Goal: Task Accomplishment & Management: Use online tool/utility

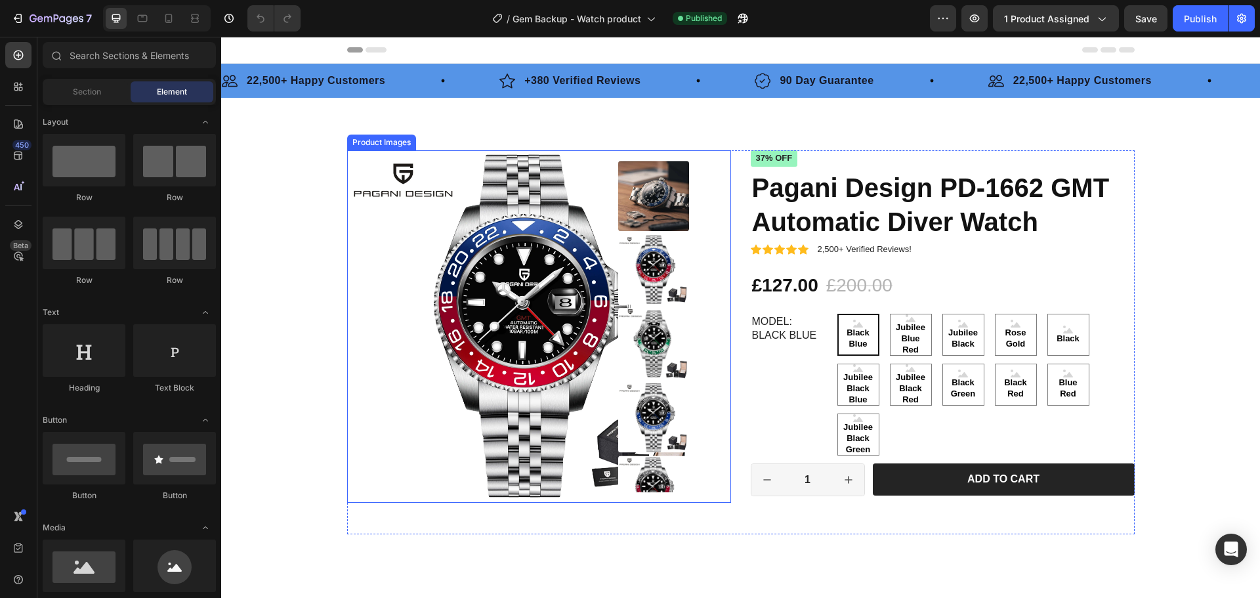
click at [530, 298] on img at bounding box center [523, 326] width 353 height 353
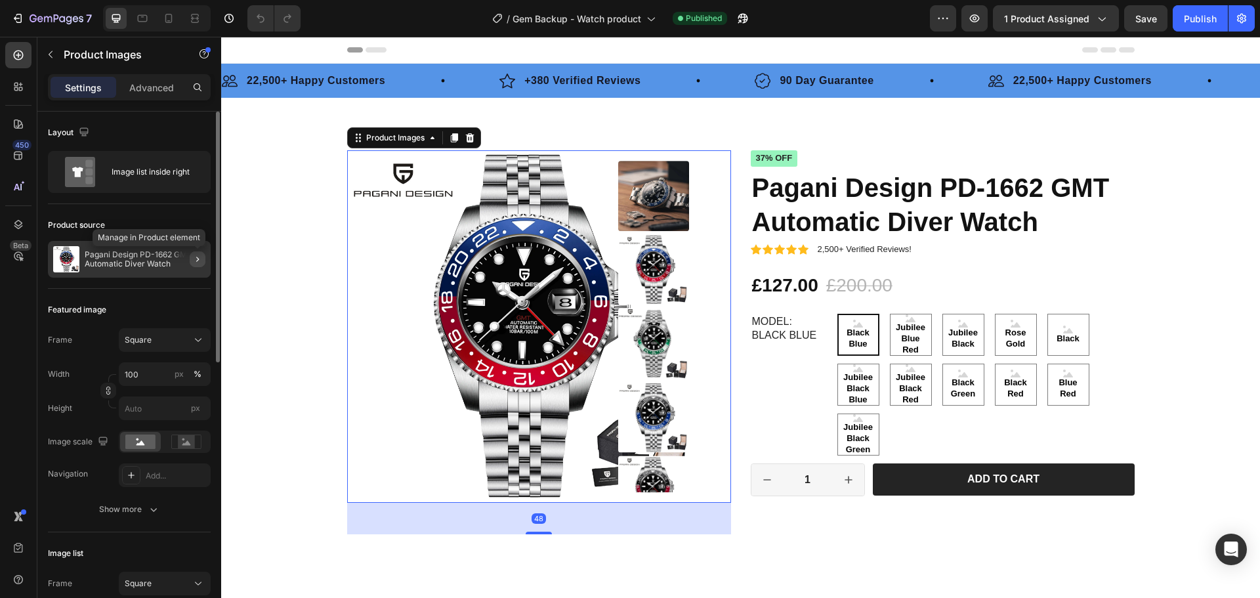
click at [200, 261] on icon "button" at bounding box center [197, 259] width 11 height 11
radio input "false"
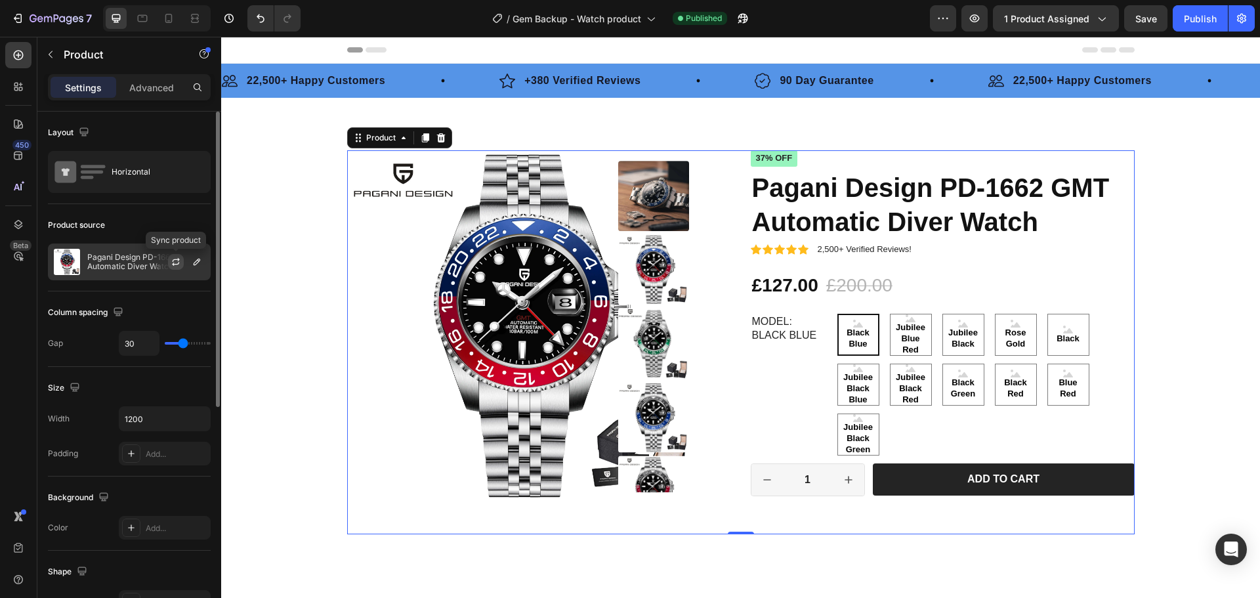
click at [172, 262] on icon "button" at bounding box center [176, 262] width 11 height 11
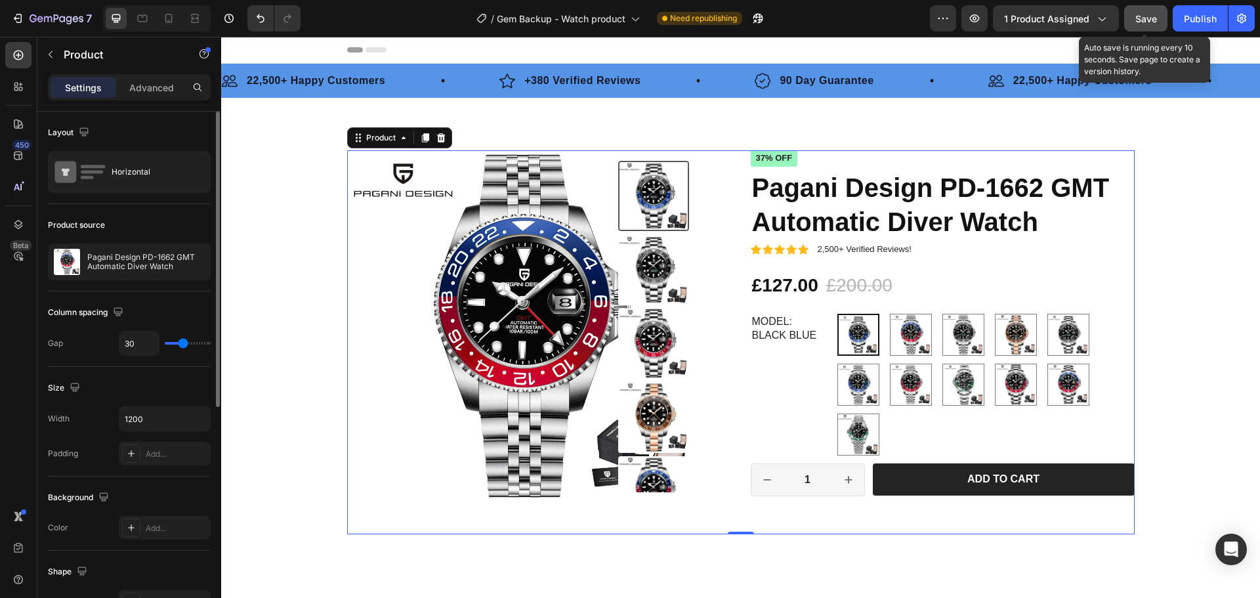
click at [1153, 13] on span "Save" at bounding box center [1147, 18] width 22 height 11
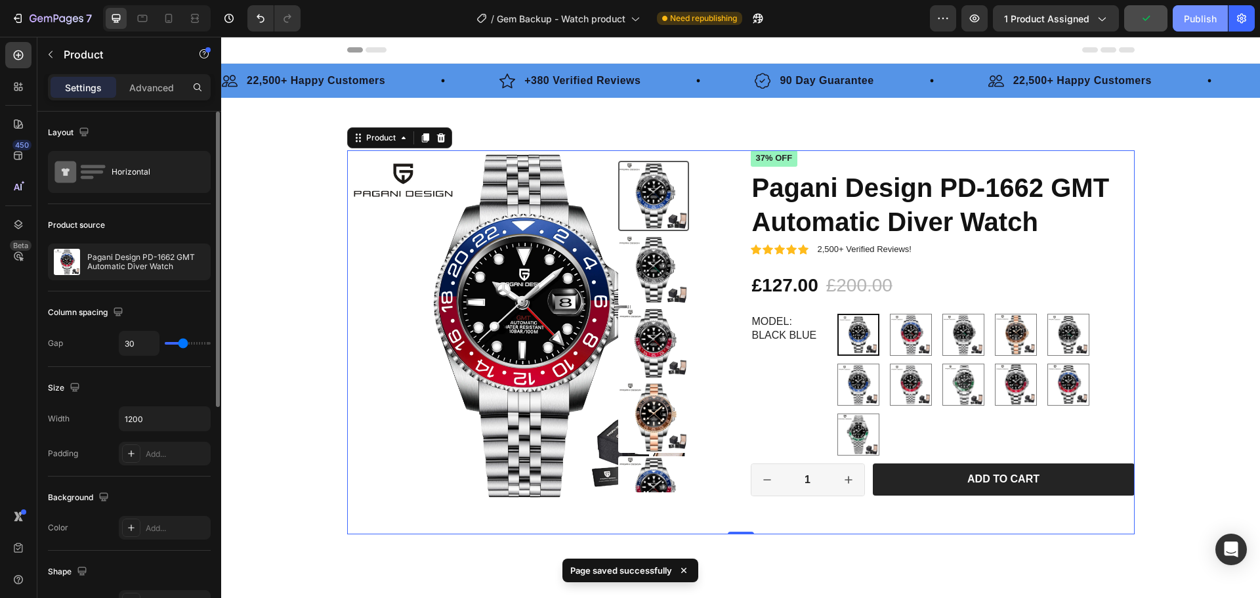
click at [1195, 18] on div "Publish" at bounding box center [1200, 19] width 33 height 14
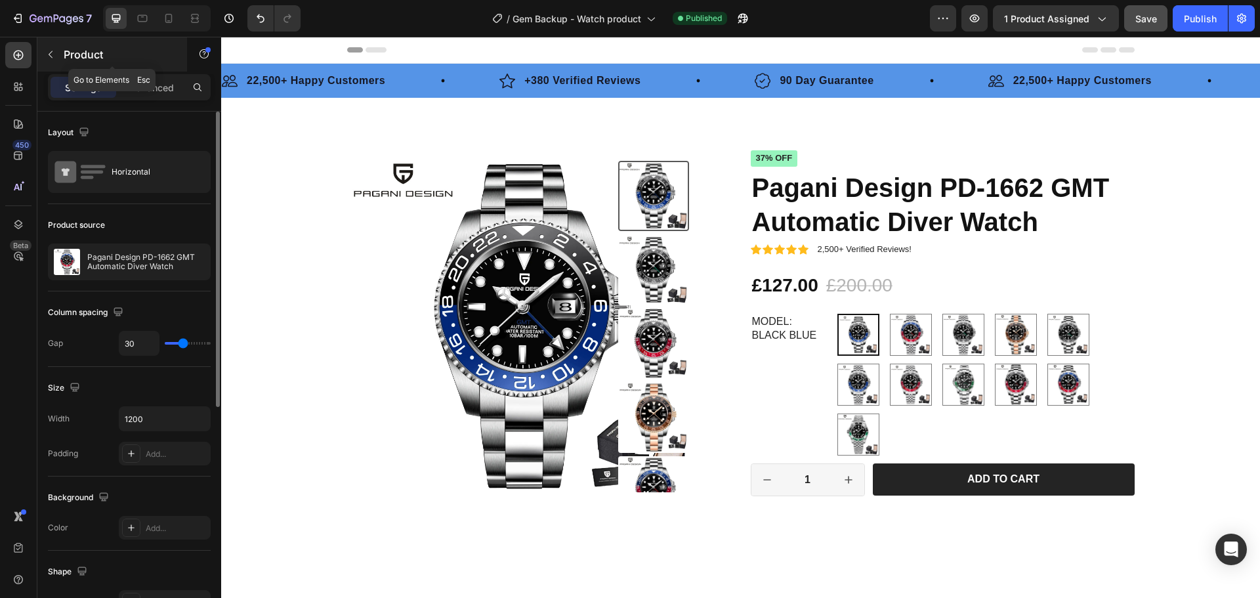
click at [56, 53] on button "button" at bounding box center [50, 54] width 21 height 21
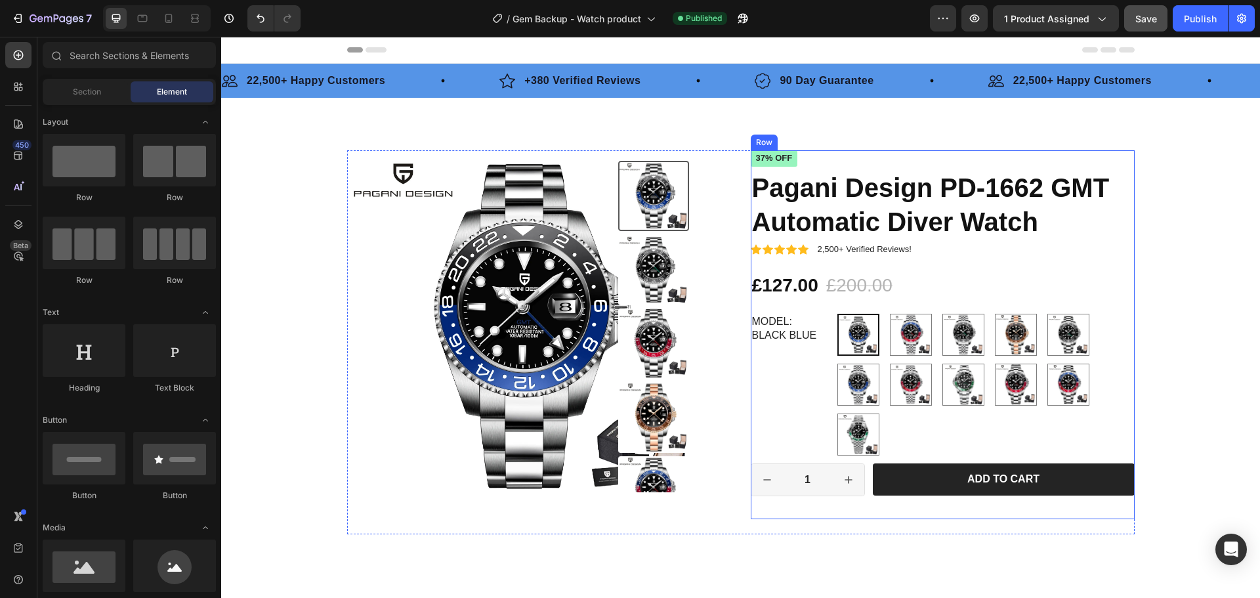
click at [951, 511] on div "Icon Icon Icon Icon Icon Icon List +380 Verified Reviews Text Block Row 37% off…" at bounding box center [943, 334] width 384 height 369
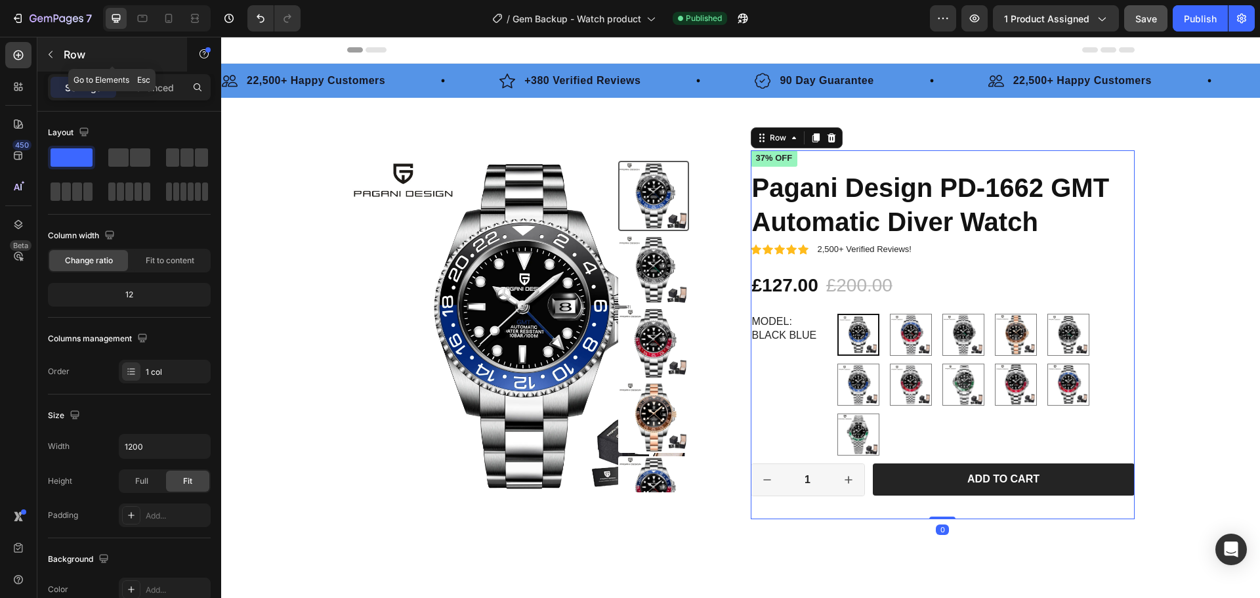
click at [53, 60] on button "button" at bounding box center [50, 54] width 21 height 21
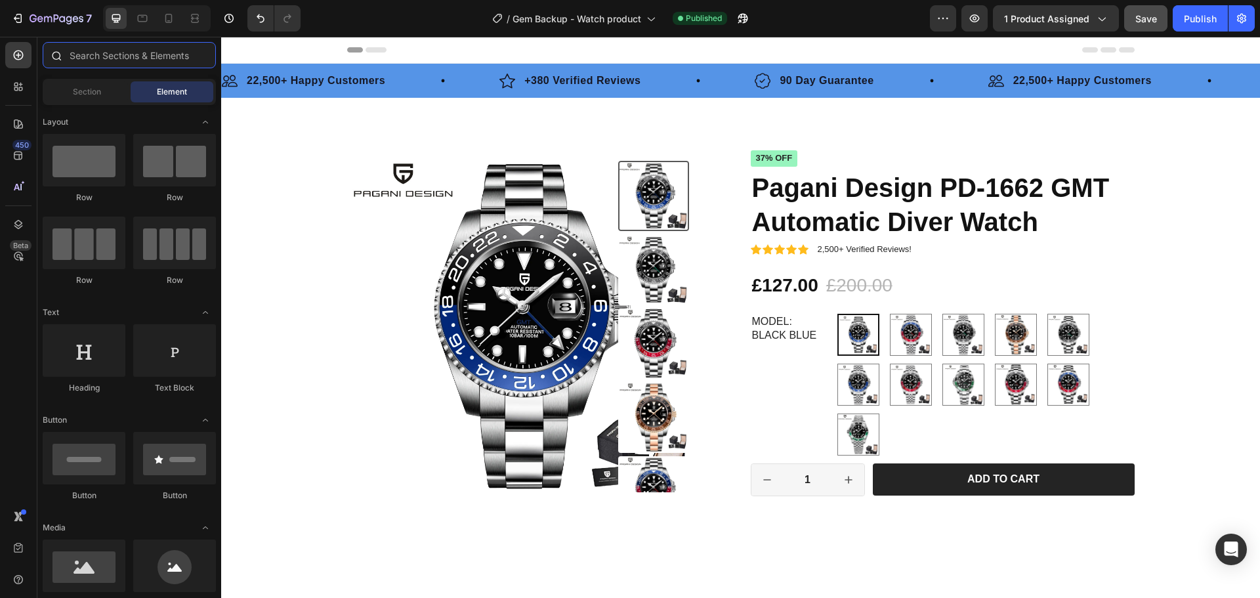
click at [124, 56] on input "text" at bounding box center [129, 55] width 173 height 26
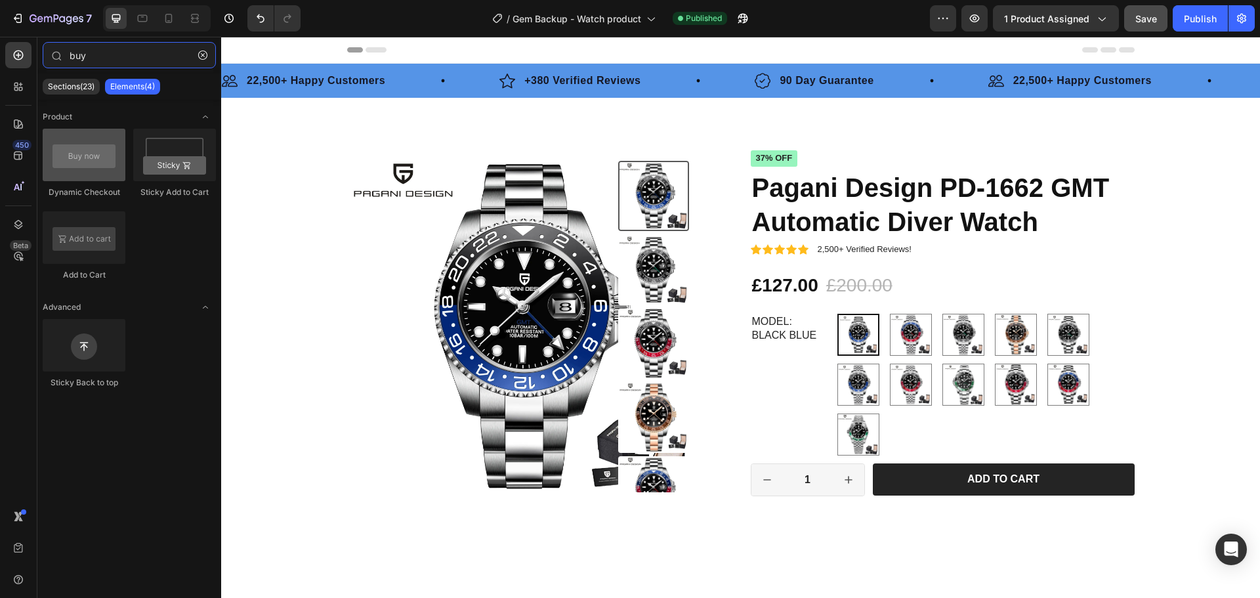
type input "buy"
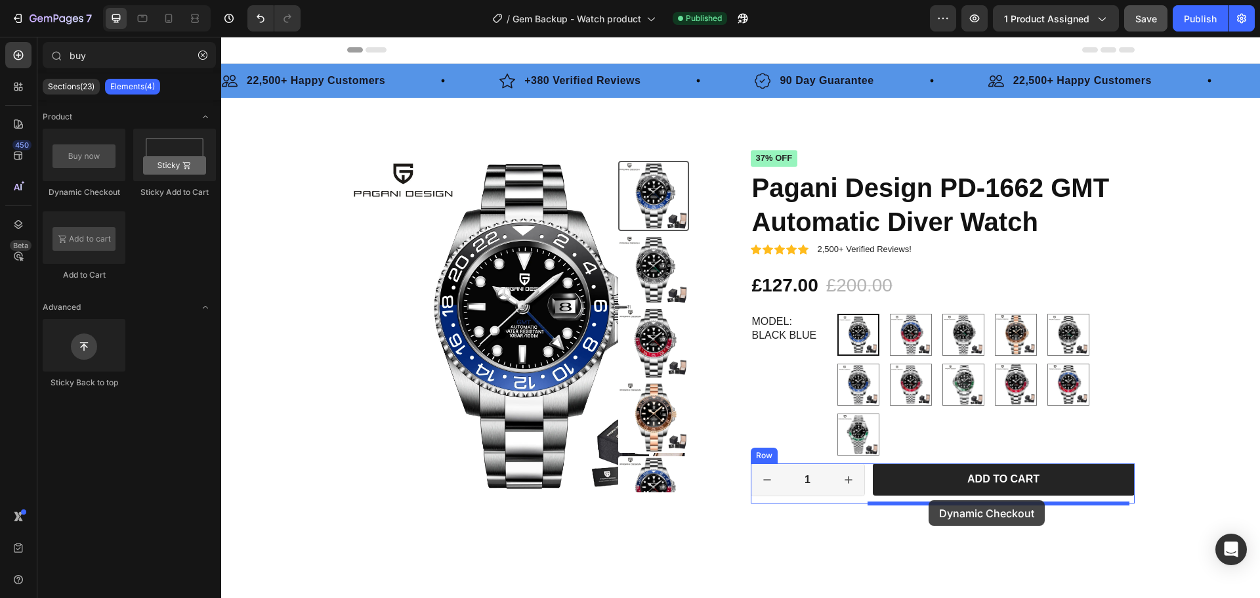
drag, startPoint x: 315, startPoint y: 205, endPoint x: 929, endPoint y: 500, distance: 681.2
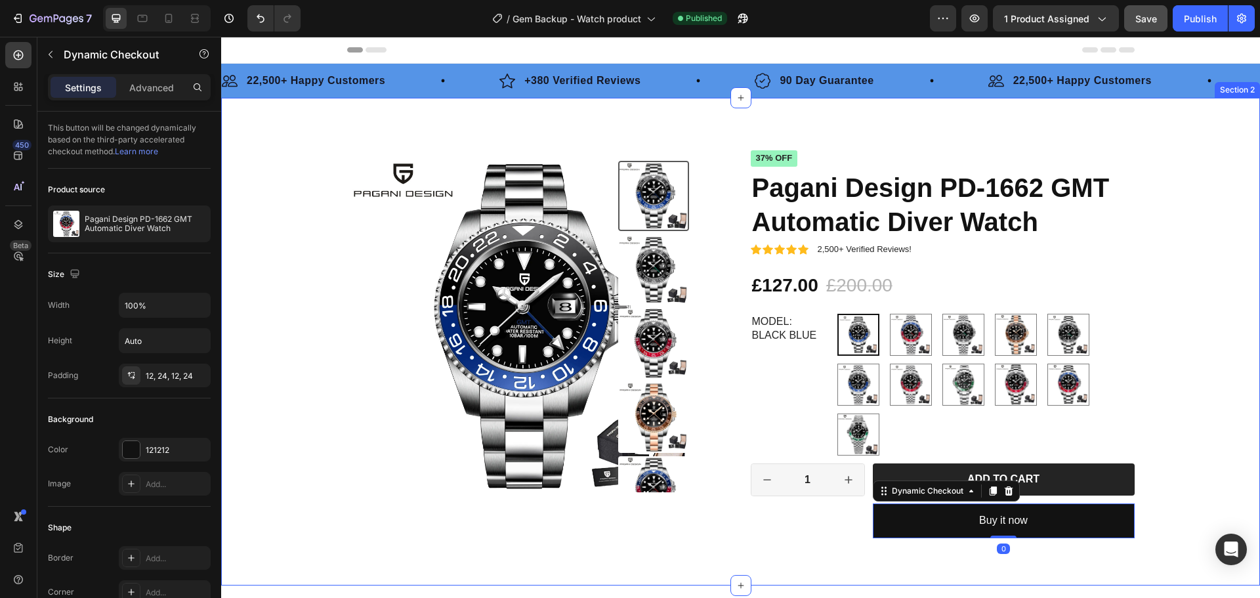
click at [1234, 402] on div "Product Images Icon Icon Icon Icon Icon Icon List +380 Verified Reviews Text Bl…" at bounding box center [740, 352] width 1019 height 404
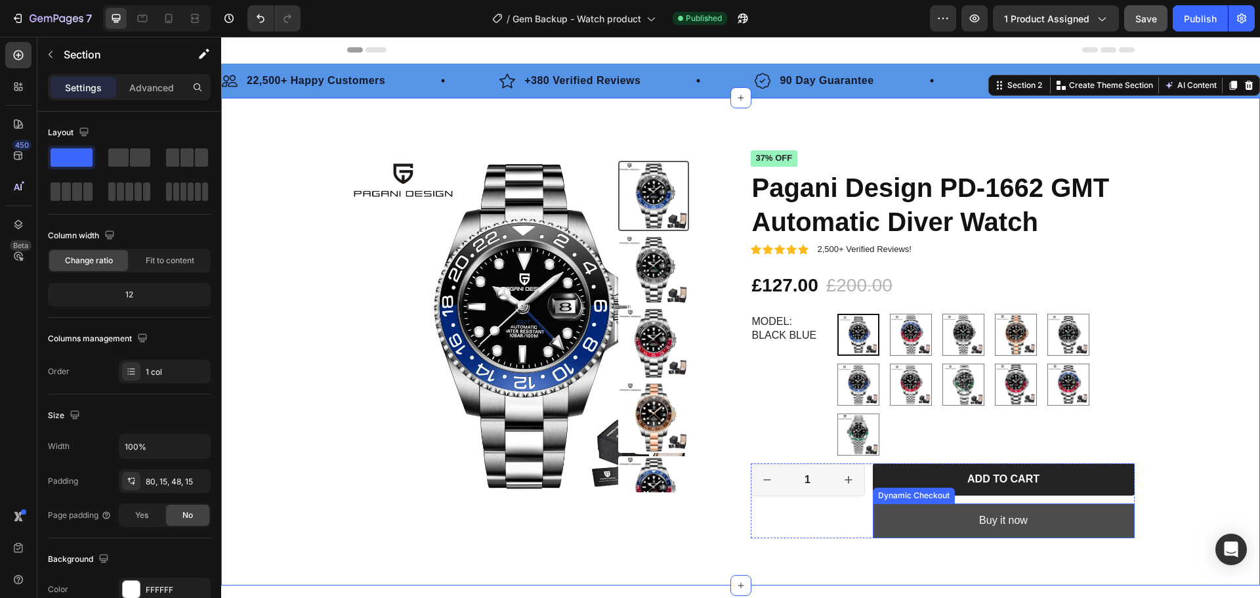
click at [1037, 529] on button "Buy it now" at bounding box center [1004, 521] width 262 height 35
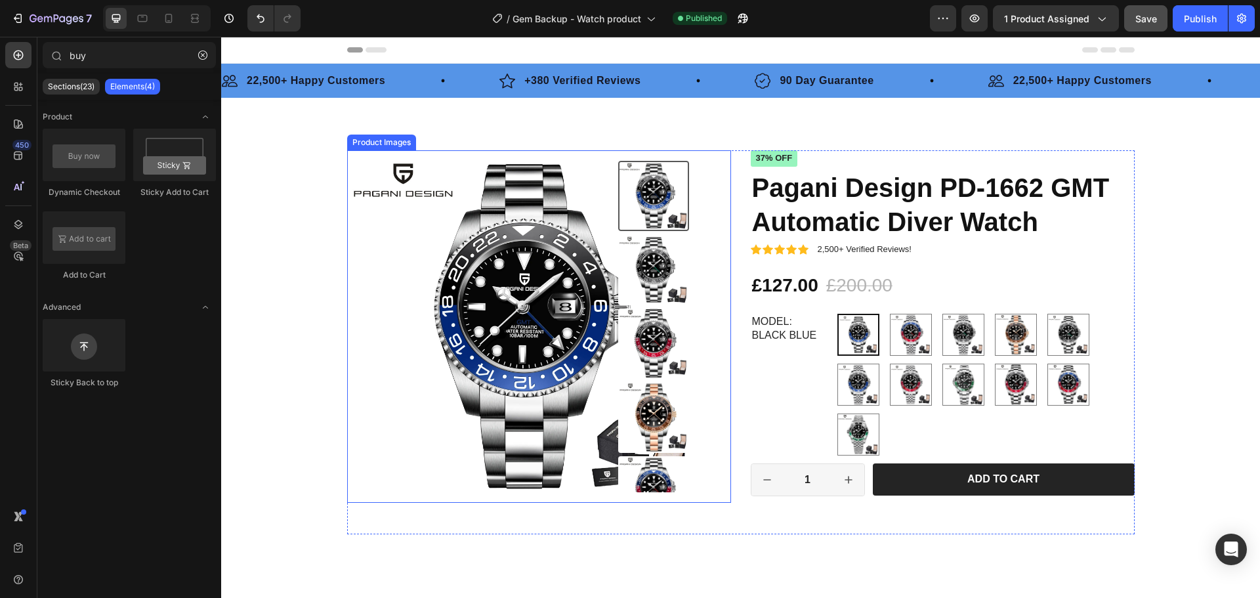
scroll to position [66, 0]
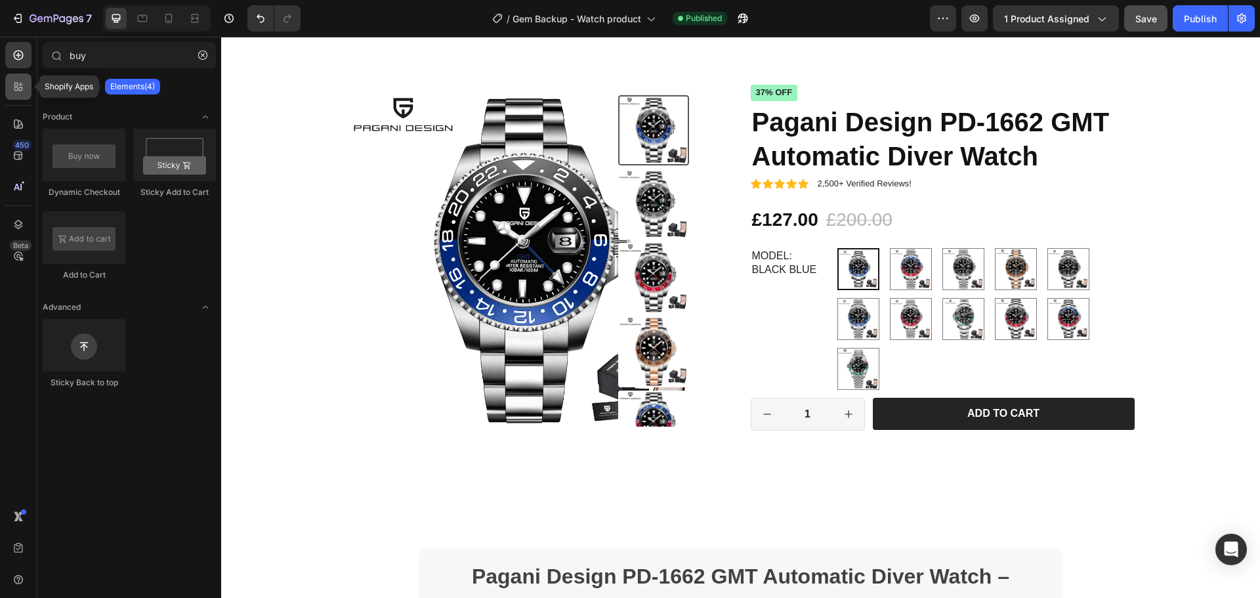
click at [13, 89] on icon at bounding box center [18, 86] width 13 height 13
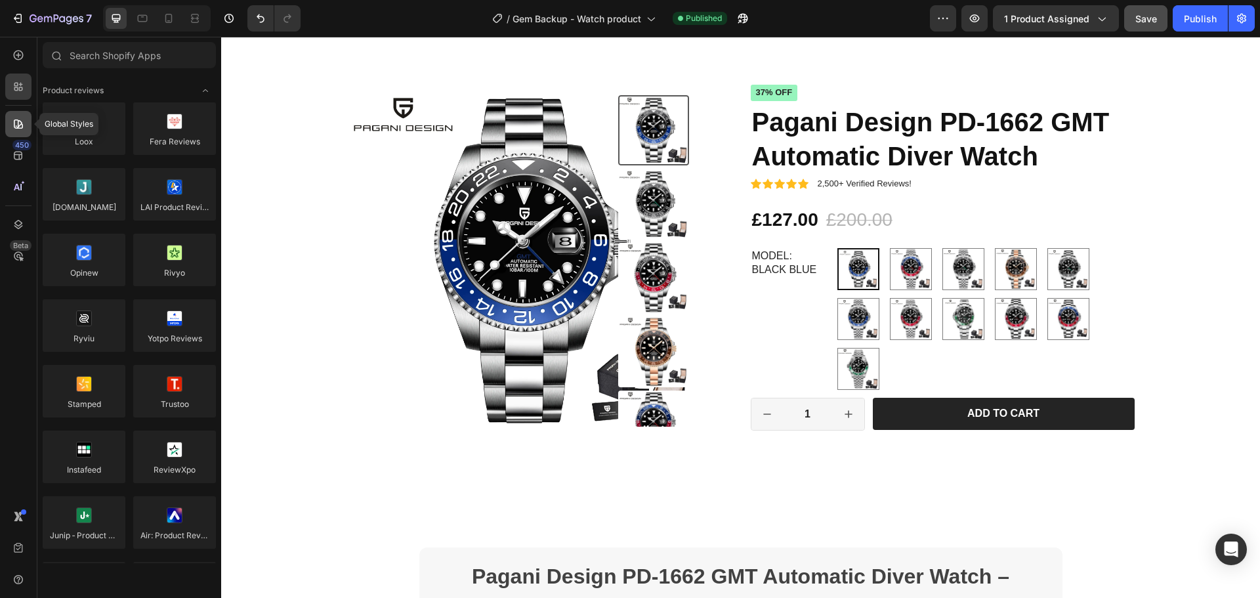
click at [15, 123] on icon at bounding box center [18, 124] width 13 height 13
radio input "false"
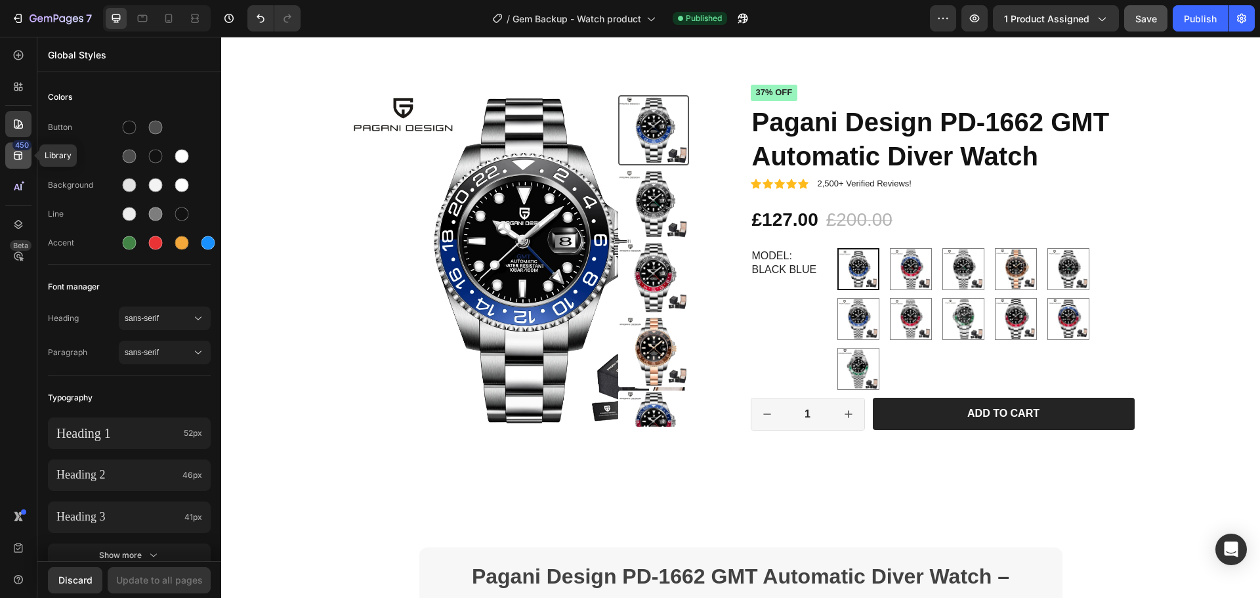
click at [16, 158] on icon at bounding box center [18, 155] width 13 height 13
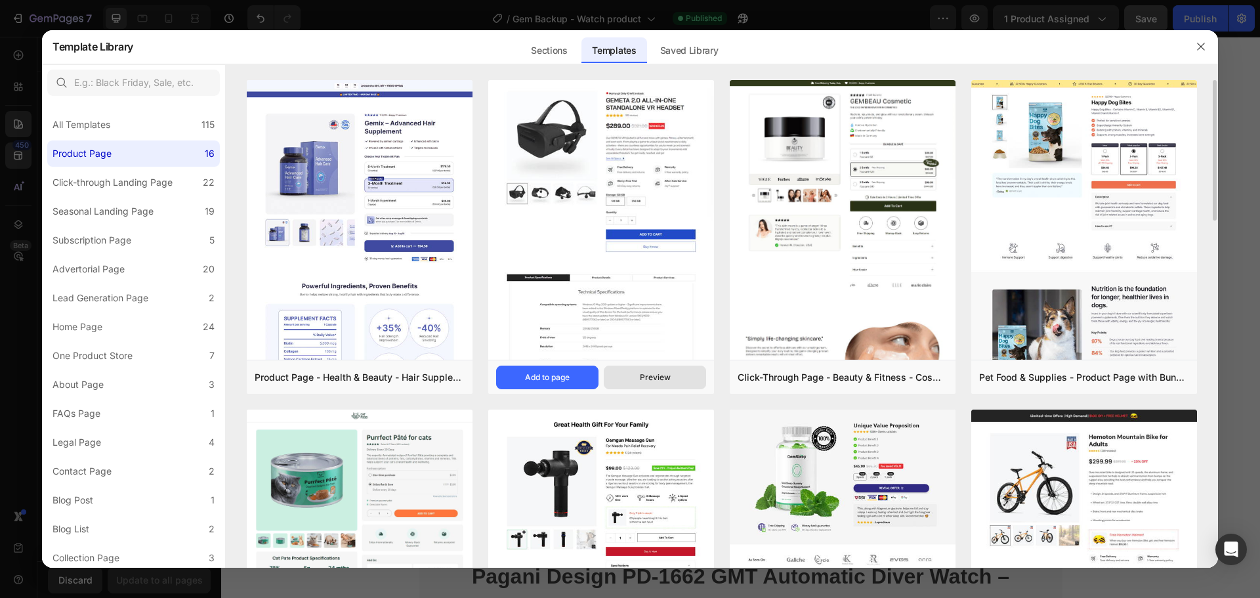
click at [674, 376] on button "Preview" at bounding box center [655, 378] width 102 height 24
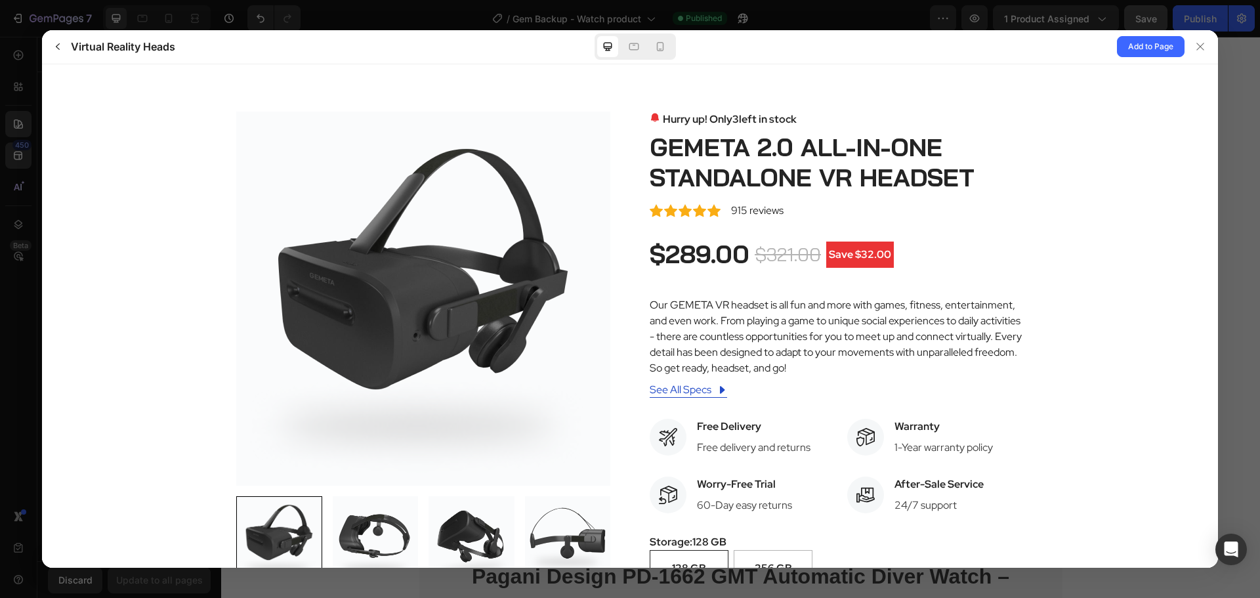
scroll to position [263, 0]
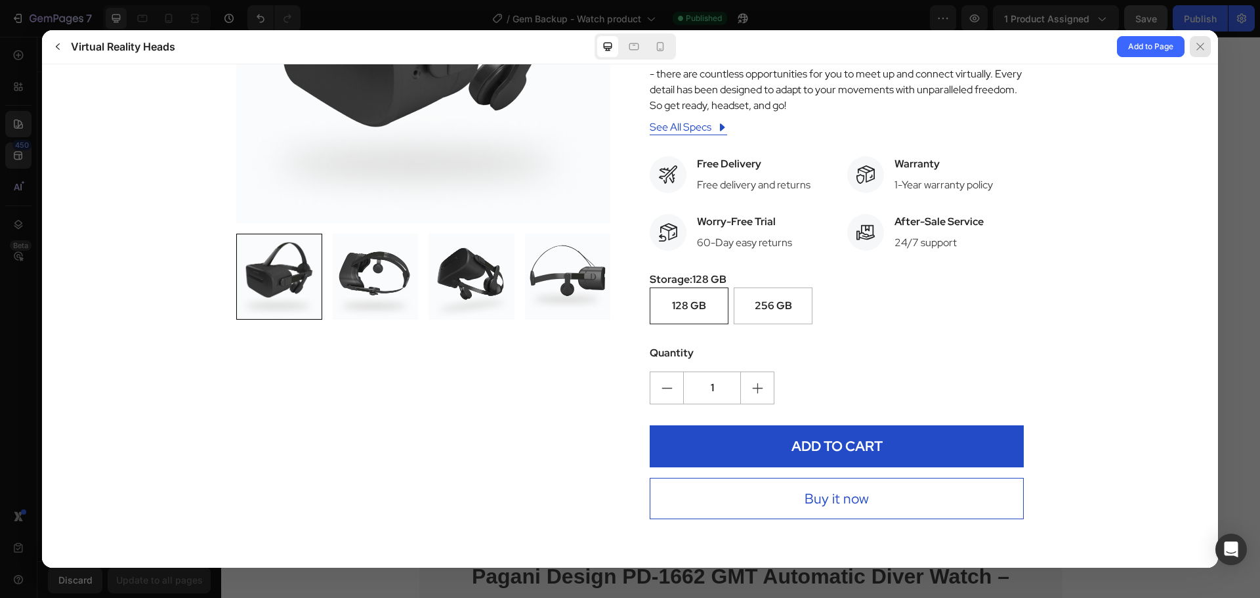
click at [1201, 54] on div at bounding box center [1200, 46] width 21 height 21
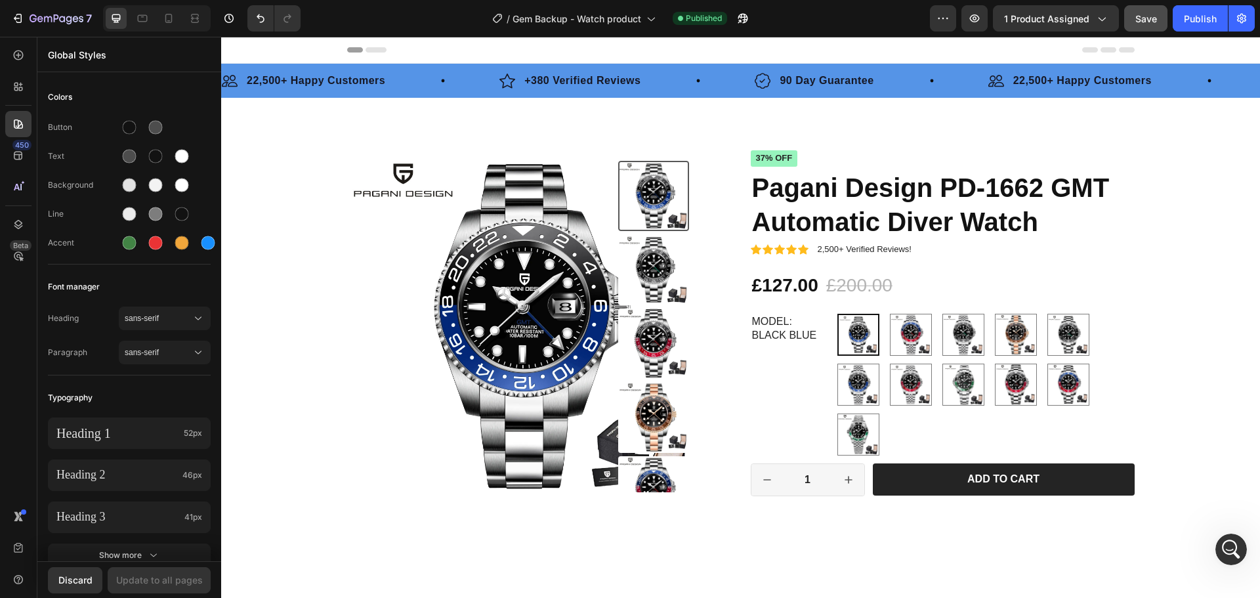
scroll to position [0, 0]
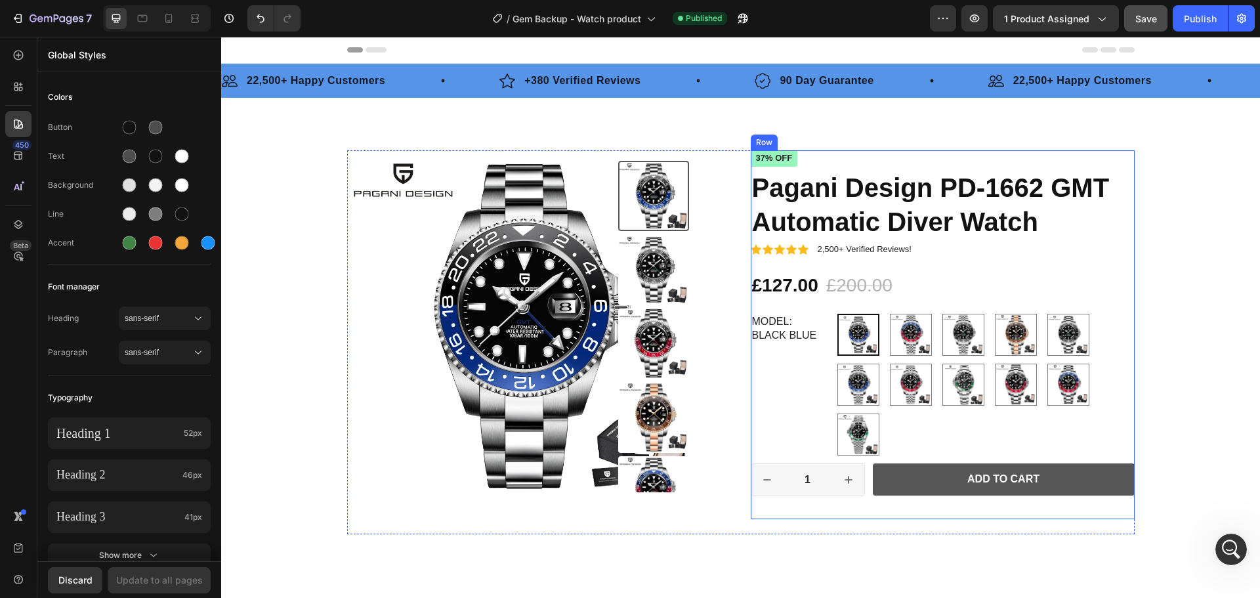
click at [1104, 485] on button "Add to cart" at bounding box center [1004, 479] width 262 height 32
radio input "false"
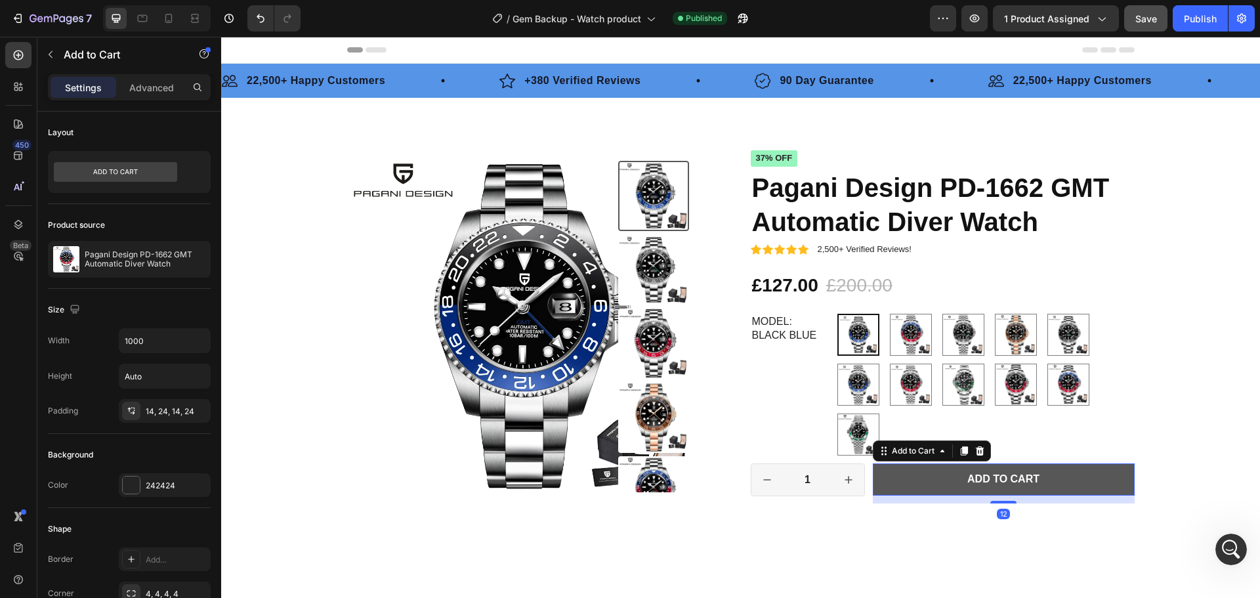
click at [1104, 485] on button "Add to cart" at bounding box center [1004, 479] width 262 height 32
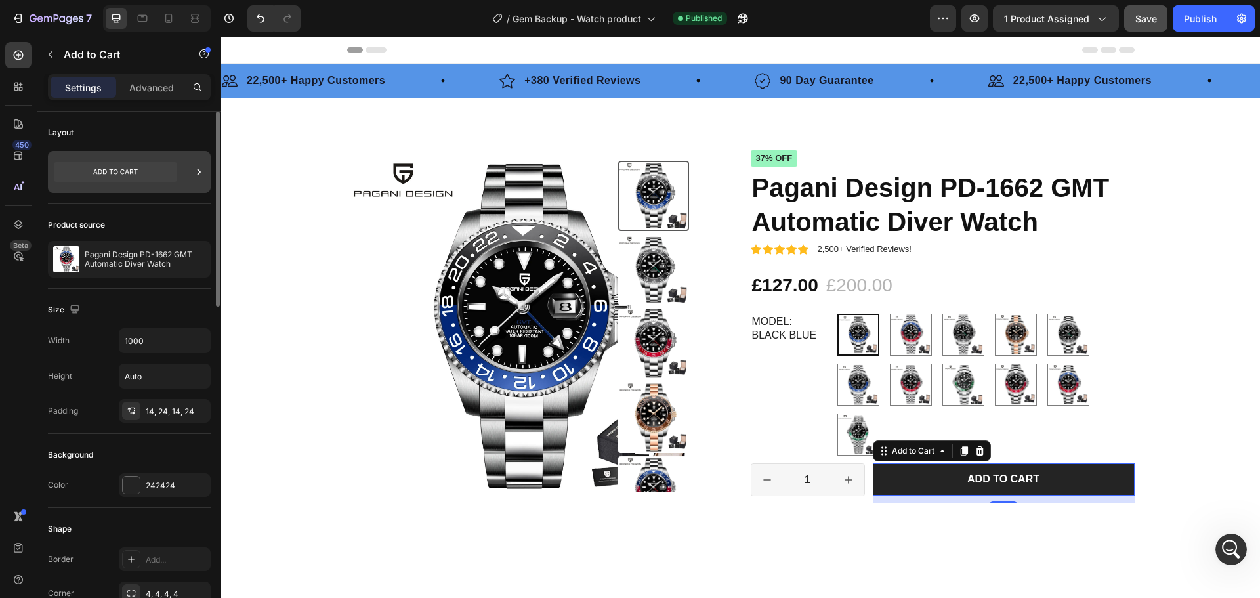
click at [200, 174] on icon at bounding box center [198, 171] width 13 height 13
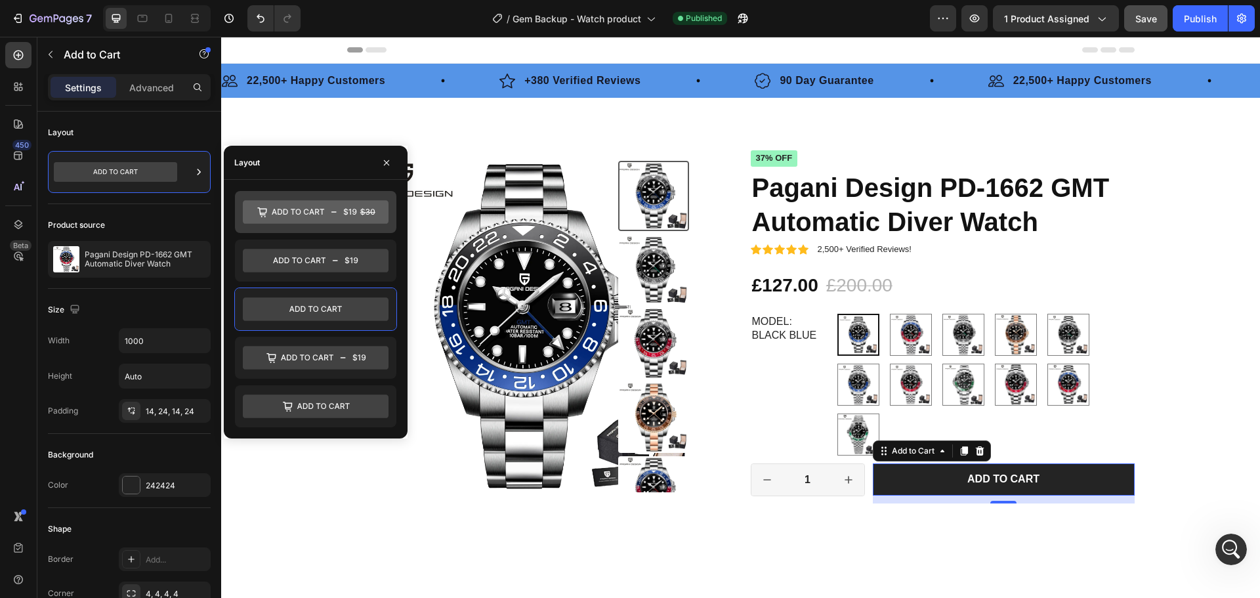
click at [335, 216] on icon at bounding box center [316, 212] width 146 height 24
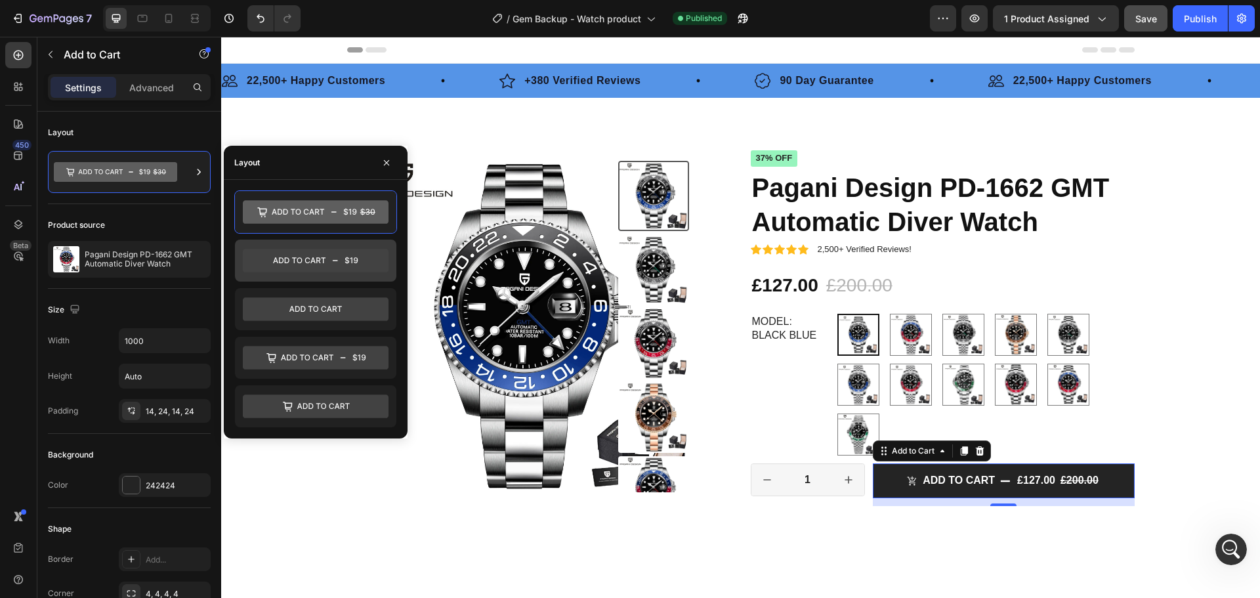
click at [332, 247] on div at bounding box center [315, 261] width 161 height 42
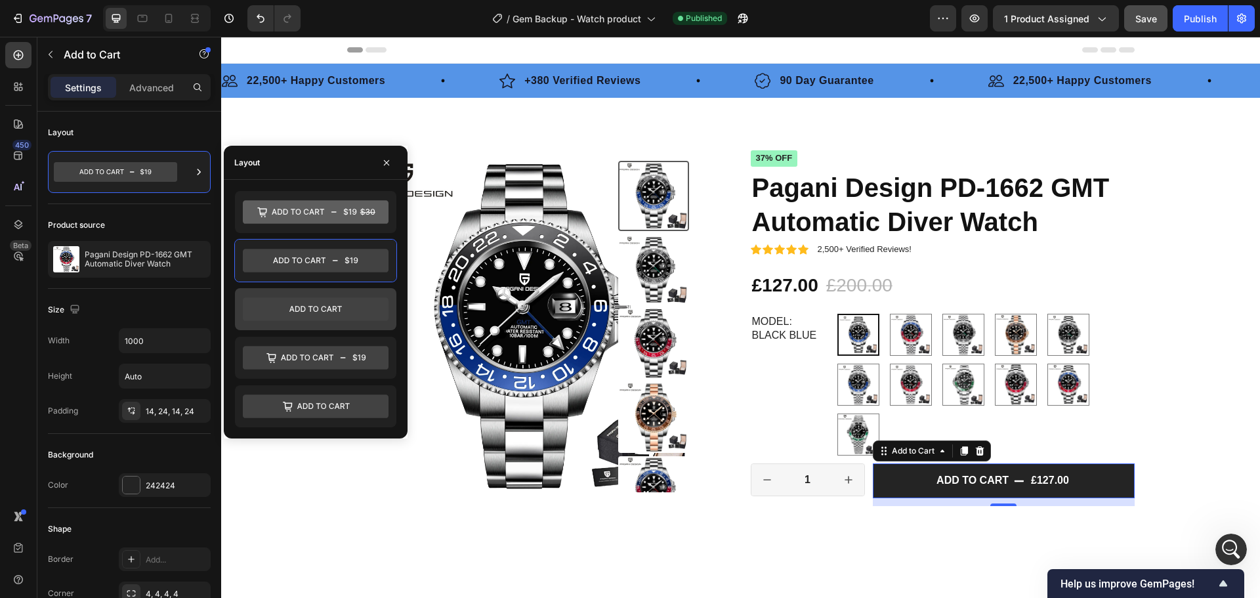
click at [326, 299] on icon at bounding box center [316, 309] width 146 height 24
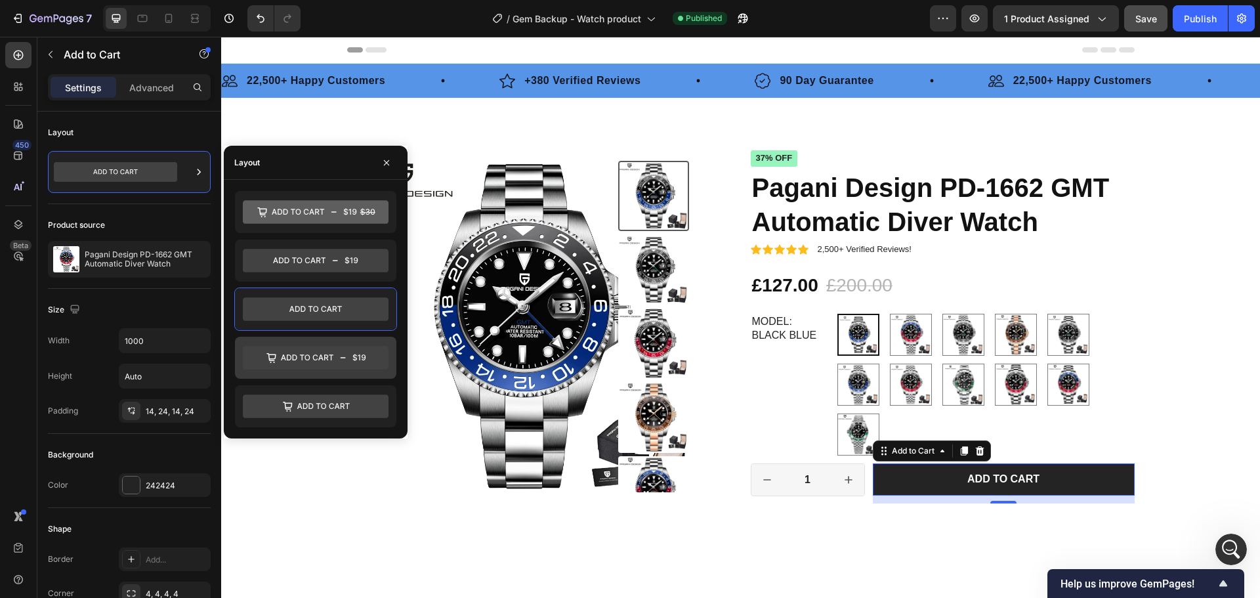
drag, startPoint x: 345, startPoint y: 353, endPoint x: 341, endPoint y: 362, distance: 9.8
click at [344, 353] on icon at bounding box center [316, 358] width 146 height 24
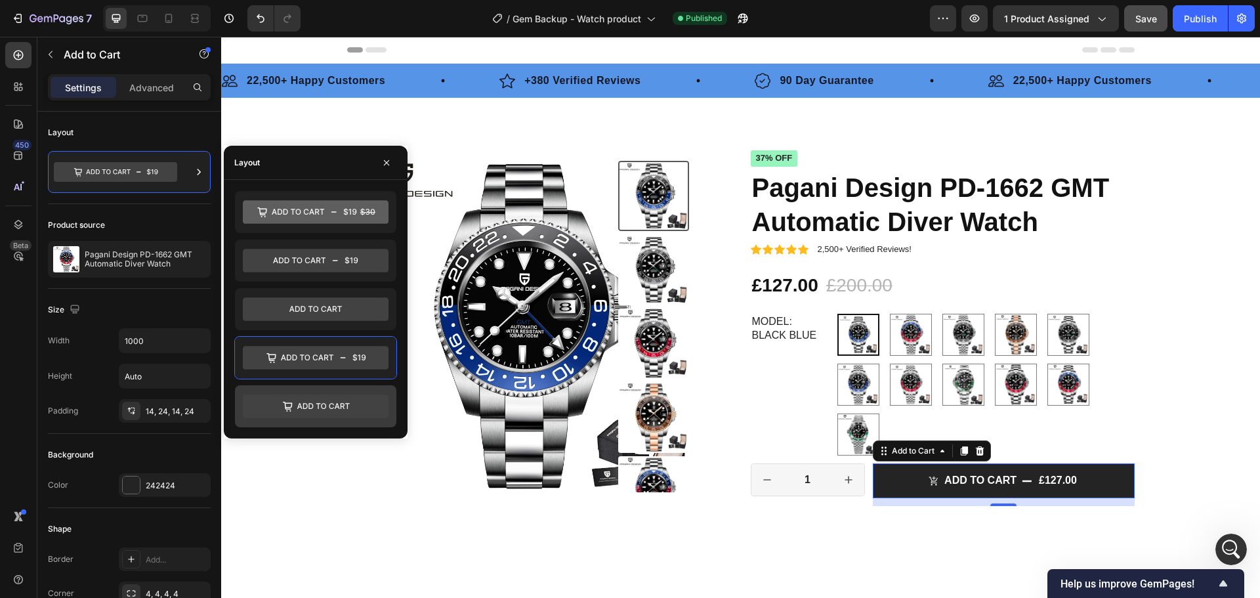
click at [351, 414] on icon at bounding box center [316, 407] width 146 height 24
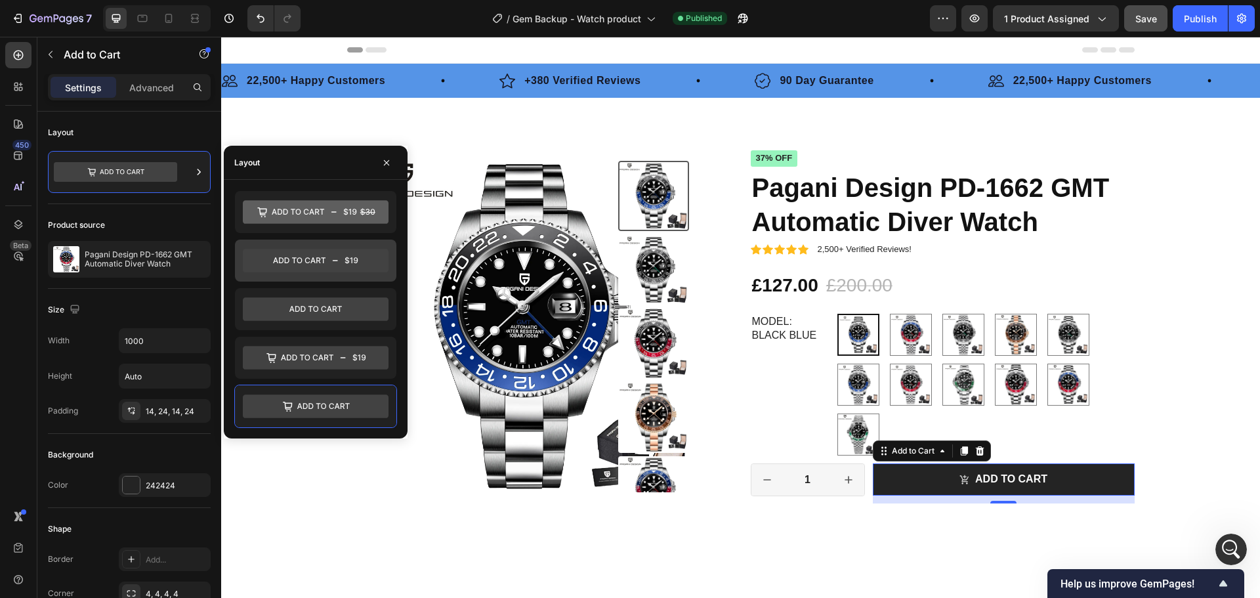
click at [360, 265] on icon at bounding box center [316, 261] width 146 height 24
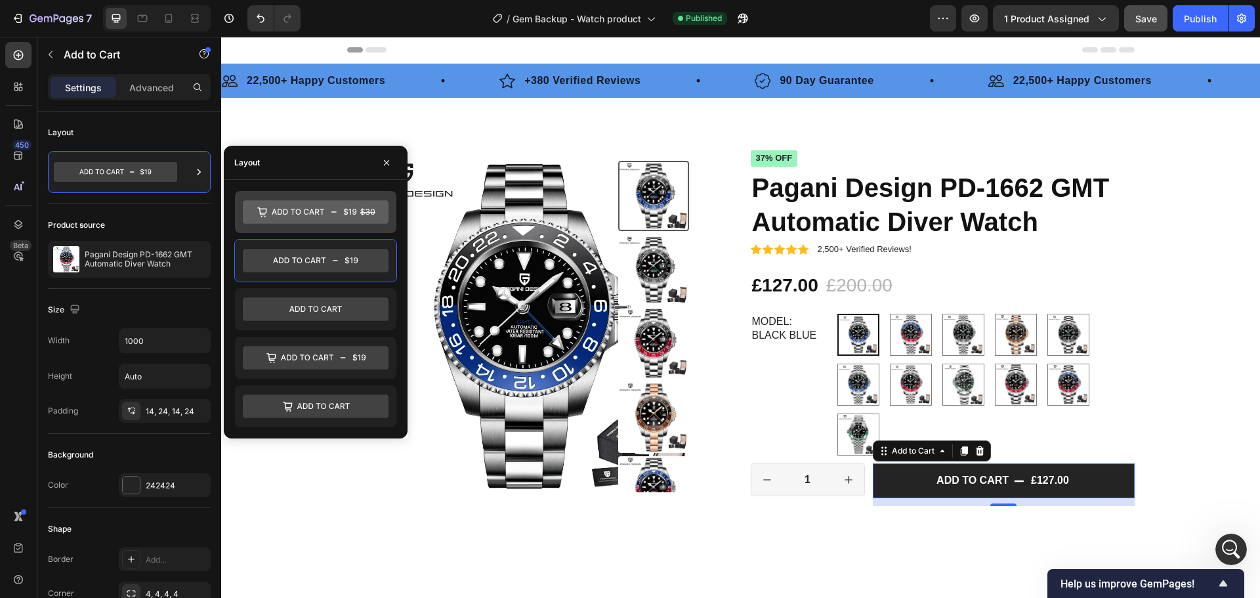
click at [373, 204] on div at bounding box center [315, 212] width 161 height 42
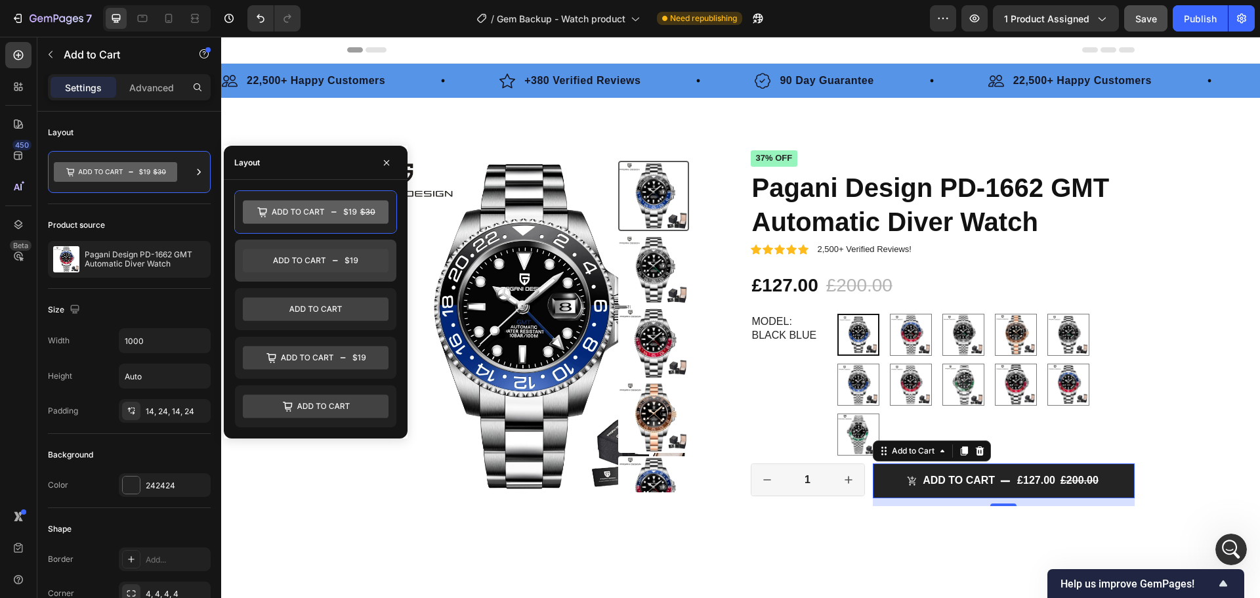
drag, startPoint x: 333, startPoint y: 255, endPoint x: 338, endPoint y: 263, distance: 9.5
click at [333, 255] on icon at bounding box center [316, 261] width 146 height 24
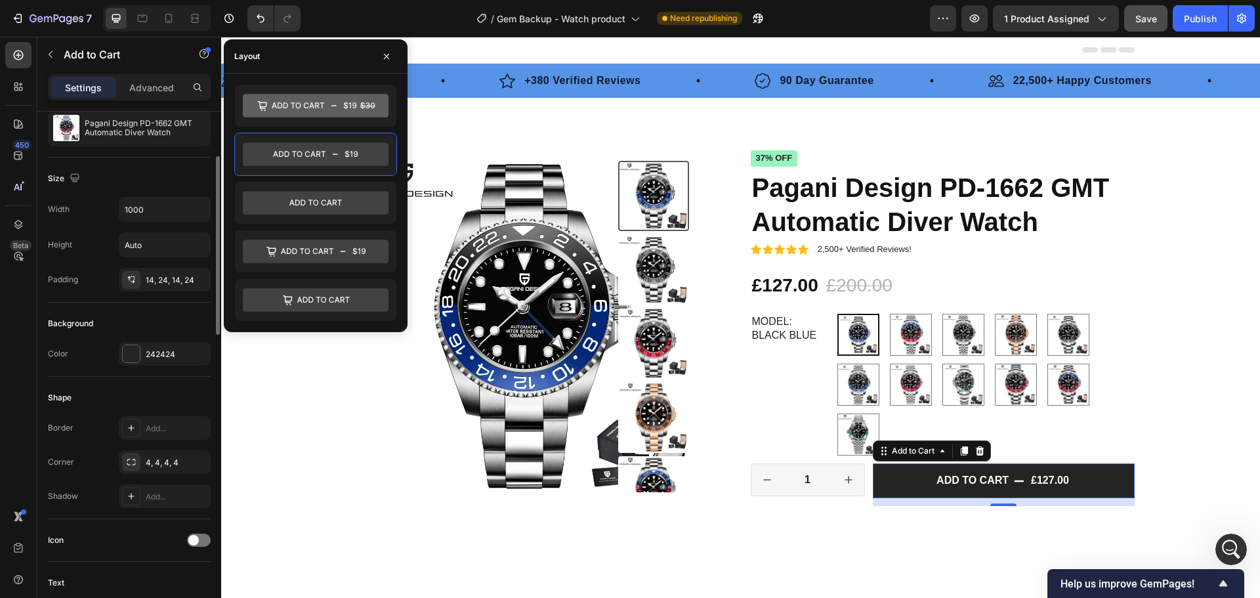
scroll to position [197, 0]
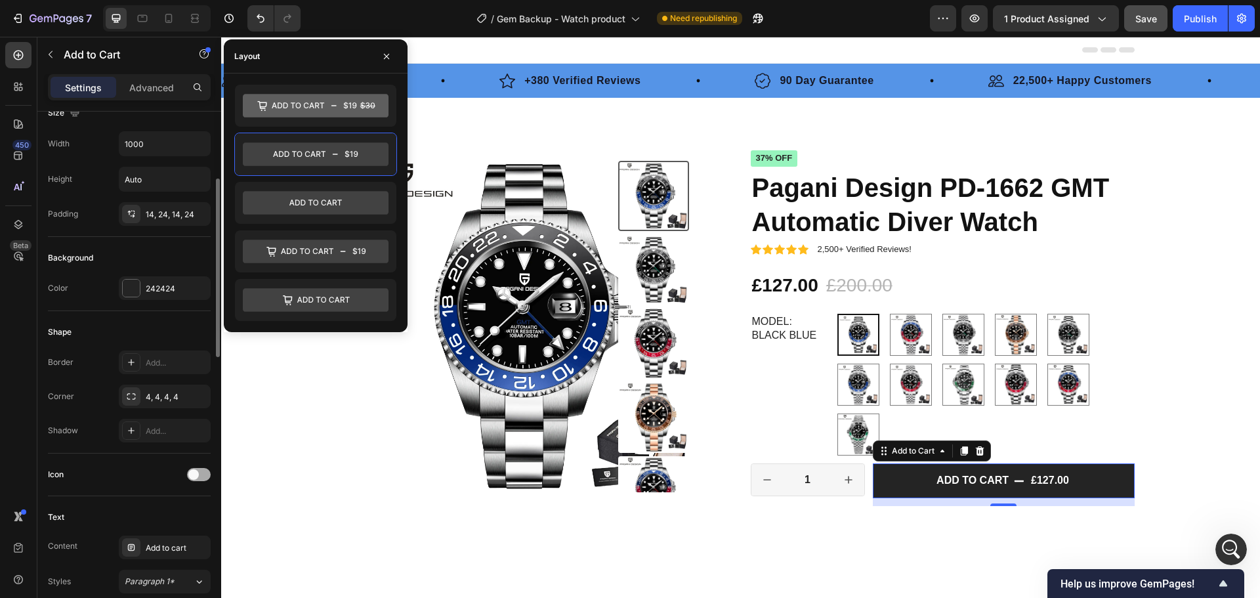
click at [197, 469] on div at bounding box center [199, 474] width 24 height 13
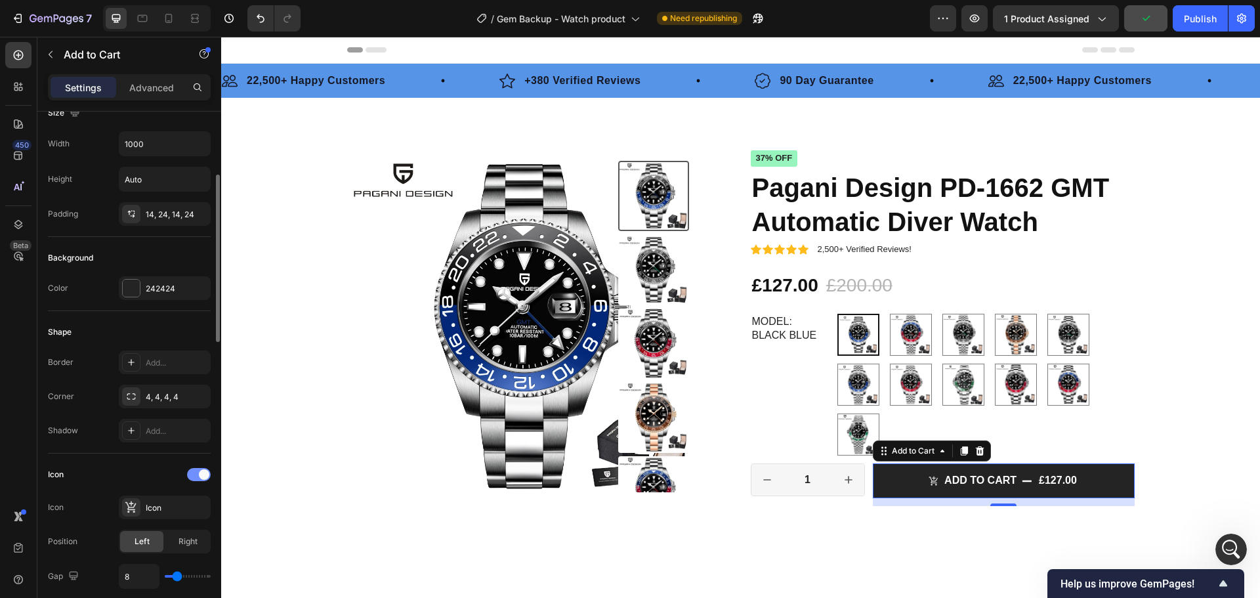
click at [196, 469] on div at bounding box center [199, 474] width 24 height 13
click at [194, 477] on span at bounding box center [193, 474] width 11 height 11
click at [160, 89] on p "Advanced" at bounding box center [151, 88] width 45 height 14
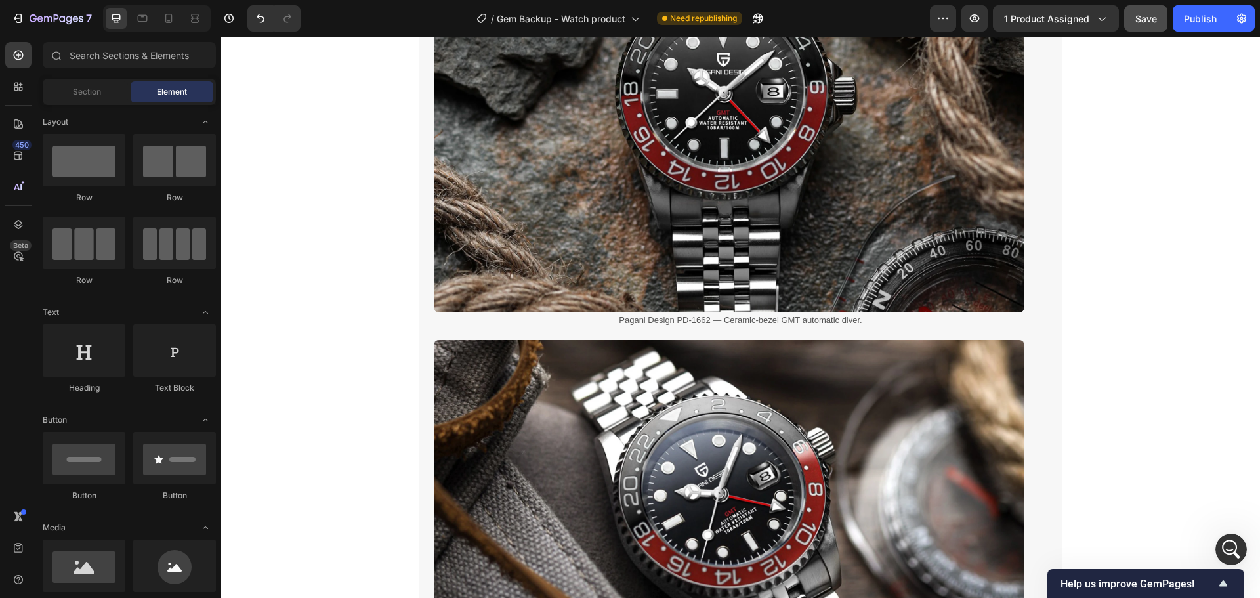
scroll to position [0, 0]
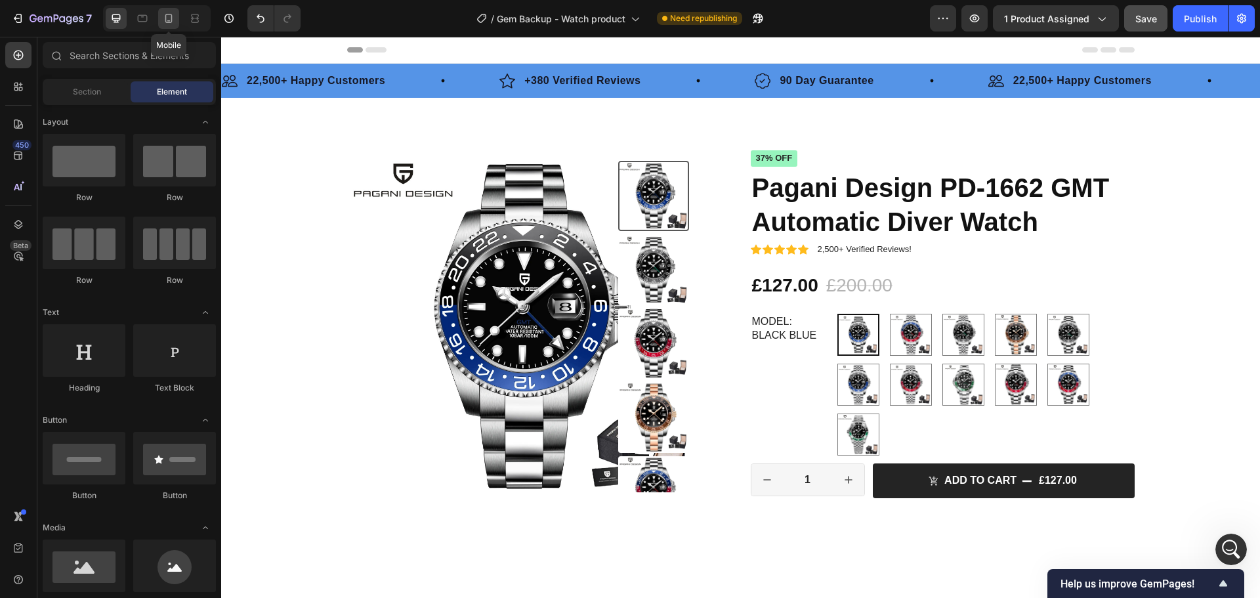
click at [167, 22] on icon at bounding box center [168, 18] width 13 height 13
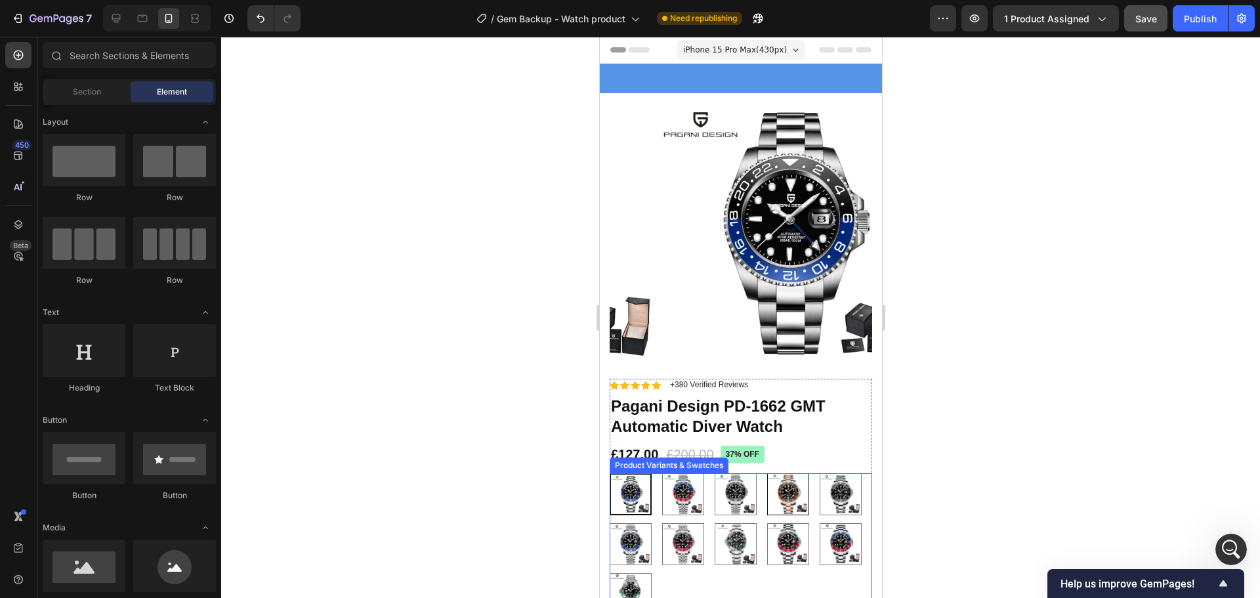
scroll to position [197, 0]
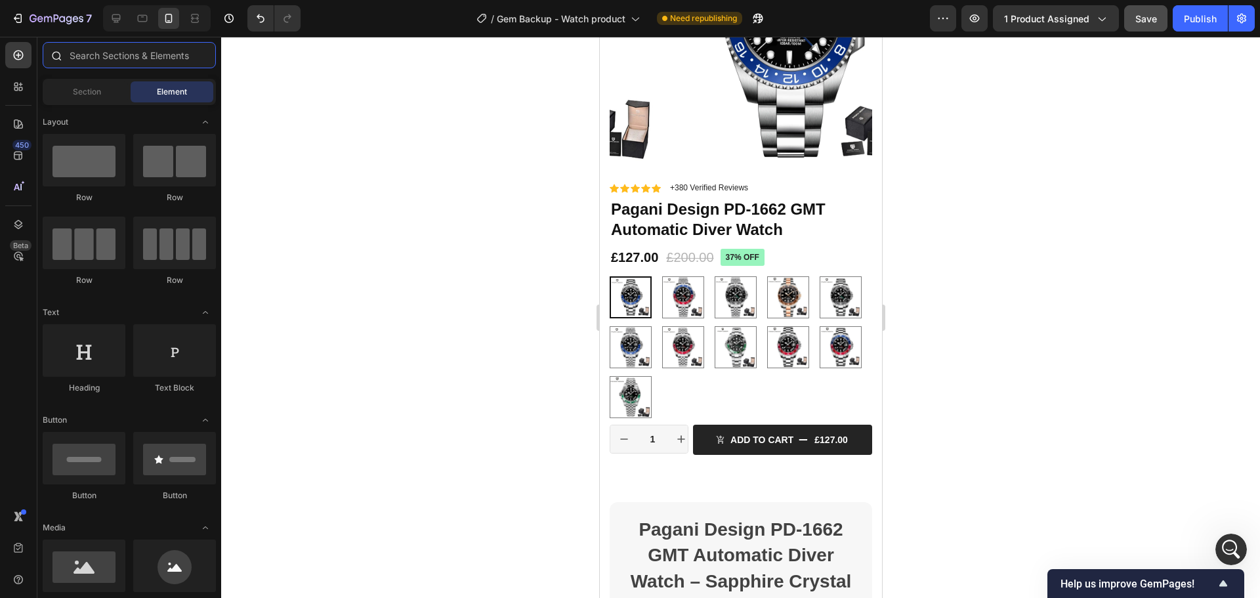
click at [166, 60] on input "text" at bounding box center [129, 55] width 173 height 26
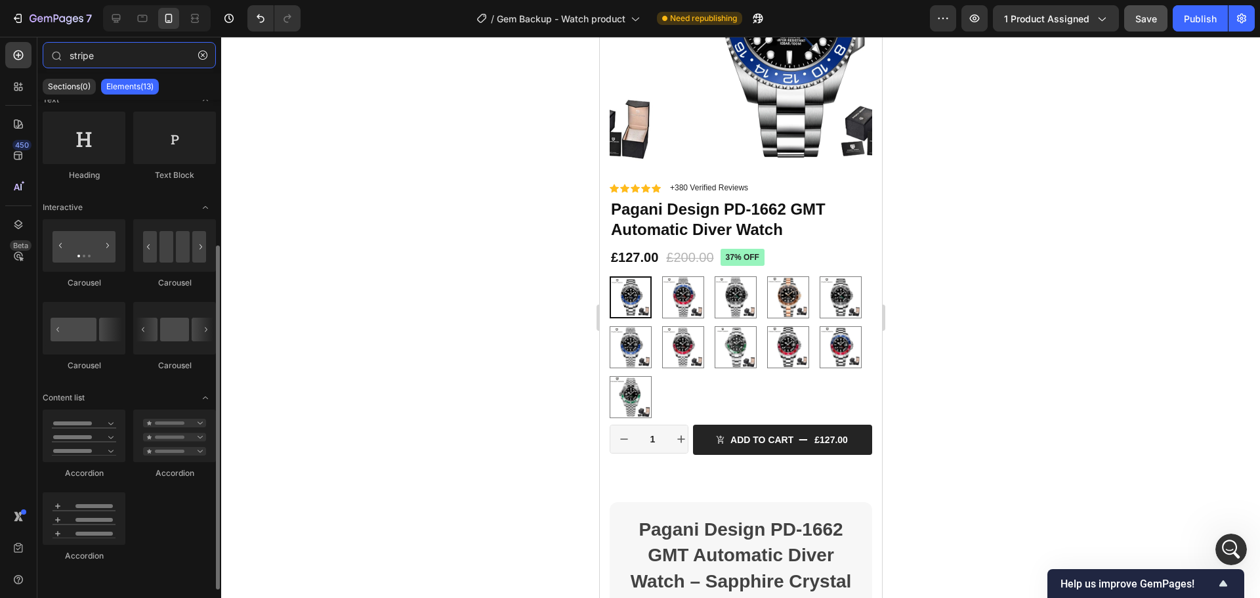
scroll to position [0, 0]
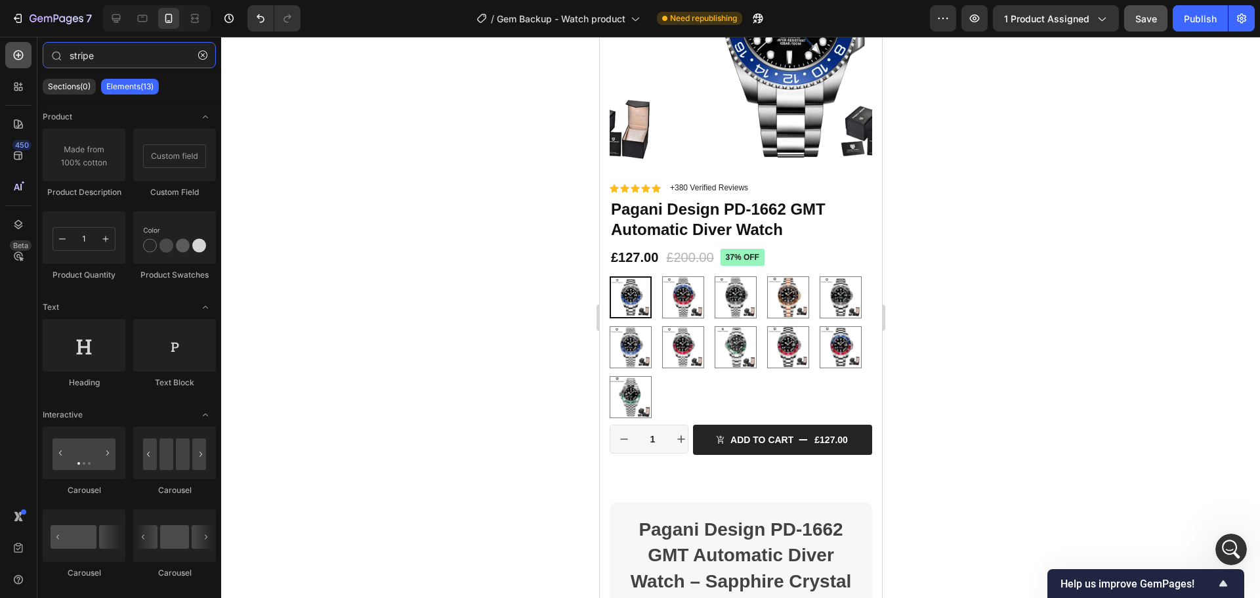
type input "stripe"
click at [23, 50] on icon at bounding box center [18, 55] width 13 height 13
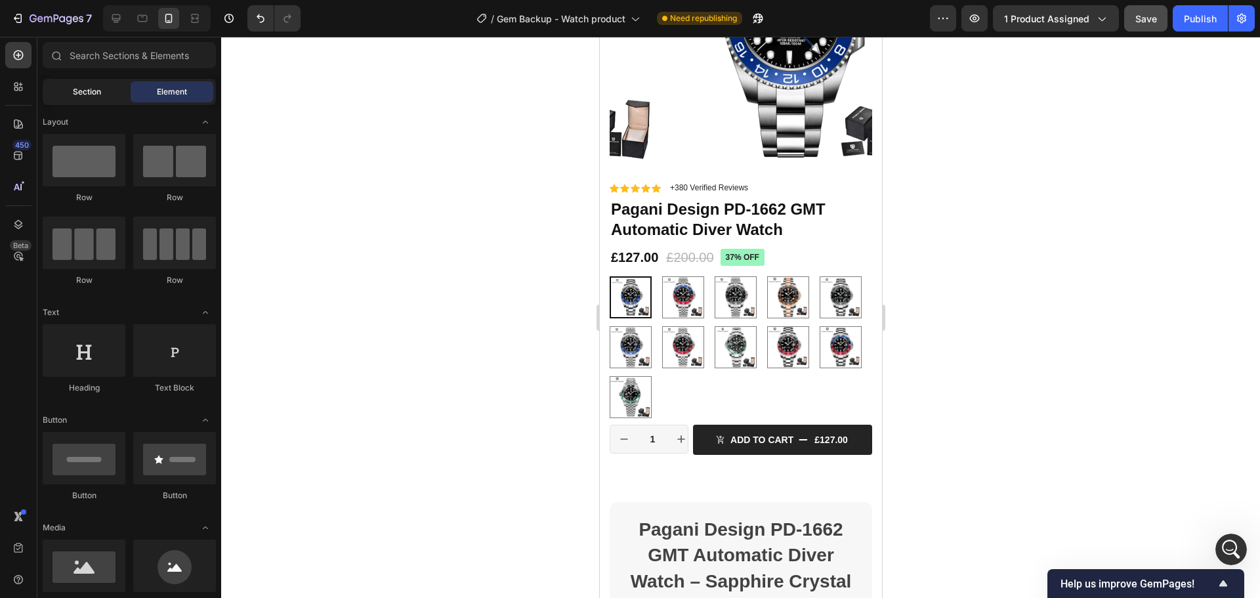
click at [97, 89] on span "Section" at bounding box center [87, 92] width 28 height 12
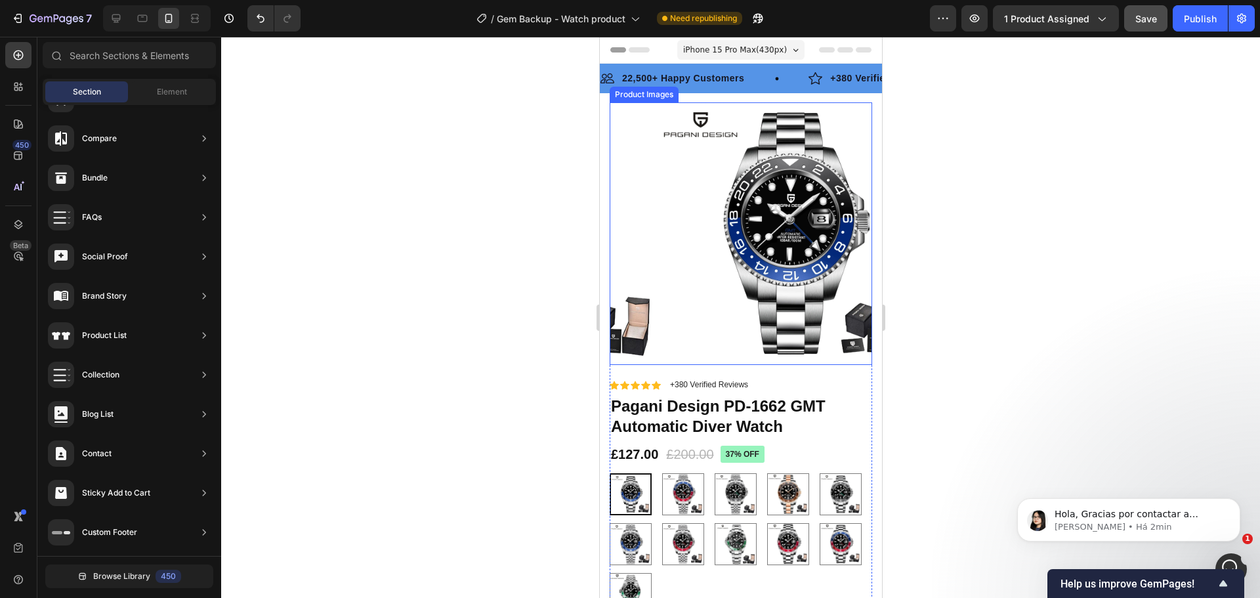
click at [724, 215] on img at bounding box center [789, 233] width 263 height 263
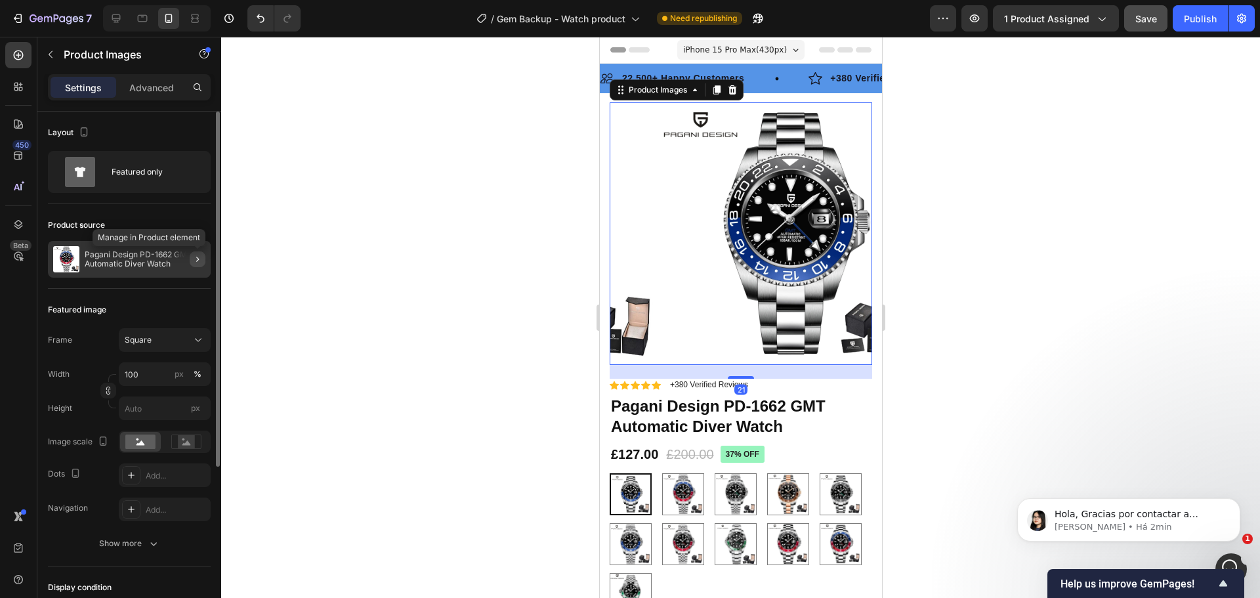
click at [203, 261] on button "button" at bounding box center [198, 259] width 16 height 16
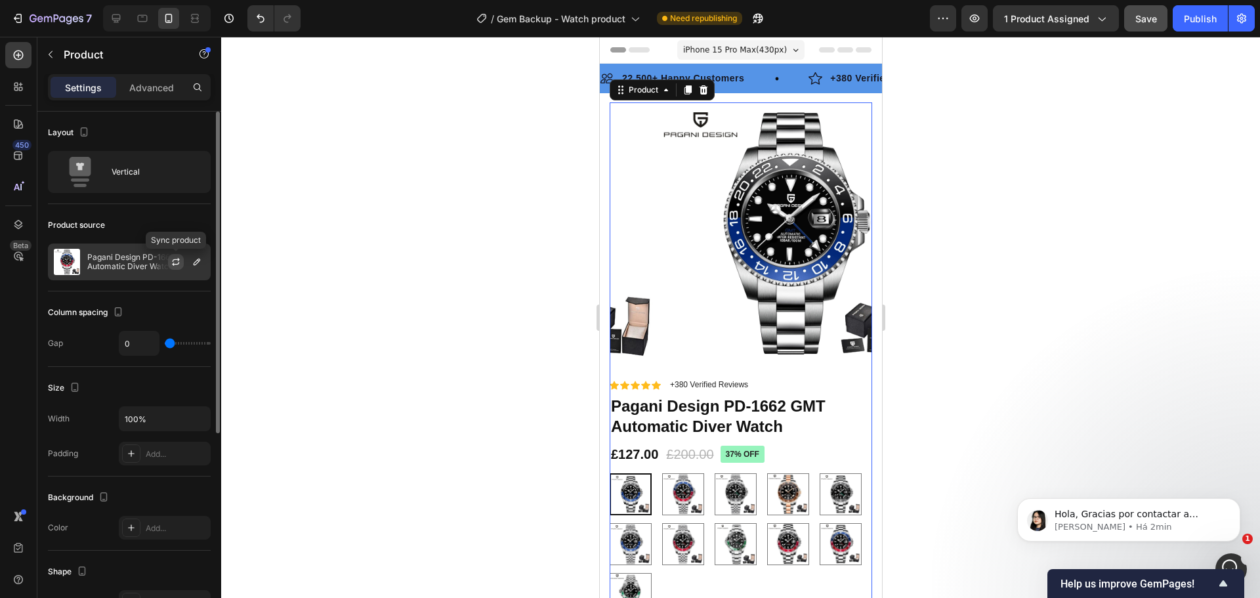
click at [179, 265] on icon "button" at bounding box center [176, 262] width 11 height 11
click at [1176, 526] on p "[PERSON_NAME] • Há 2min" at bounding box center [1139, 527] width 169 height 12
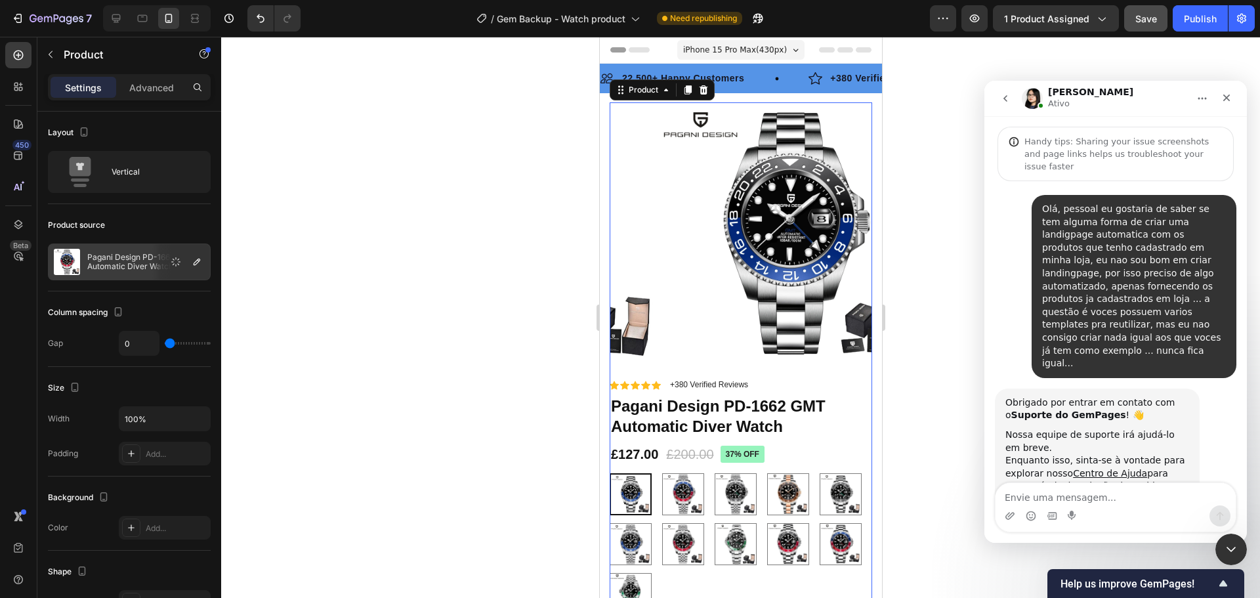
scroll to position [184, 0]
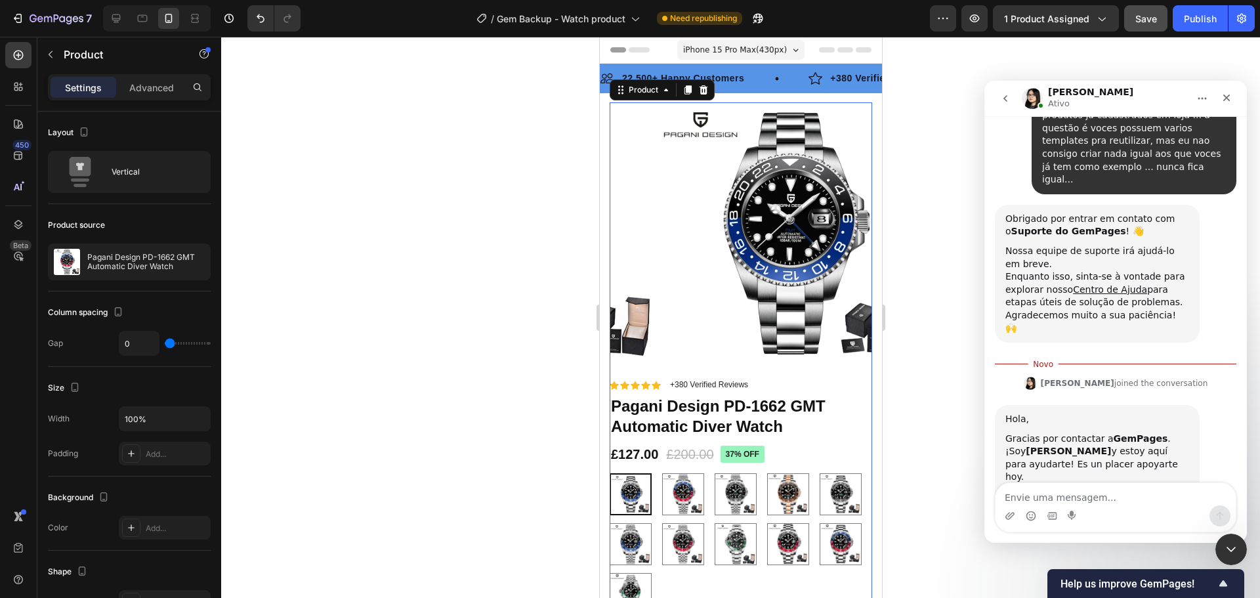
click at [1067, 486] on textarea "Envie uma mensagem..." at bounding box center [1116, 494] width 240 height 22
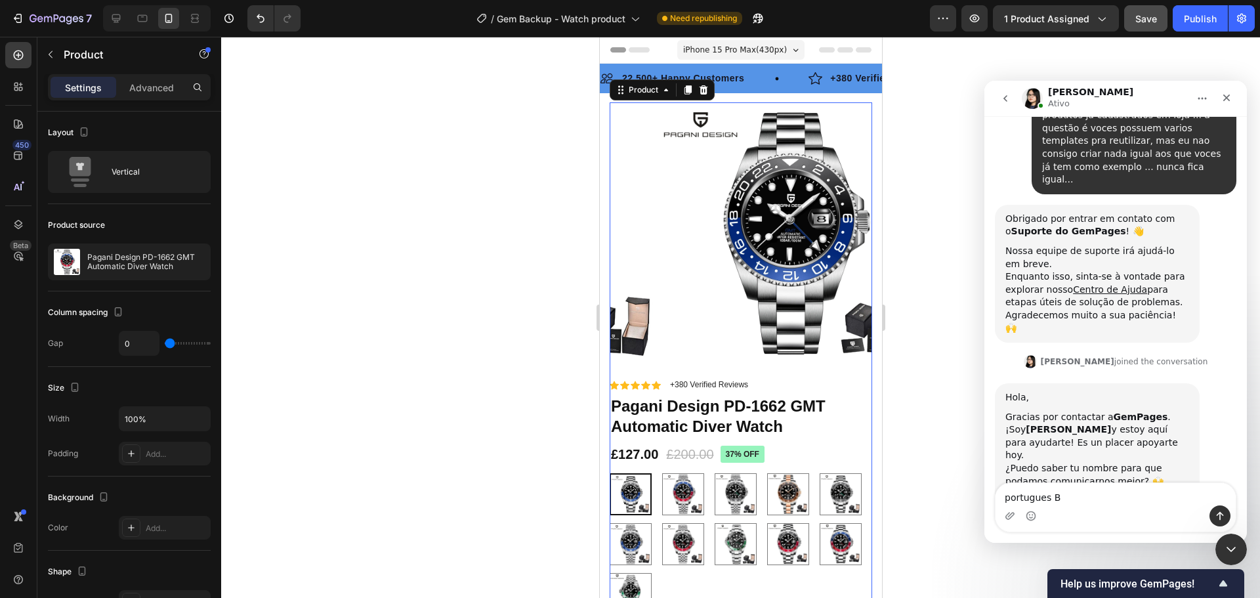
type textarea "portugues BR"
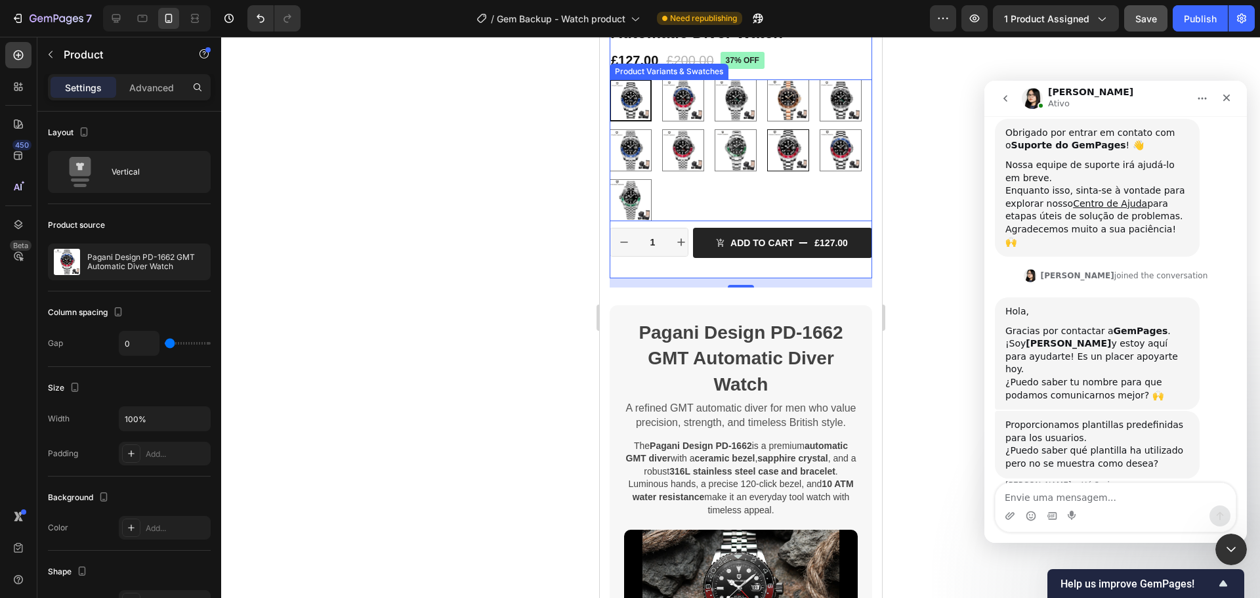
scroll to position [263, 0]
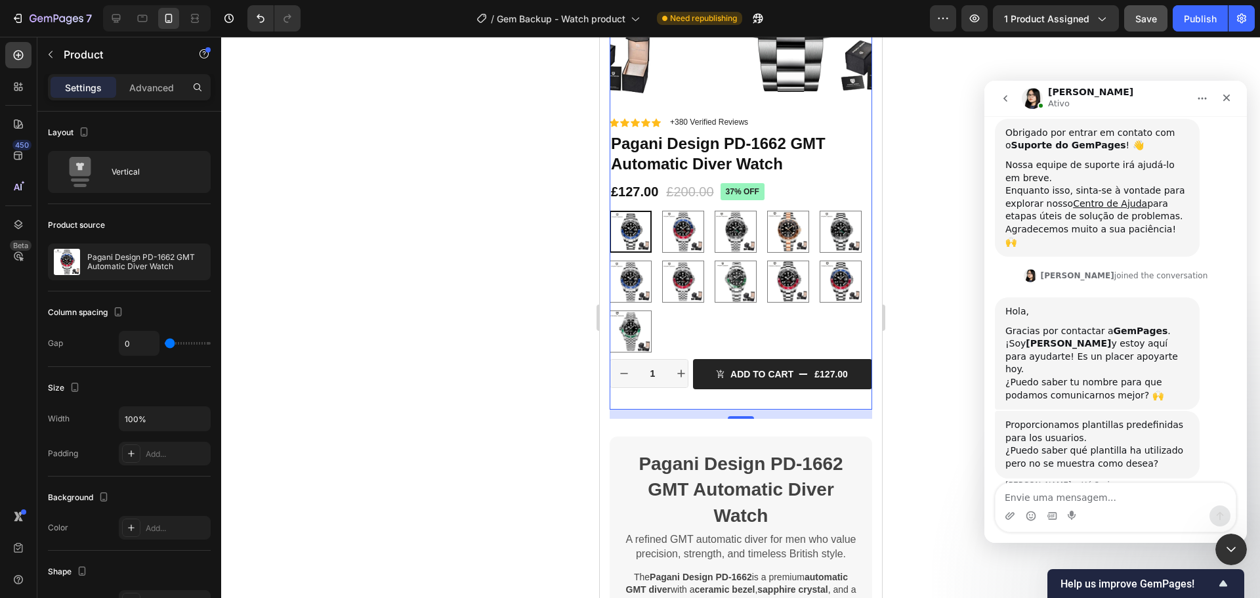
drag, startPoint x: 44, startPoint y: 18, endPoint x: 434, endPoint y: 218, distance: 438.3
click at [446, 0] on div "7 / Gem Backup - Watch product Need republishing Preview 1 product assigned Sav…" at bounding box center [630, 0] width 1260 height 0
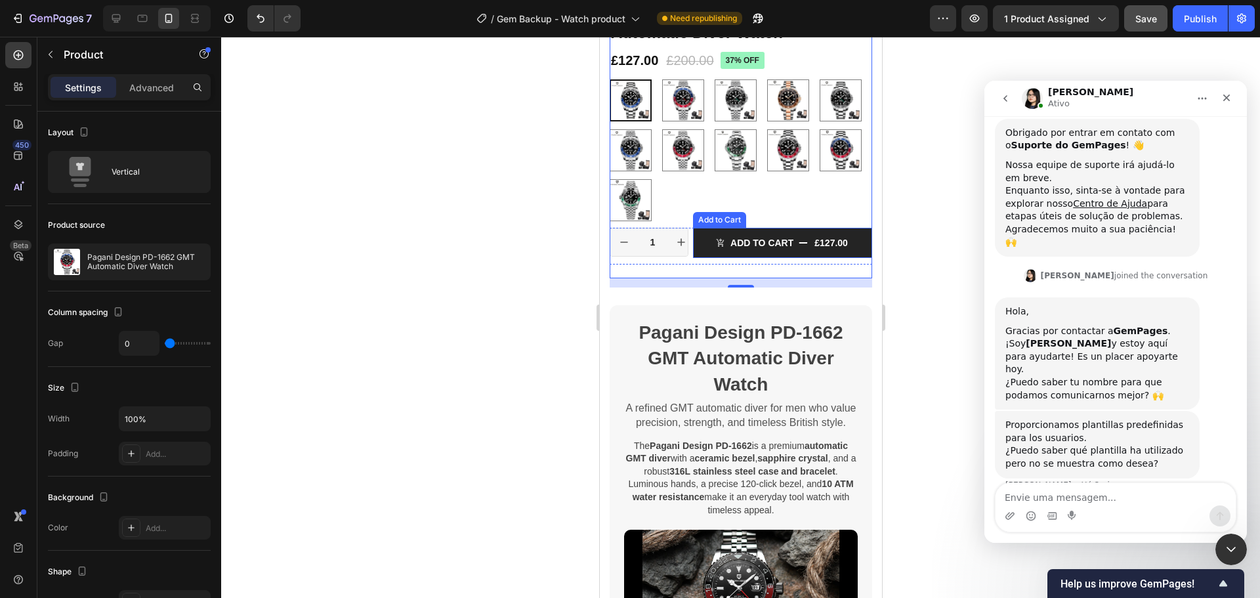
scroll to position [656, 0]
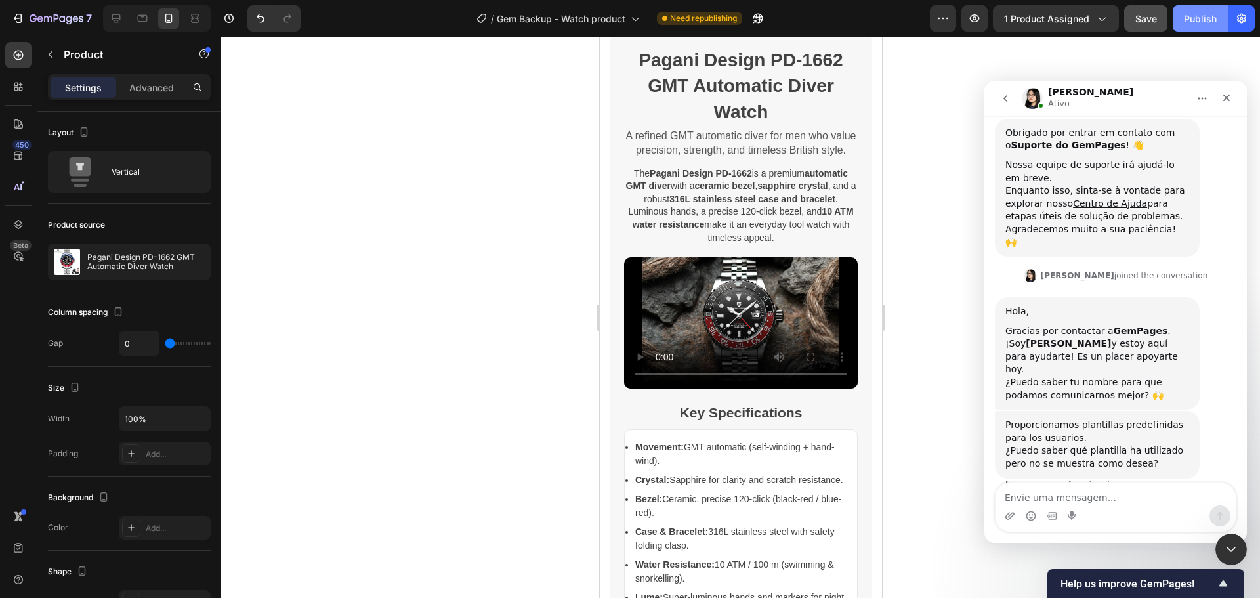
click at [1204, 12] on div "Publish" at bounding box center [1200, 19] width 33 height 14
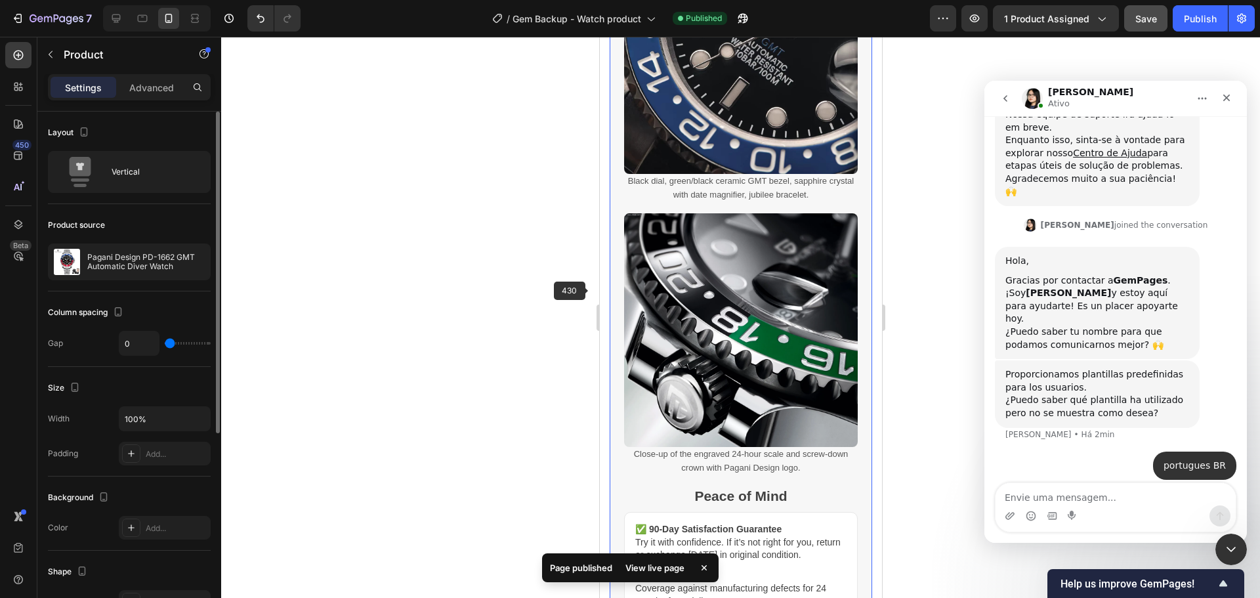
scroll to position [2691, 0]
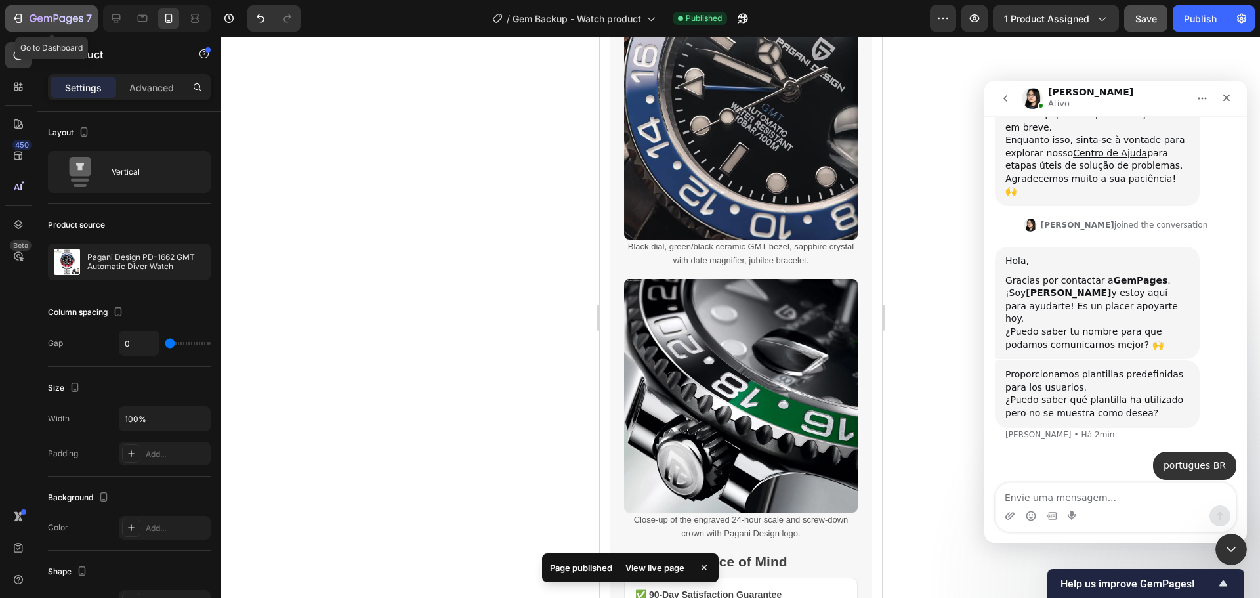
click at [57, 21] on icon "button" at bounding box center [57, 19] width 54 height 11
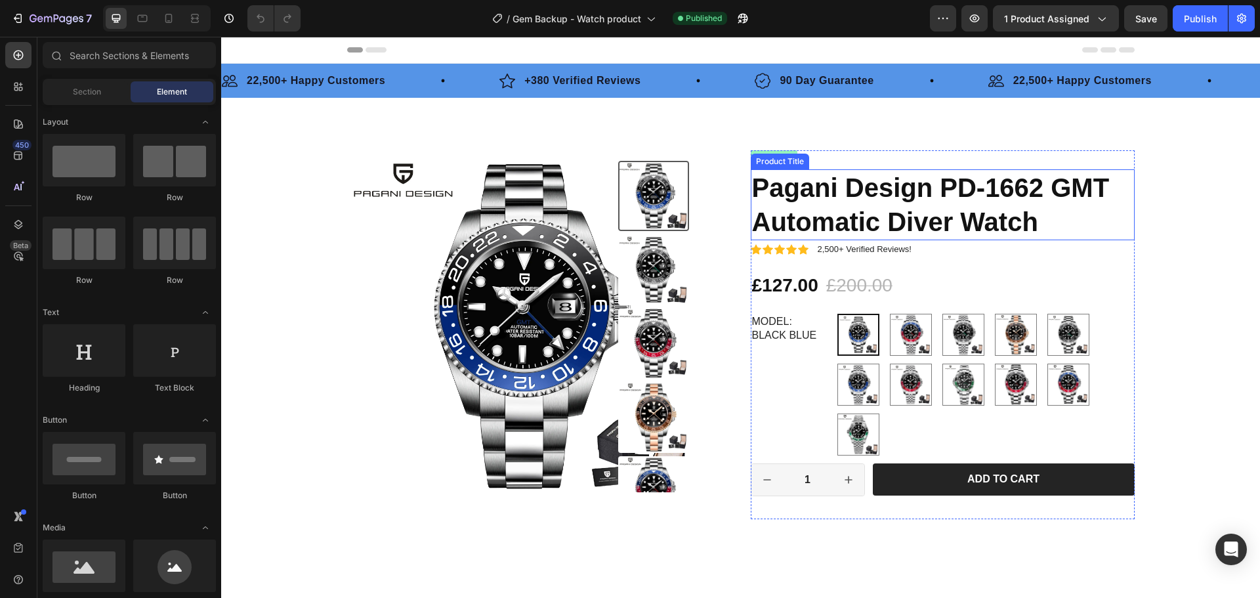
scroll to position [197, 0]
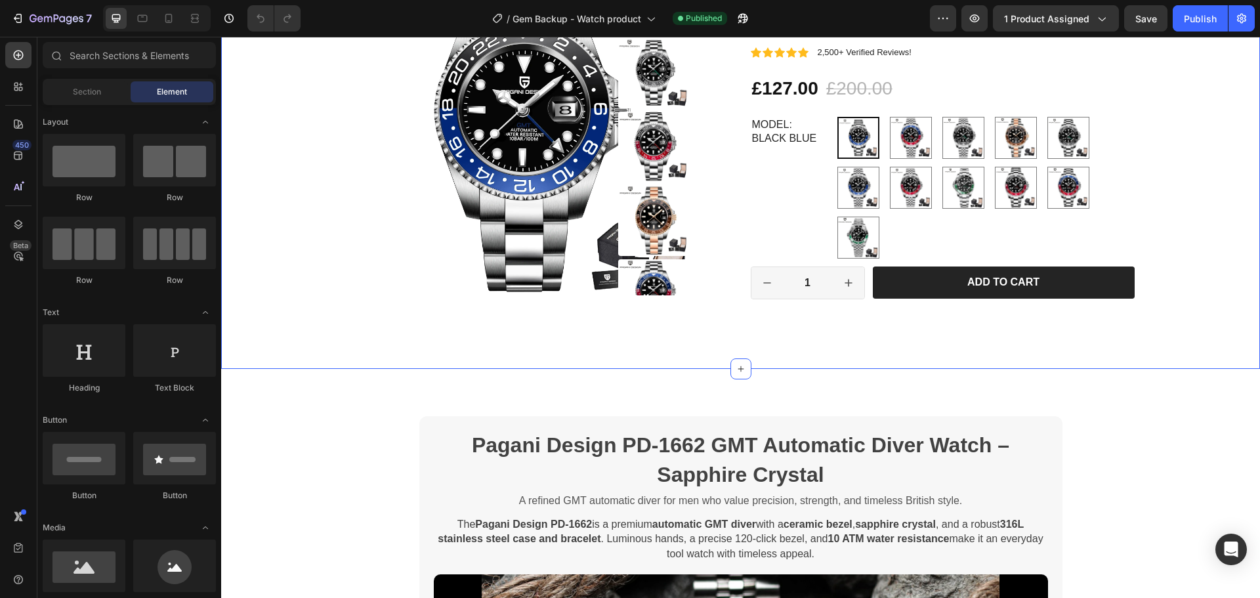
click at [968, 345] on div "Product Images Icon Icon Icon Icon Icon Icon List +380 Verified Reviews Text Bl…" at bounding box center [740, 135] width 1039 height 468
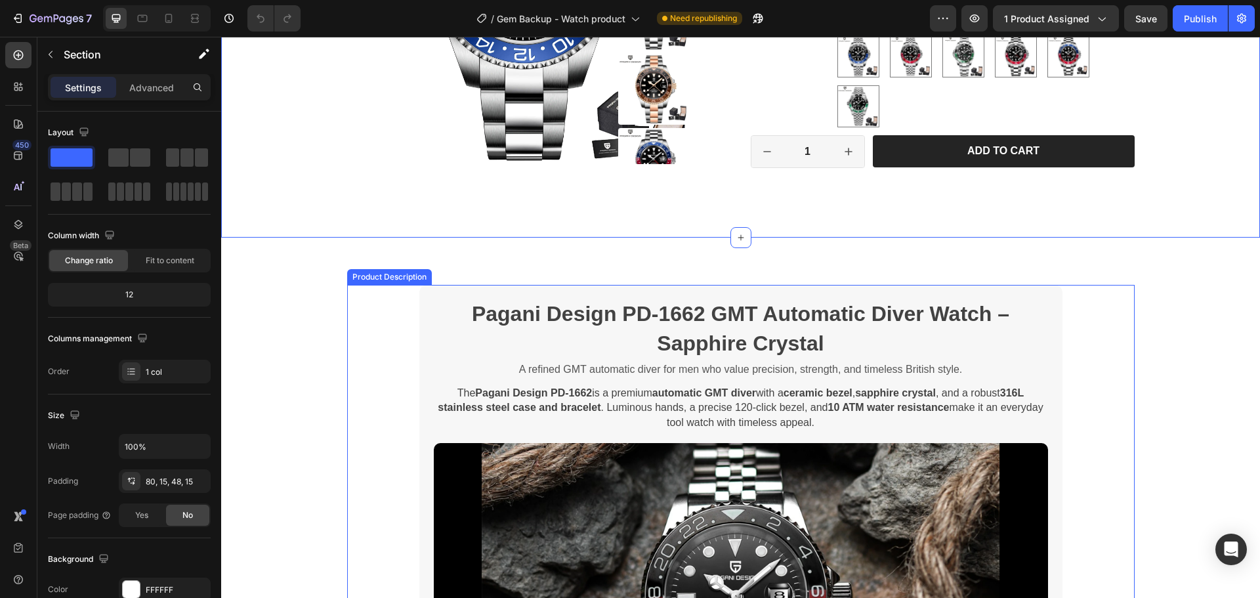
scroll to position [66, 0]
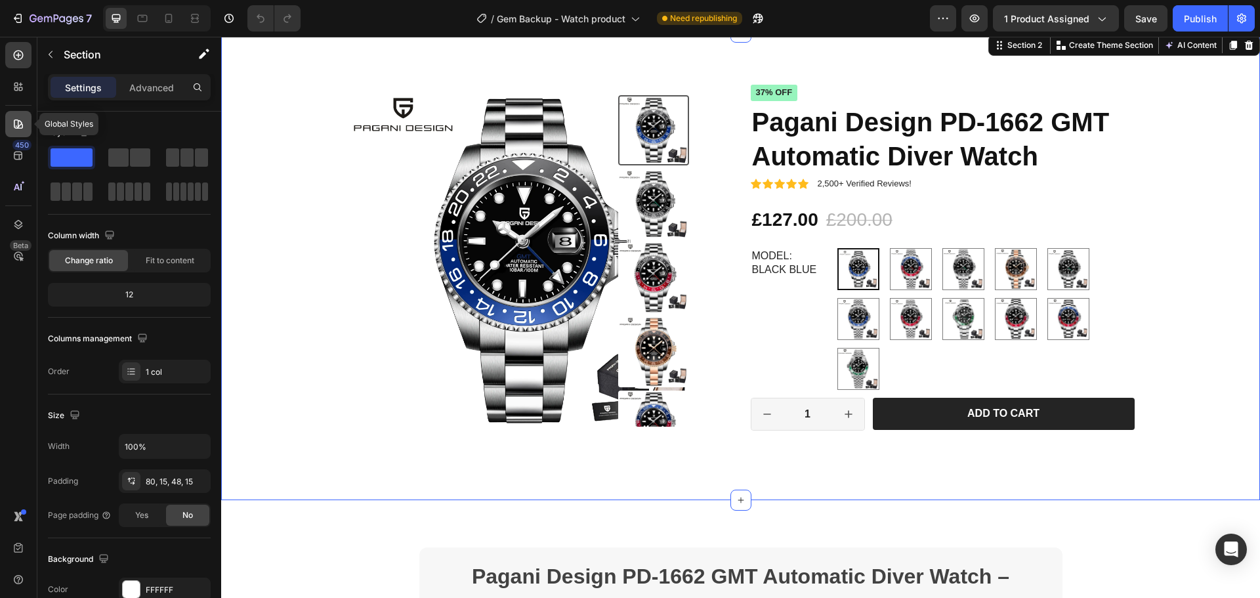
click at [18, 124] on icon at bounding box center [18, 123] width 9 height 9
radio input "false"
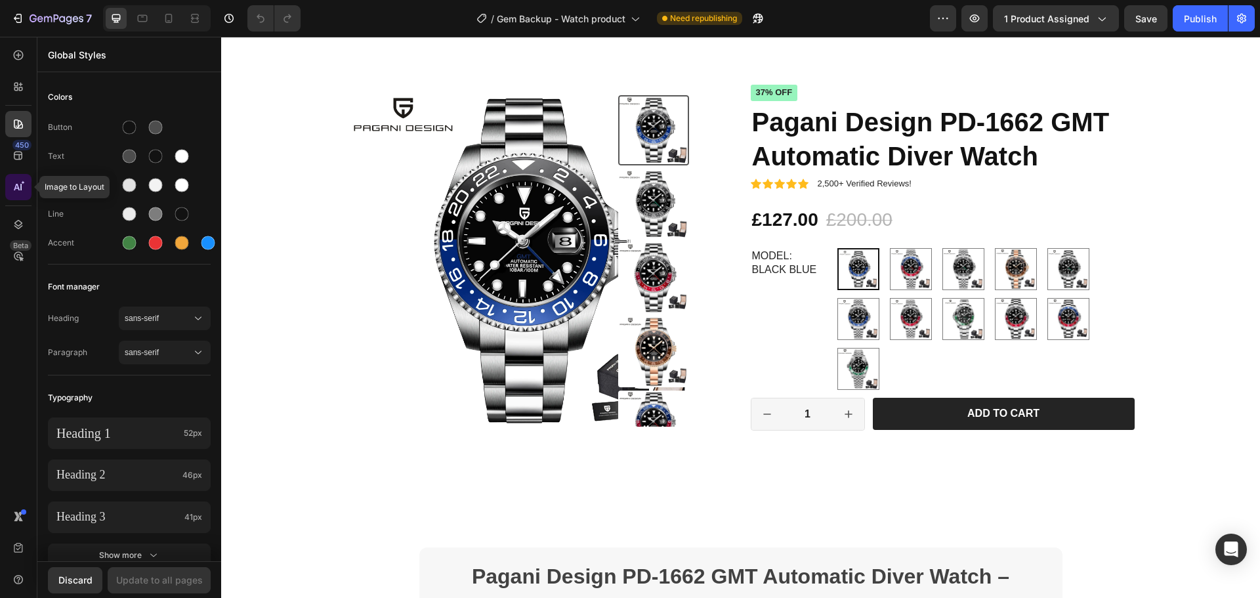
click at [18, 186] on icon at bounding box center [18, 187] width 13 height 13
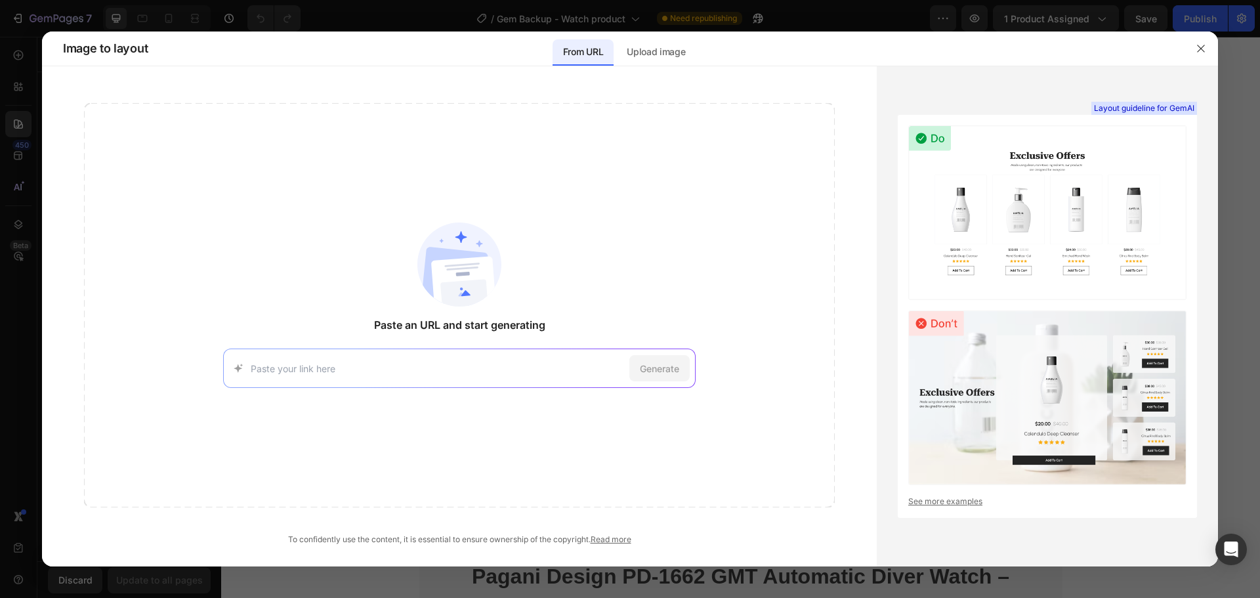
click at [552, 359] on div "Generate" at bounding box center [459, 368] width 473 height 39
click at [524, 349] on div "Generate" at bounding box center [459, 368] width 473 height 39
click at [552, 364] on input at bounding box center [438, 369] width 374 height 14
paste input "https://brittcompany.co.uk/products/pagani-design-pd1662-gmt-automatic-diver-wa…"
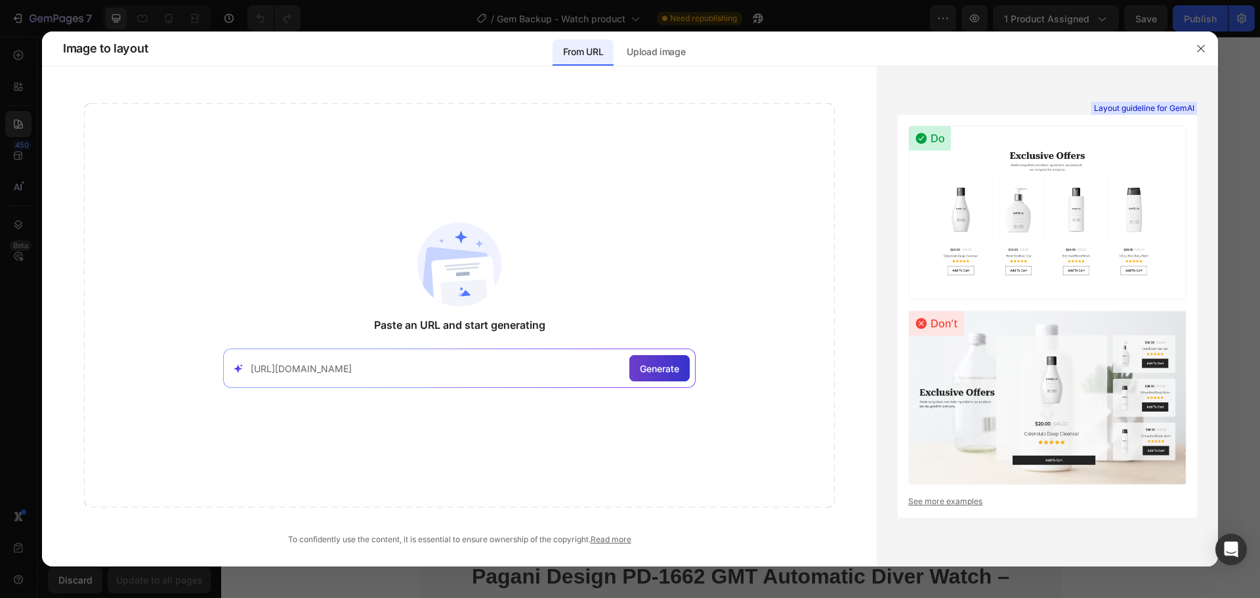
type input "https://brittcompany.co.uk/products/pagani-design-pd1662-gmt-automatic-diver-wa…"
click at [669, 363] on span "Generate" at bounding box center [659, 369] width 39 height 14
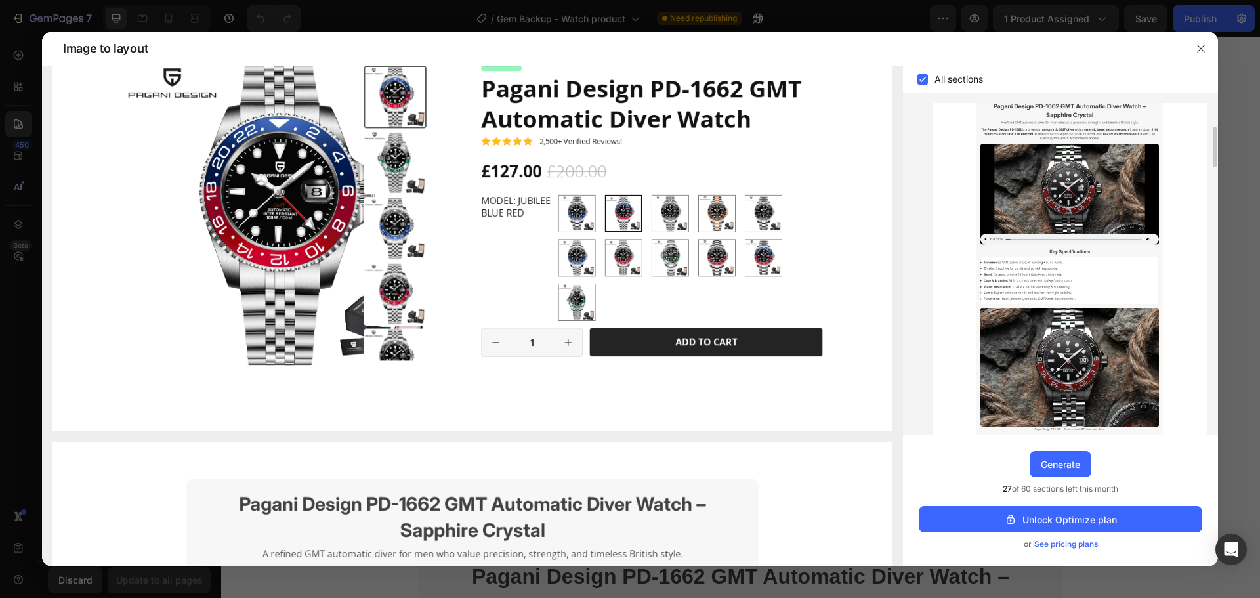
scroll to position [263, 0]
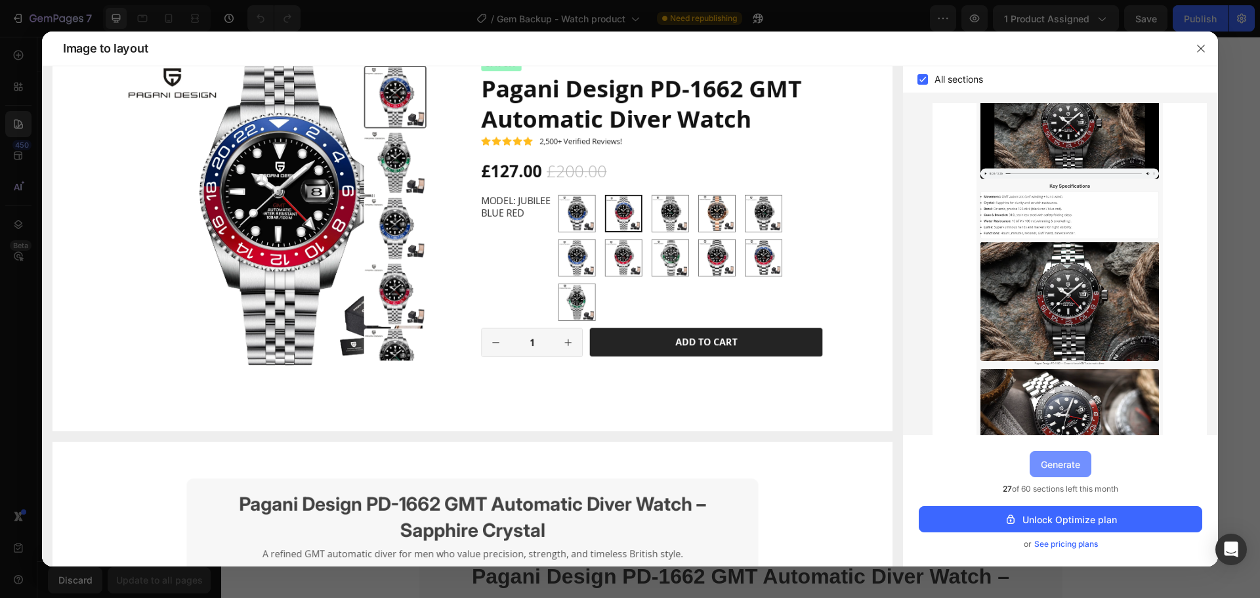
click at [1069, 469] on div "Generate" at bounding box center [1060, 465] width 39 height 14
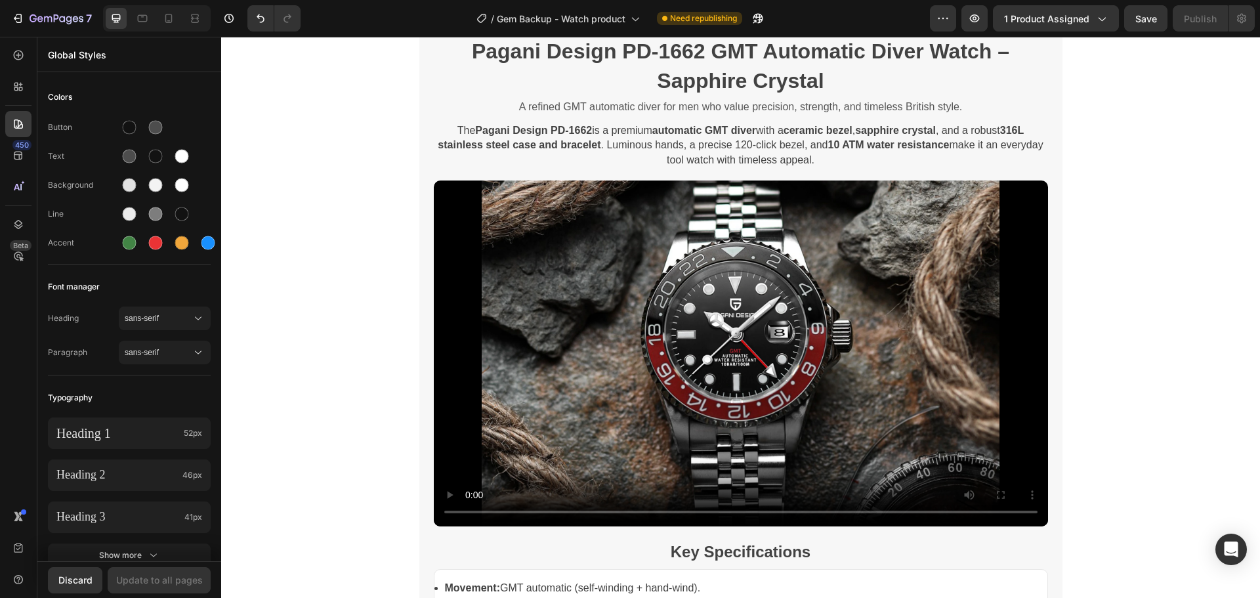
scroll to position [0, 0]
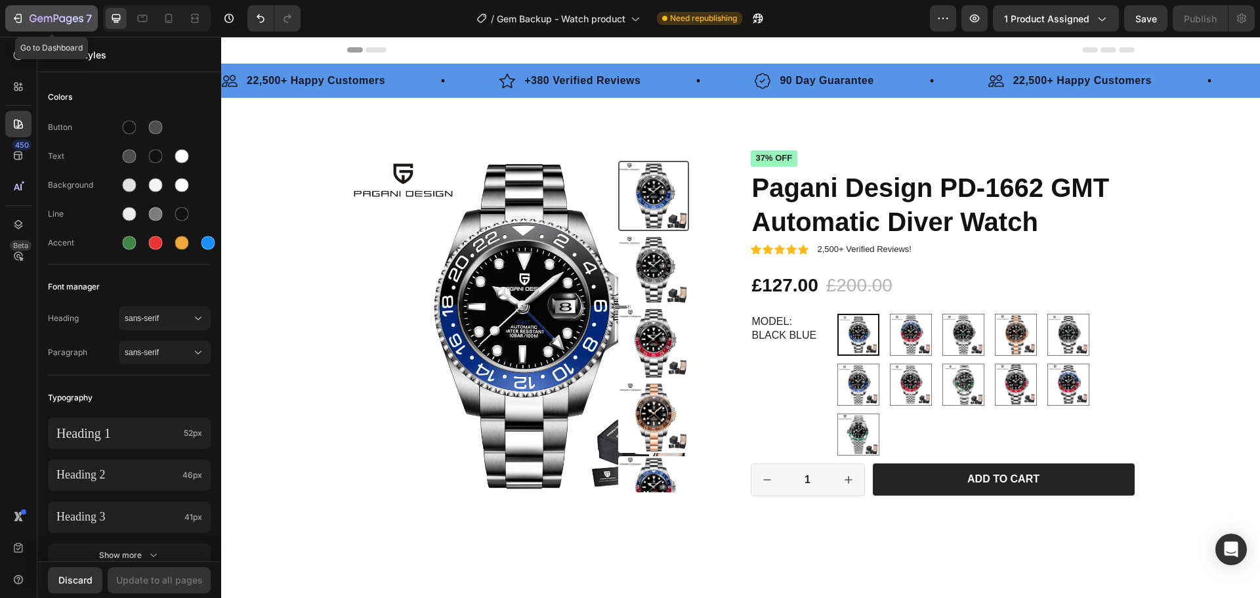
click at [23, 17] on icon "button" at bounding box center [17, 18] width 13 height 13
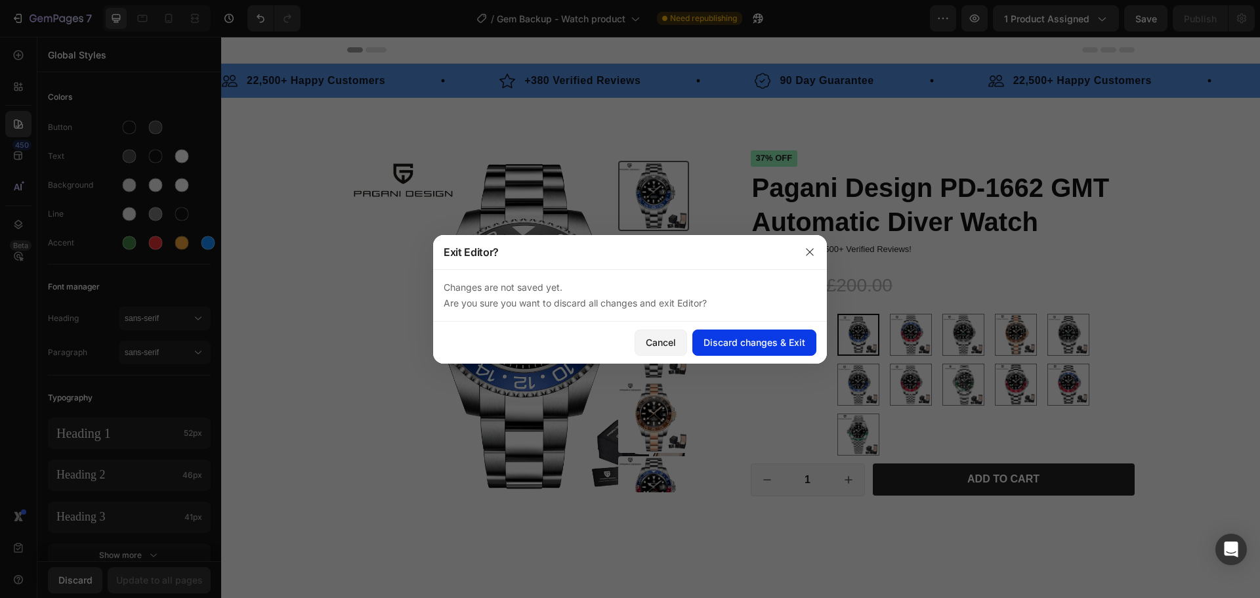
click at [740, 345] on div "Discard changes & Exit" at bounding box center [755, 342] width 102 height 14
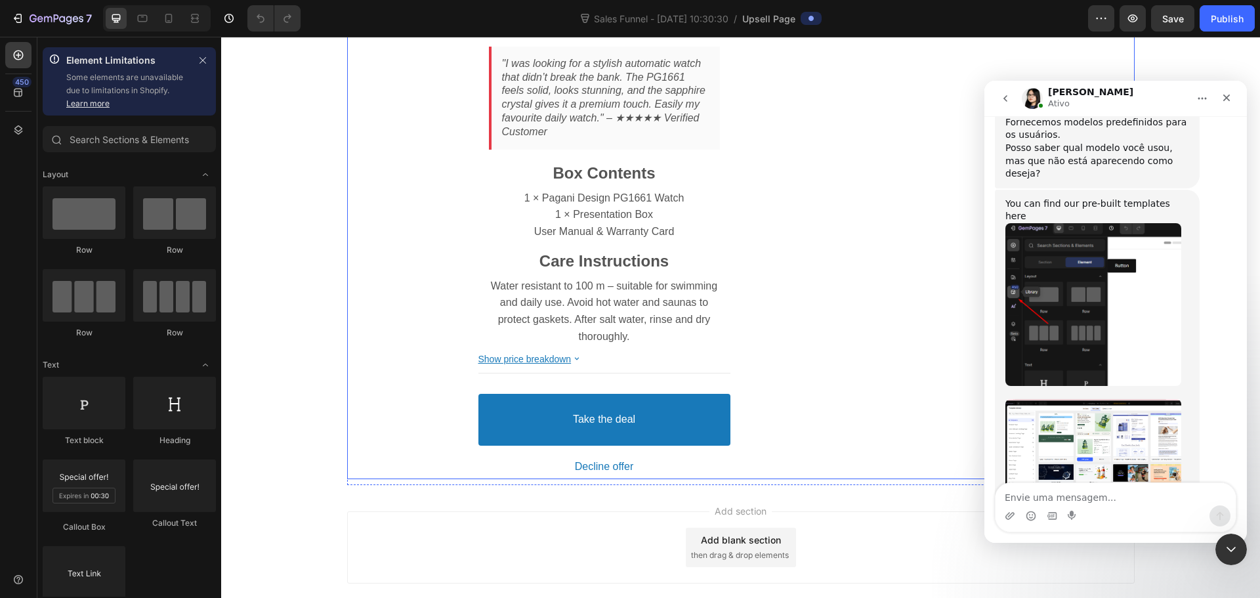
scroll to position [2608, 0]
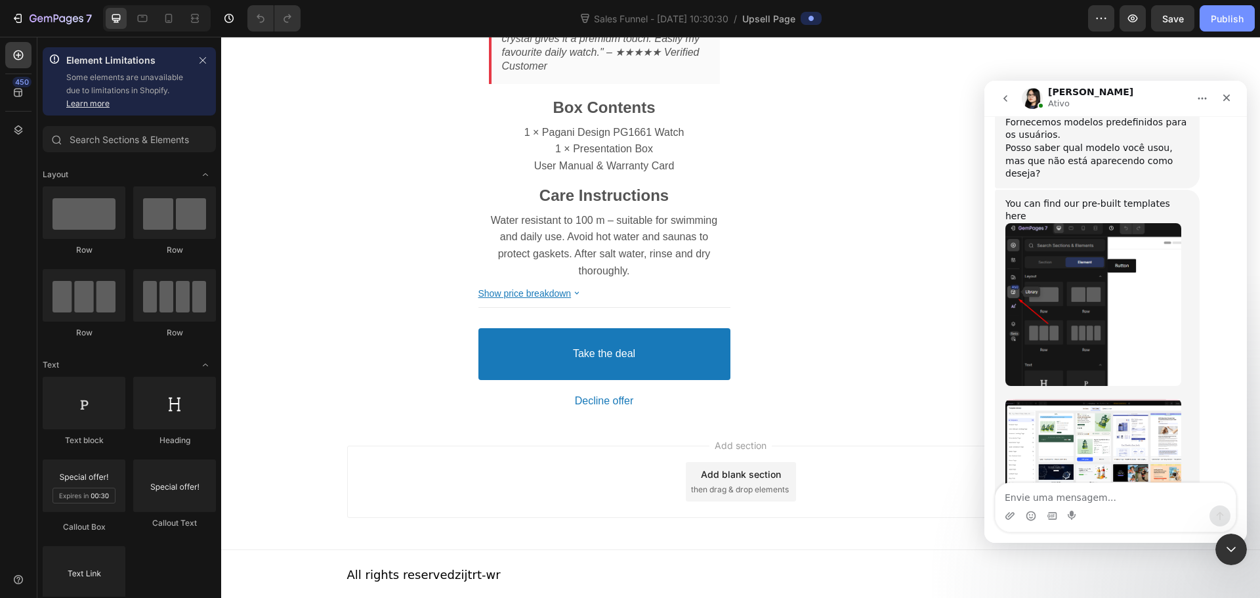
click at [1217, 26] on button "Publish" at bounding box center [1227, 18] width 55 height 26
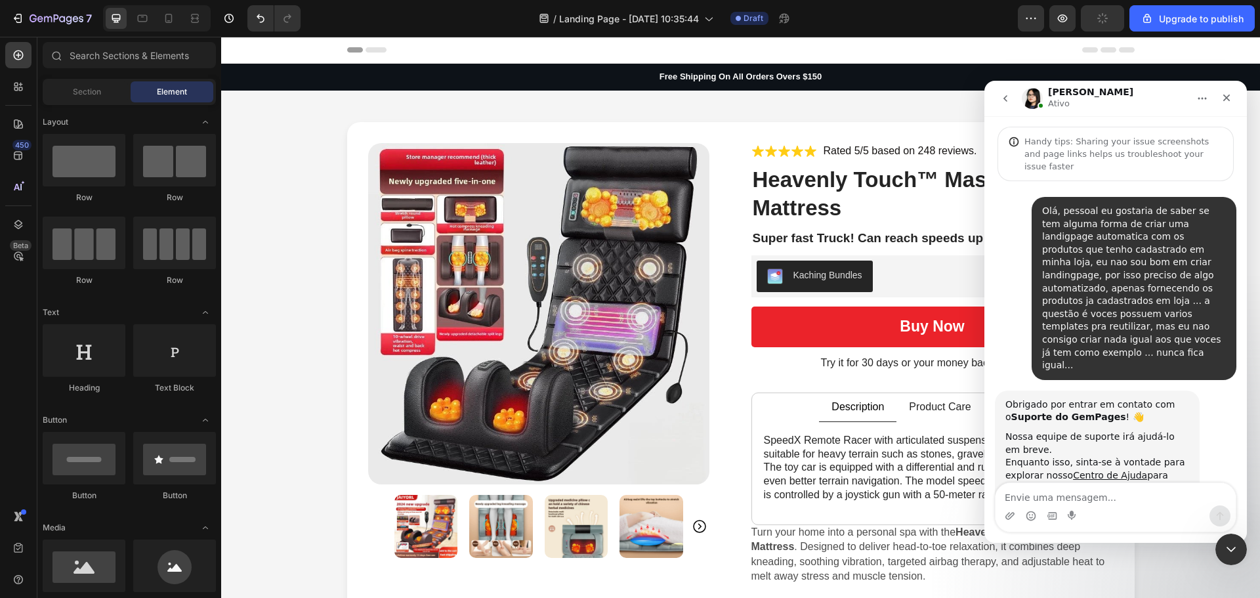
scroll to position [769, 0]
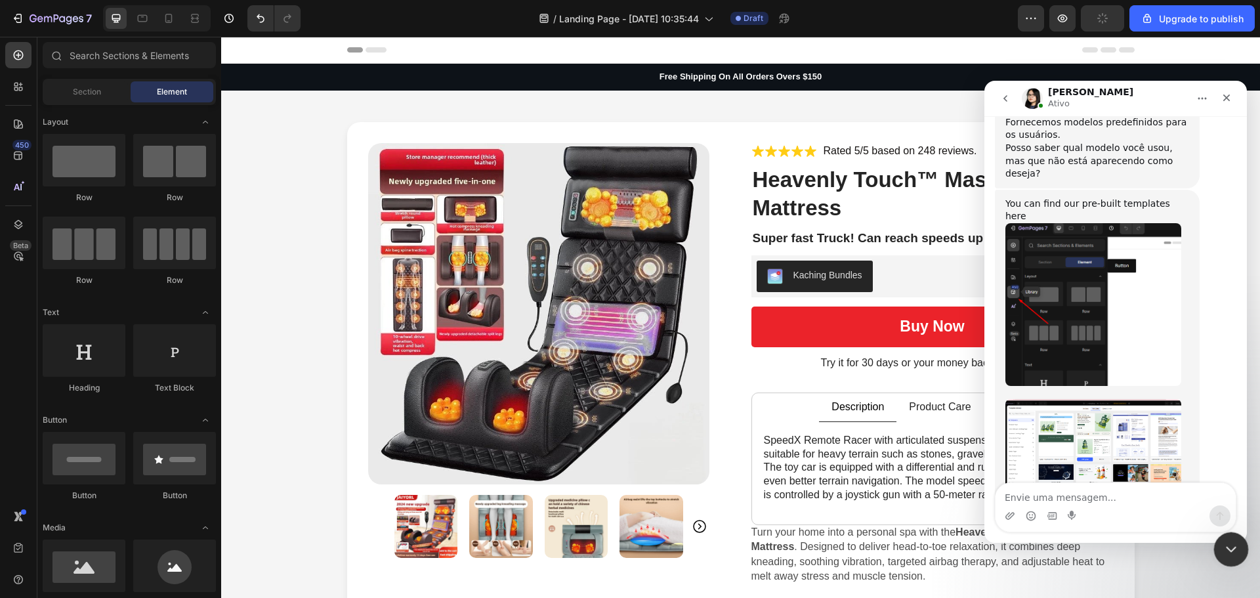
click at [1230, 547] on icon "Encerramento do Messenger da Intercom" at bounding box center [1230, 548] width 16 height 16
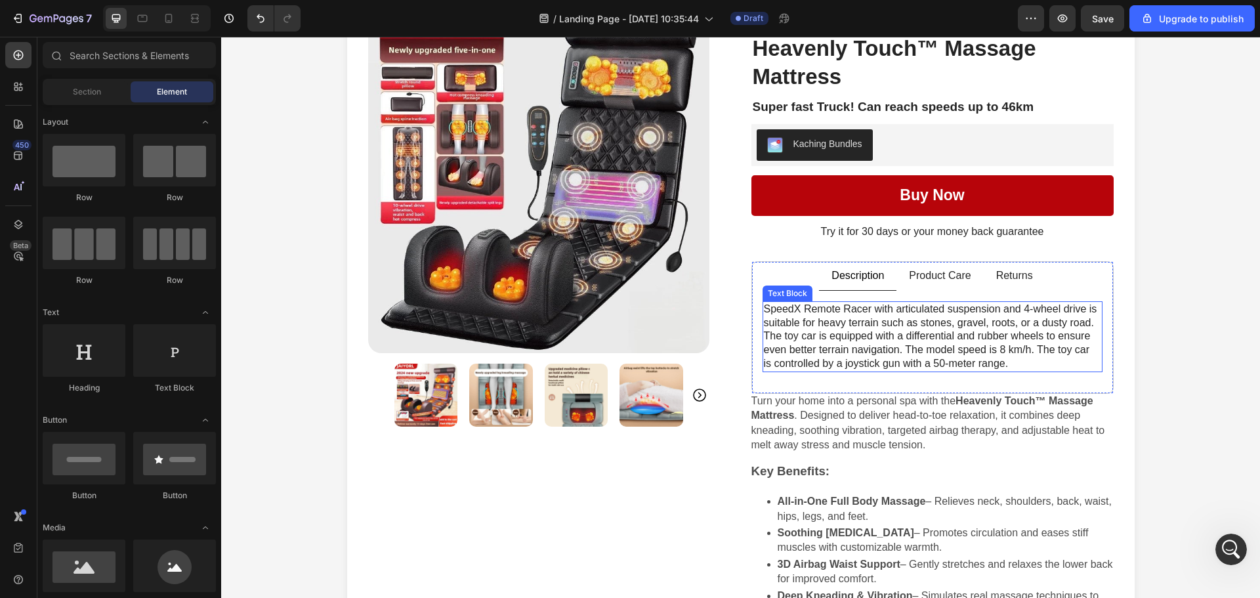
scroll to position [0, 0]
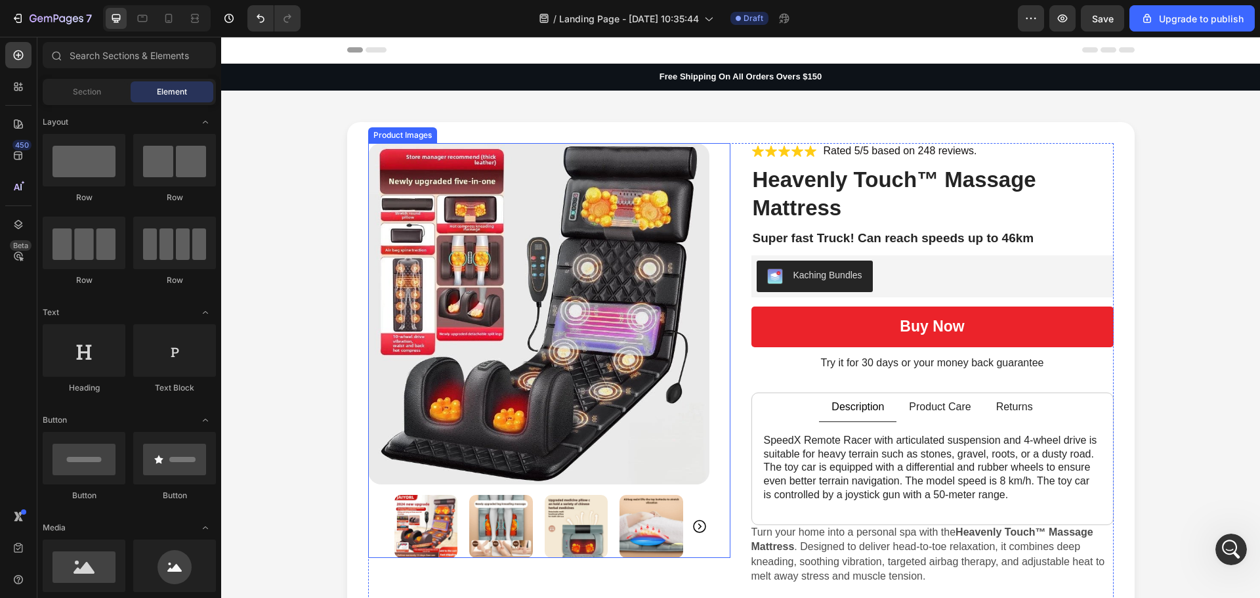
click at [545, 243] on img at bounding box center [538, 313] width 341 height 341
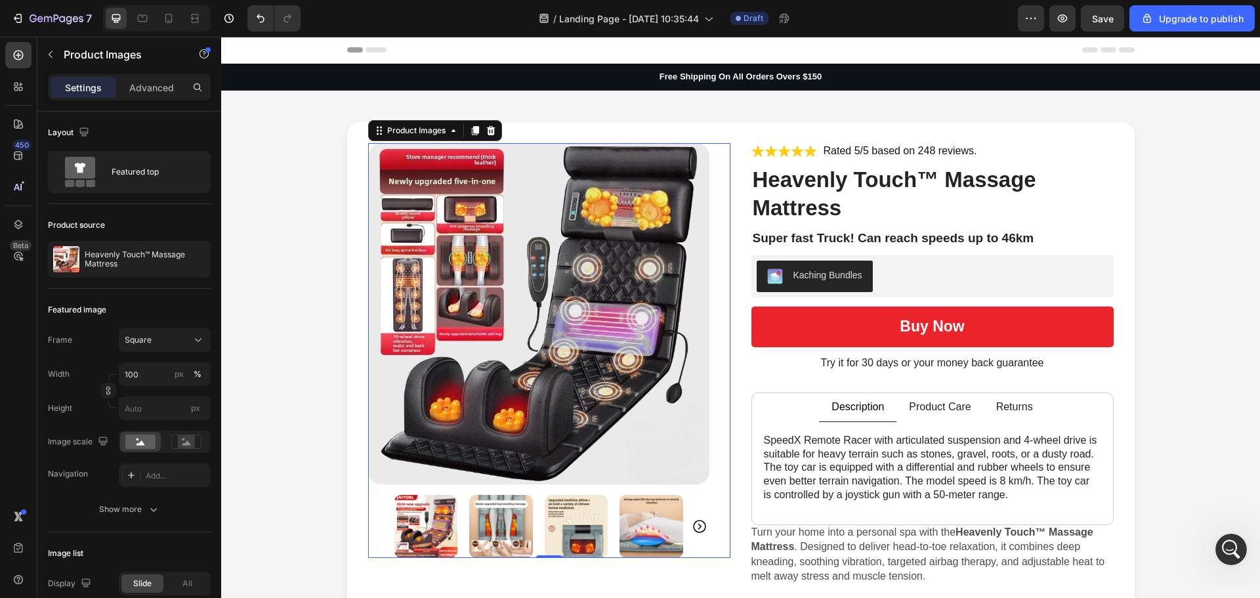
scroll to position [66, 0]
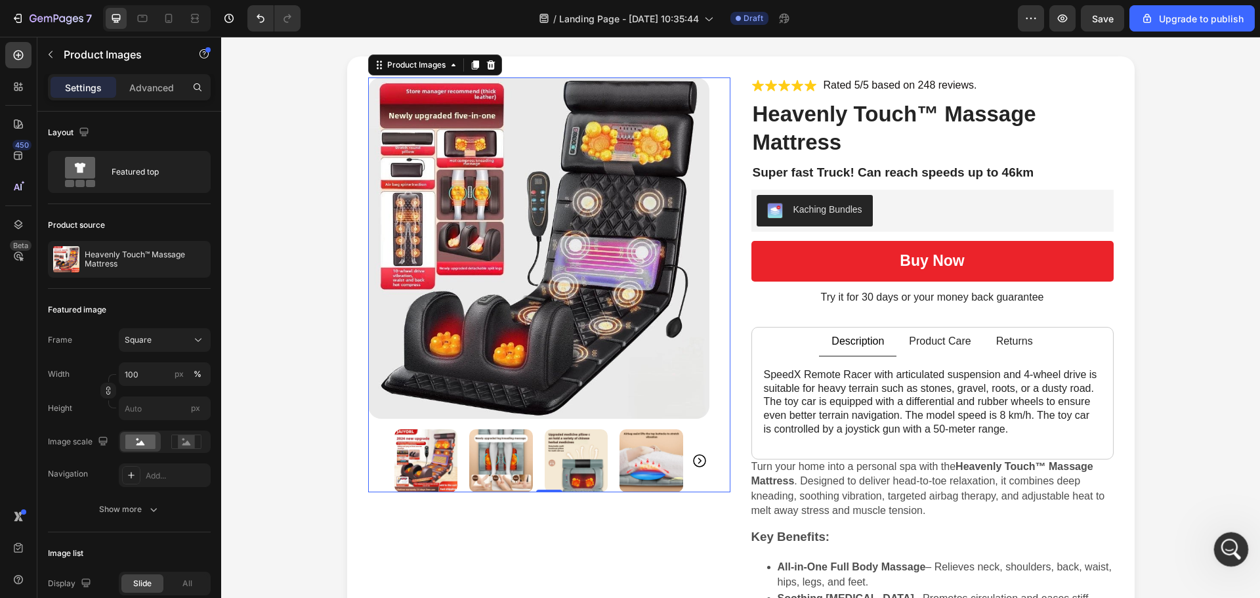
click at [1230, 561] on div "Abertura do Messenger da Intercom" at bounding box center [1229, 547] width 43 height 43
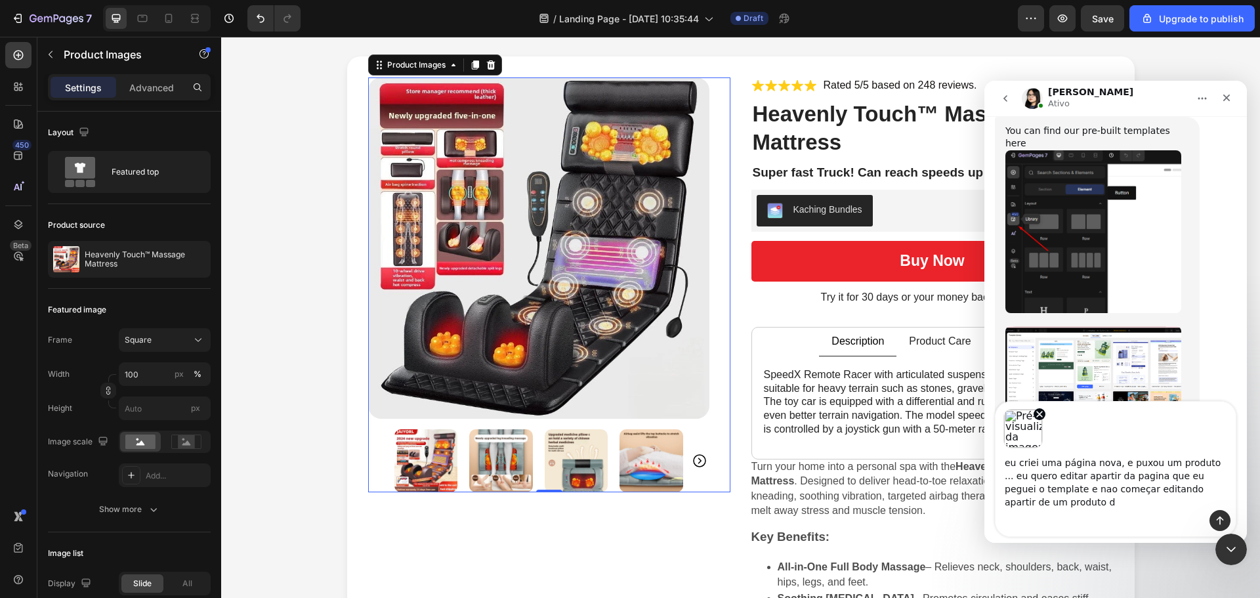
scroll to position [850, 0]
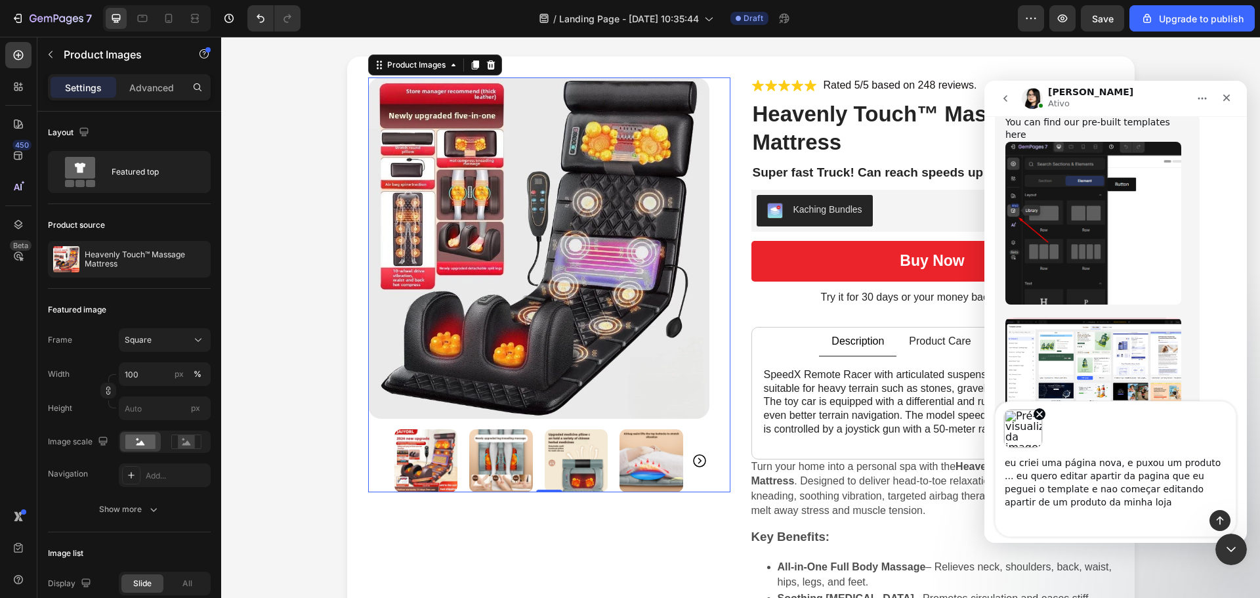
type textarea "eu criei uma página nova, e puxou um produto ... eu quero editar apartir da pag…"
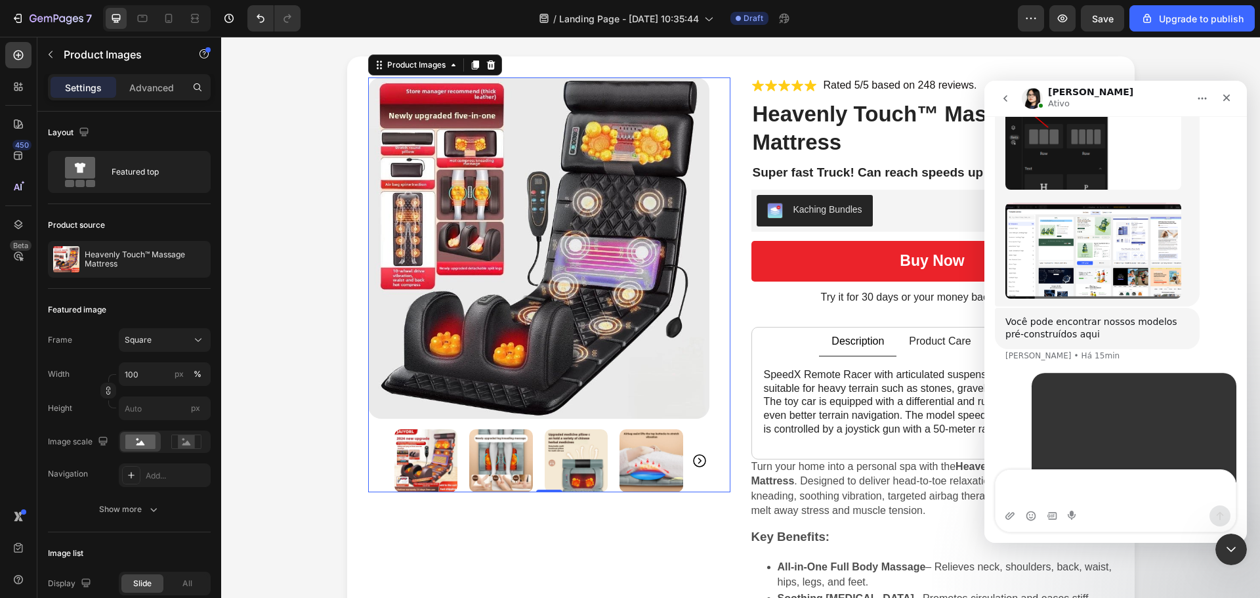
scroll to position [978, 0]
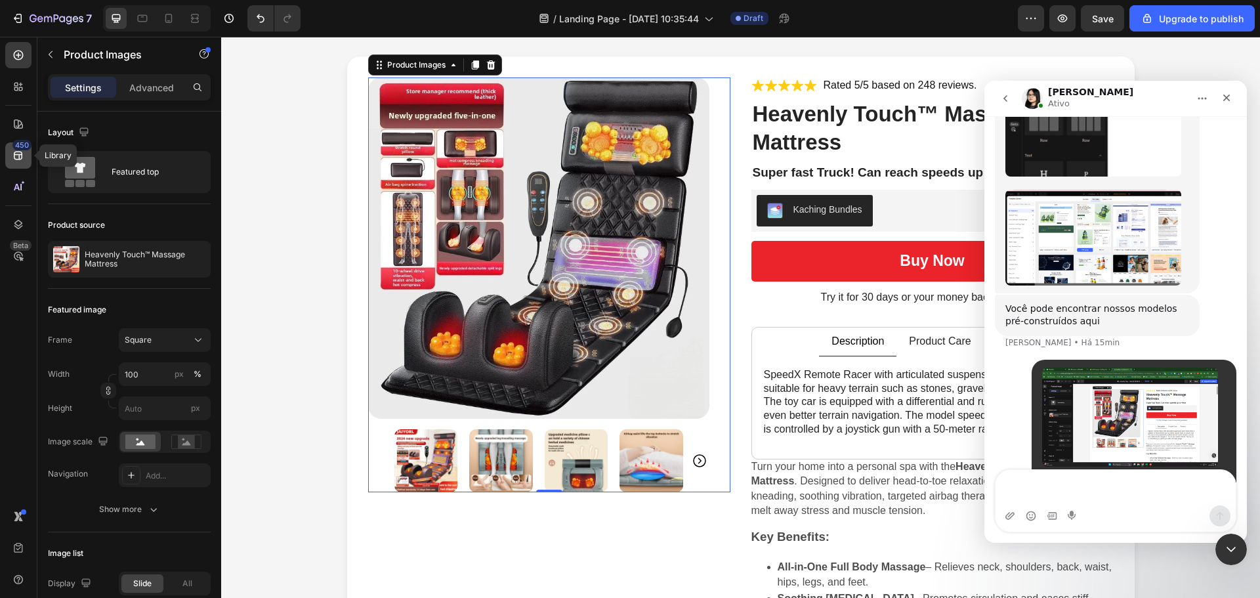
click at [20, 151] on icon at bounding box center [18, 155] width 13 height 13
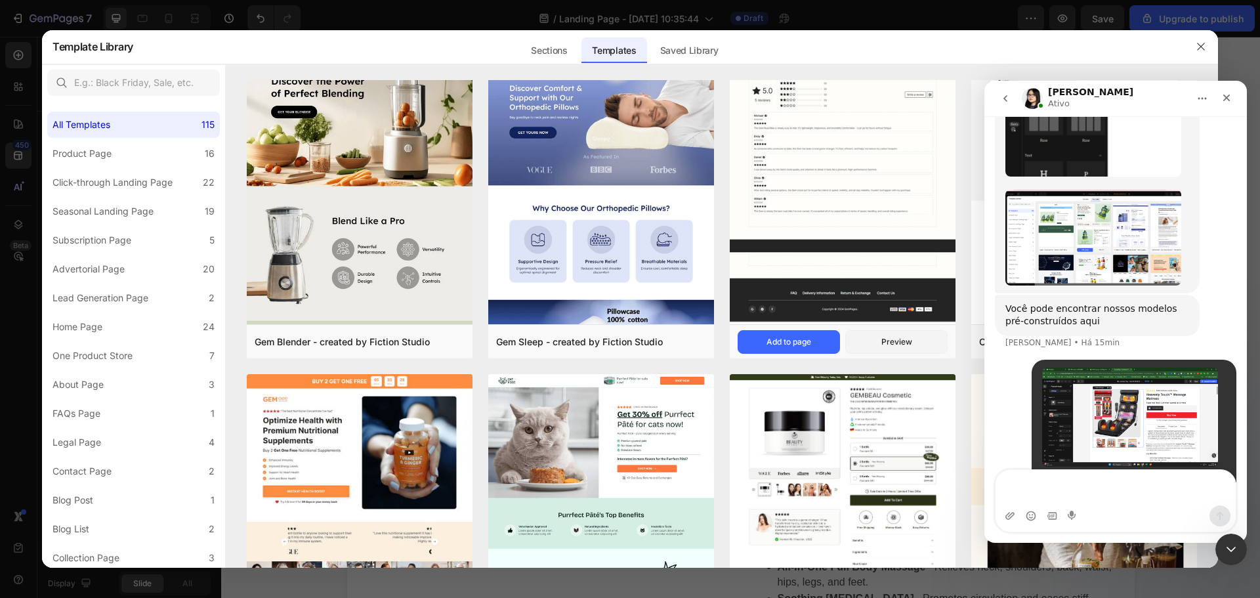
scroll to position [2080, 0]
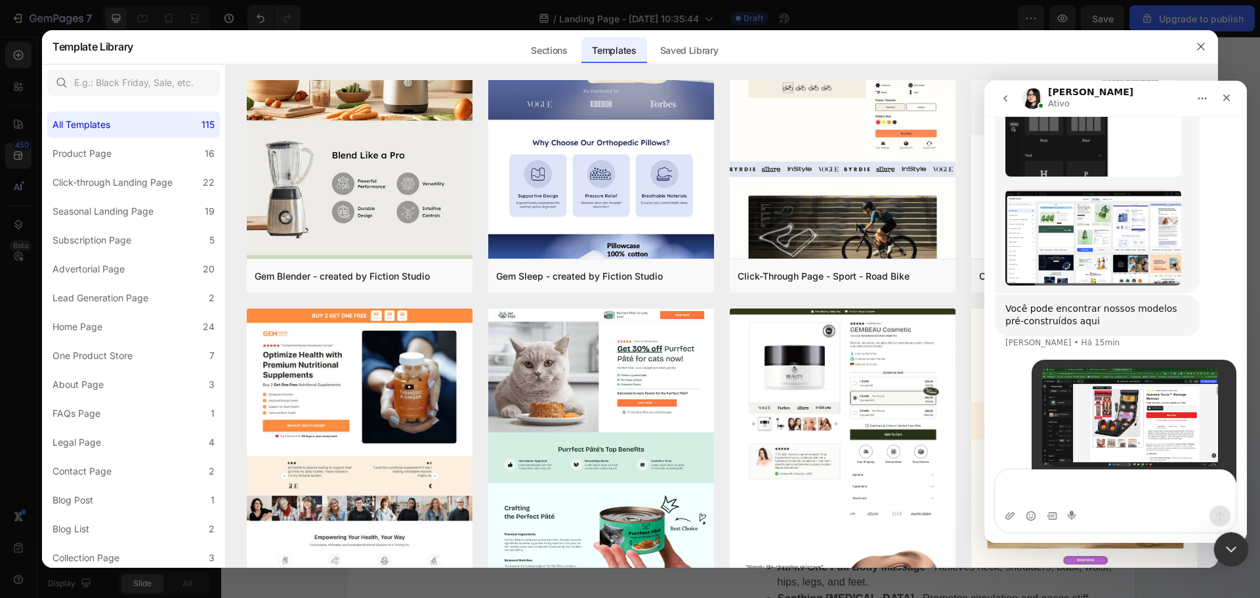
click at [1238, 551] on div "Encerramento do Messenger da Intercom" at bounding box center [1230, 548] width 32 height 32
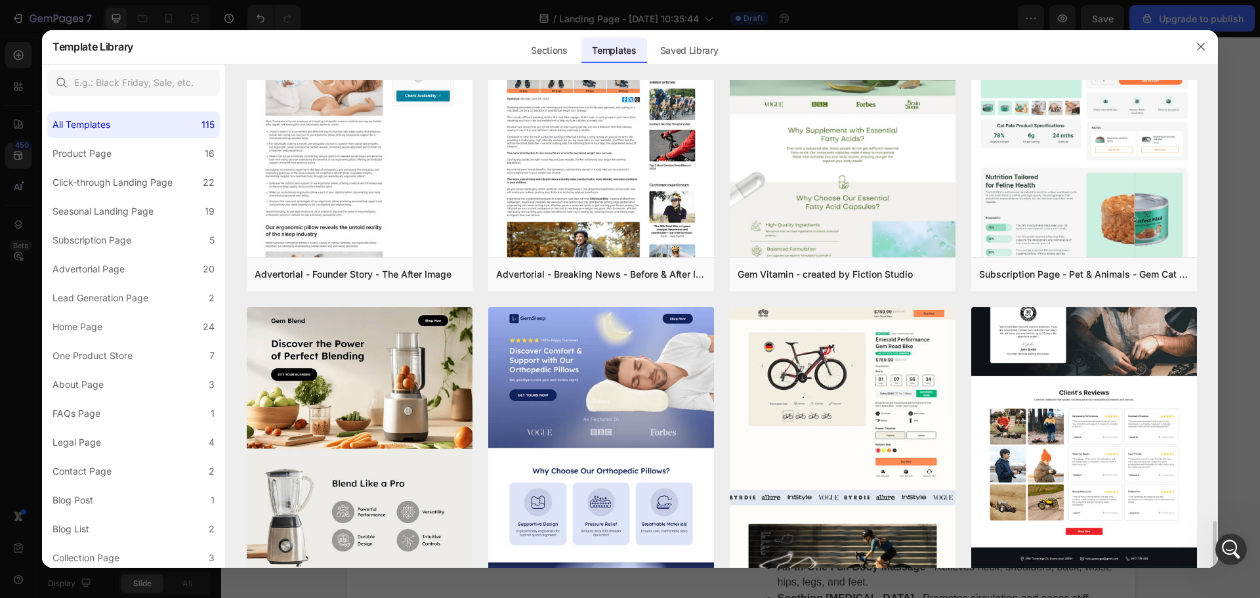
scroll to position [1883, 0]
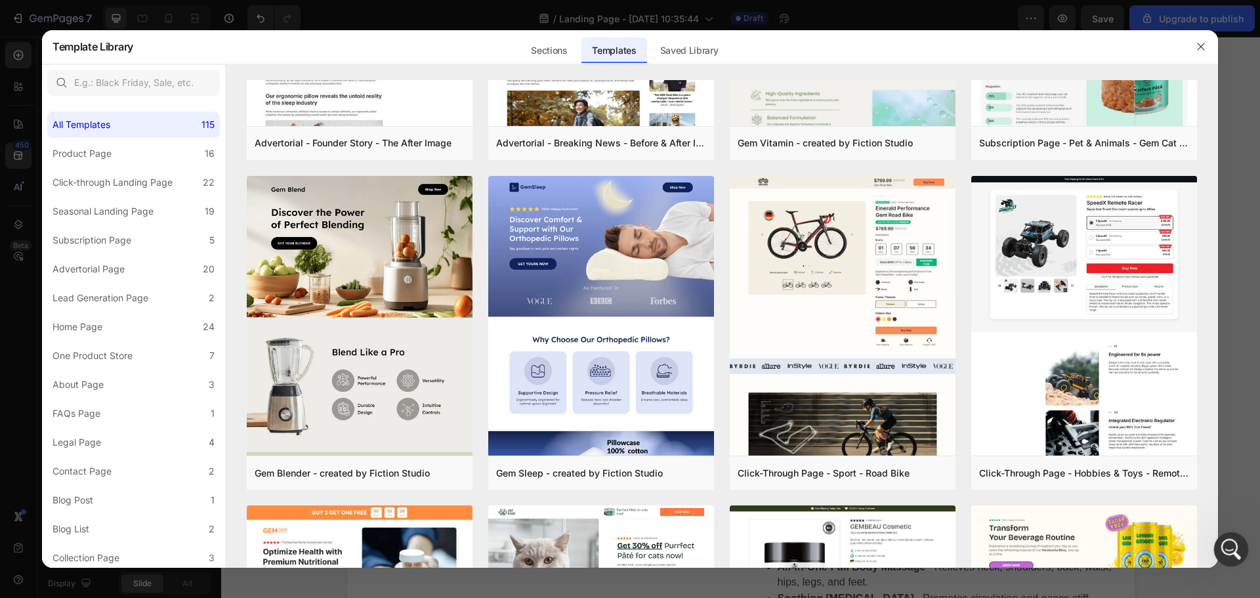
click at [1233, 555] on icon "Abertura do Messenger da Intercom" at bounding box center [1230, 548] width 22 height 22
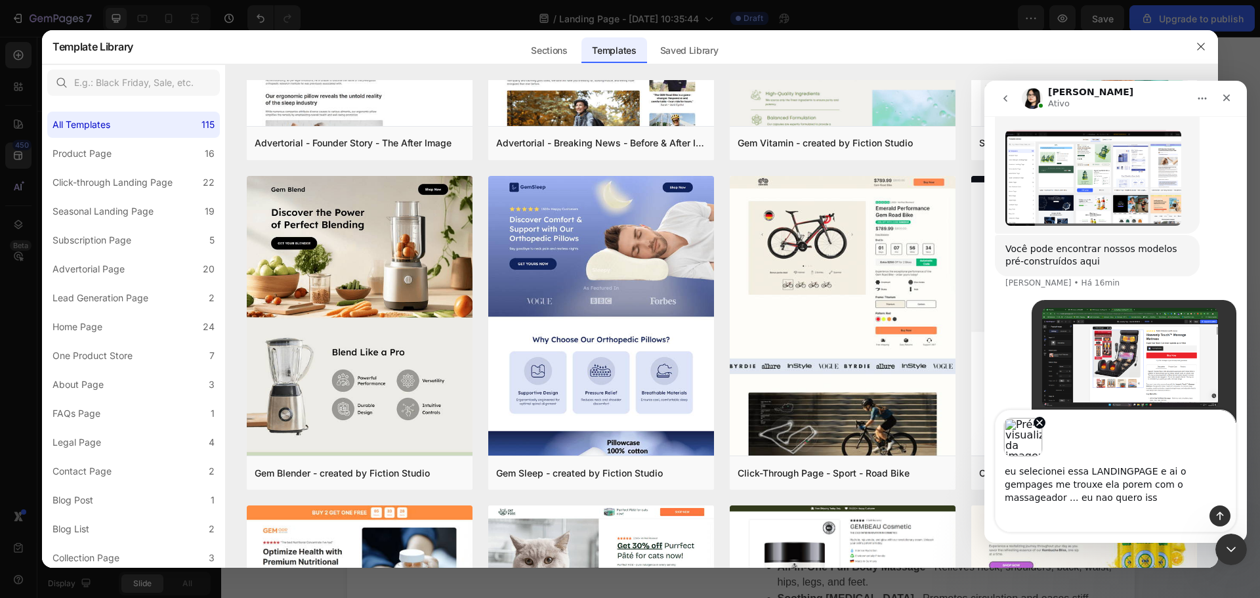
scroll to position [1046, 0]
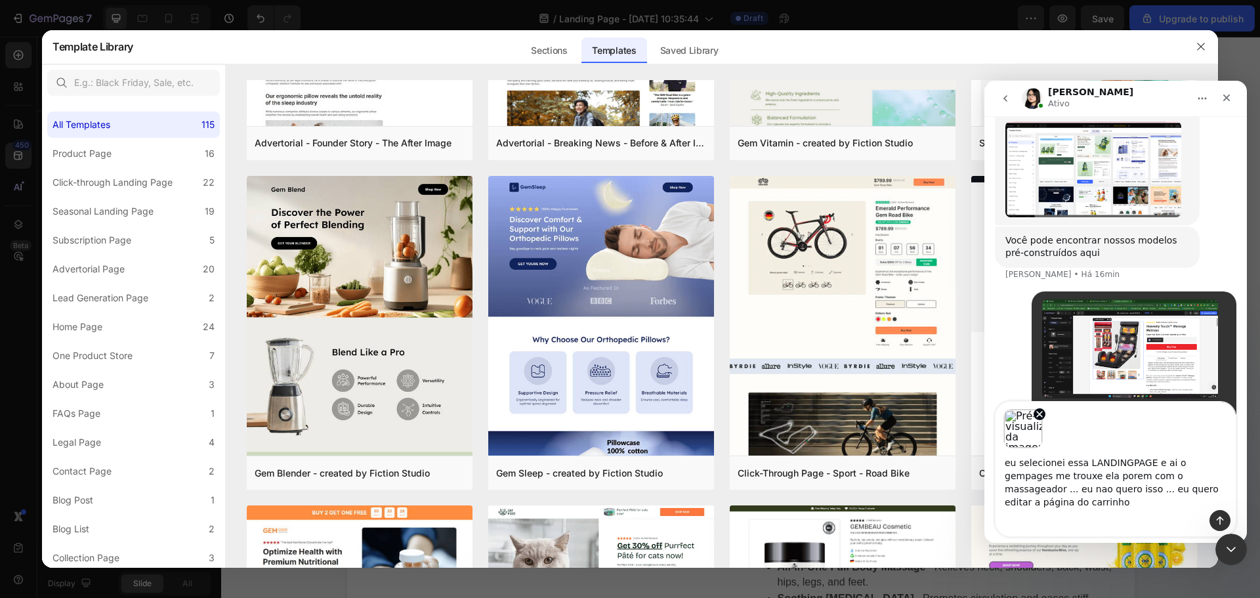
type textarea "eu selecionei essa LANDINGPAGE e ai o gempages me trouxe ela porem com o massag…"
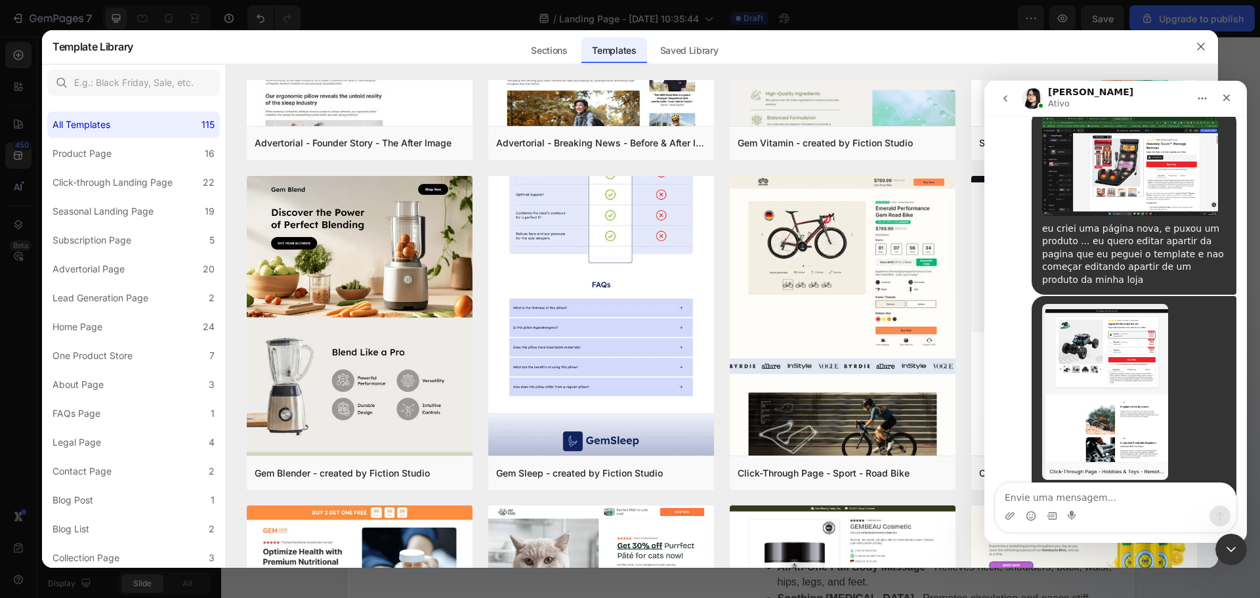
scroll to position [2212, 0]
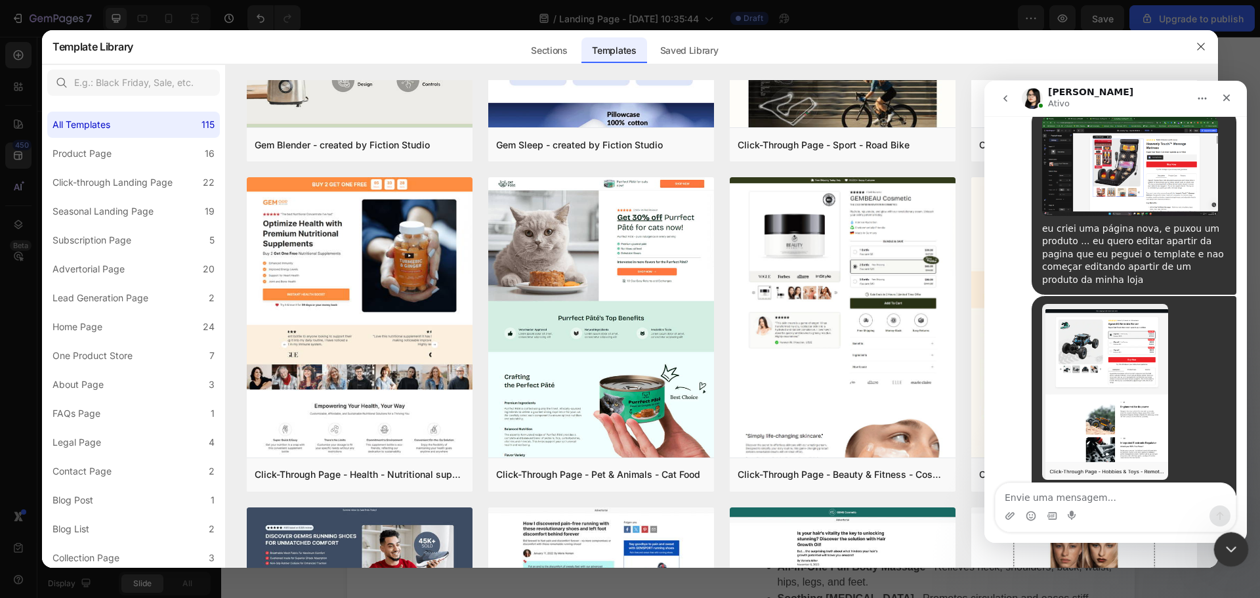
drag, startPoint x: 1232, startPoint y: 546, endPoint x: 1230, endPoint y: 532, distance: 14.6
click at [1233, 547] on icon "Encerramento do Messenger da Intercom" at bounding box center [1230, 548] width 16 height 16
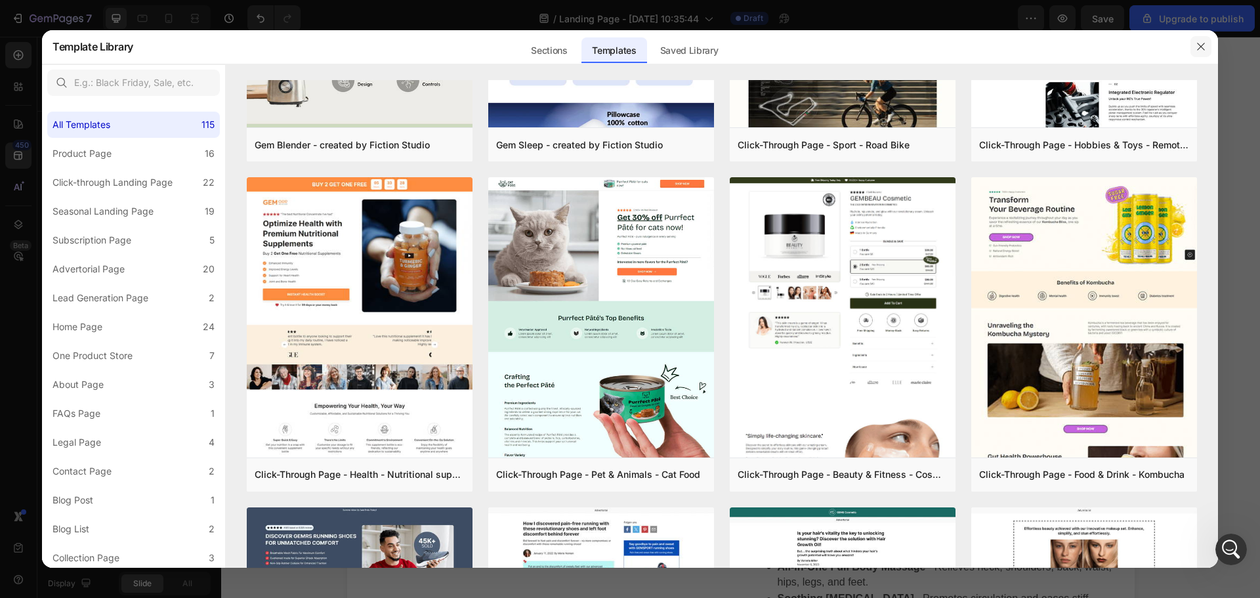
click at [1209, 49] on button "button" at bounding box center [1201, 46] width 21 height 21
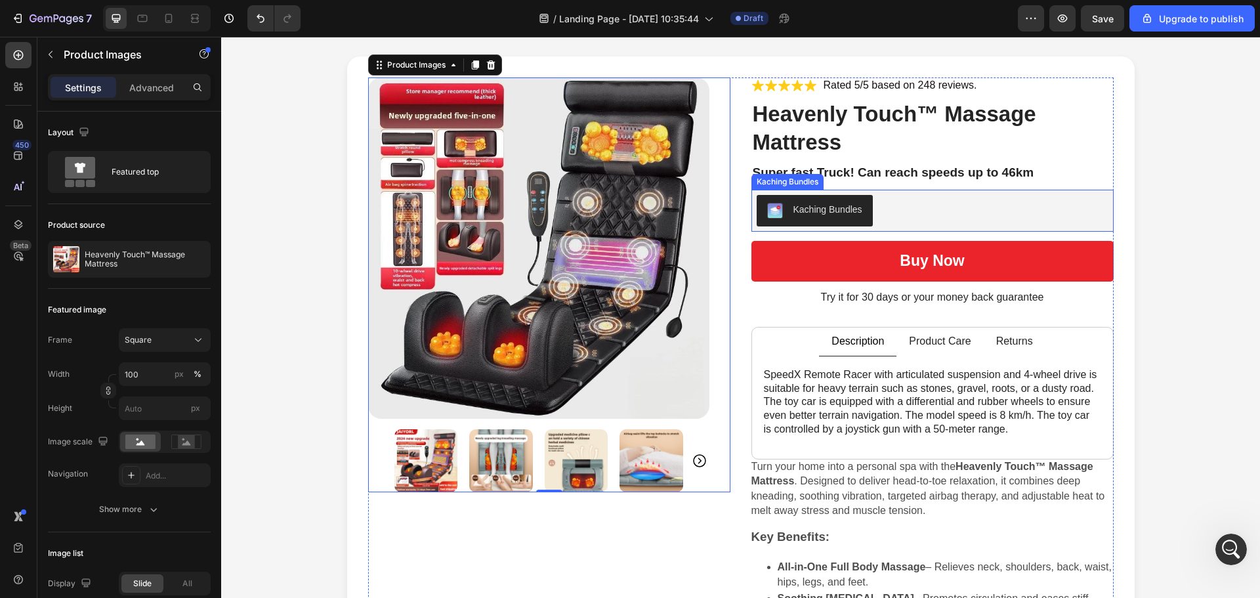
scroll to position [0, 0]
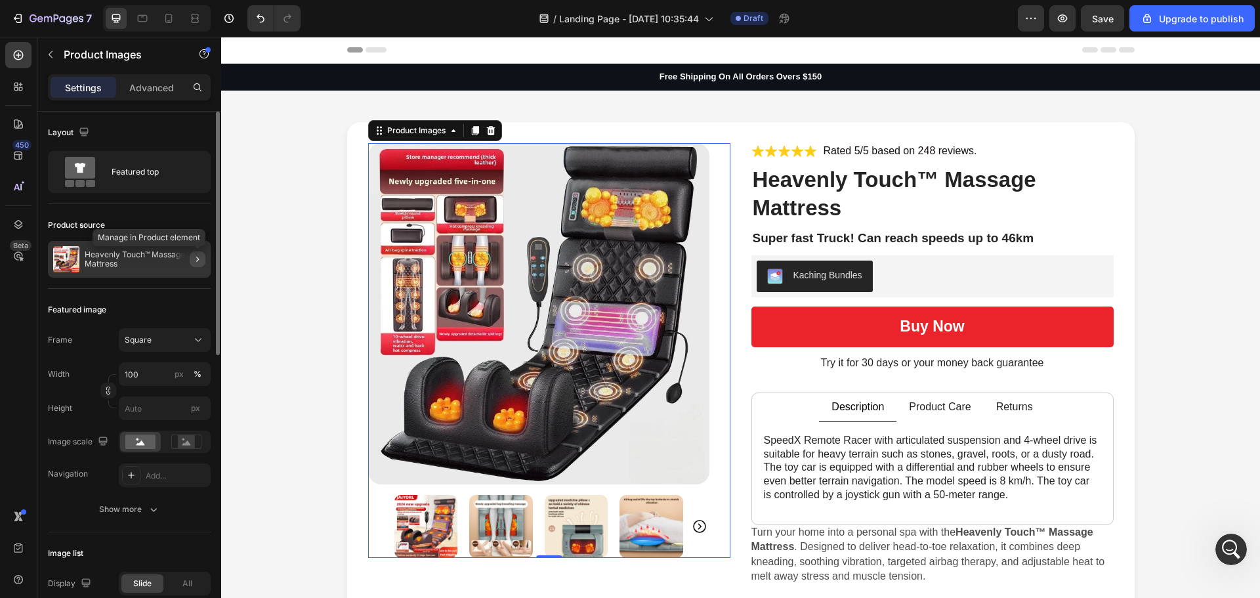
click at [198, 263] on icon "button" at bounding box center [197, 259] width 11 height 11
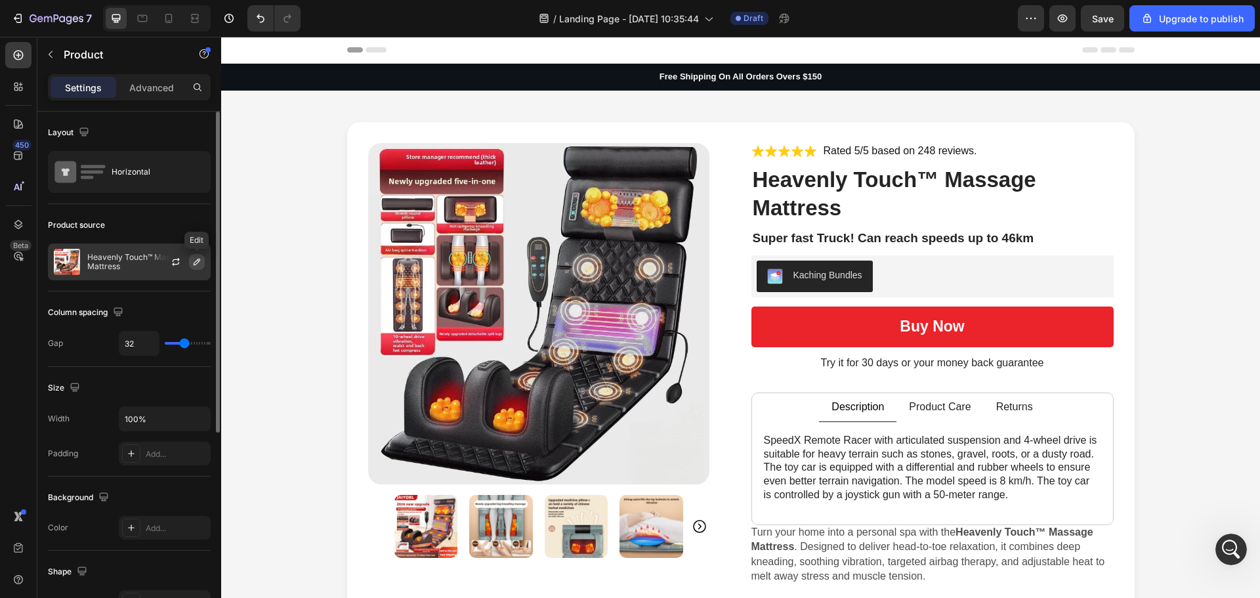
click at [195, 262] on icon "button" at bounding box center [197, 262] width 7 height 7
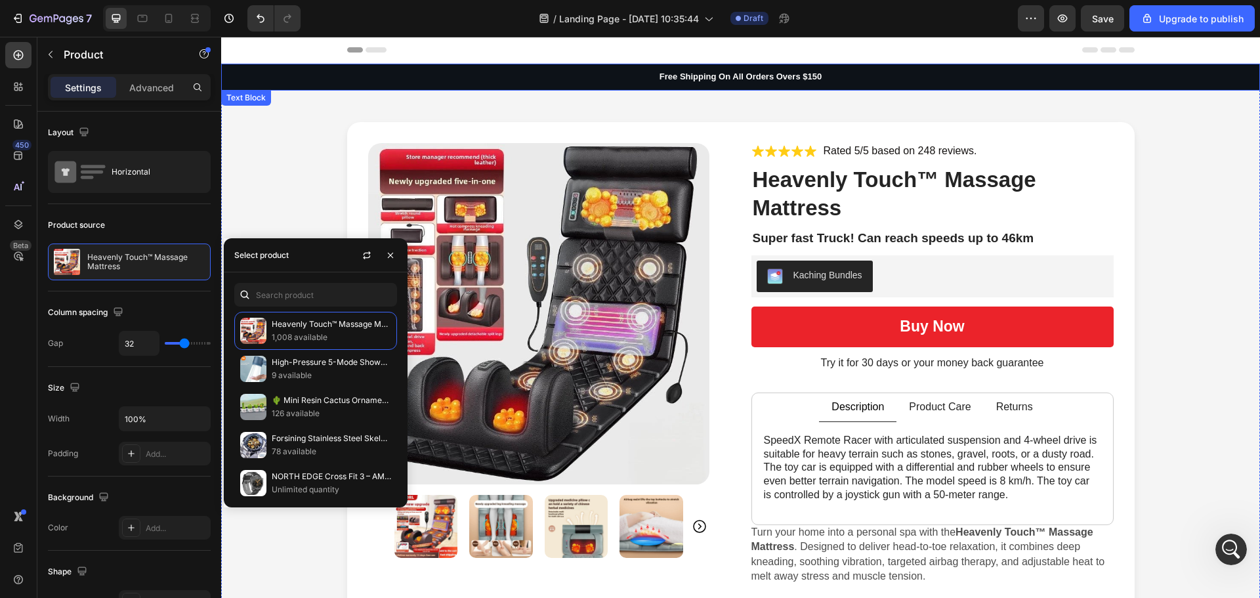
click at [440, 91] on div "Product Images Icon Icon Icon Icon Icon Icon List Rated 5/5 based on 248 review…" at bounding box center [740, 464] width 1039 height 747
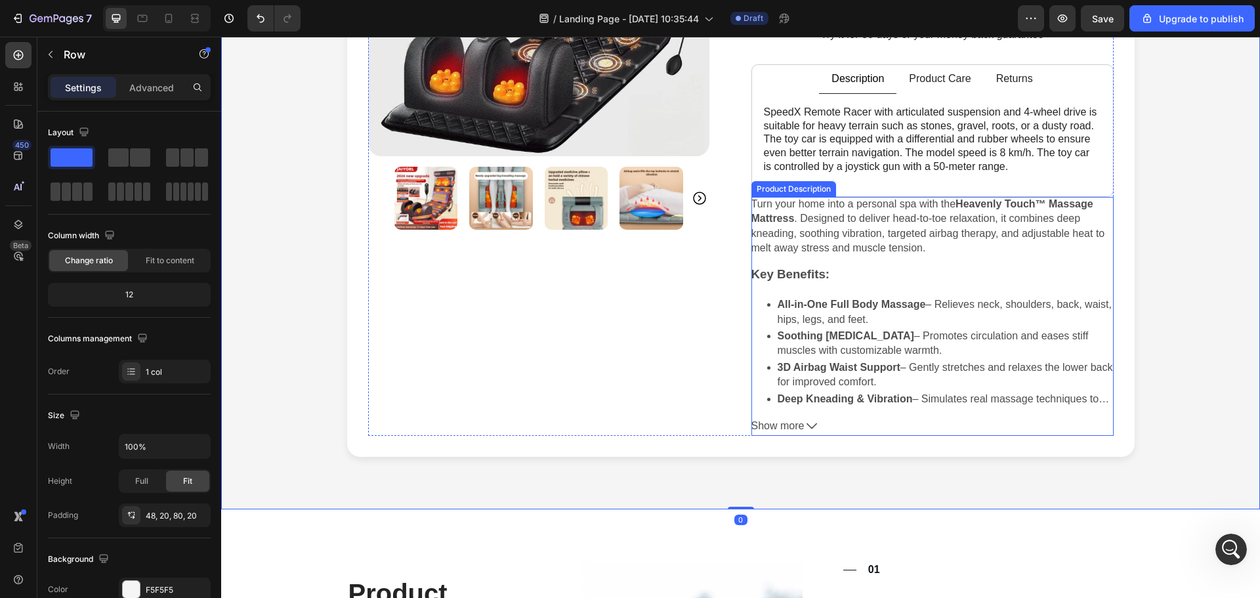
scroll to position [525, 0]
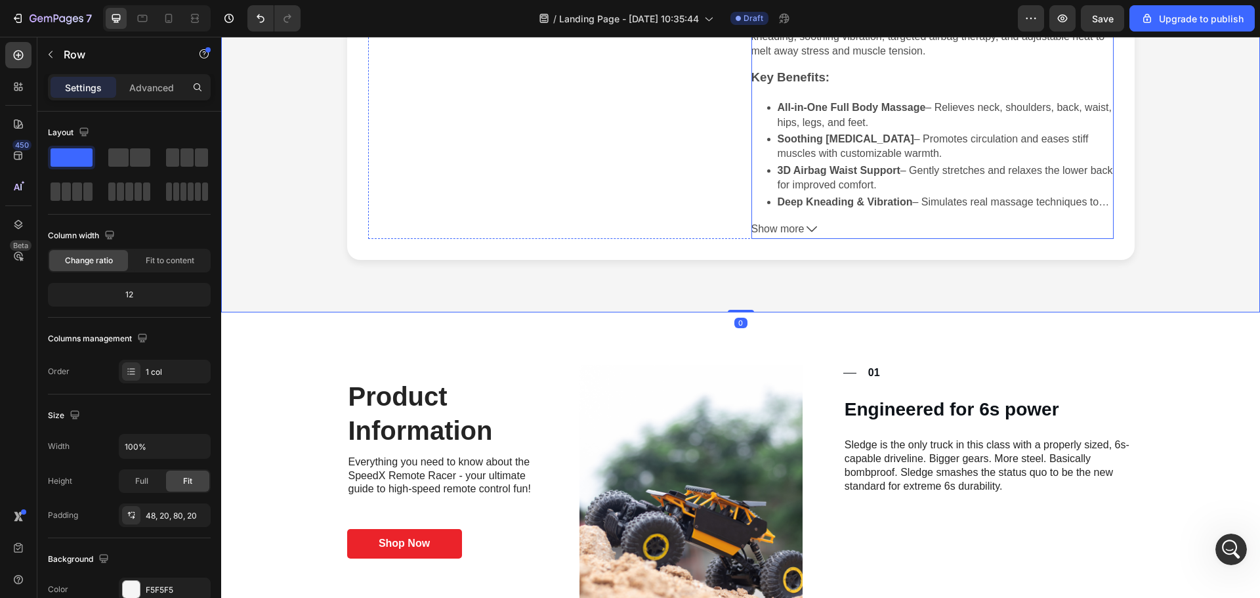
click at [795, 230] on span "Show more" at bounding box center [778, 229] width 53 height 19
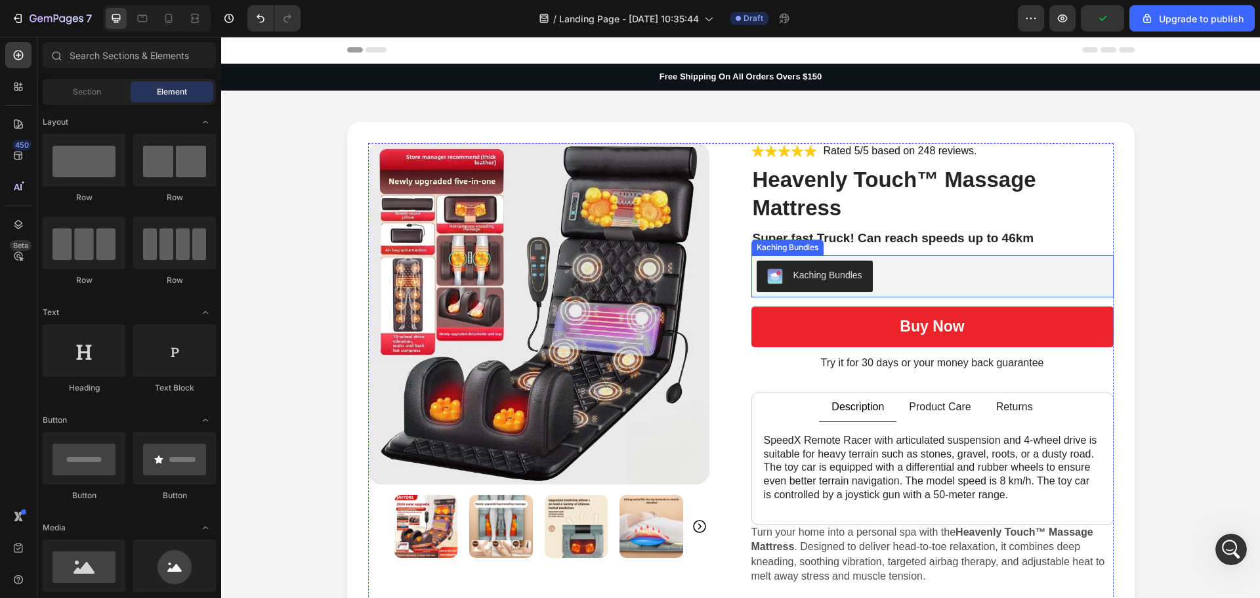
scroll to position [1279, 0]
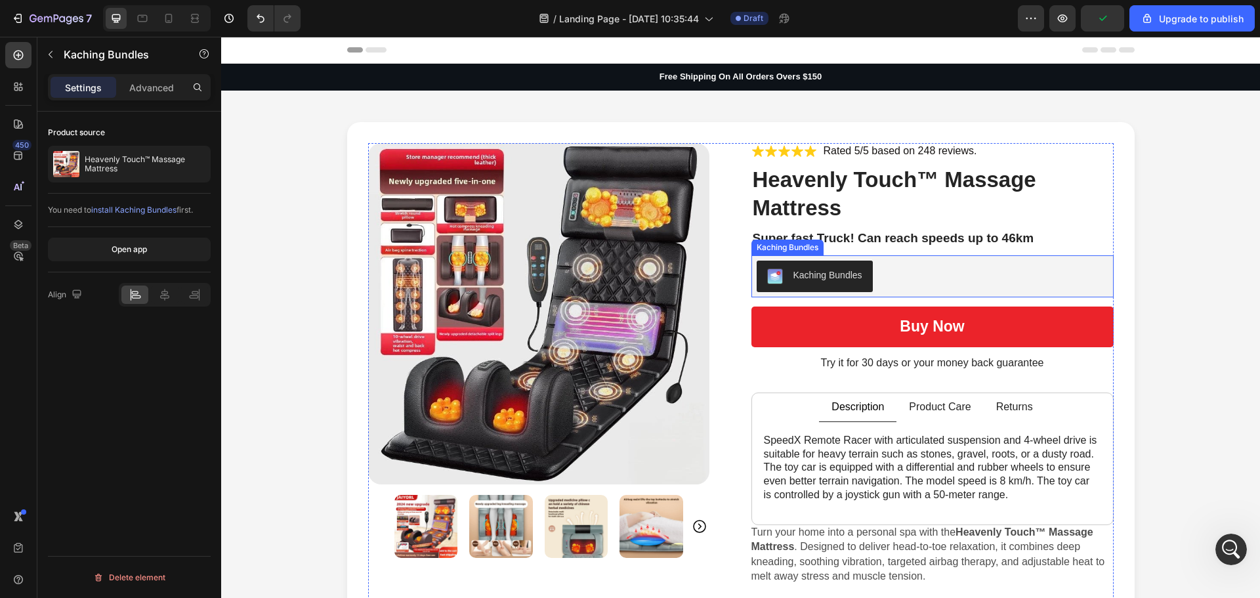
click at [821, 278] on div "Kaching Bundles" at bounding box center [828, 275] width 69 height 14
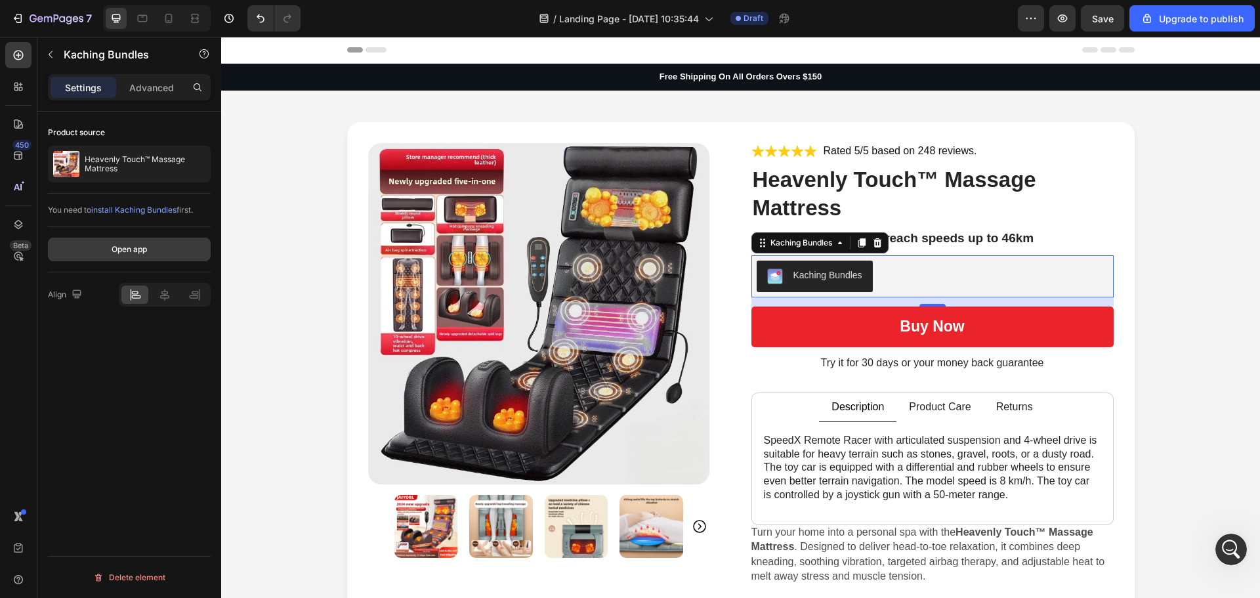
click at [148, 249] on button "Open app" at bounding box center [129, 250] width 163 height 24
click at [1147, 201] on div "Product Images Icon Icon Icon Icon Icon Icon List Rated 5/5 based on 248 review…" at bounding box center [740, 453] width 1013 height 663
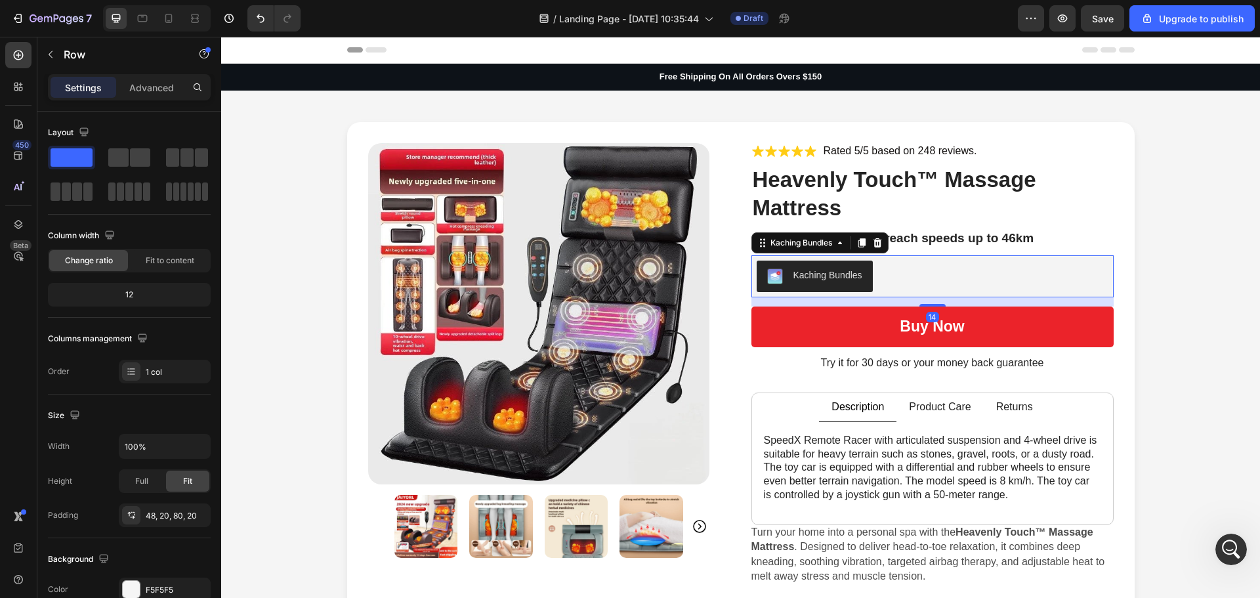
click at [821, 268] on div "Kaching Bundles" at bounding box center [828, 275] width 69 height 14
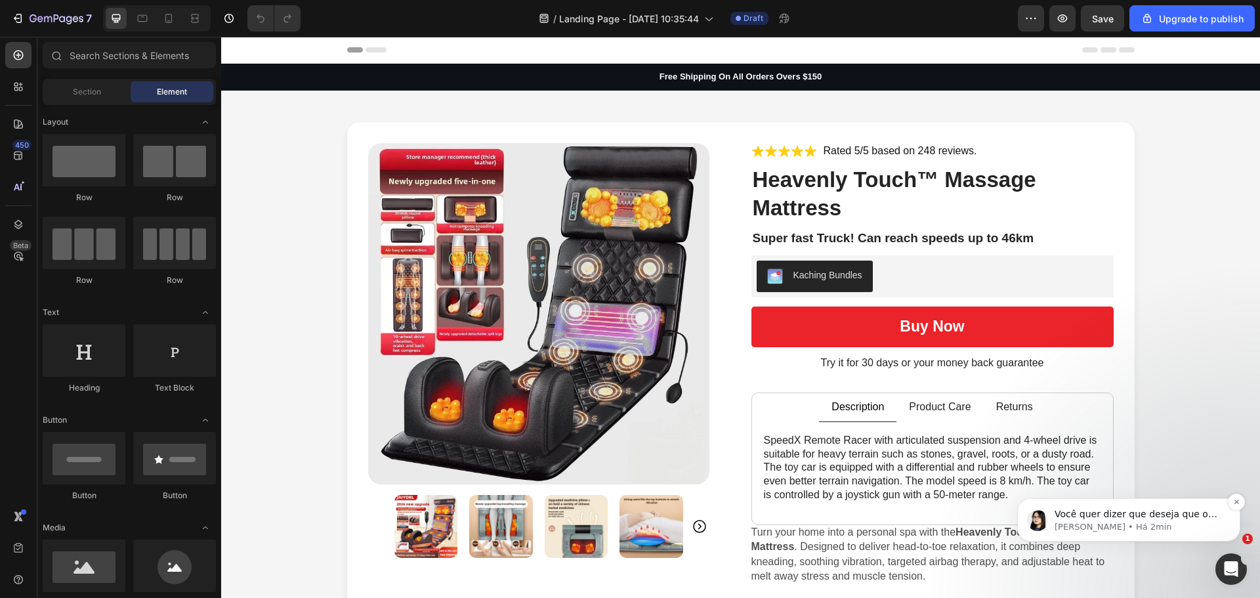
click at [1172, 518] on span "Você quer dizer que deseja que o mesmo produto no modelo seja exibido?" at bounding box center [1136, 527] width 163 height 37
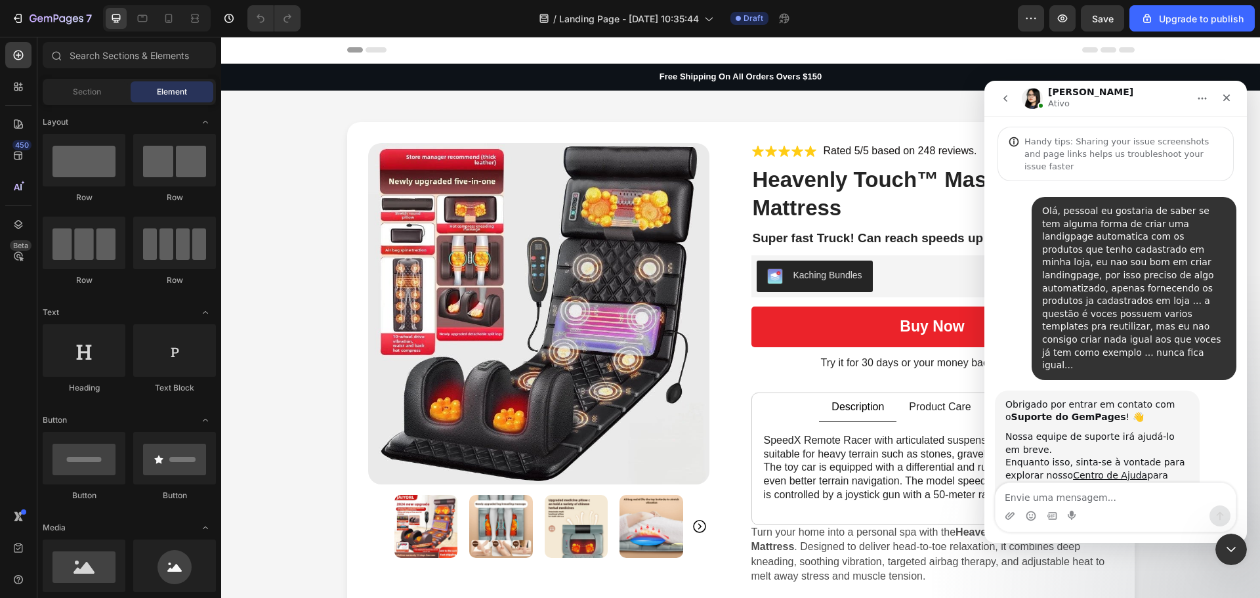
scroll to position [2, 0]
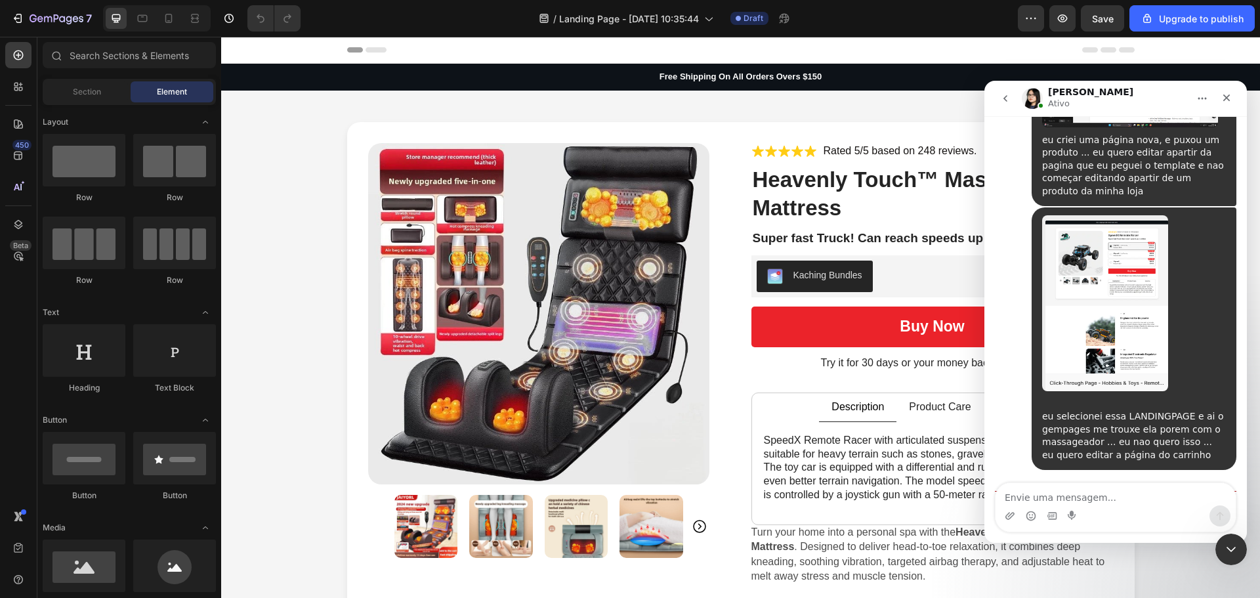
click at [1125, 506] on div "Messenger da Intercom" at bounding box center [1116, 515] width 240 height 21
click at [1121, 500] on textarea "Envie uma mensagem..." at bounding box center [1116, 494] width 240 height 22
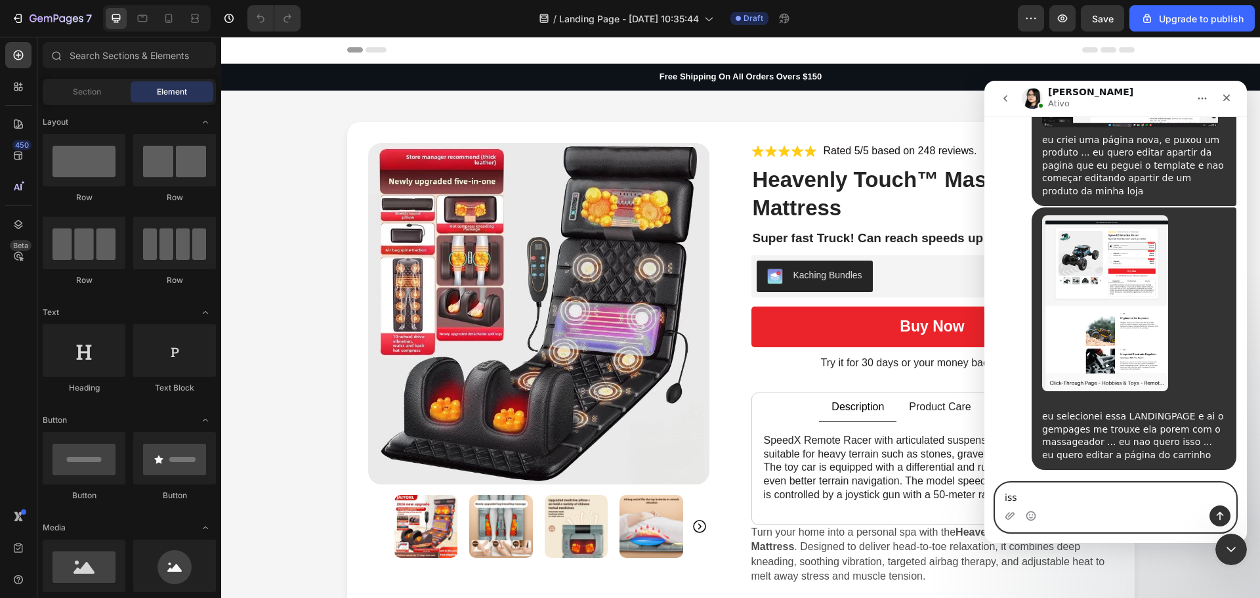
type textarea "isso"
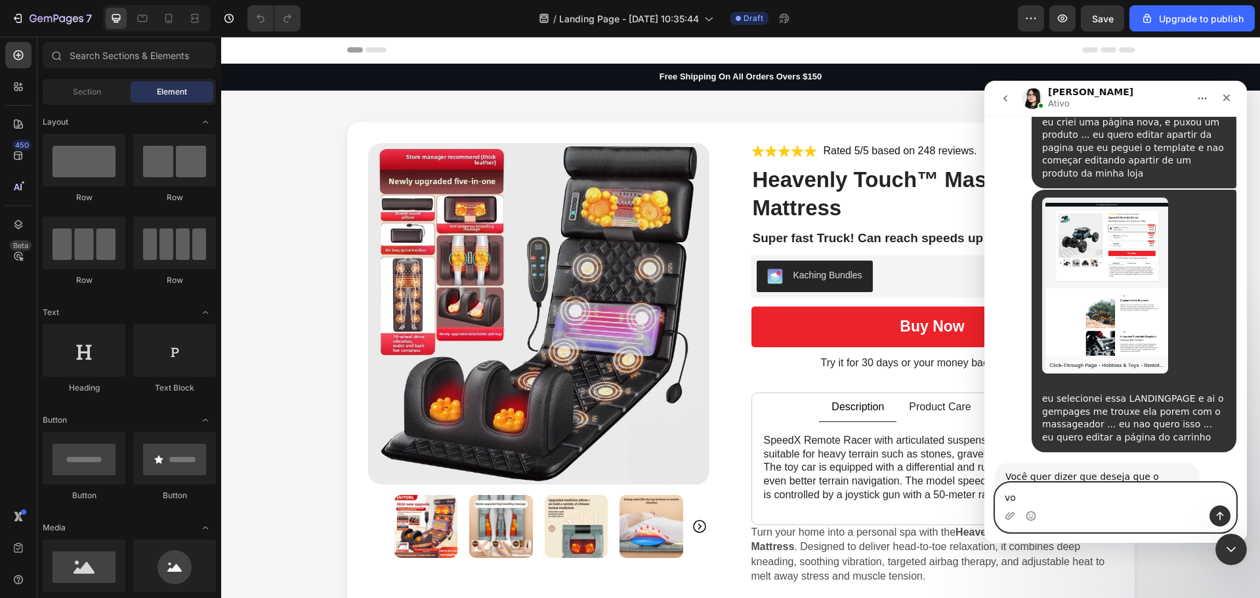
type textarea "v"
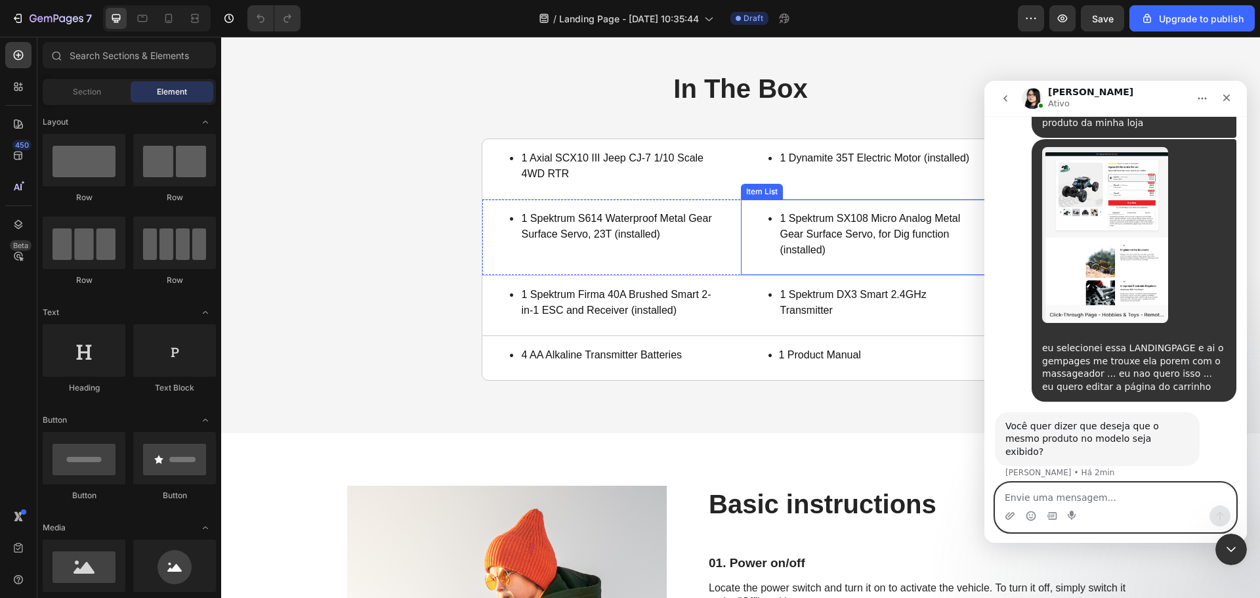
scroll to position [2888, 0]
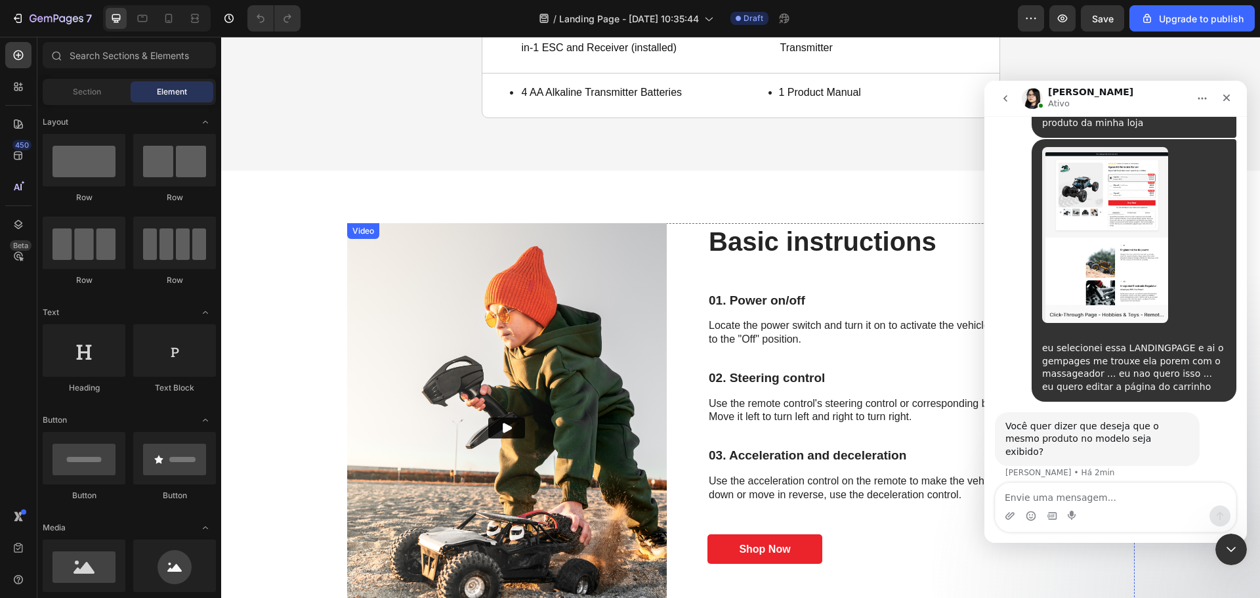
click at [494, 428] on button "Play" at bounding box center [506, 428] width 37 height 21
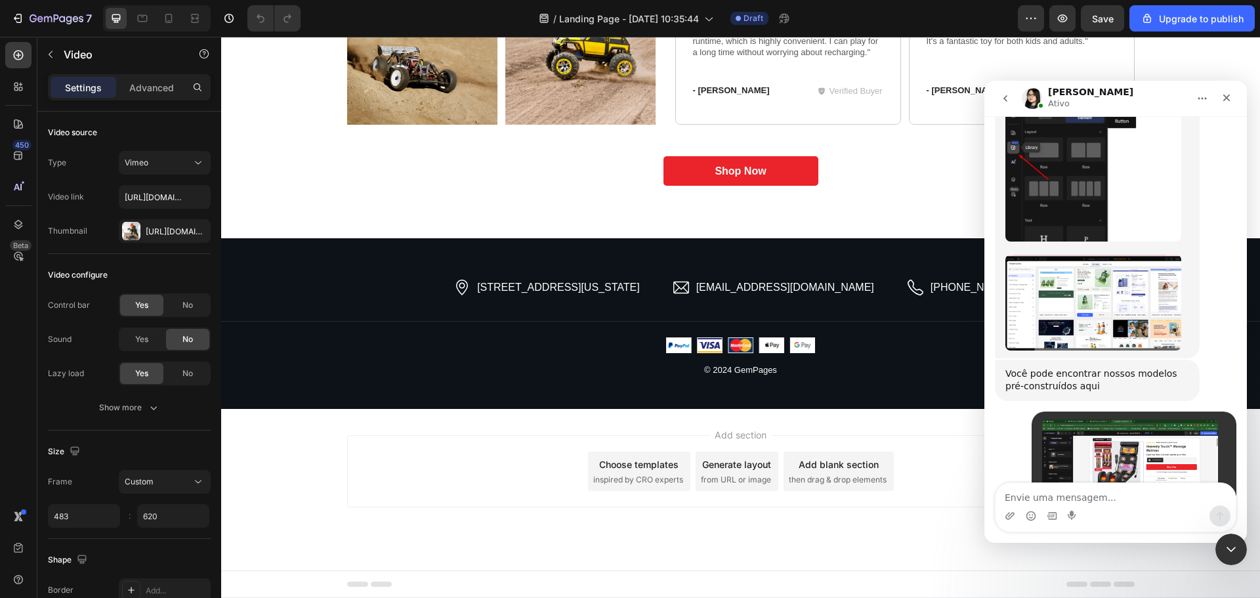
scroll to position [649, 0]
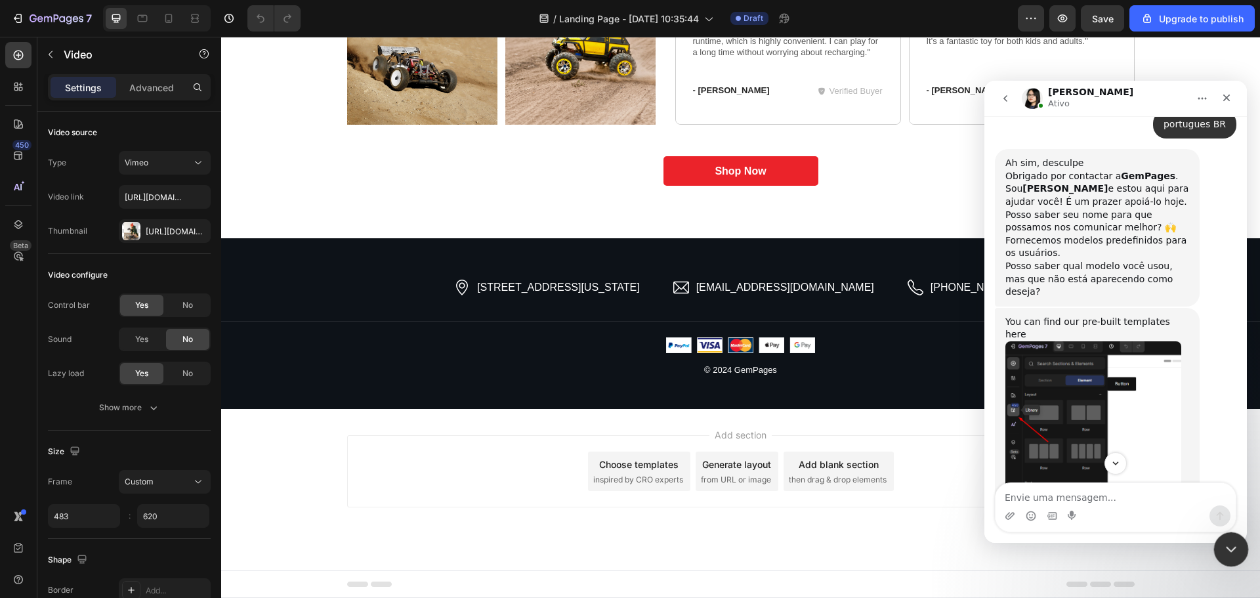
drag, startPoint x: 1232, startPoint y: 550, endPoint x: 1226, endPoint y: 536, distance: 14.8
click at [1232, 550] on icon "Encerramento do Messenger da Intercom" at bounding box center [1230, 548] width 16 height 16
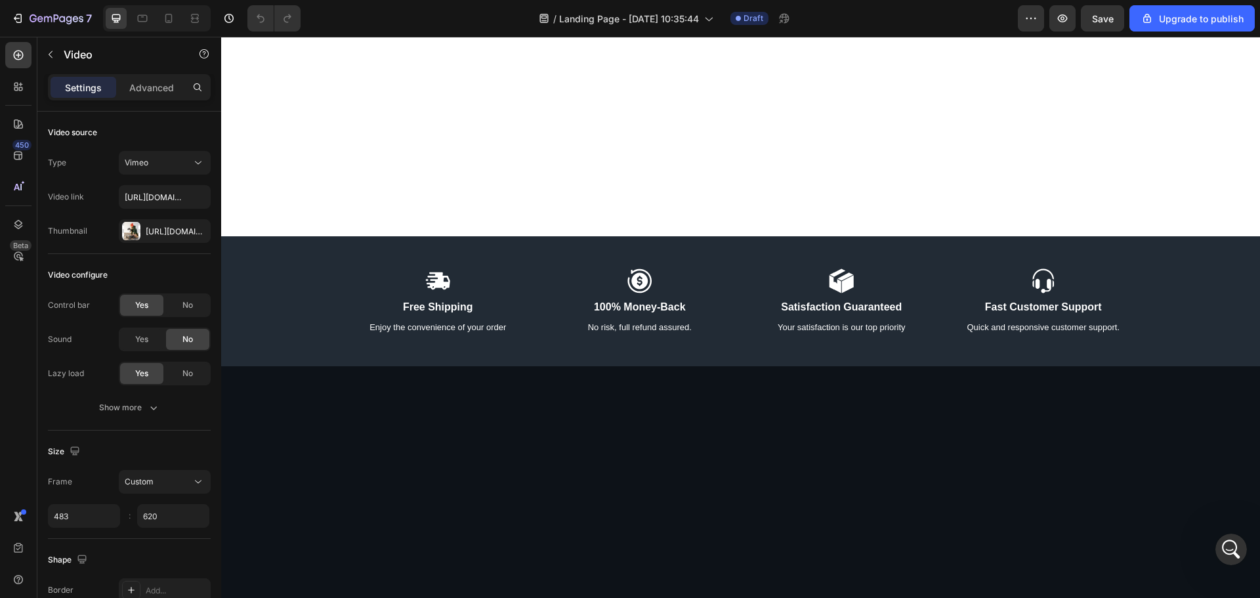
scroll to position [1532, 0]
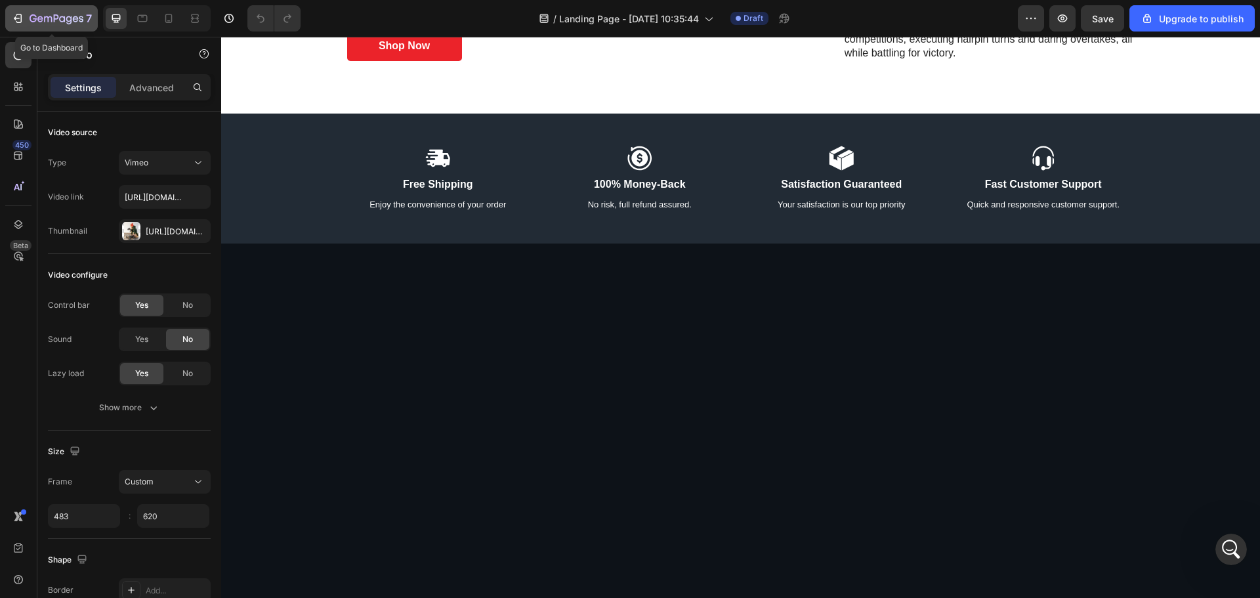
click at [47, 16] on icon "button" at bounding box center [48, 19] width 8 height 6
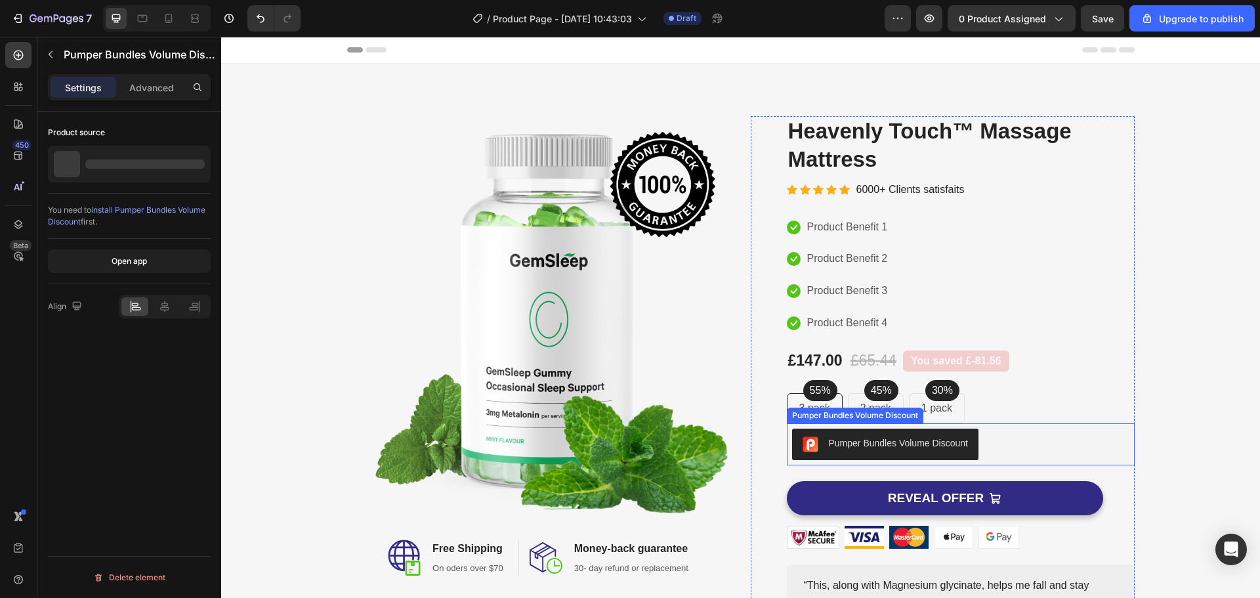
click at [929, 448] on div "Pumper Bundles Volume Discount" at bounding box center [898, 444] width 139 height 14
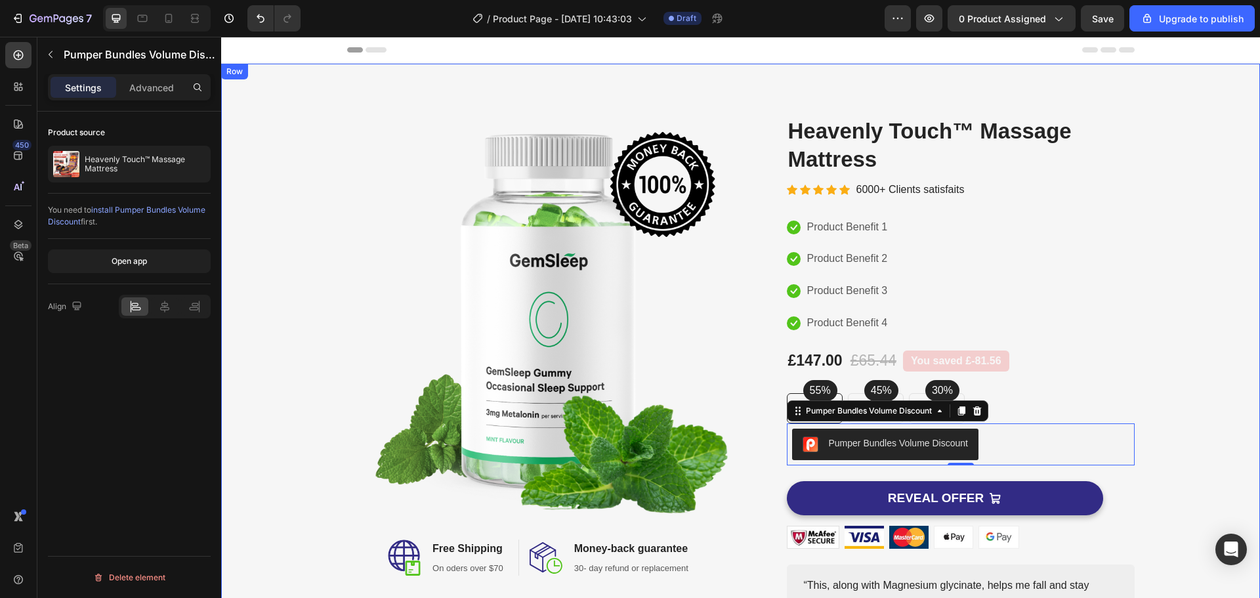
click at [1197, 314] on div "Image Image Free Shipping Heading On oders over $70 Text block Row Image Money-…" at bounding box center [740, 395] width 1019 height 558
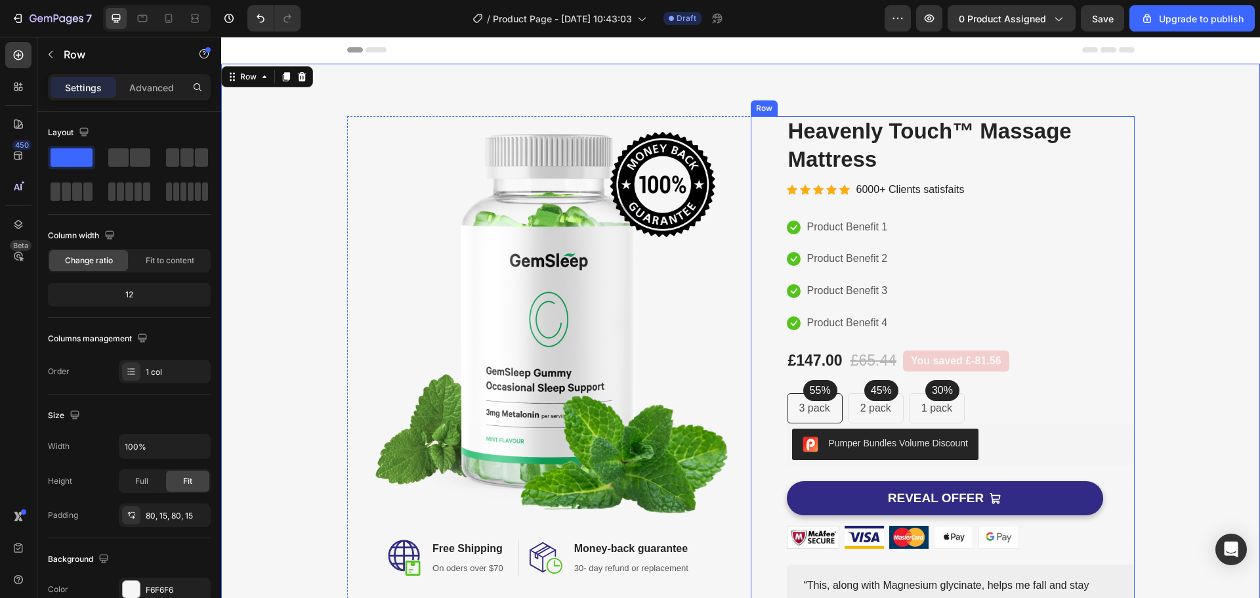
scroll to position [66, 0]
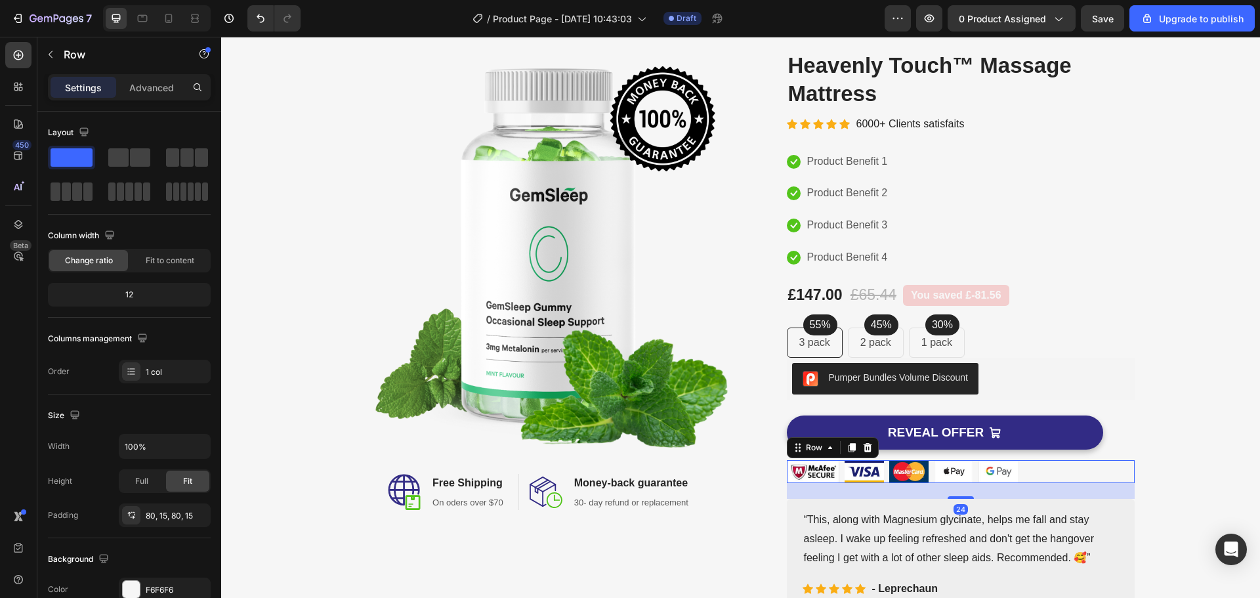
click at [1042, 472] on div "Image Image Image Image Image Row 24" at bounding box center [961, 471] width 348 height 23
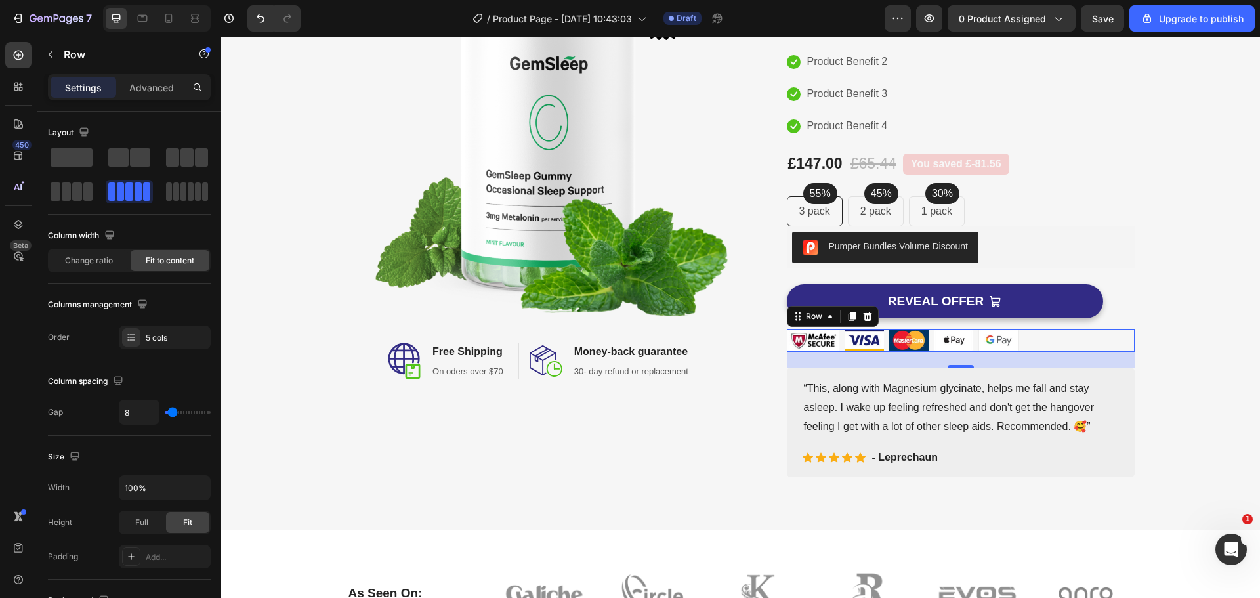
scroll to position [0, 0]
click at [179, 18] on div at bounding box center [168, 18] width 21 height 21
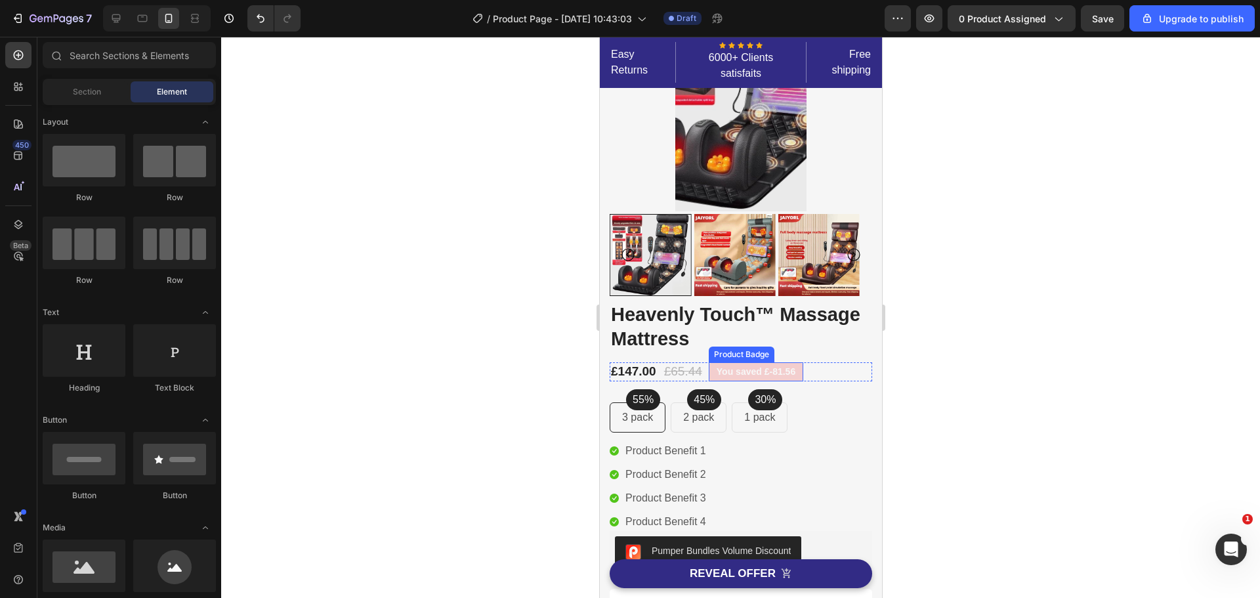
scroll to position [263, 0]
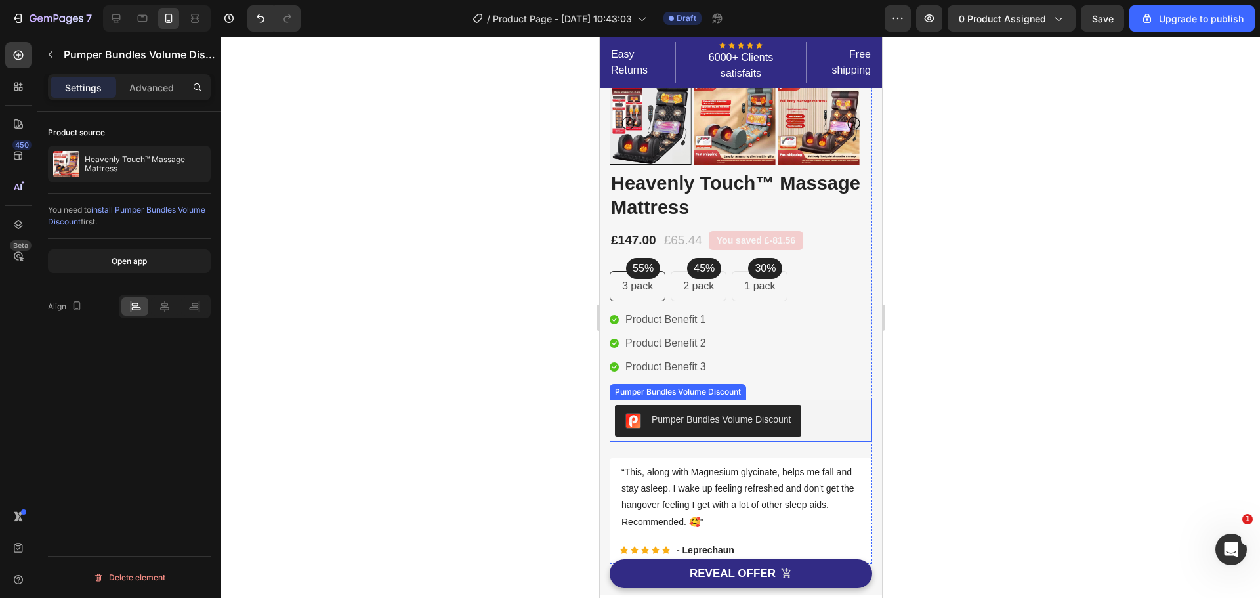
click at [737, 416] on div "Pumper Bundles Volume Discount" at bounding box center [720, 420] width 139 height 14
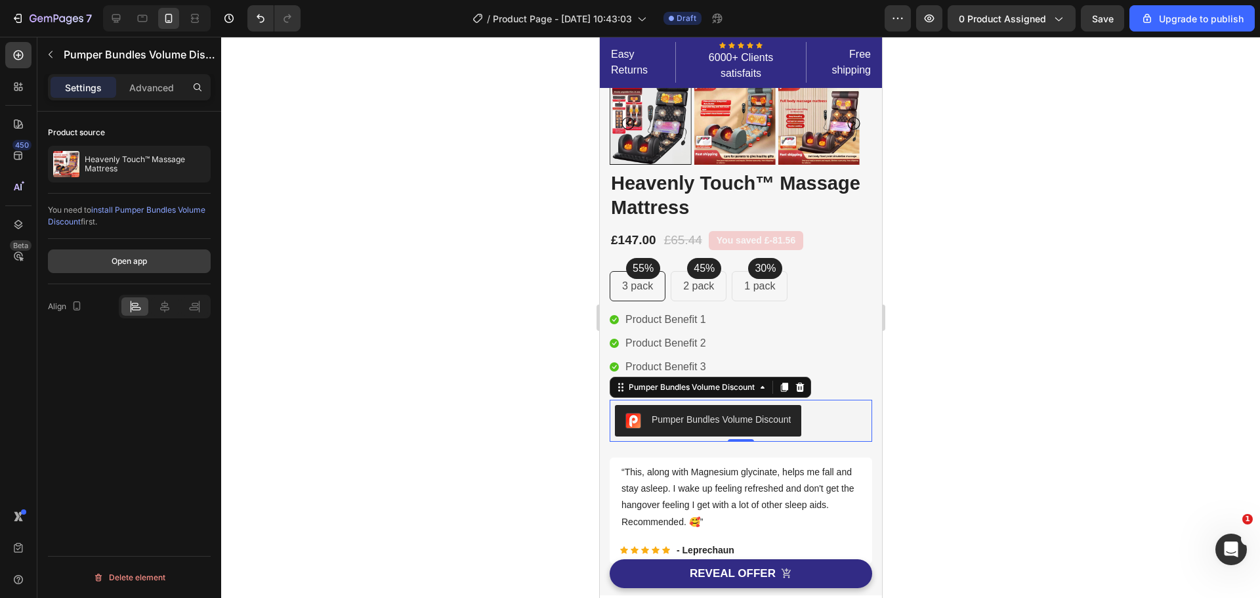
click at [139, 258] on div "Open app" at bounding box center [129, 261] width 35 height 12
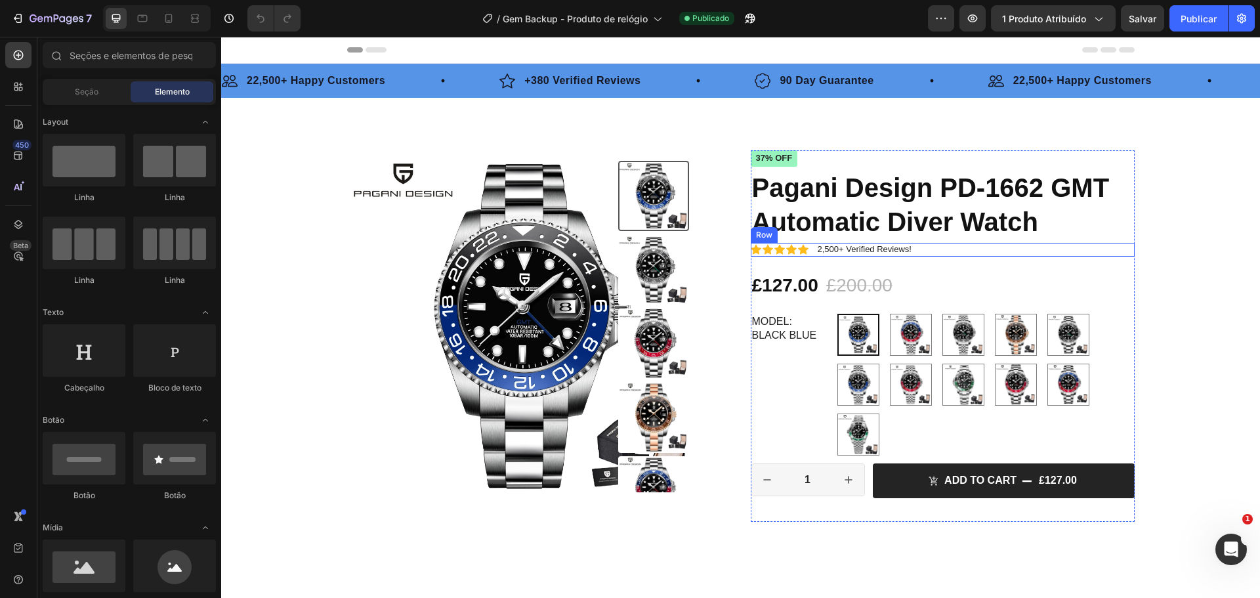
scroll to position [131, 0]
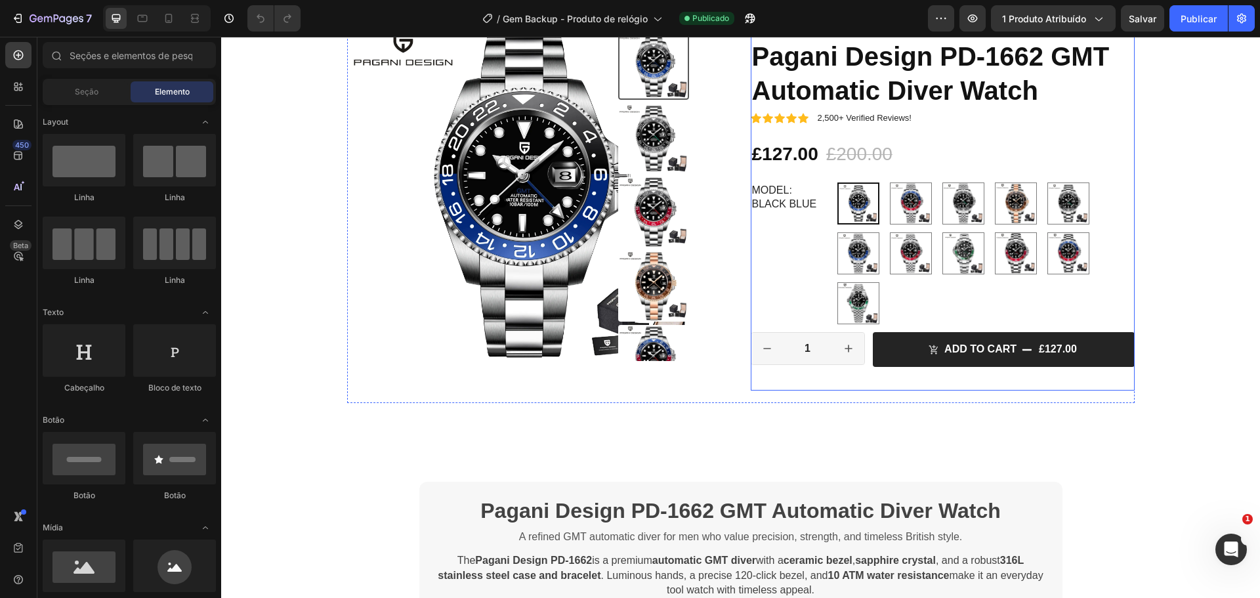
click at [922, 382] on div "Icon Icon Icon Icon Icon Icon List +380 Verified Reviews Text Block Row 37% off…" at bounding box center [943, 205] width 384 height 372
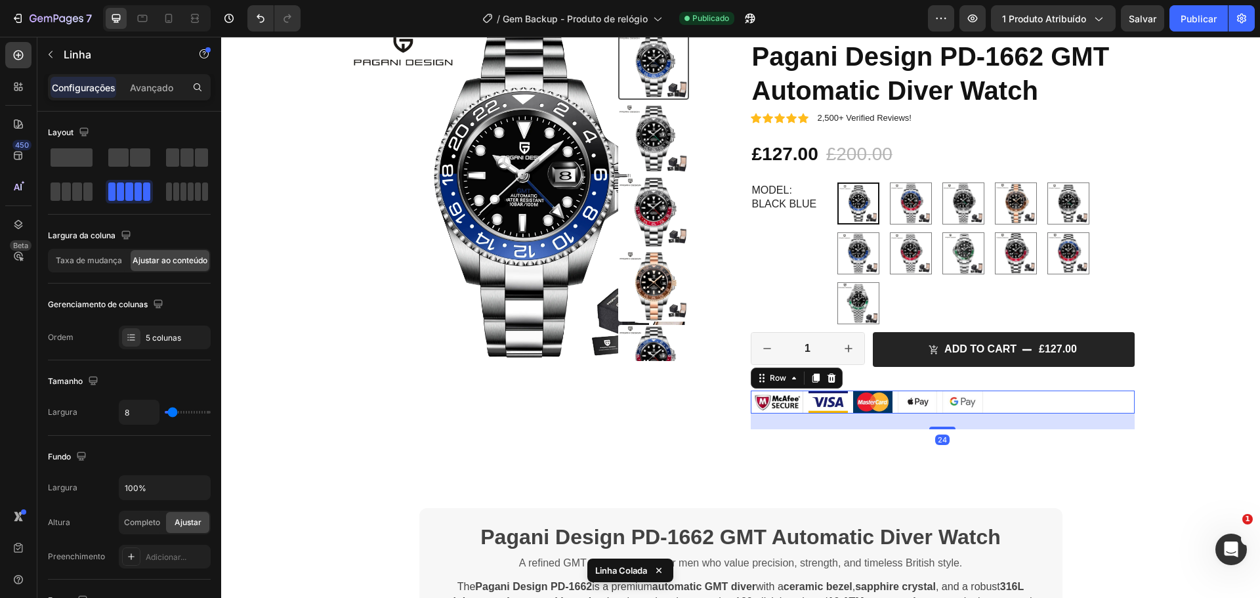
click at [1032, 400] on div "Image Image Image Image Image Row 24" at bounding box center [943, 402] width 384 height 23
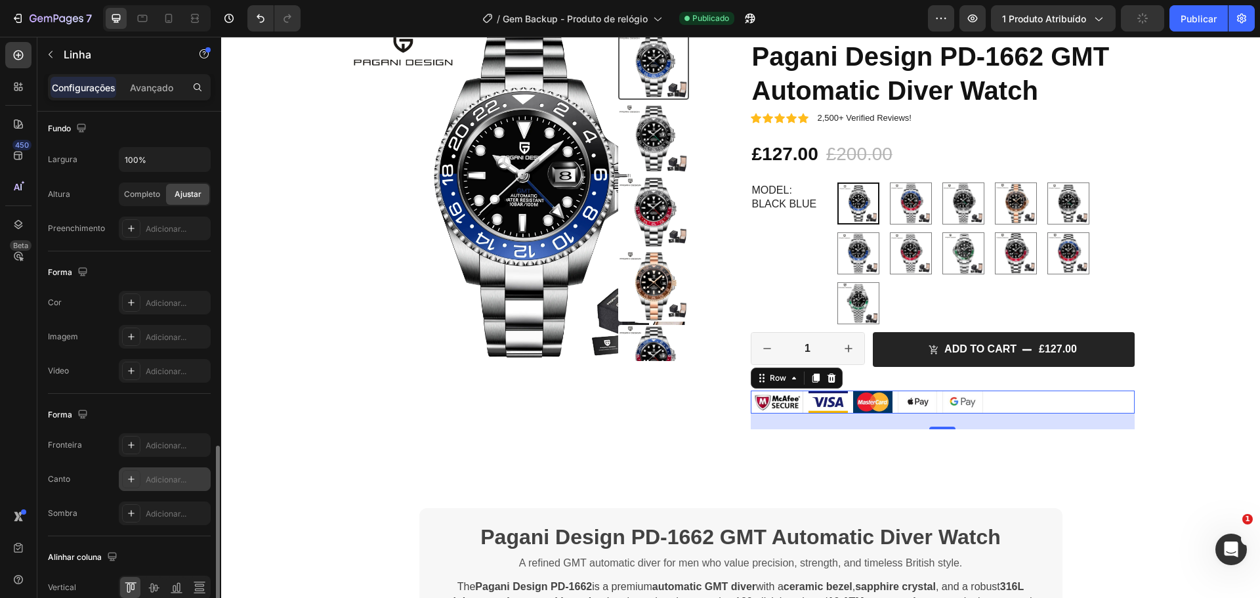
scroll to position [427, 0]
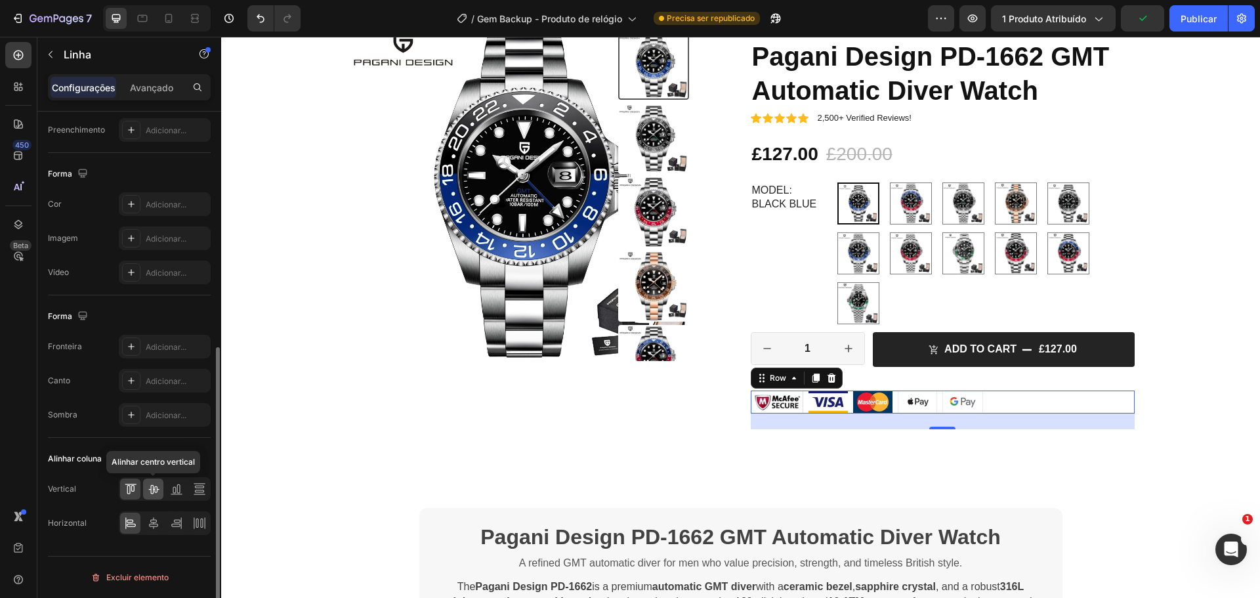
click at [149, 492] on icon at bounding box center [153, 488] width 13 height 13
click at [175, 488] on icon at bounding box center [174, 490] width 3 height 7
click at [156, 521] on icon at bounding box center [153, 523] width 13 height 13
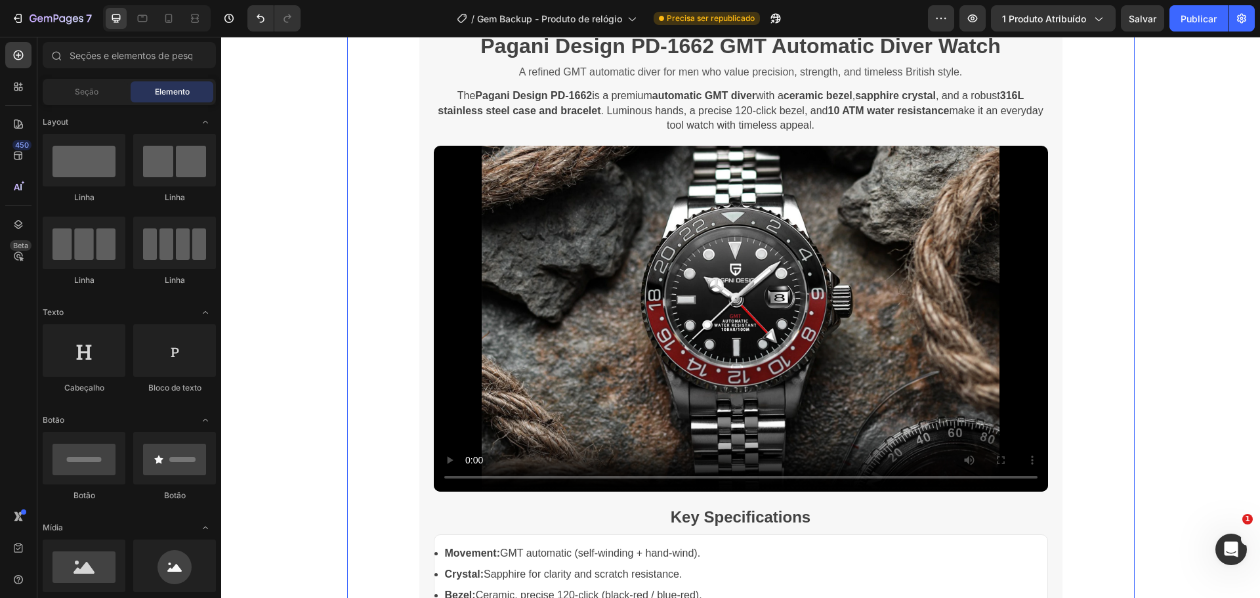
scroll to position [0, 0]
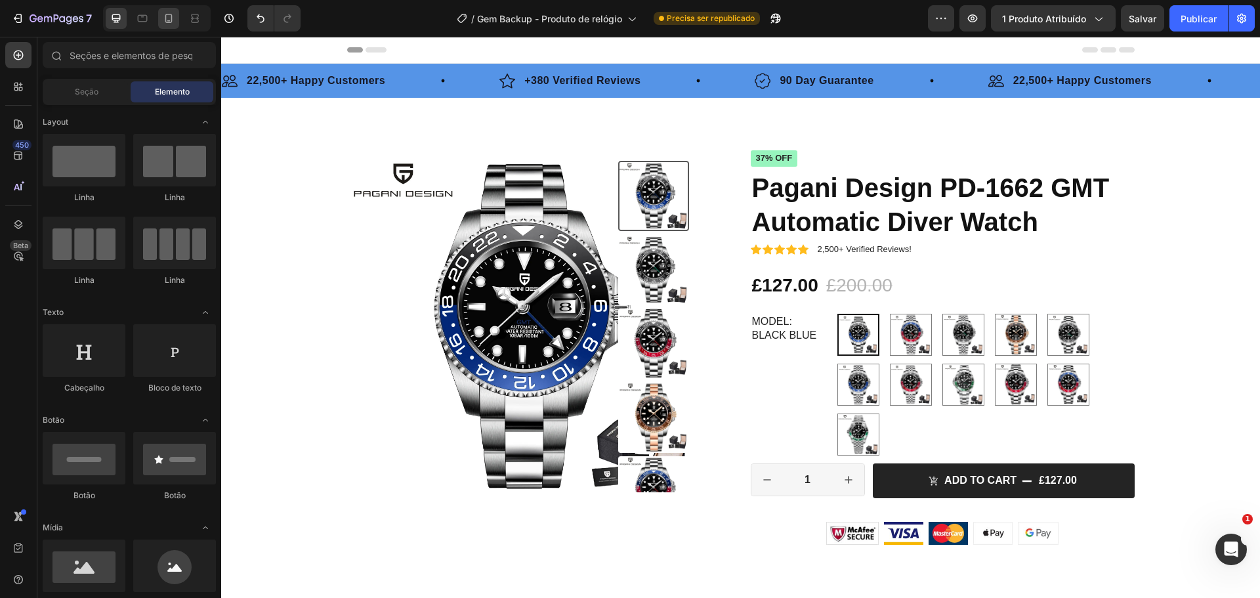
click at [166, 17] on icon at bounding box center [168, 18] width 7 height 9
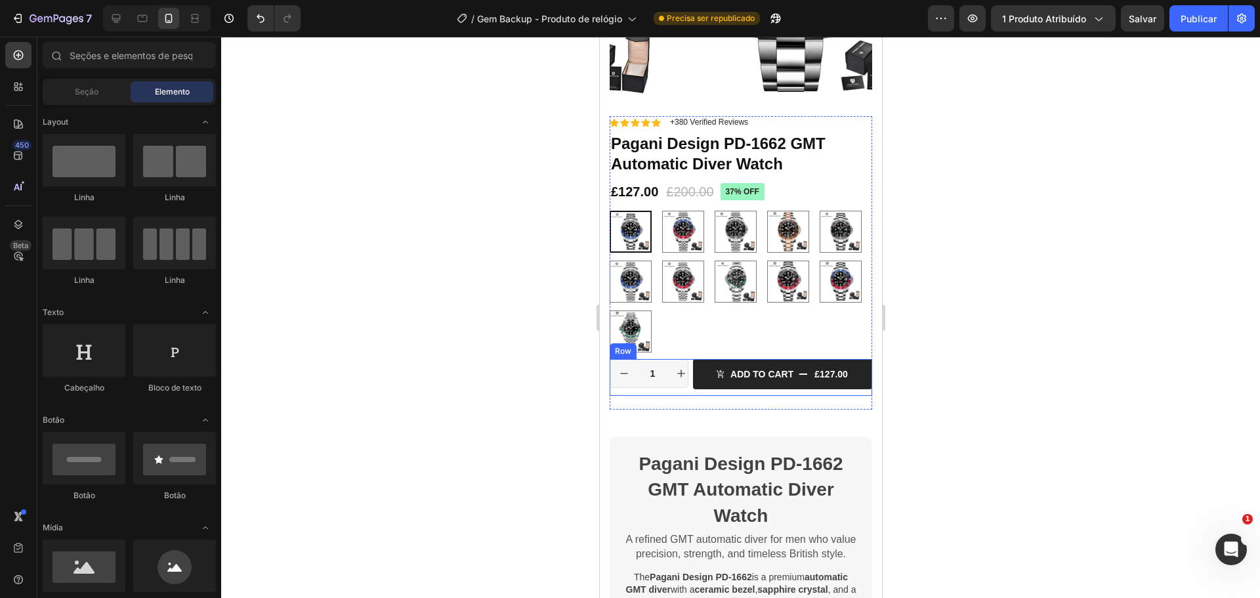
scroll to position [394, 0]
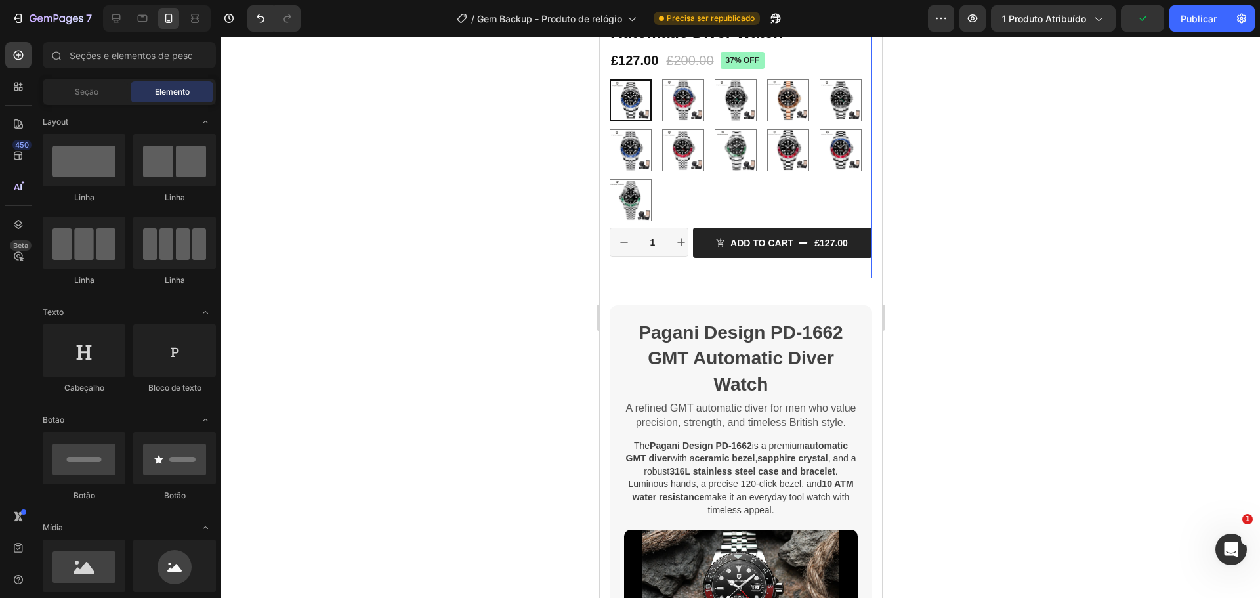
click at [708, 259] on div "Icon Icon Icon Icon Icon Icon List +380 Verified Reviews Text Block Row 37% off…" at bounding box center [740, 131] width 263 height 293
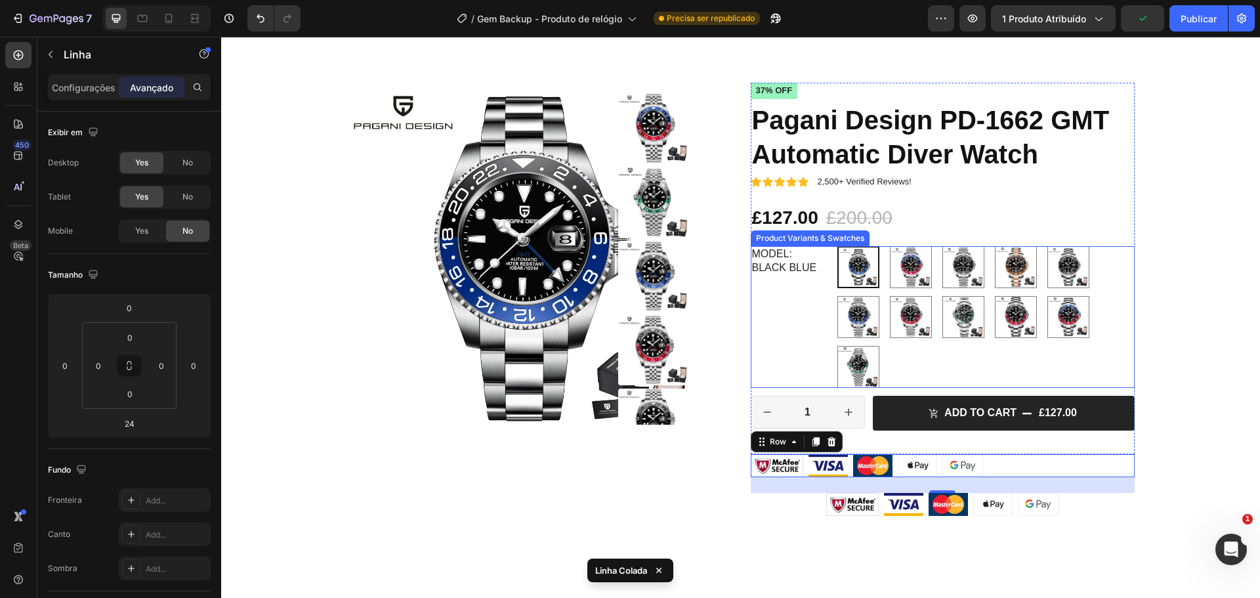
scroll to position [387, 0]
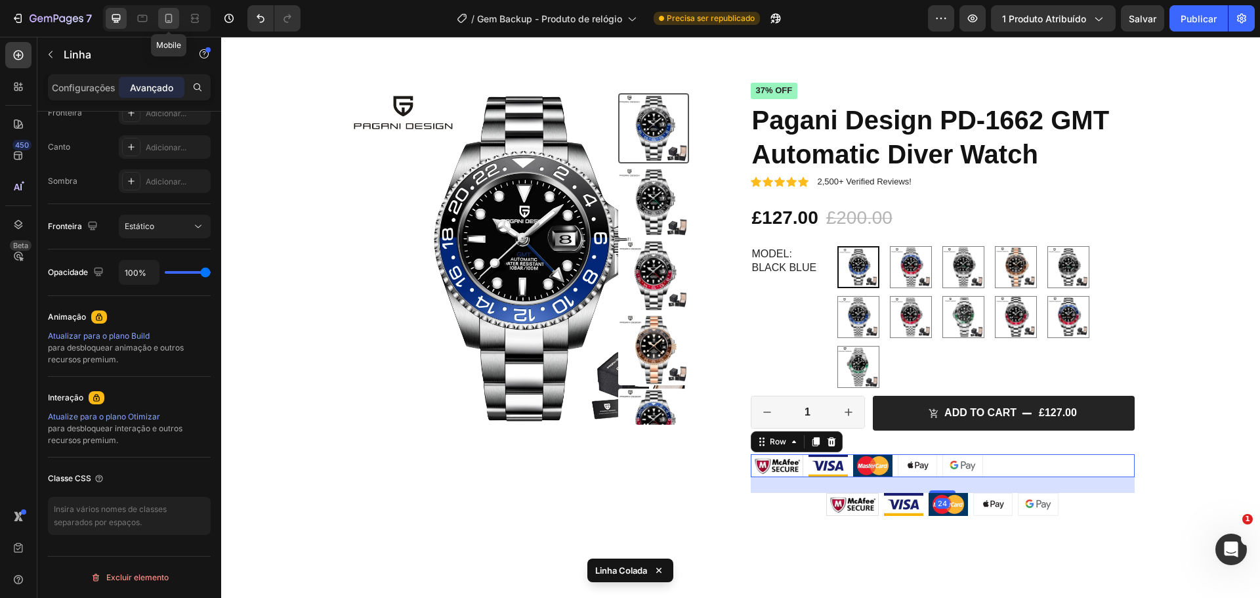
click at [175, 18] on icon at bounding box center [168, 18] width 13 height 13
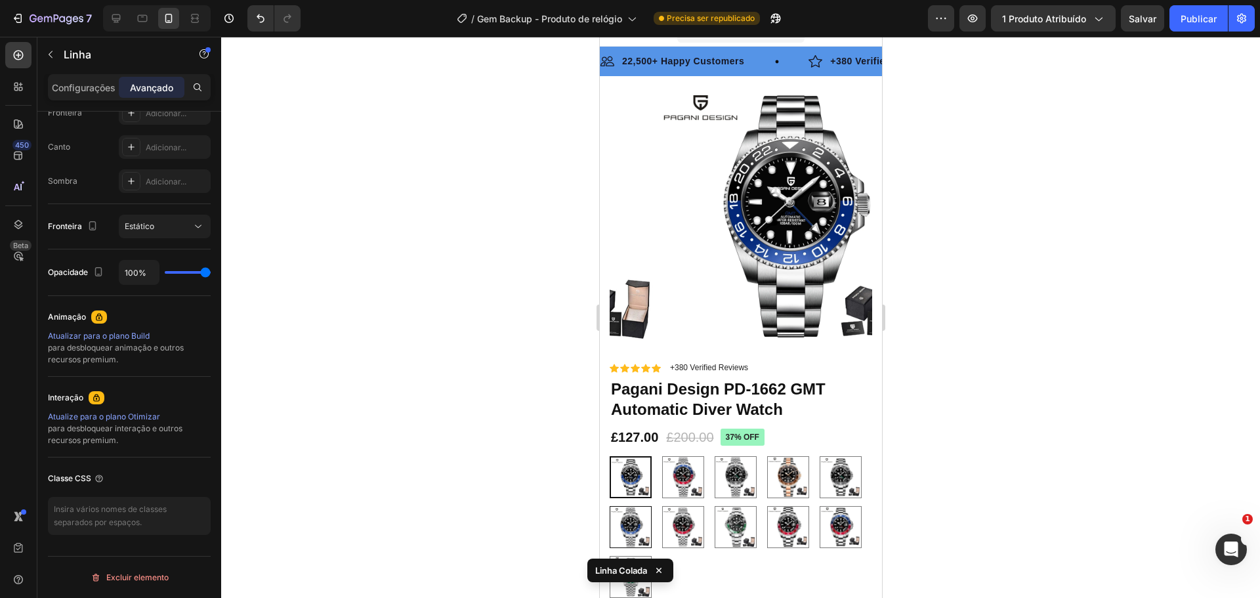
scroll to position [280, 0]
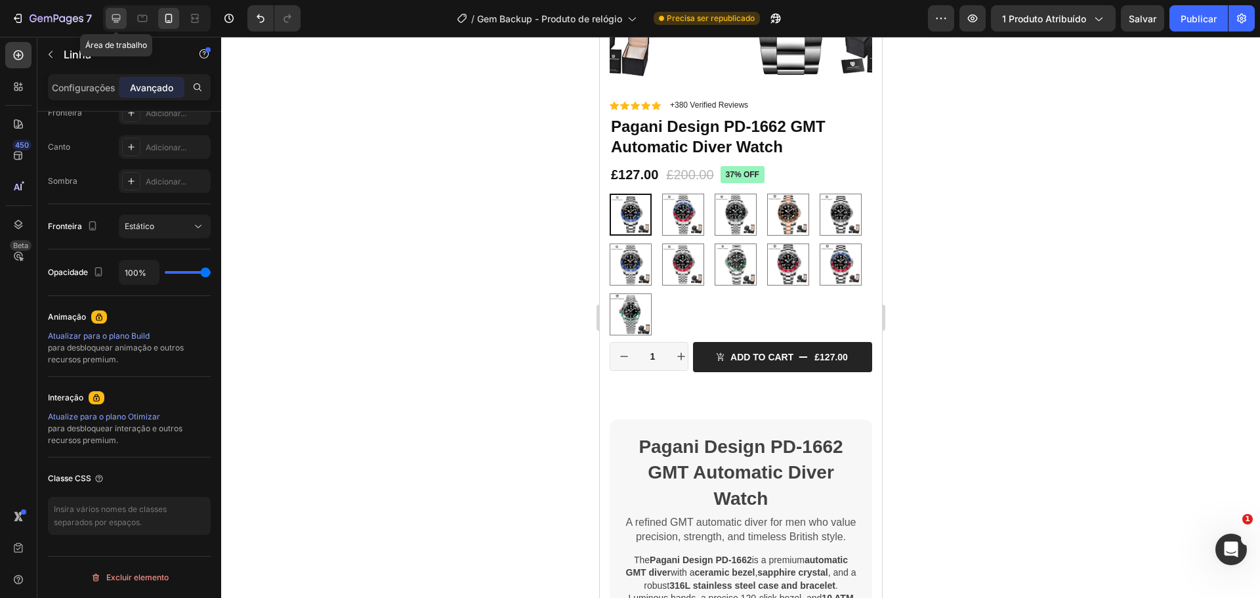
click at [124, 22] on div at bounding box center [116, 18] width 21 height 21
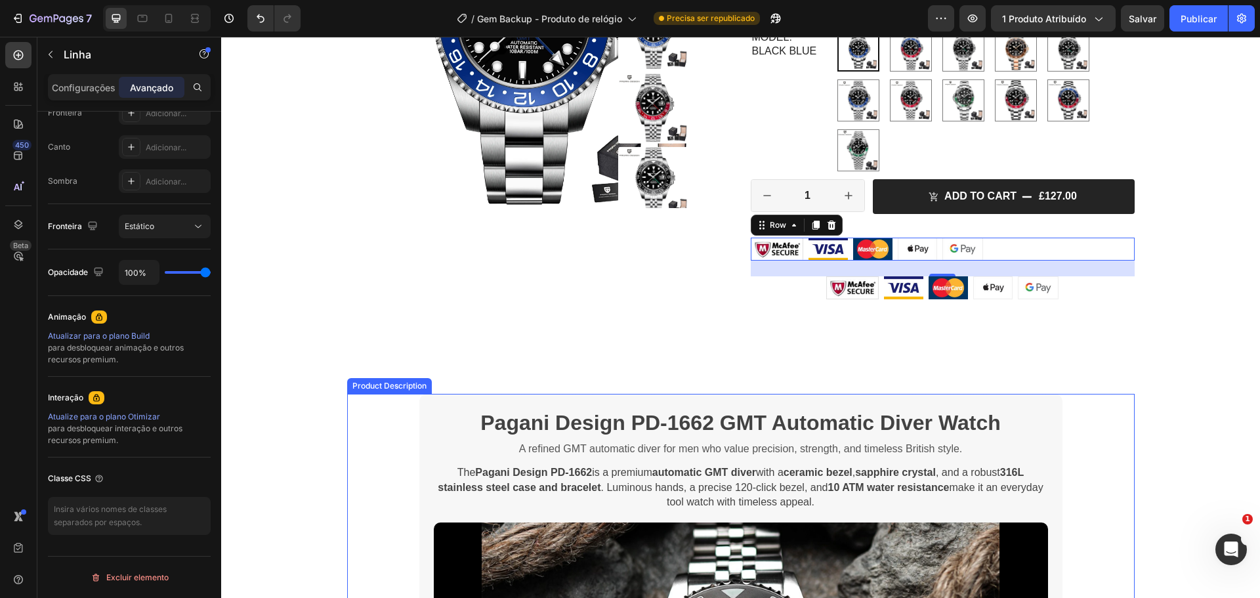
scroll to position [435, 0]
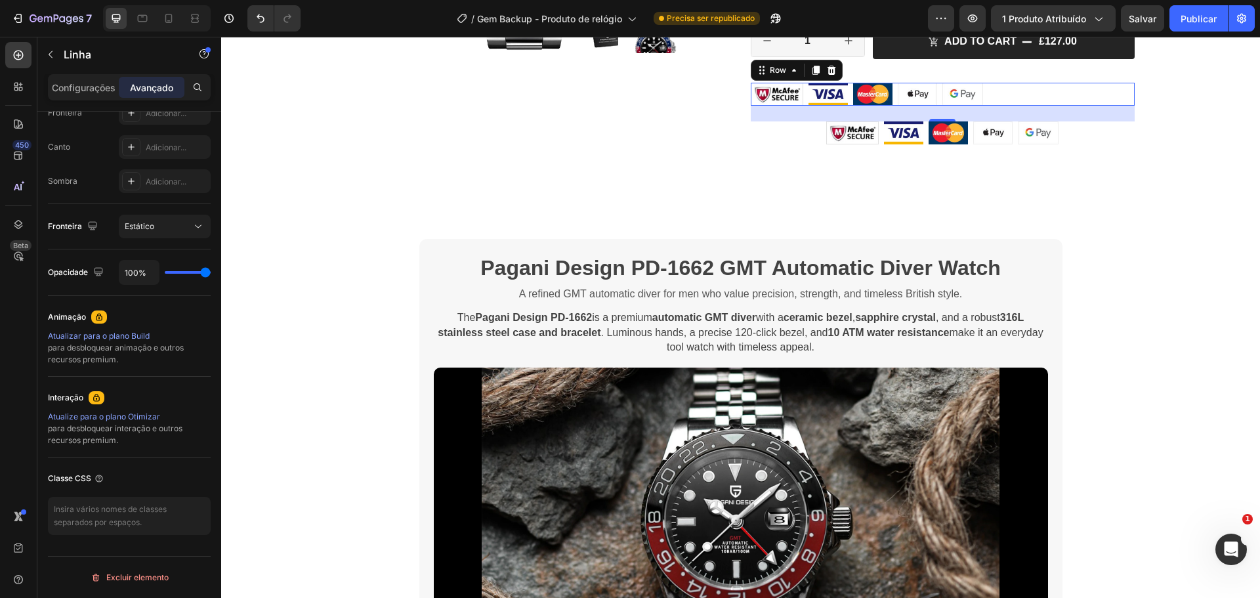
click at [1046, 95] on div "Image Image Image Image Image Row 24" at bounding box center [943, 94] width 384 height 23
click at [832, 69] on div at bounding box center [832, 70] width 16 height 16
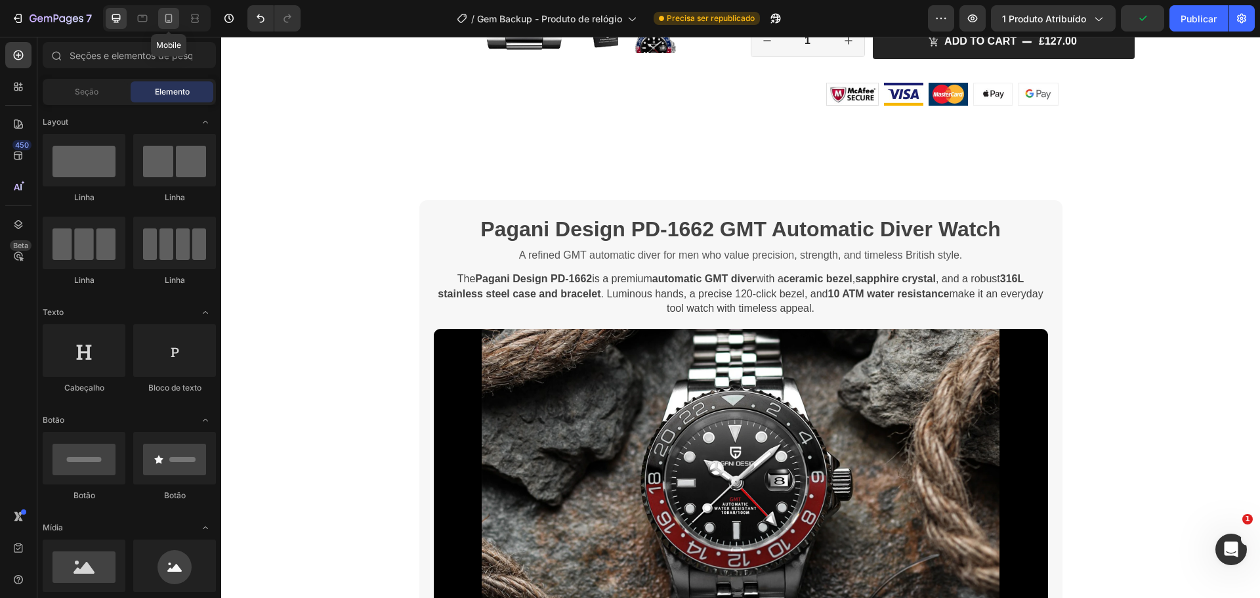
click at [163, 20] on icon at bounding box center [168, 18] width 13 height 13
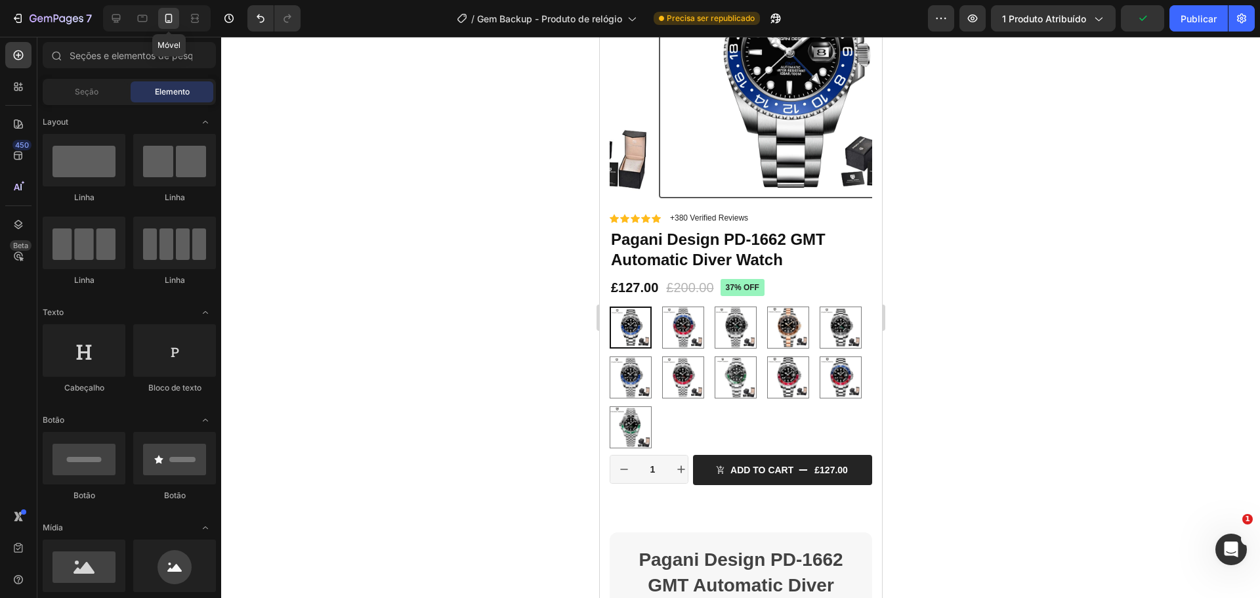
scroll to position [369, 0]
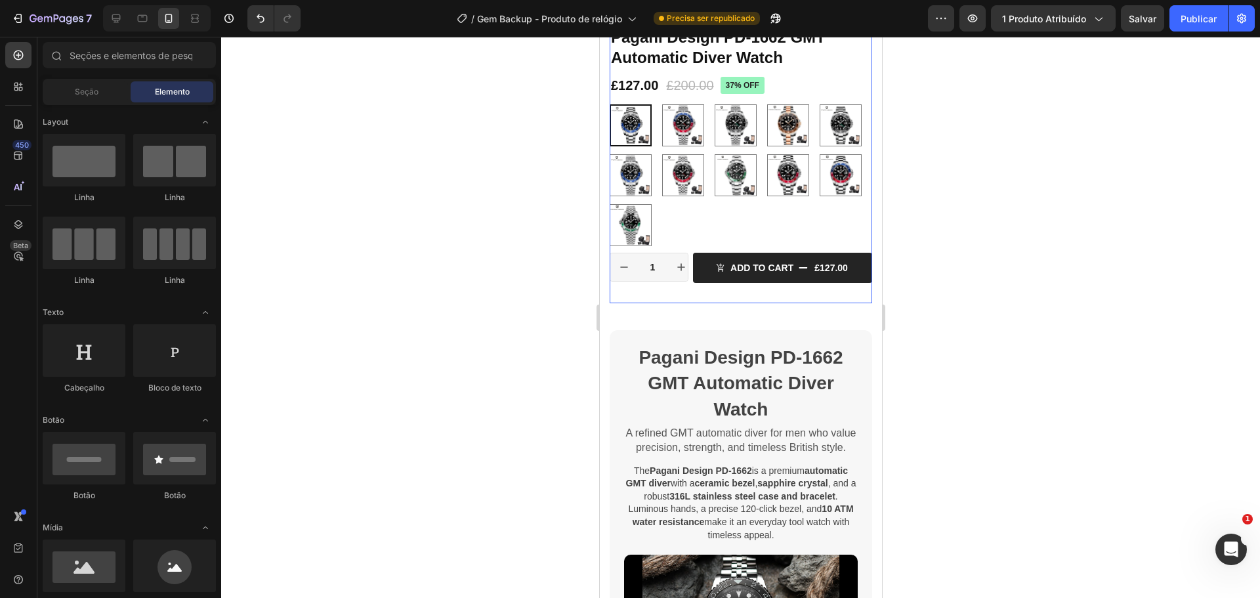
click at [723, 282] on div "Icon Icon Icon Icon Icon Icon List +380 Verified Reviews Text Block Row 37% off…" at bounding box center [740, 156] width 263 height 293
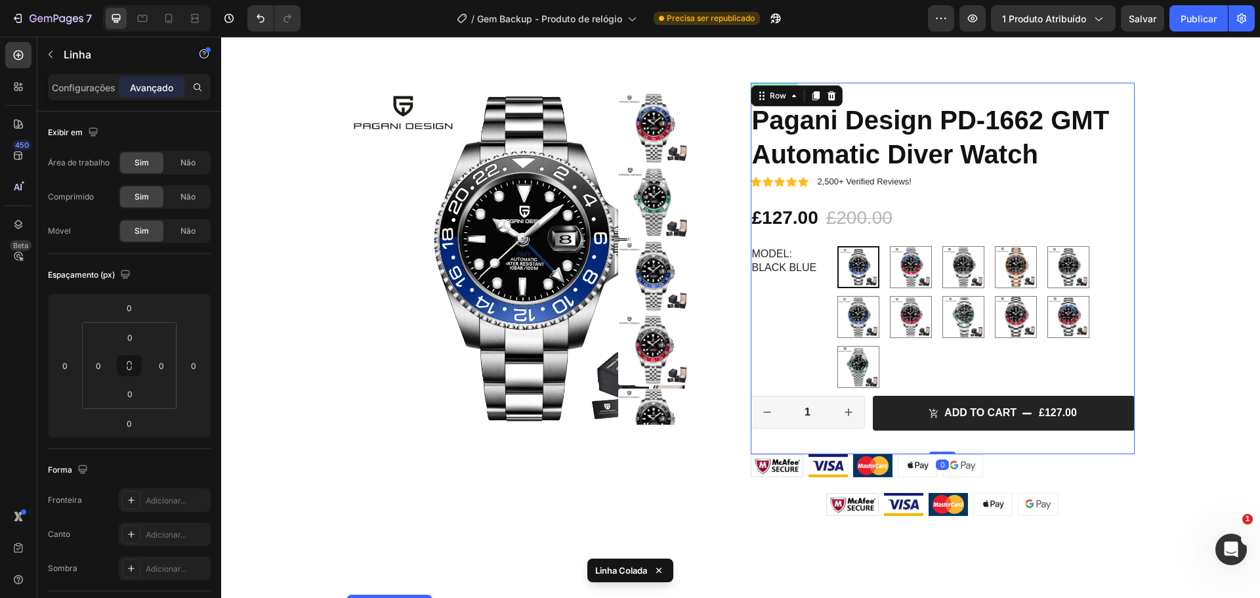
scroll to position [387, 0]
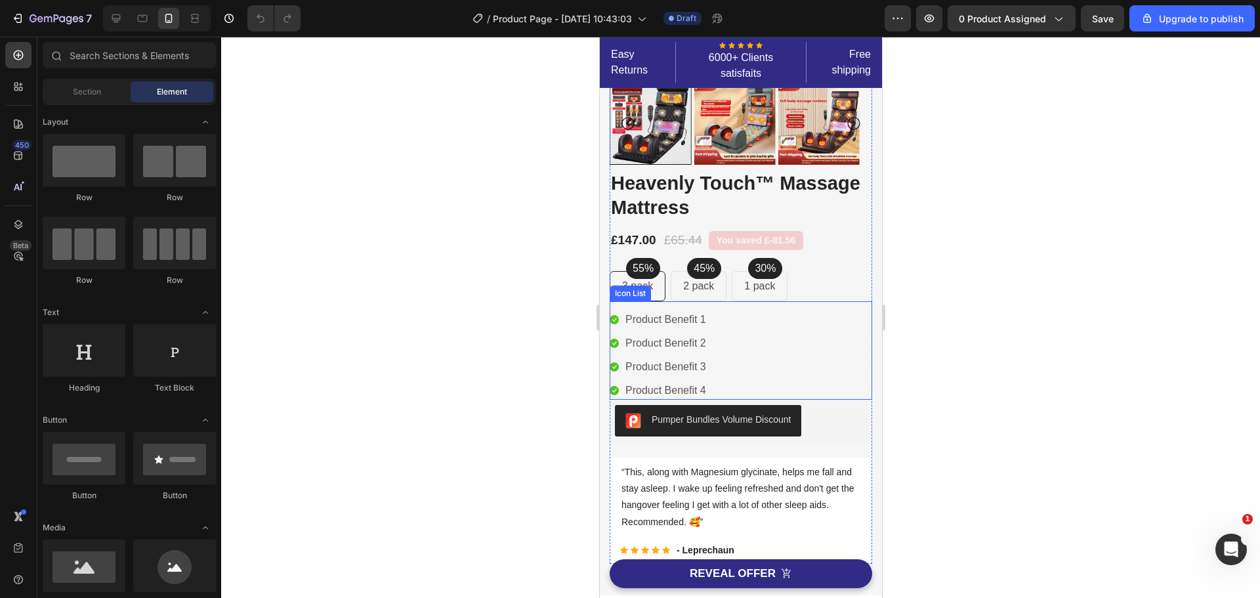
scroll to position [328, 0]
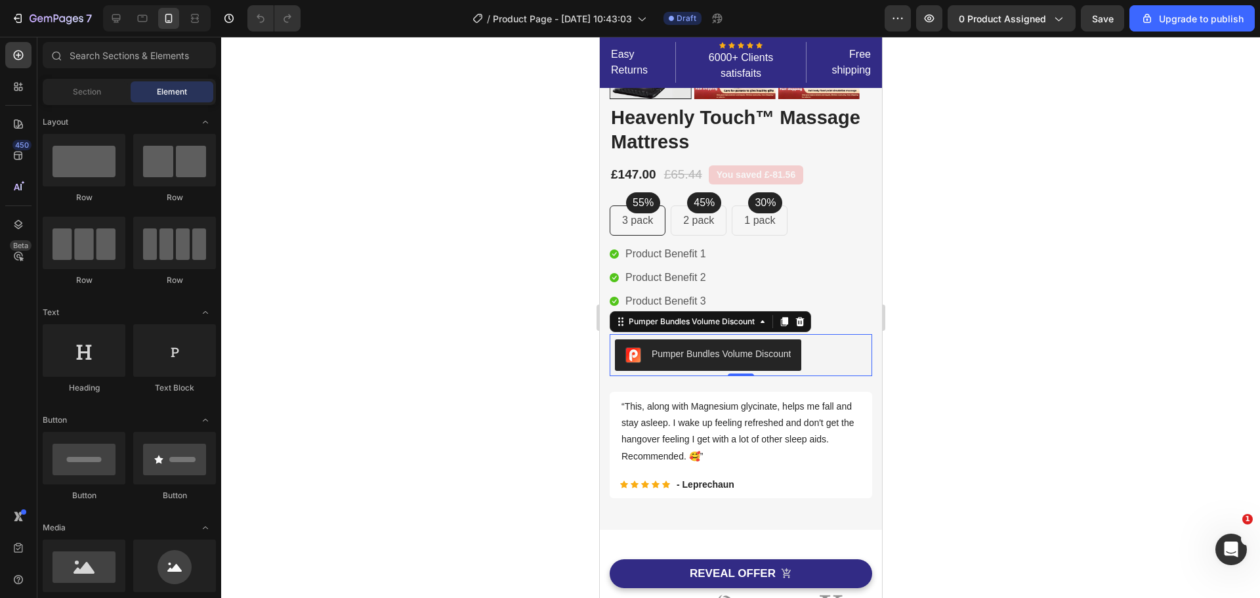
click at [770, 351] on div "Pumper Bundles Volume Discount" at bounding box center [720, 354] width 139 height 14
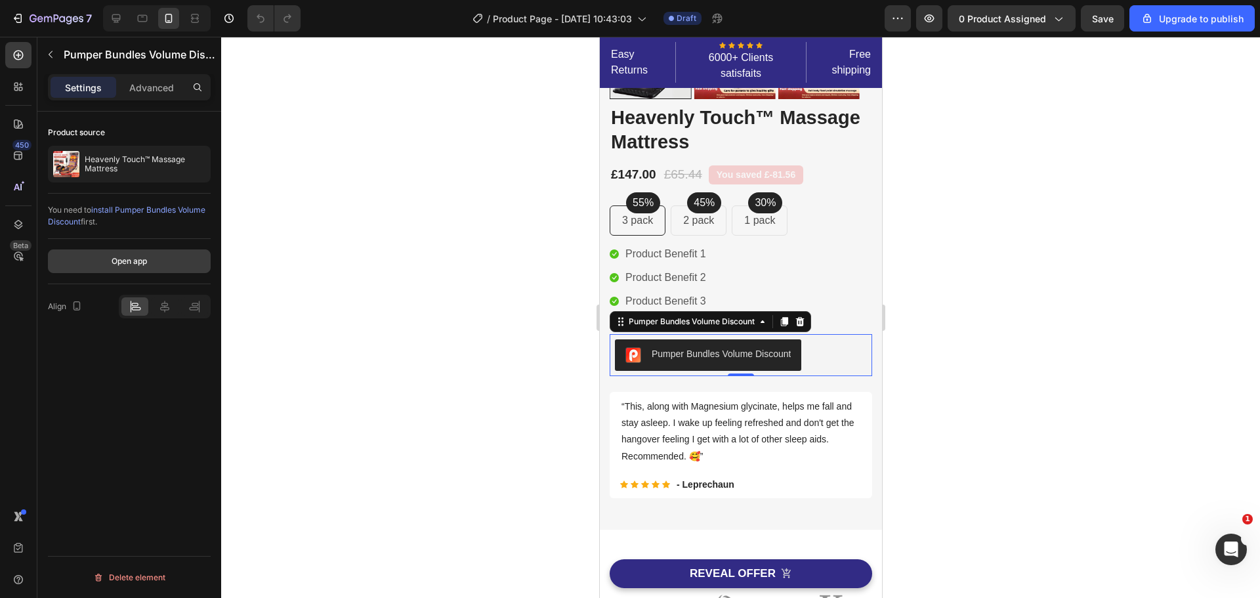
click at [144, 263] on div "Open app" at bounding box center [129, 261] width 35 height 12
click at [1217, 534] on div "1" at bounding box center [1231, 549] width 35 height 35
click at [1228, 549] on icon "Abertura do Messenger da Intercom" at bounding box center [1229, 547] width 9 height 11
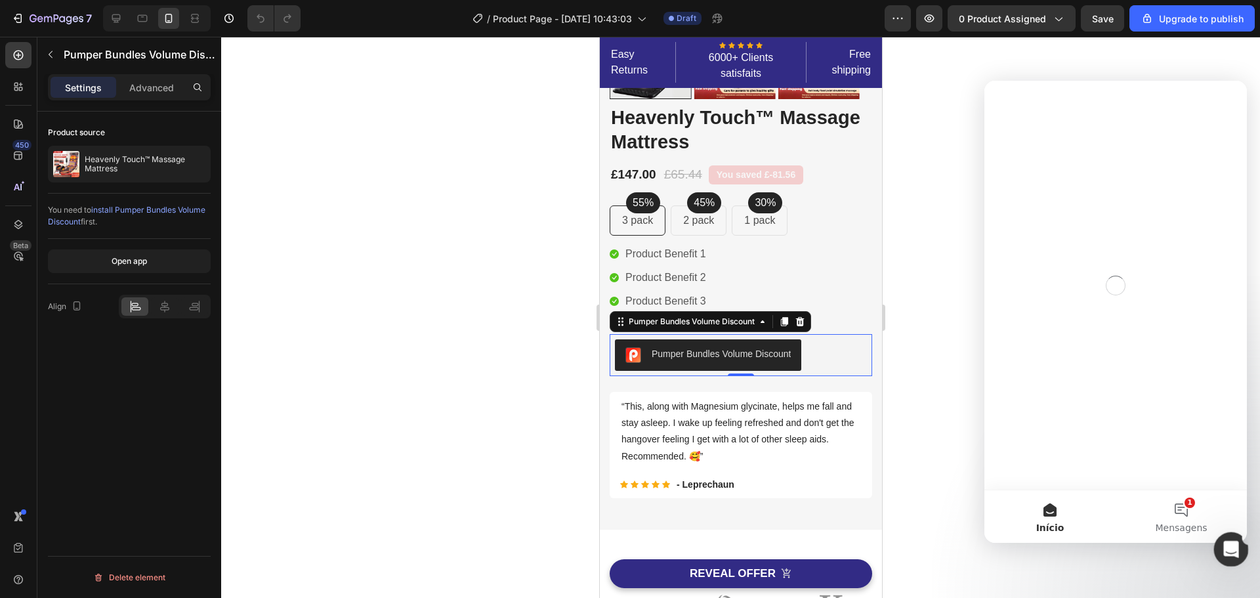
scroll to position [0, 0]
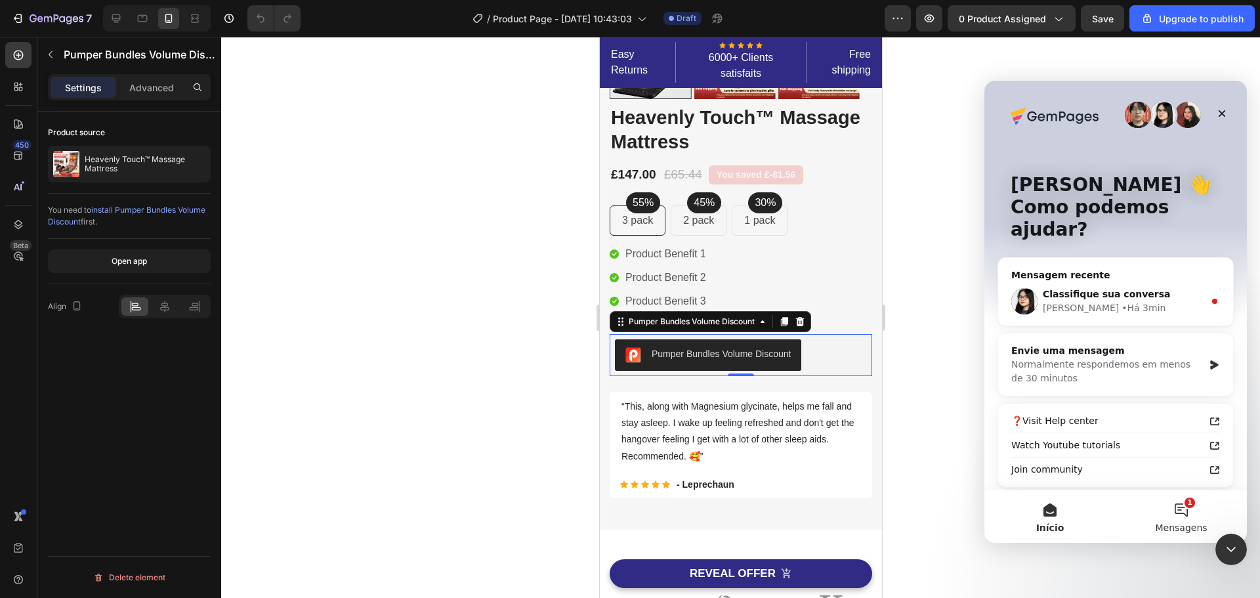
click at [1188, 519] on button "1 Mensagens" at bounding box center [1181, 516] width 131 height 53
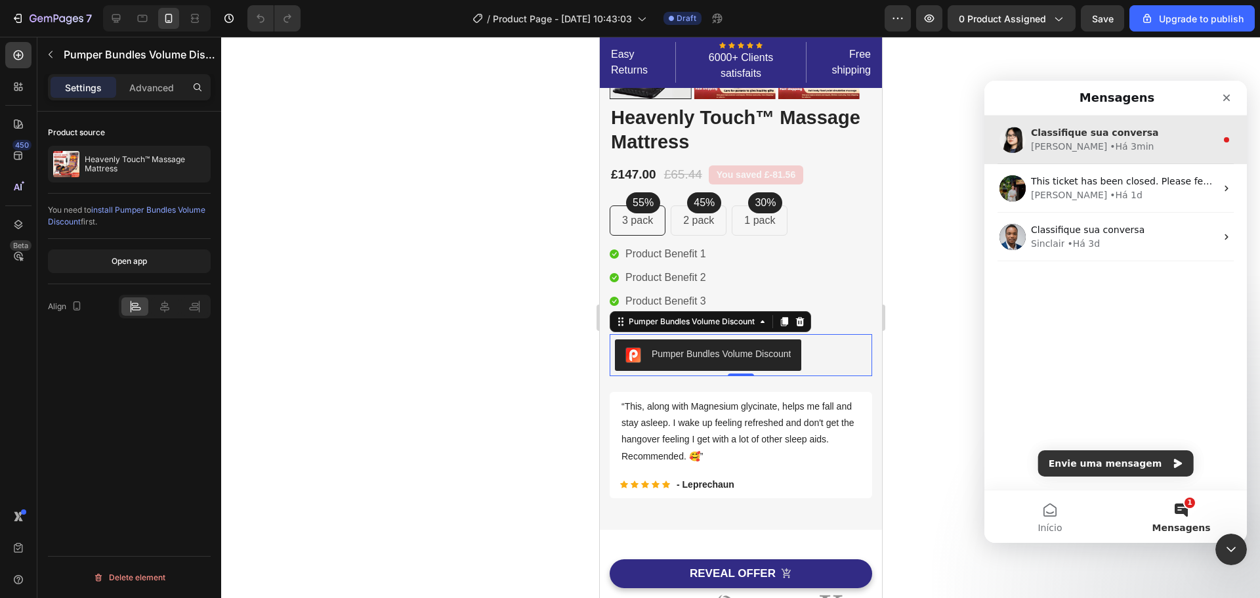
click at [1119, 142] on div "Pauline • Há 3min" at bounding box center [1123, 147] width 185 height 14
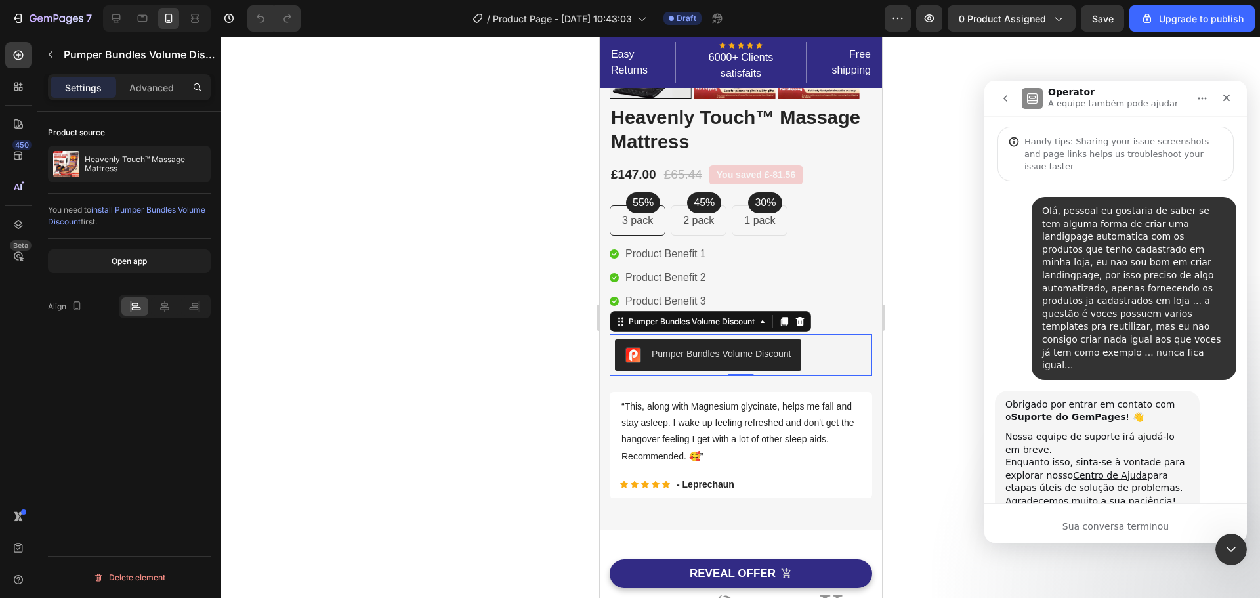
scroll to position [64, 0]
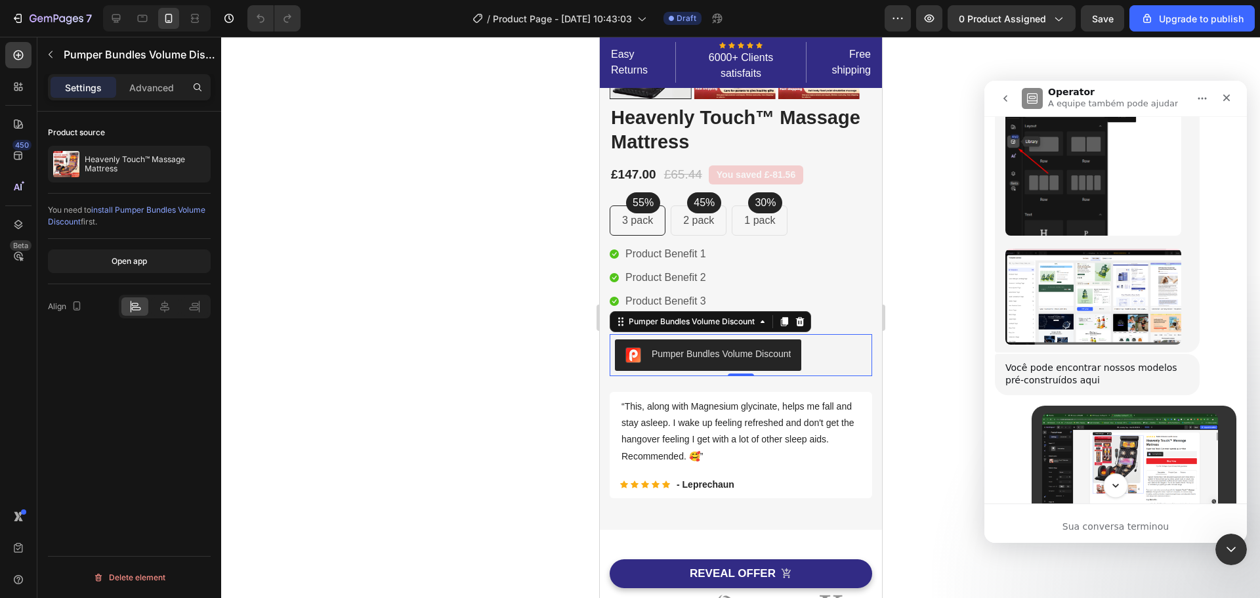
click at [1117, 485] on icon "Scroll to bottom" at bounding box center [1116, 486] width 12 height 12
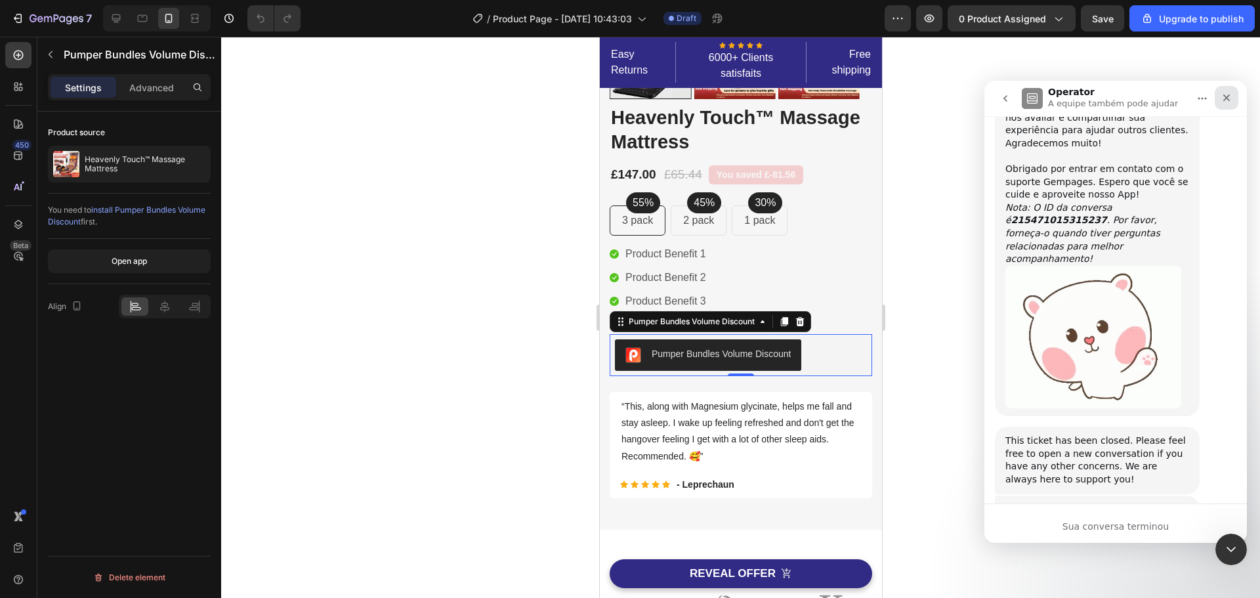
click at [1222, 102] on icon "Fechar" at bounding box center [1227, 98] width 11 height 11
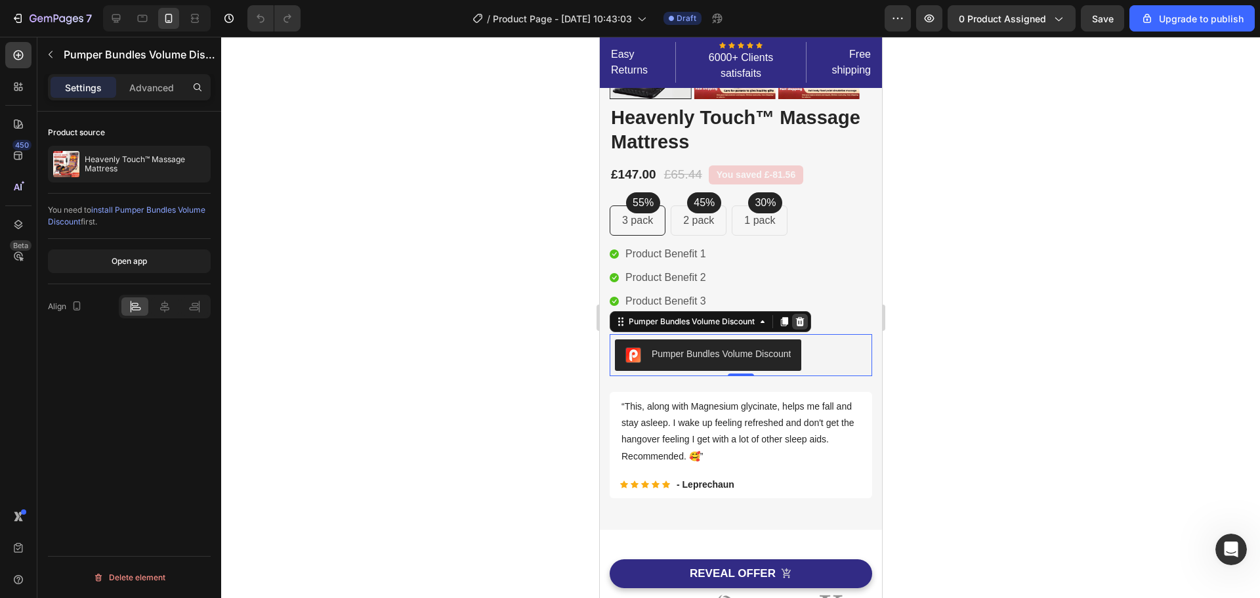
click at [802, 324] on icon at bounding box center [799, 321] width 11 height 11
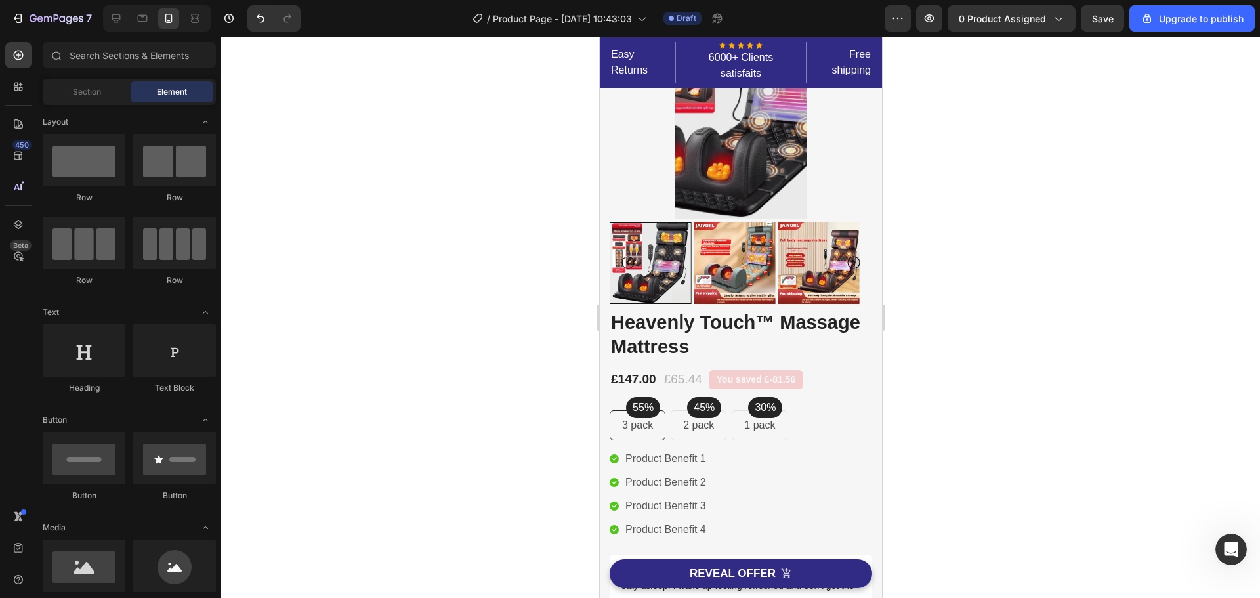
scroll to position [116, 0]
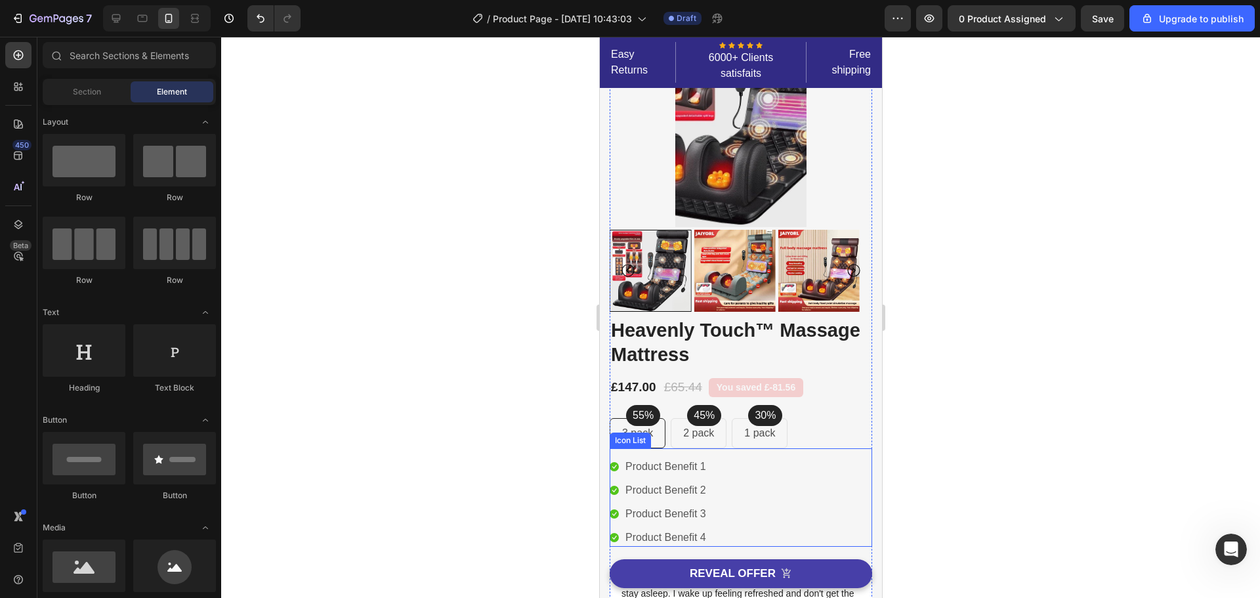
click at [782, 574] on icon "REVEAL OFFER" at bounding box center [786, 573] width 11 height 11
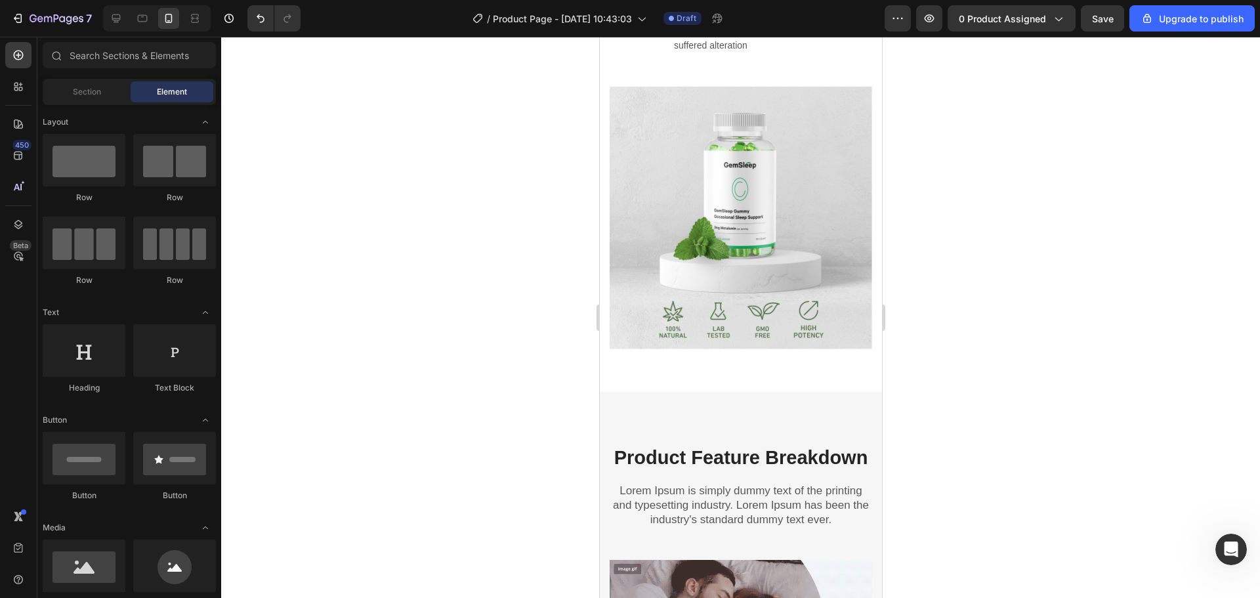
scroll to position [1380, 0]
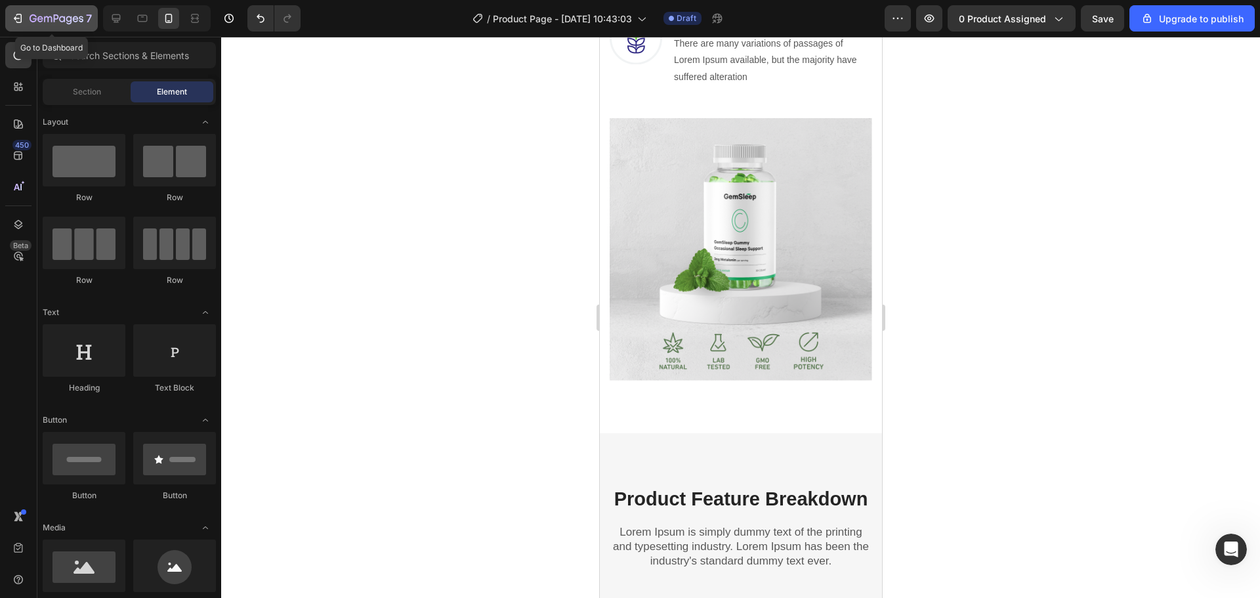
click at [53, 20] on icon "button" at bounding box center [57, 19] width 54 height 11
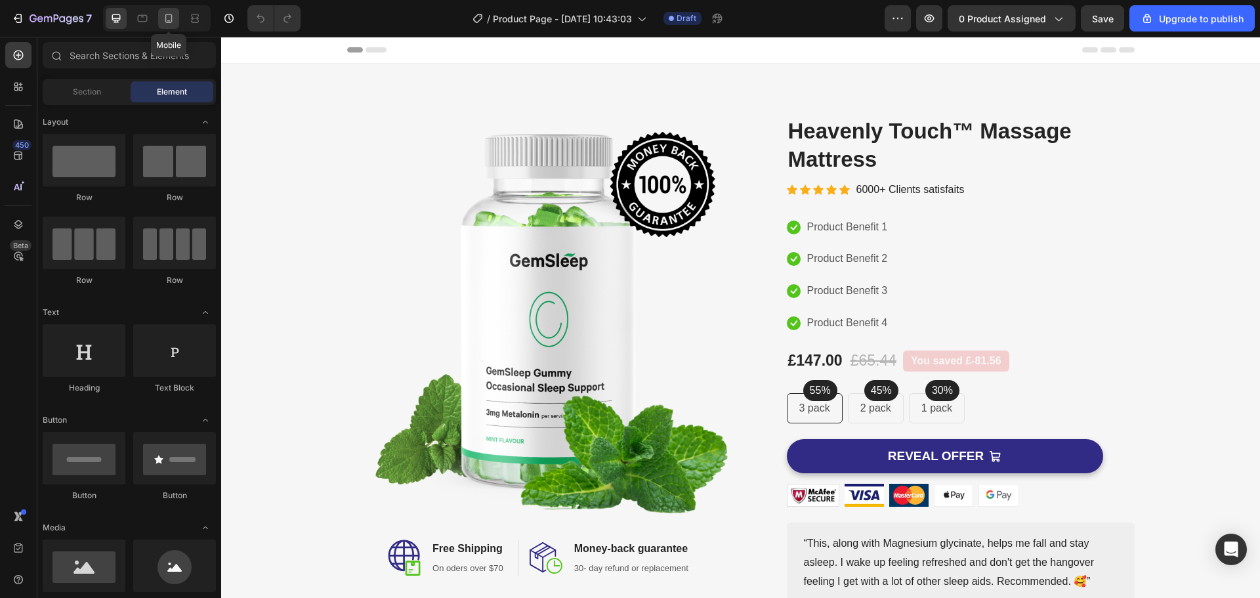
click at [163, 15] on icon at bounding box center [168, 18] width 13 height 13
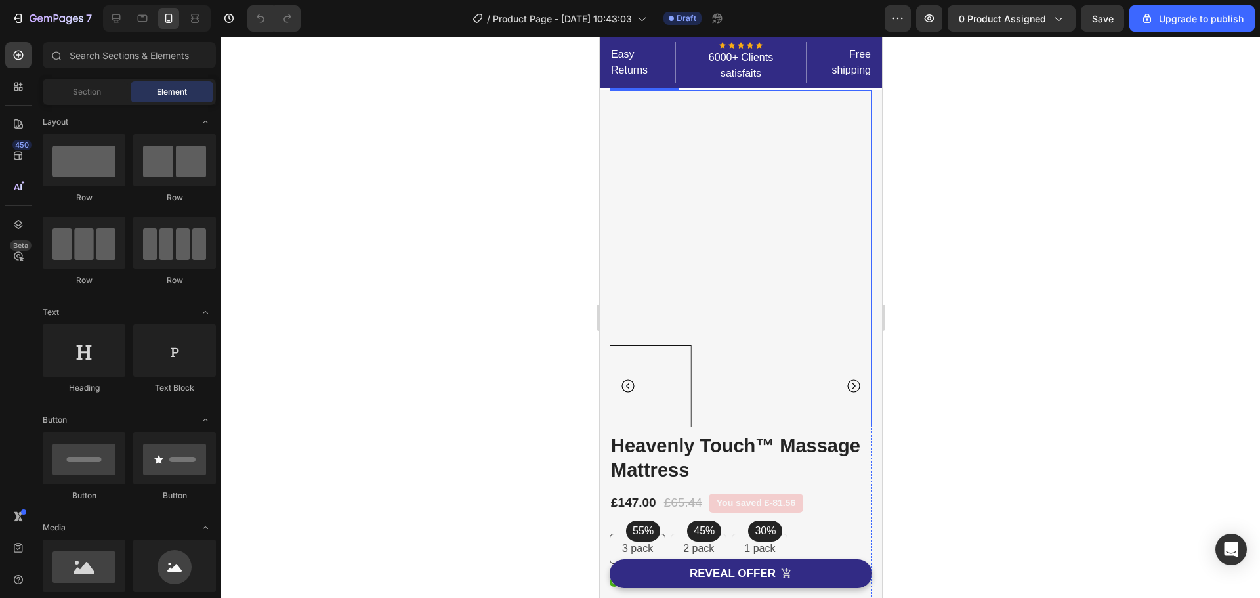
scroll to position [66, 0]
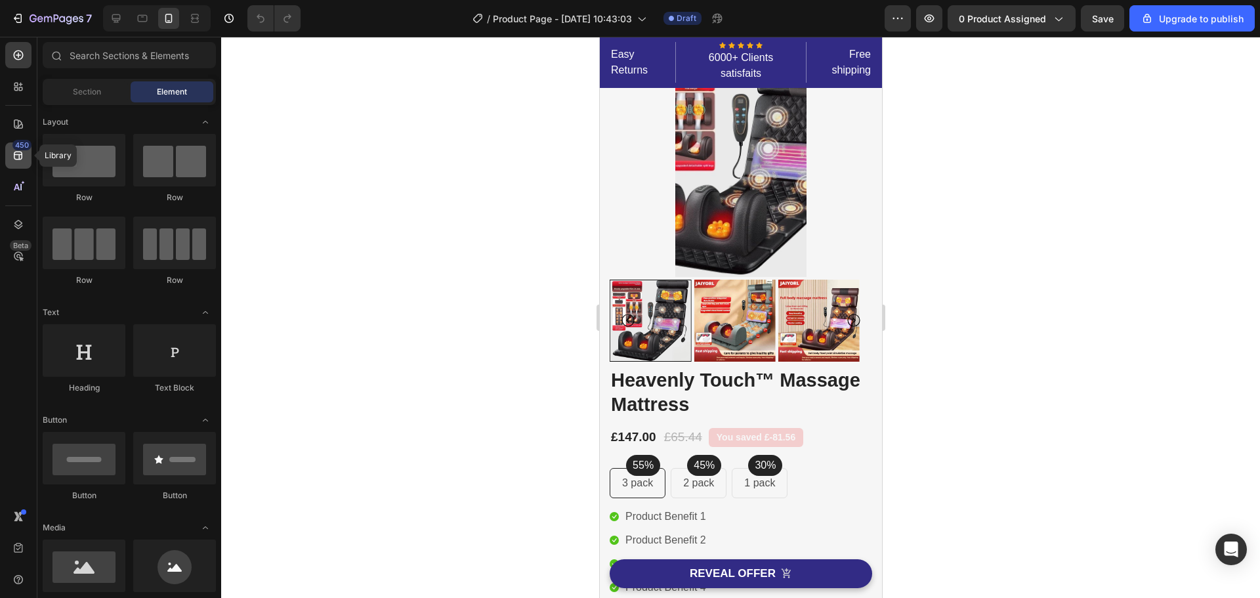
click at [18, 155] on icon at bounding box center [18, 156] width 9 height 9
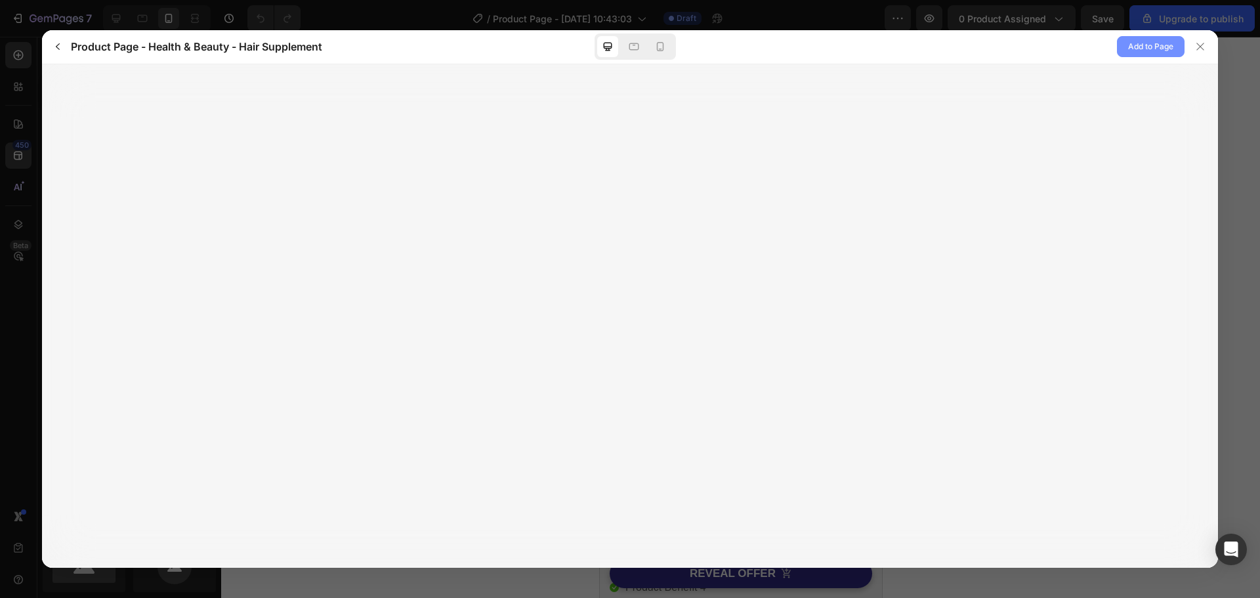
click at [1136, 44] on span "Add to Page" at bounding box center [1150, 47] width 45 height 16
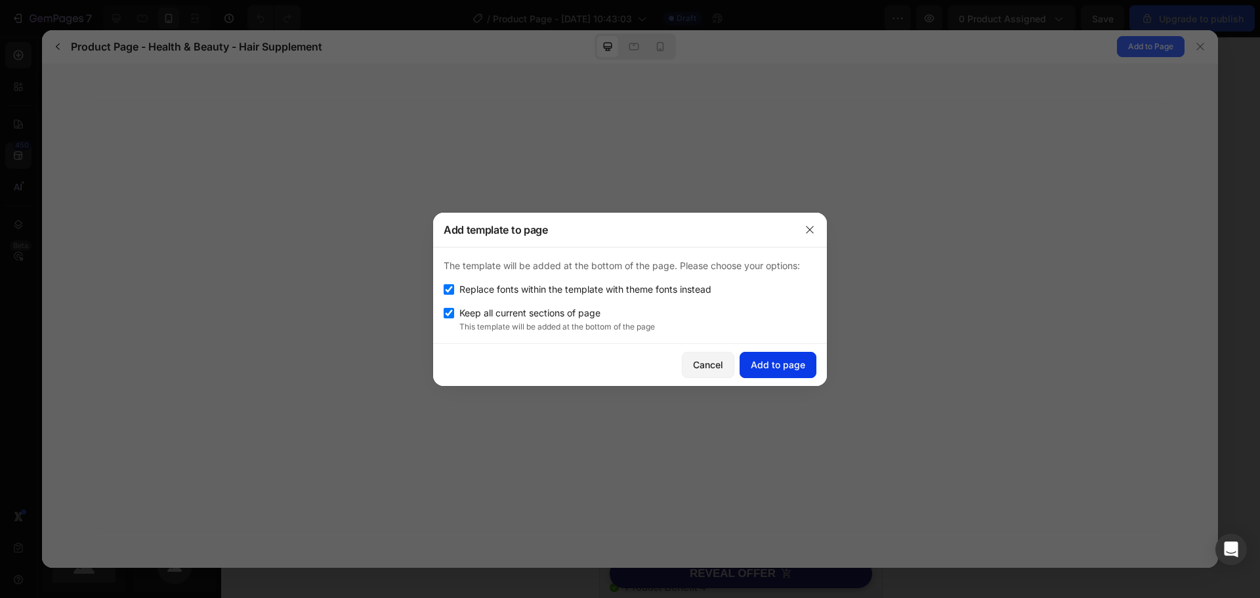
click at [775, 368] on div "Add to page" at bounding box center [778, 365] width 54 height 14
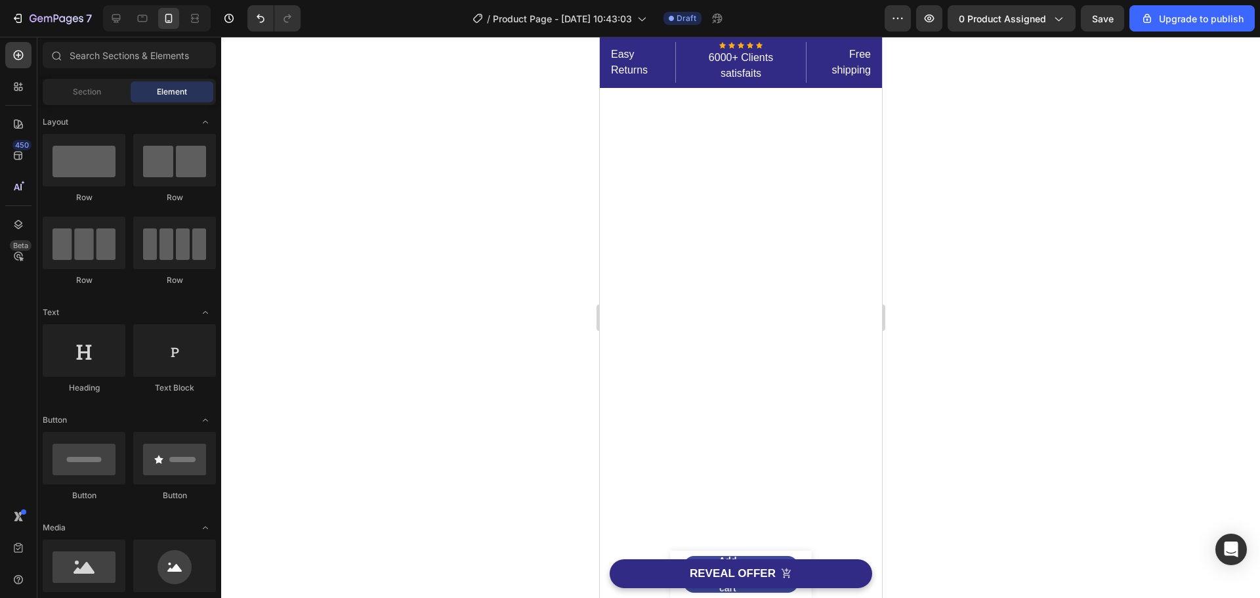
scroll to position [0, 0]
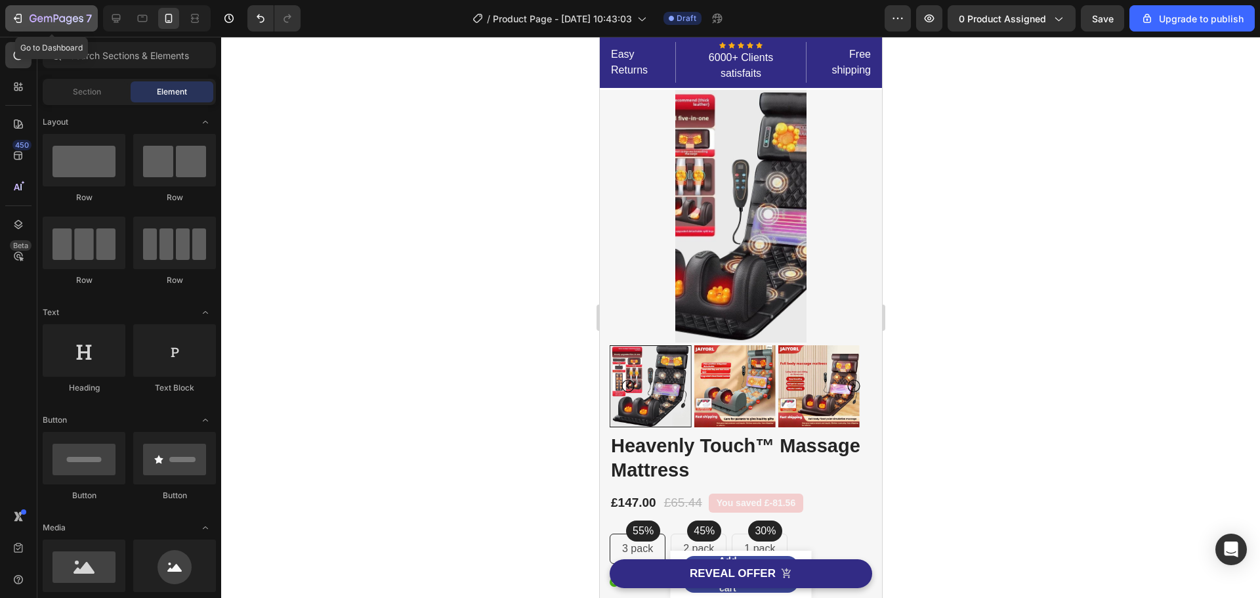
click at [55, 26] on button "7" at bounding box center [51, 18] width 93 height 26
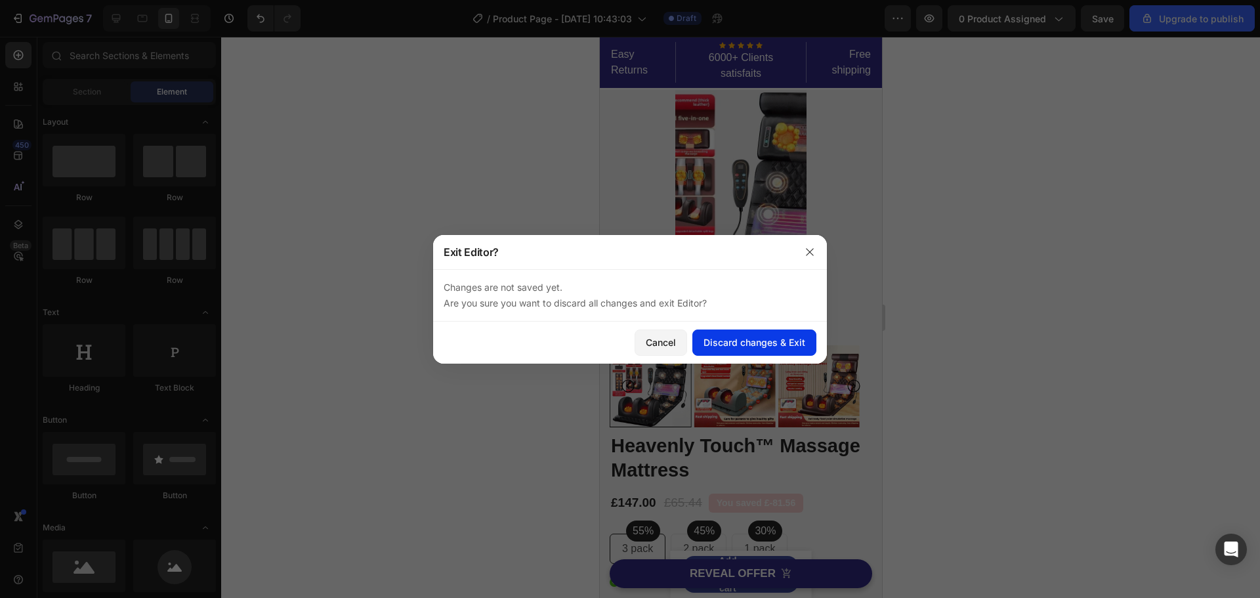
click at [779, 339] on div "Discard changes & Exit" at bounding box center [755, 342] width 102 height 14
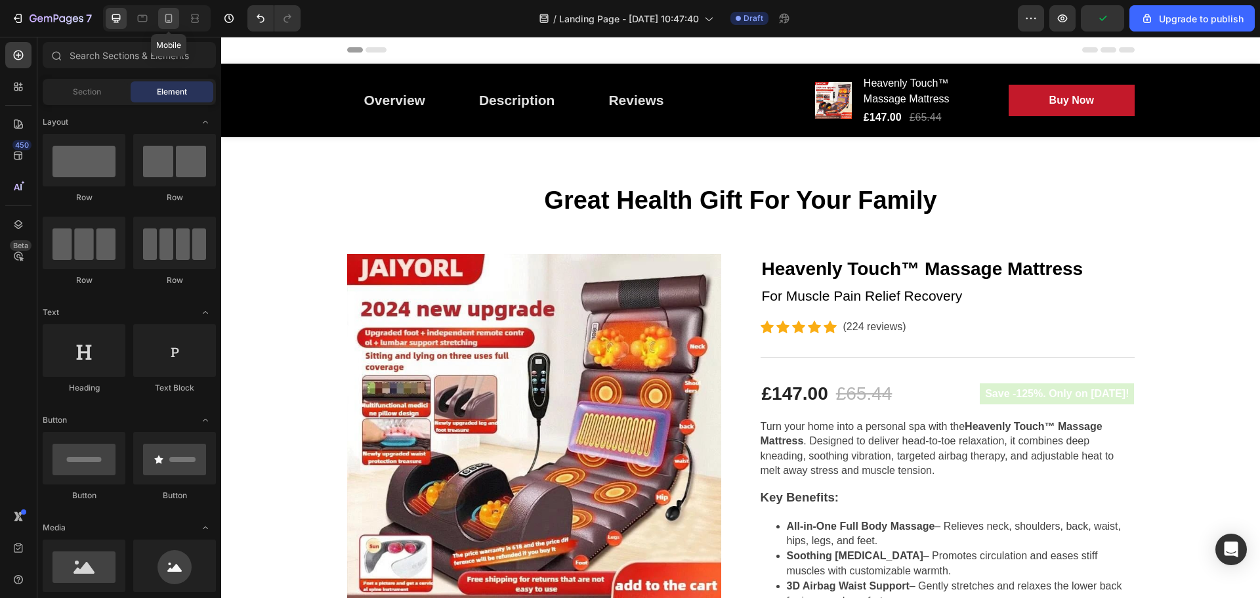
click at [169, 21] on icon at bounding box center [168, 20] width 3 height 1
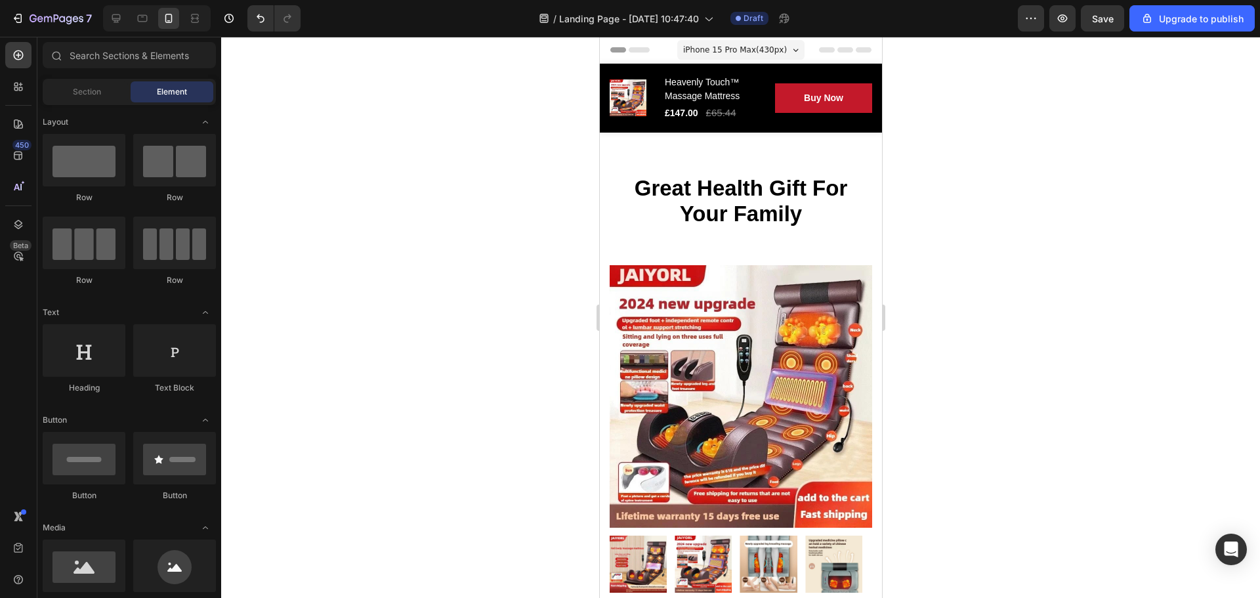
drag, startPoint x: 877, startPoint y: 146, endPoint x: 1482, endPoint y: 101, distance: 606.2
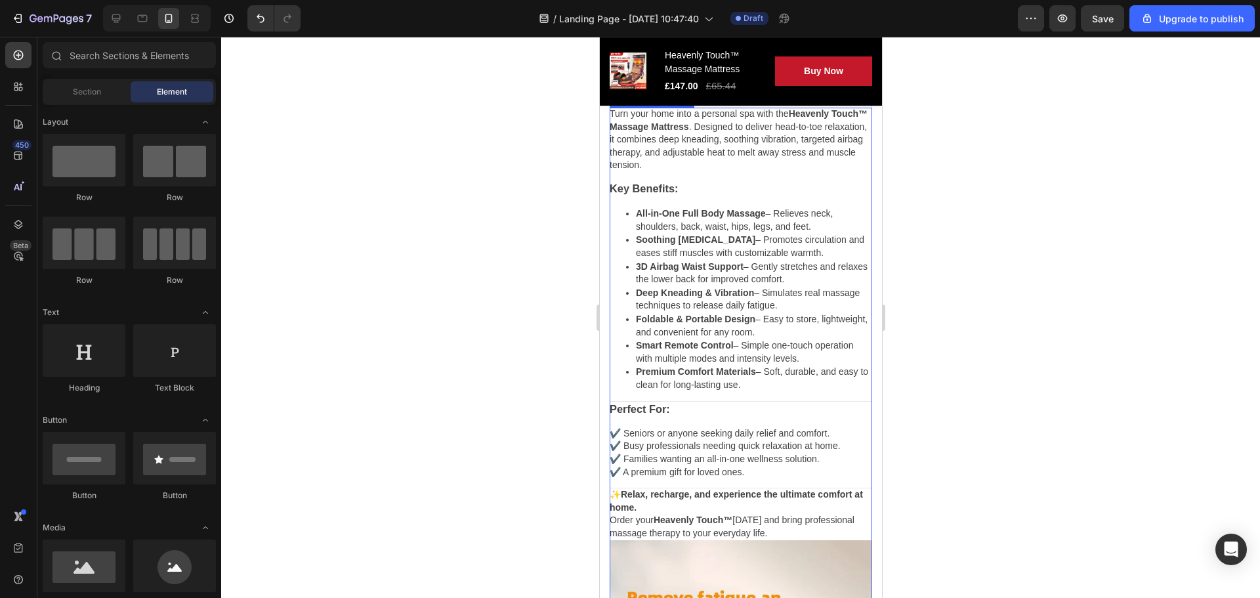
scroll to position [591, 0]
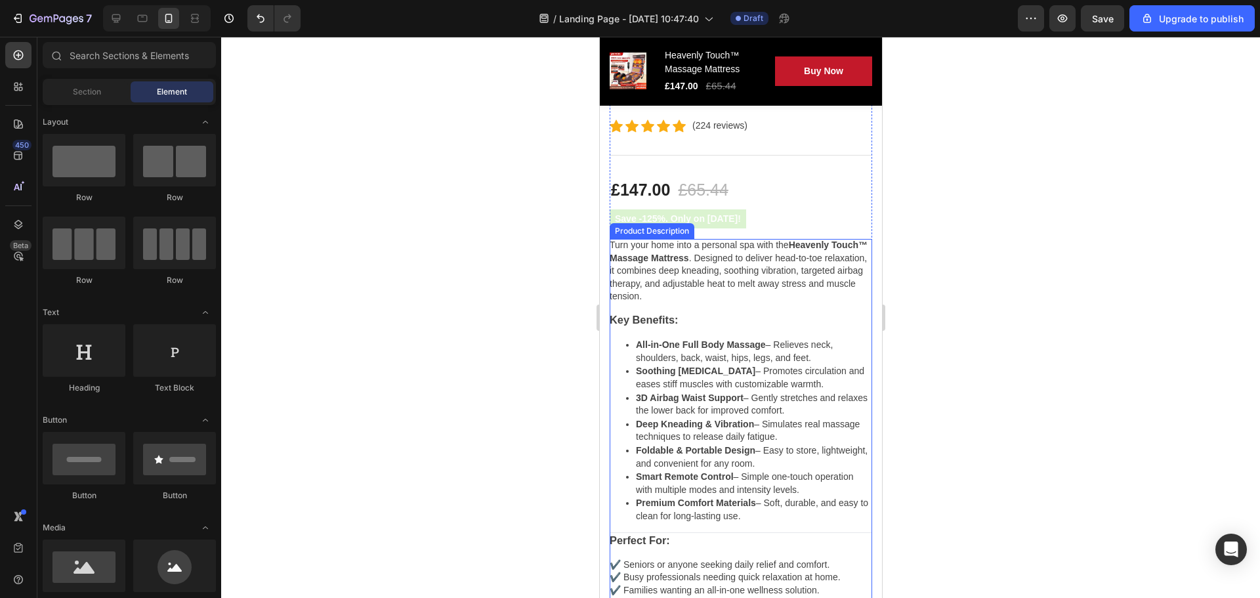
click at [764, 282] on p "Turn your home into a personal spa with the Heavenly Touch™ Massage Mattress . …" at bounding box center [740, 271] width 263 height 64
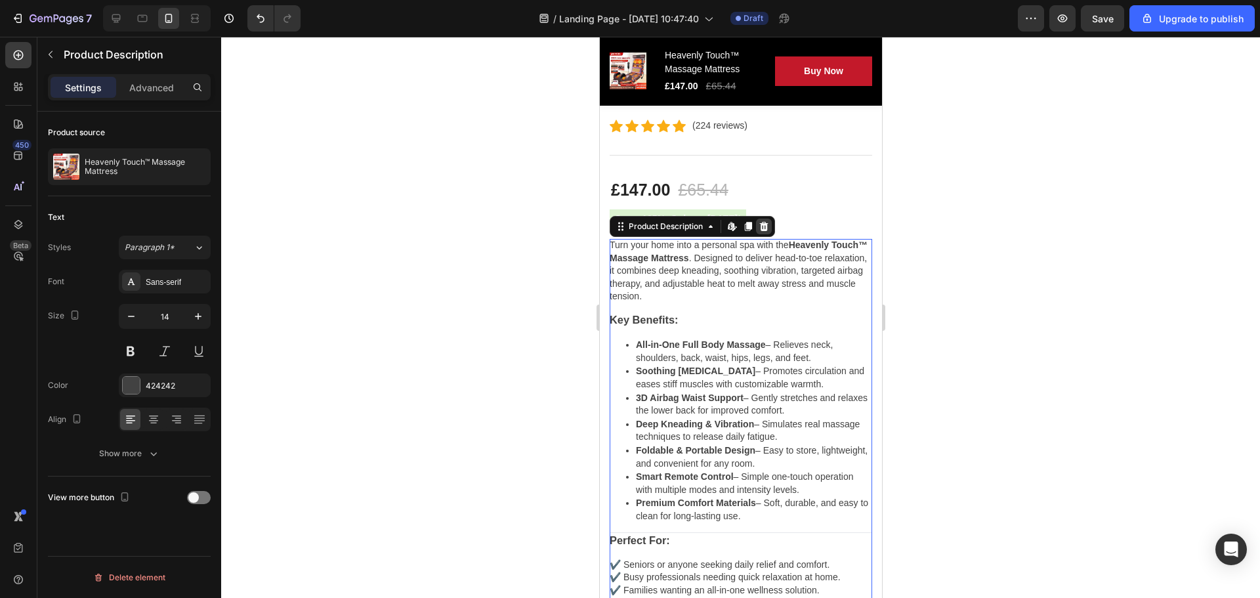
click at [763, 219] on div at bounding box center [764, 227] width 16 height 16
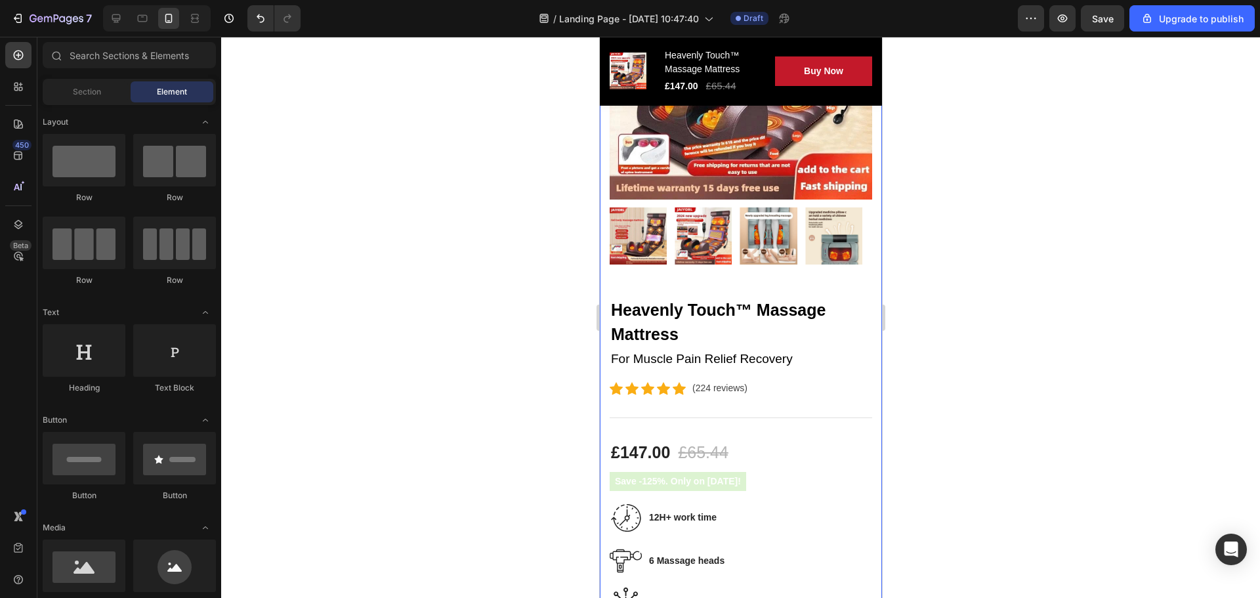
scroll to position [394, 0]
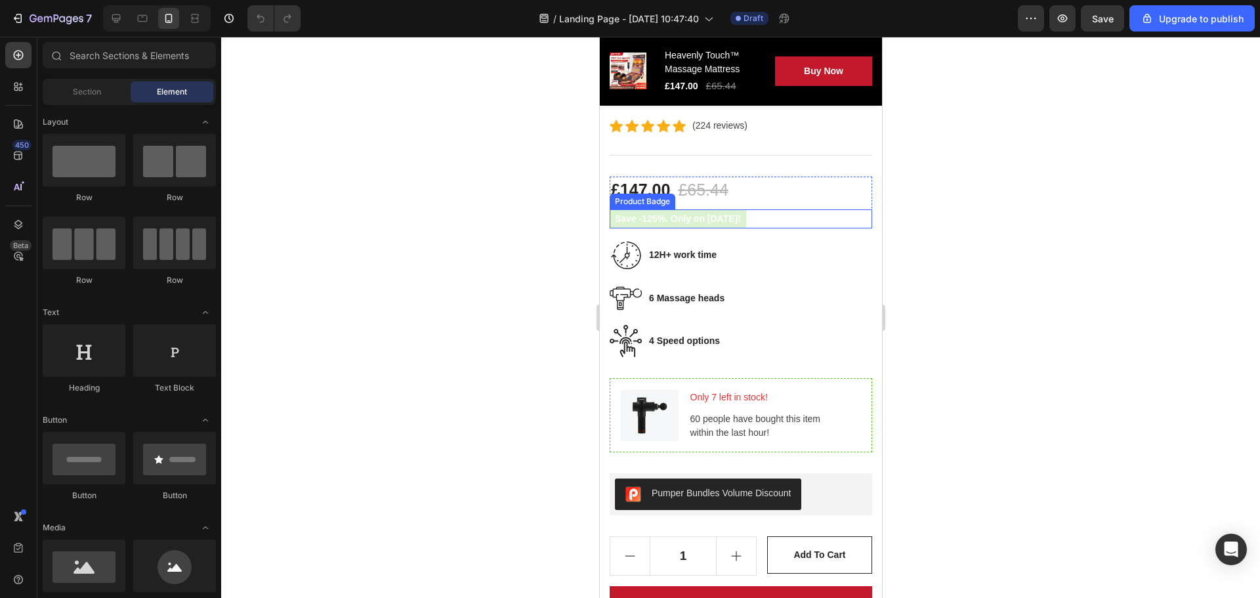
scroll to position [656, 0]
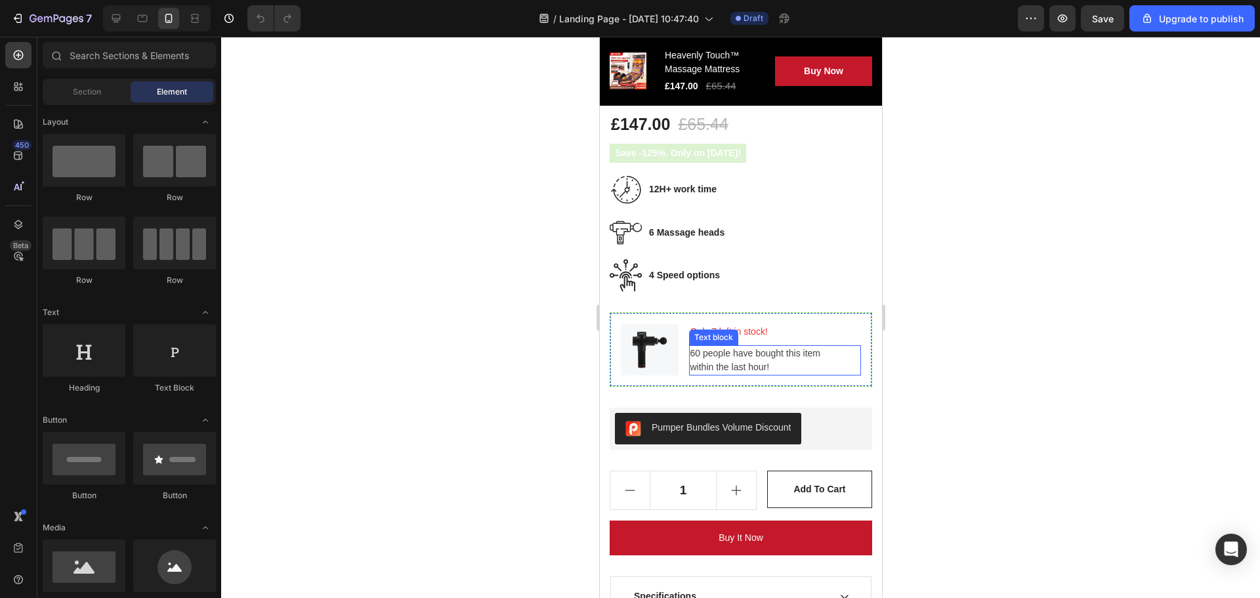
click at [772, 347] on p "60 people have bought this item within the last hour!" at bounding box center [775, 361] width 170 height 28
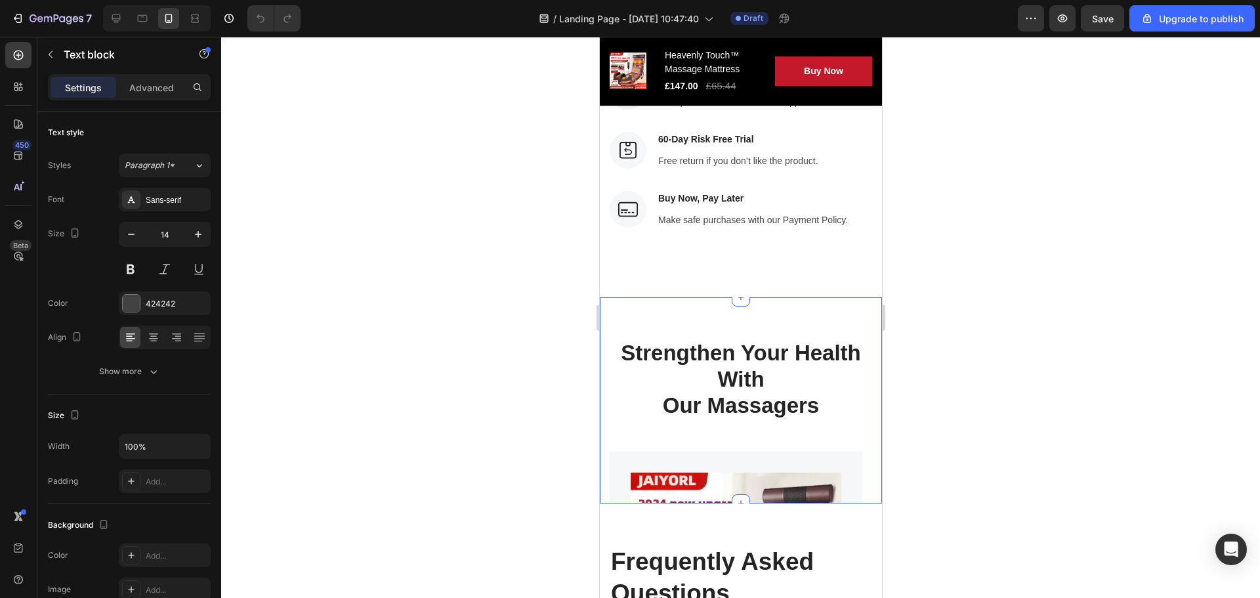
scroll to position [4398, 0]
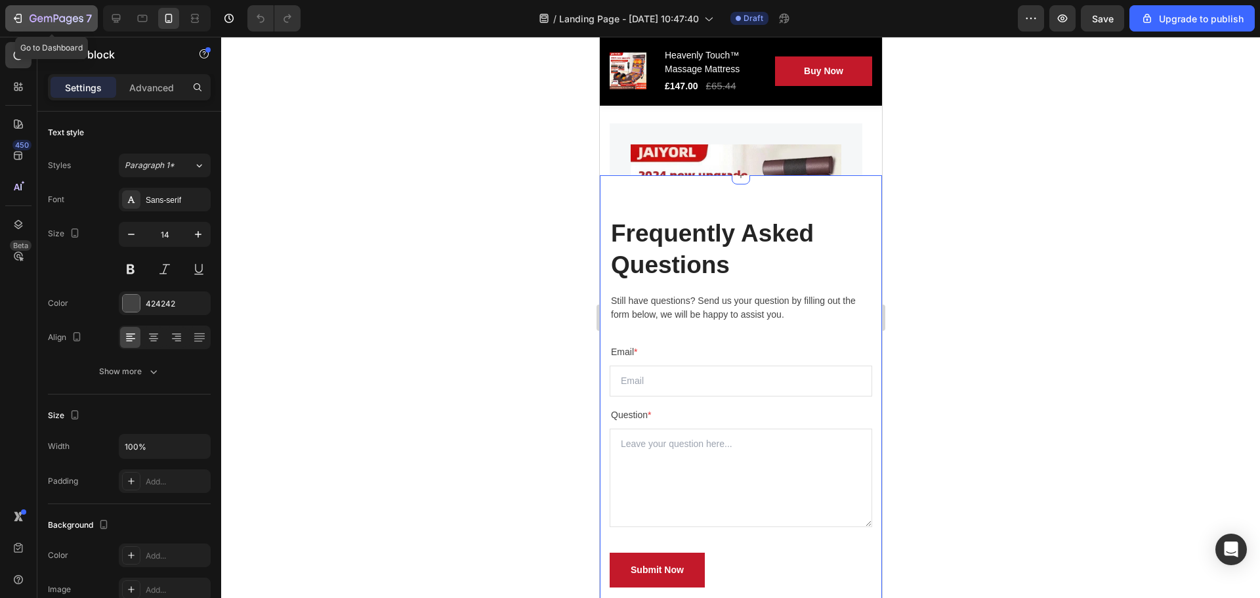
click at [20, 13] on icon "button" at bounding box center [17, 18] width 13 height 13
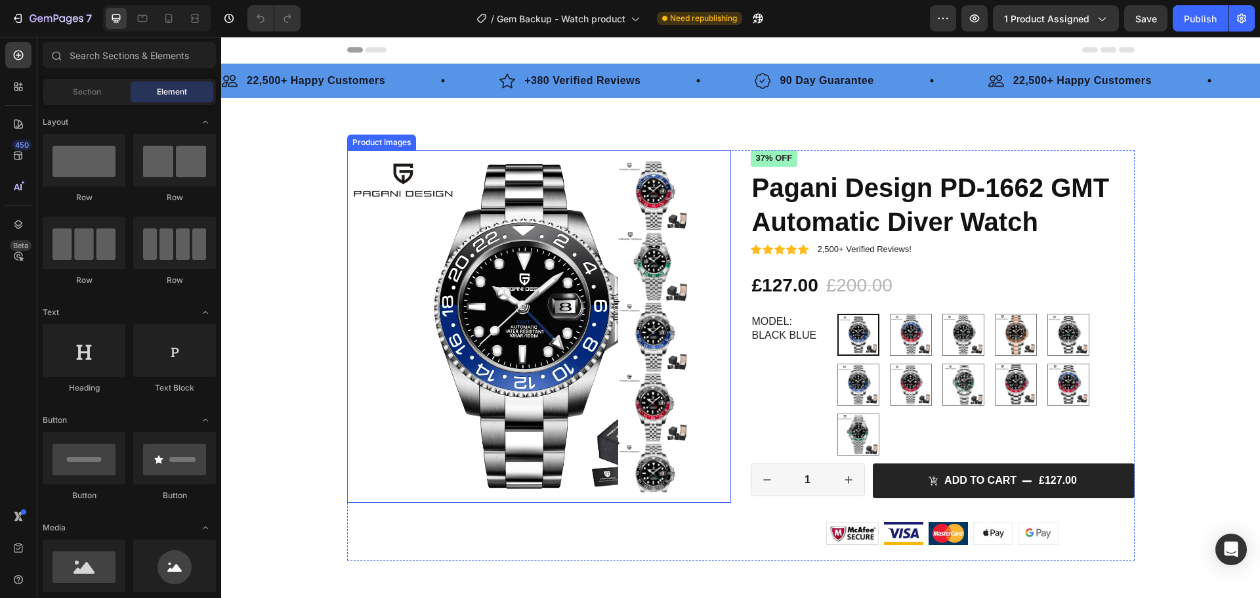
radio input "false"
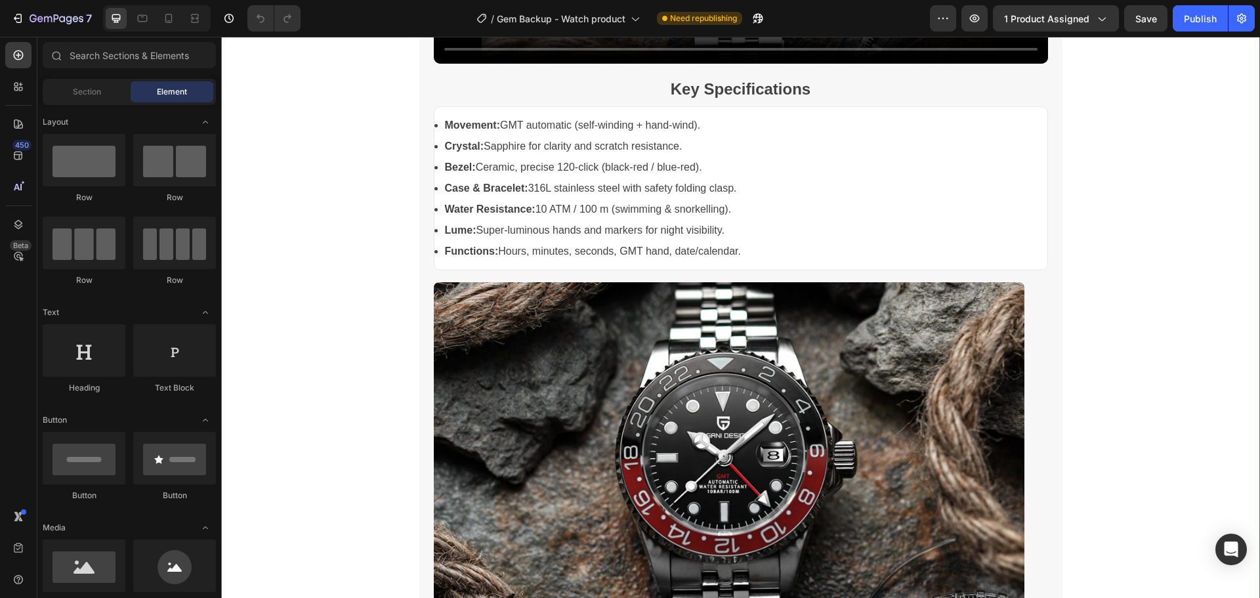
scroll to position [1379, 0]
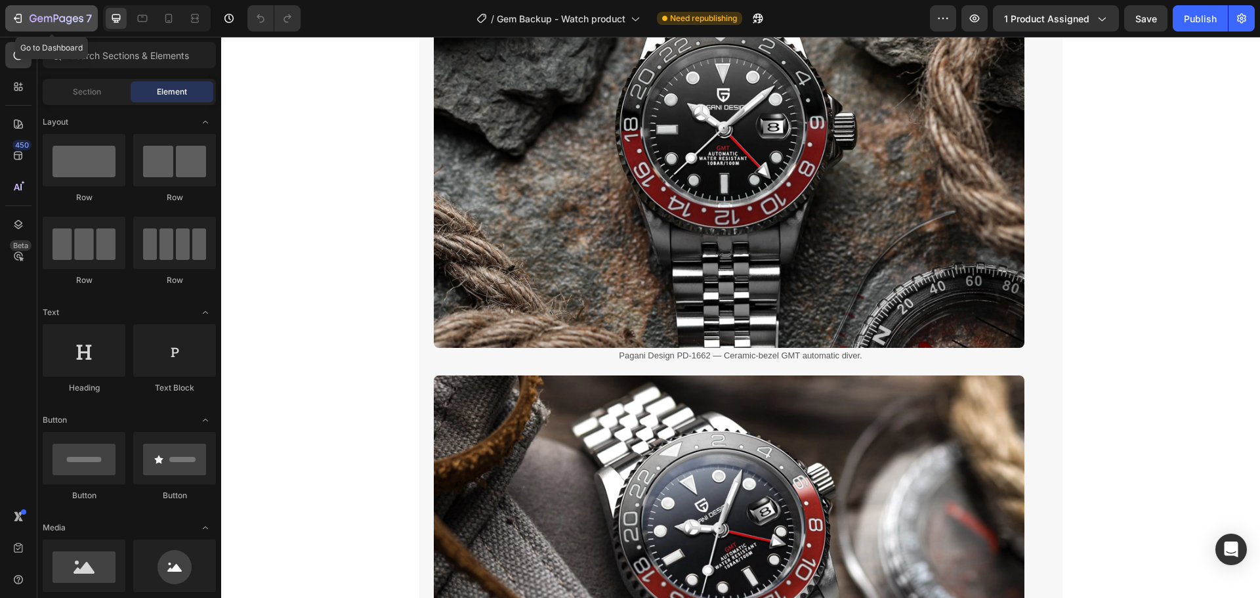
click at [60, 18] on icon "button" at bounding box center [62, 19] width 6 height 6
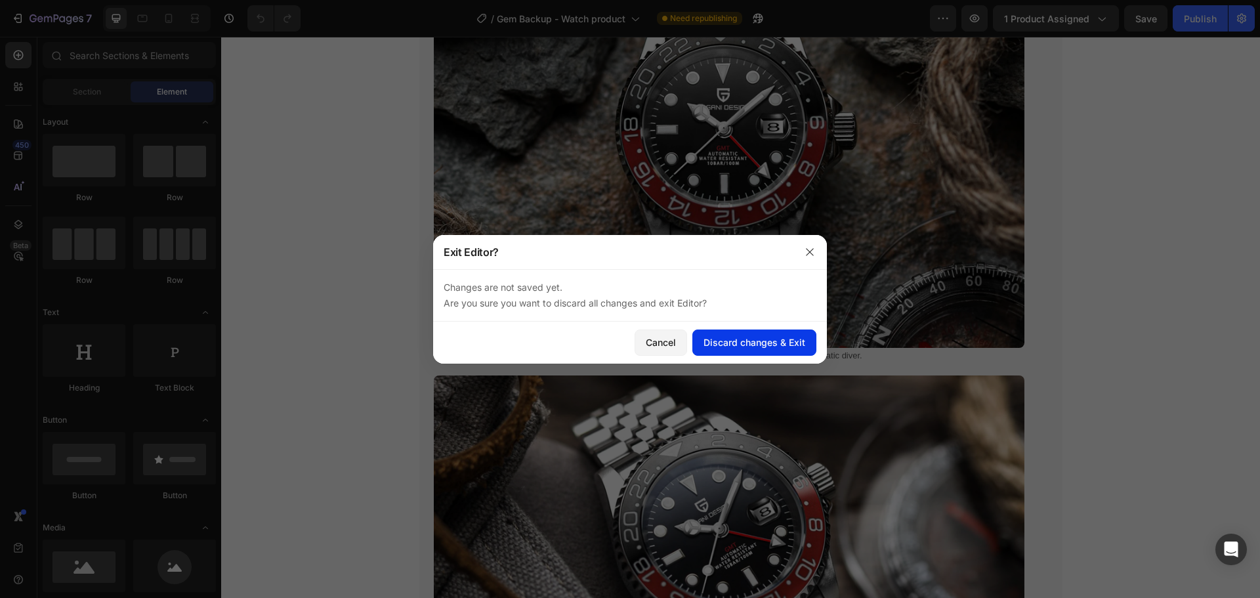
click at [760, 339] on div "Discard changes & Exit" at bounding box center [755, 342] width 102 height 14
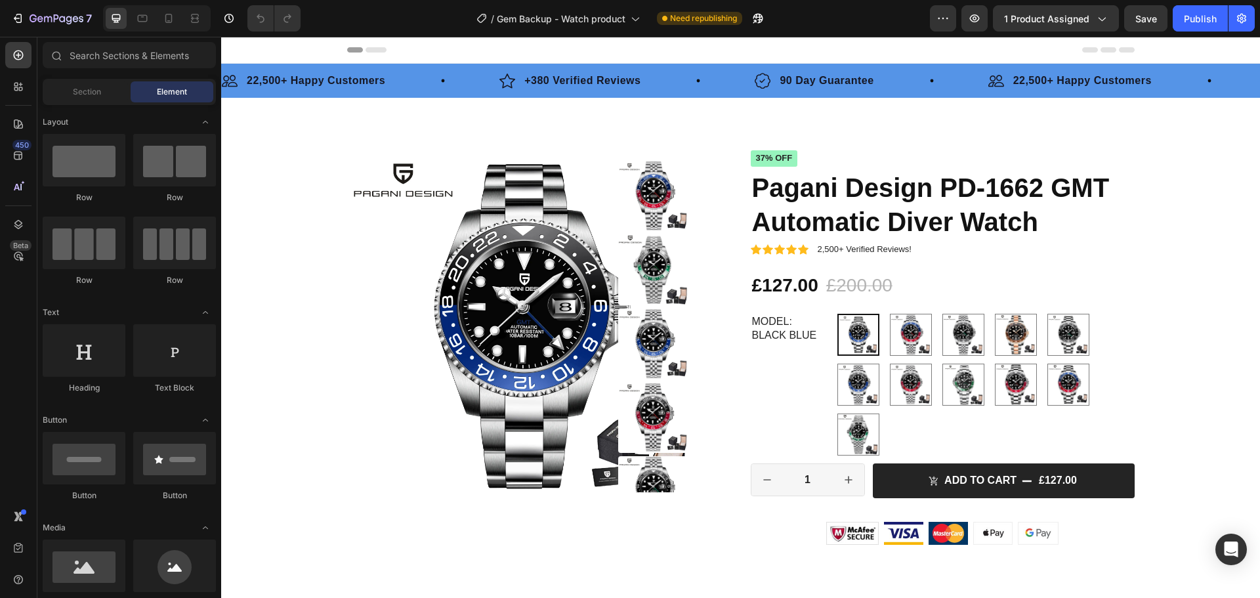
radio input "false"
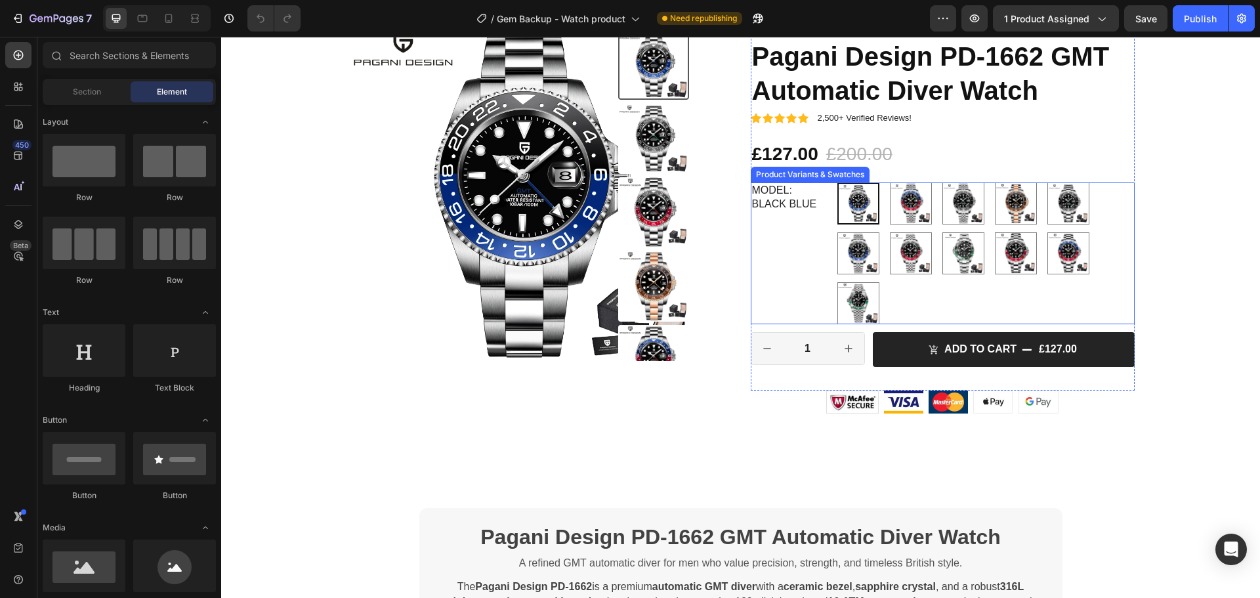
scroll to position [197, 0]
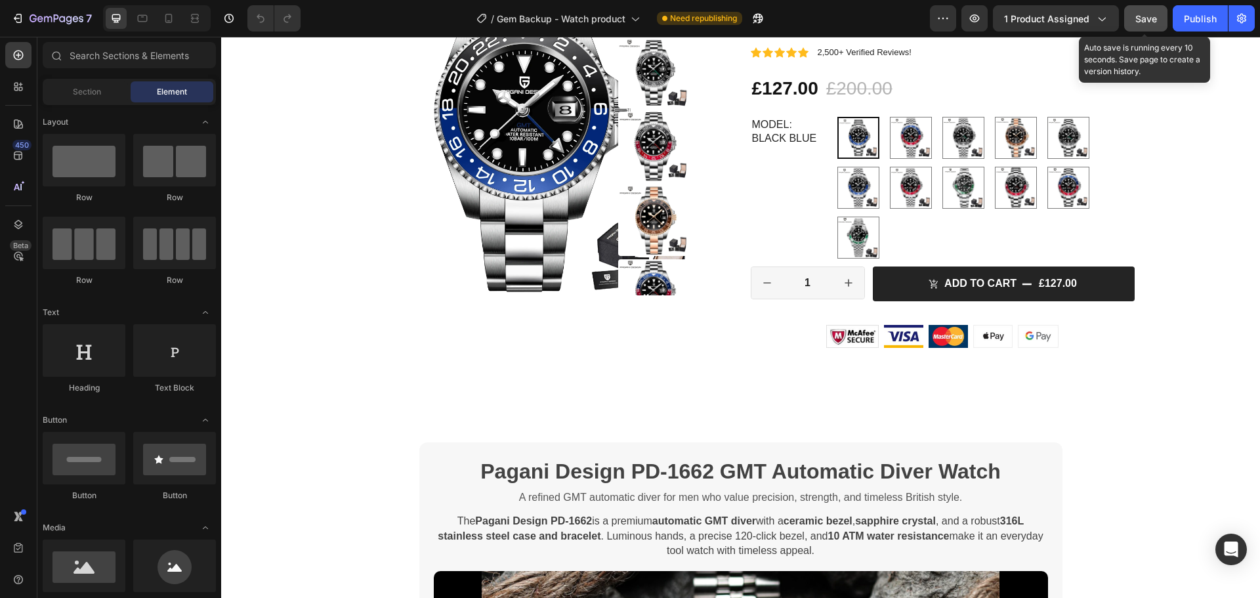
click at [1147, 18] on span "Save" at bounding box center [1147, 18] width 22 height 11
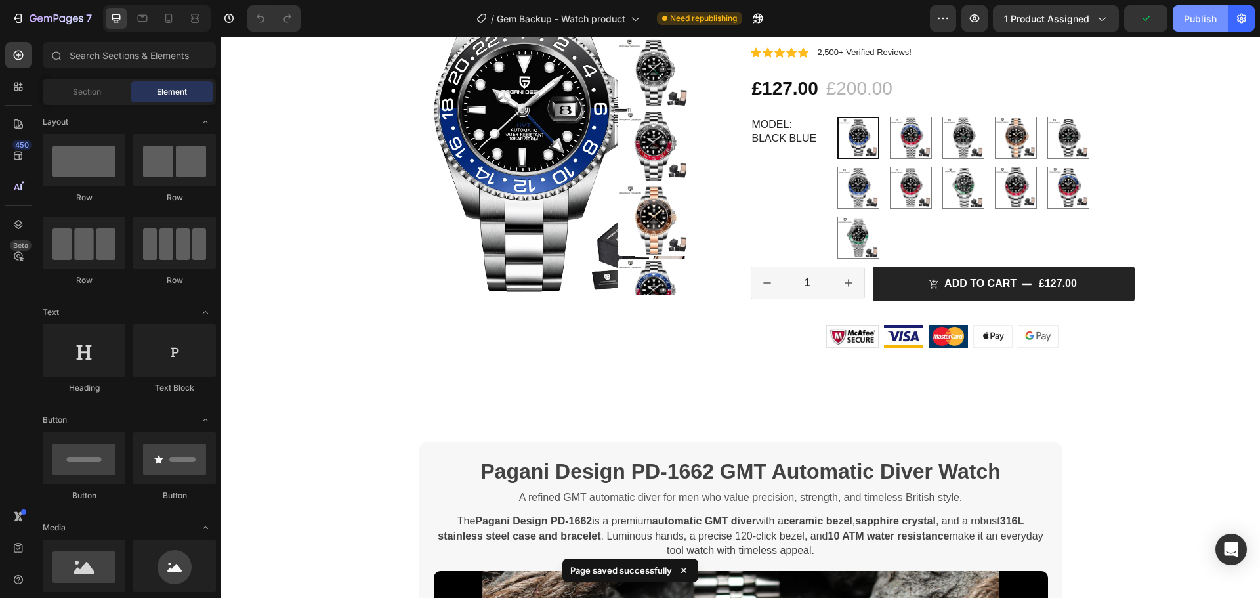
click at [1205, 21] on div "Publish" at bounding box center [1200, 19] width 33 height 14
click at [170, 15] on icon at bounding box center [168, 18] width 13 height 13
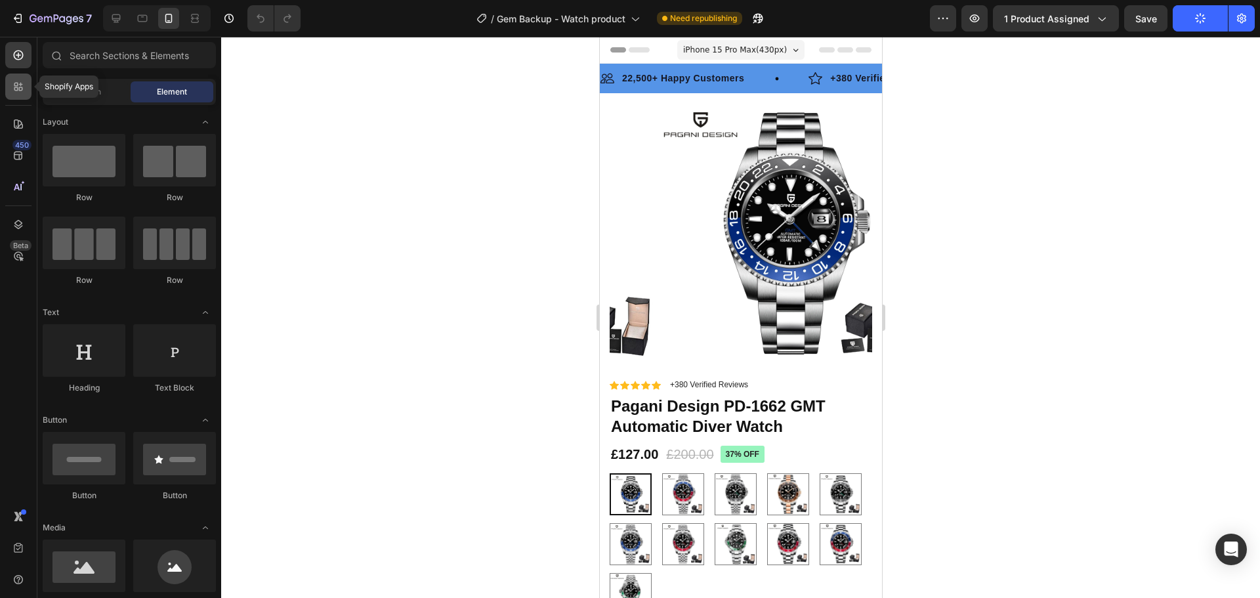
click at [18, 94] on div at bounding box center [18, 87] width 26 height 26
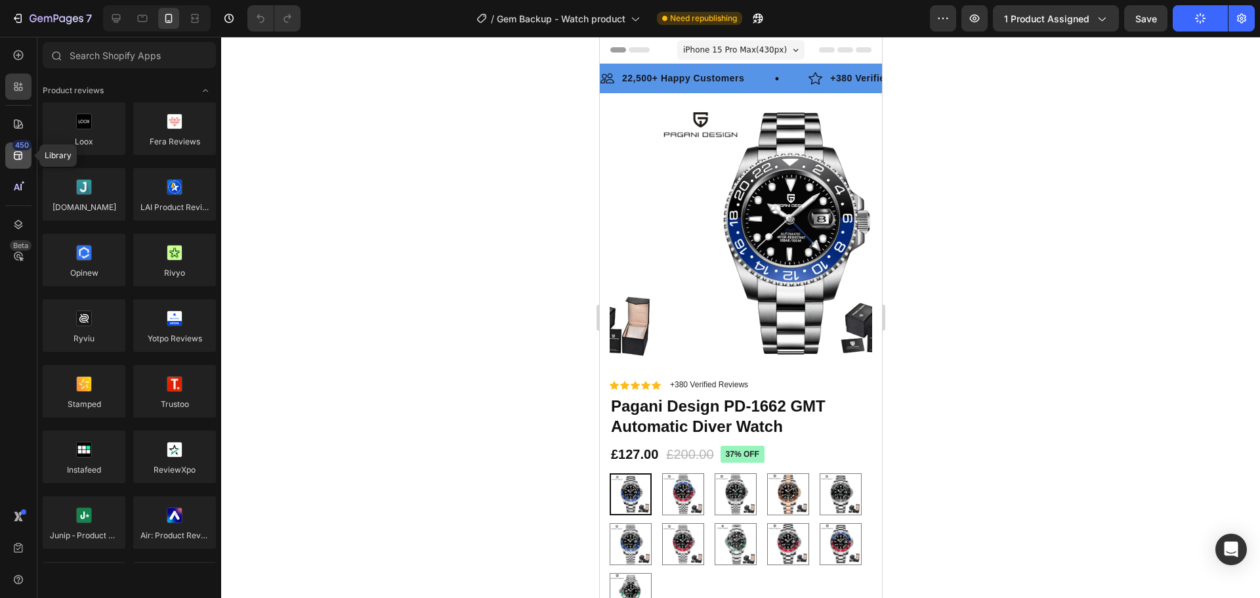
click at [18, 161] on icon at bounding box center [18, 155] width 13 height 13
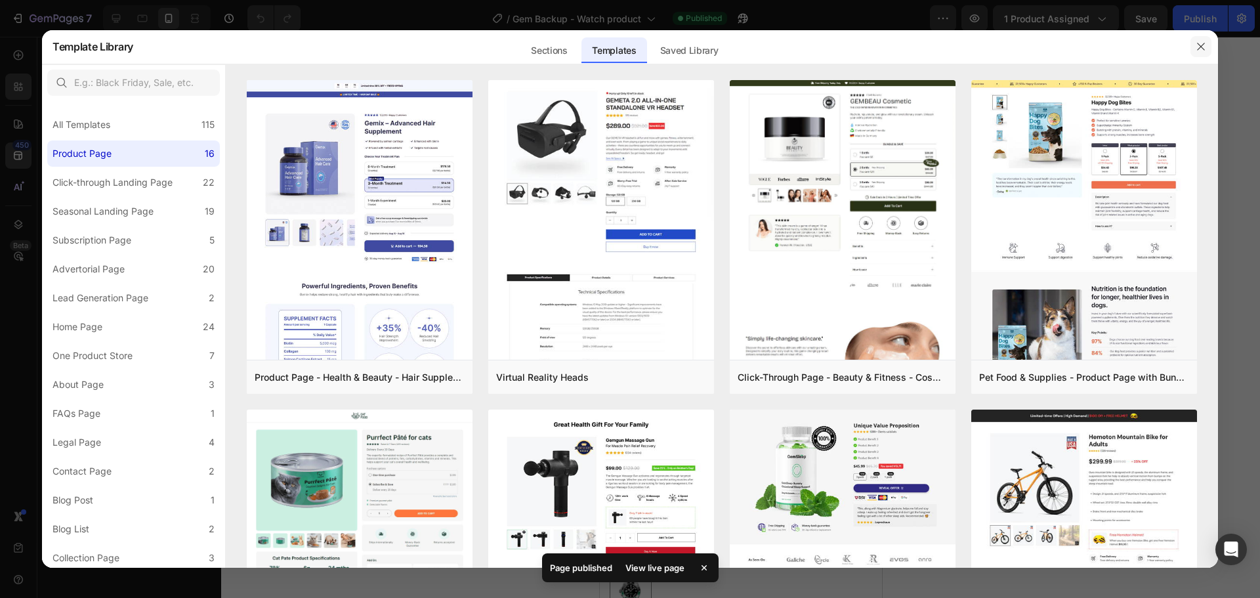
click at [1203, 43] on icon "button" at bounding box center [1201, 46] width 11 height 11
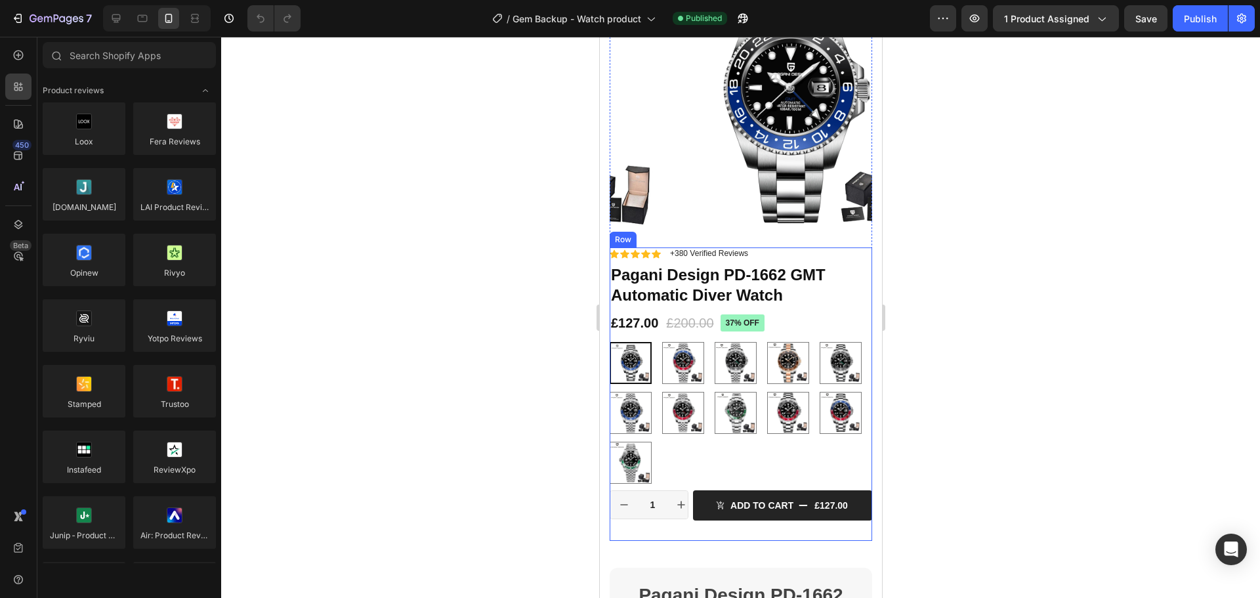
scroll to position [328, 0]
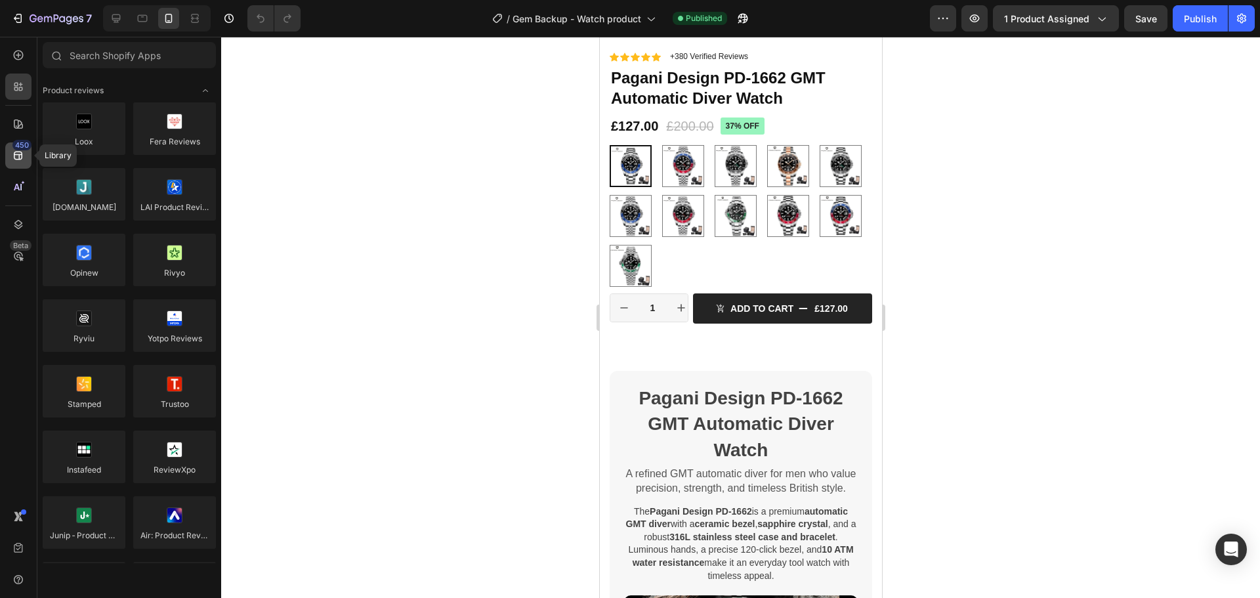
click at [11, 152] on div "450" at bounding box center [18, 155] width 26 height 26
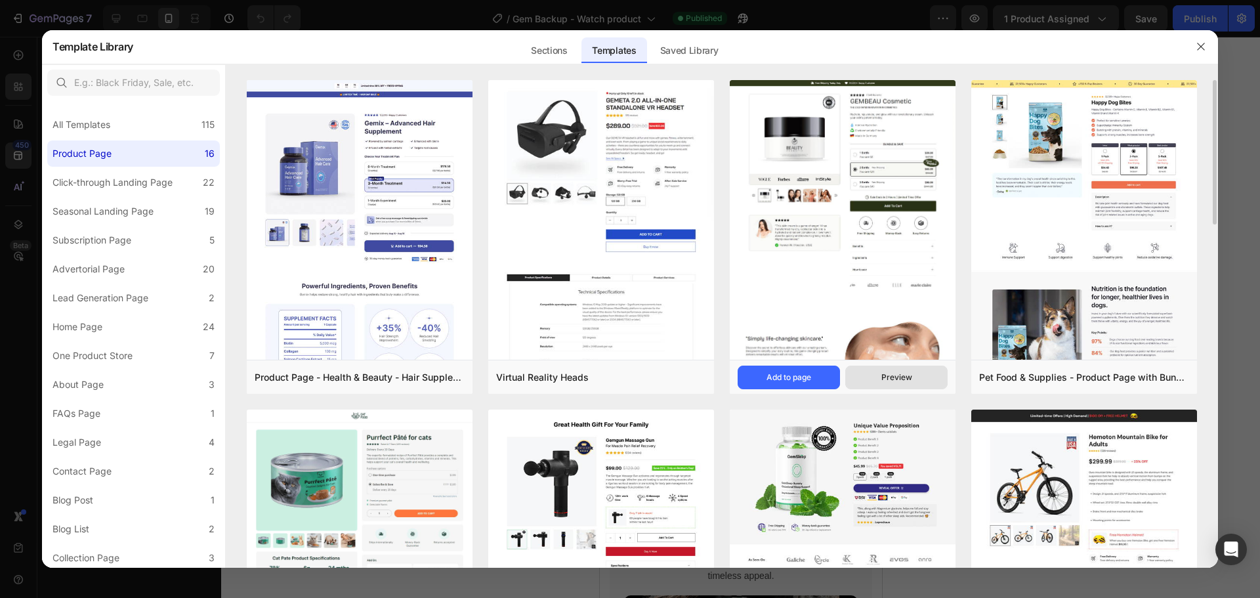
click at [896, 382] on div "Preview" at bounding box center [897, 378] width 31 height 12
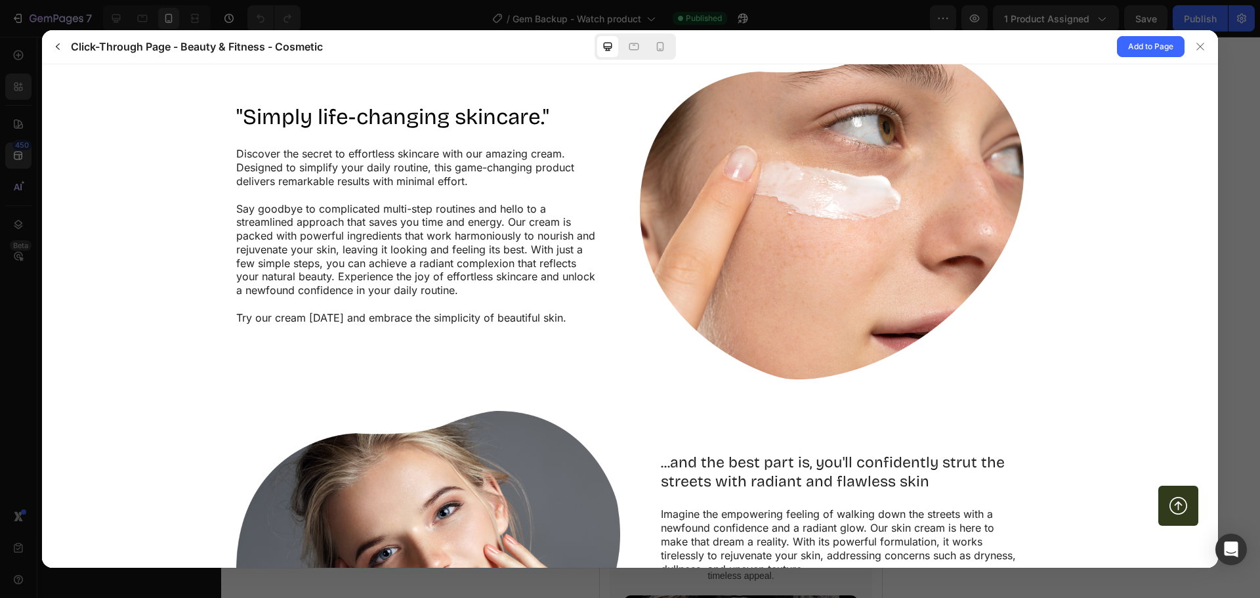
scroll to position [1050, 0]
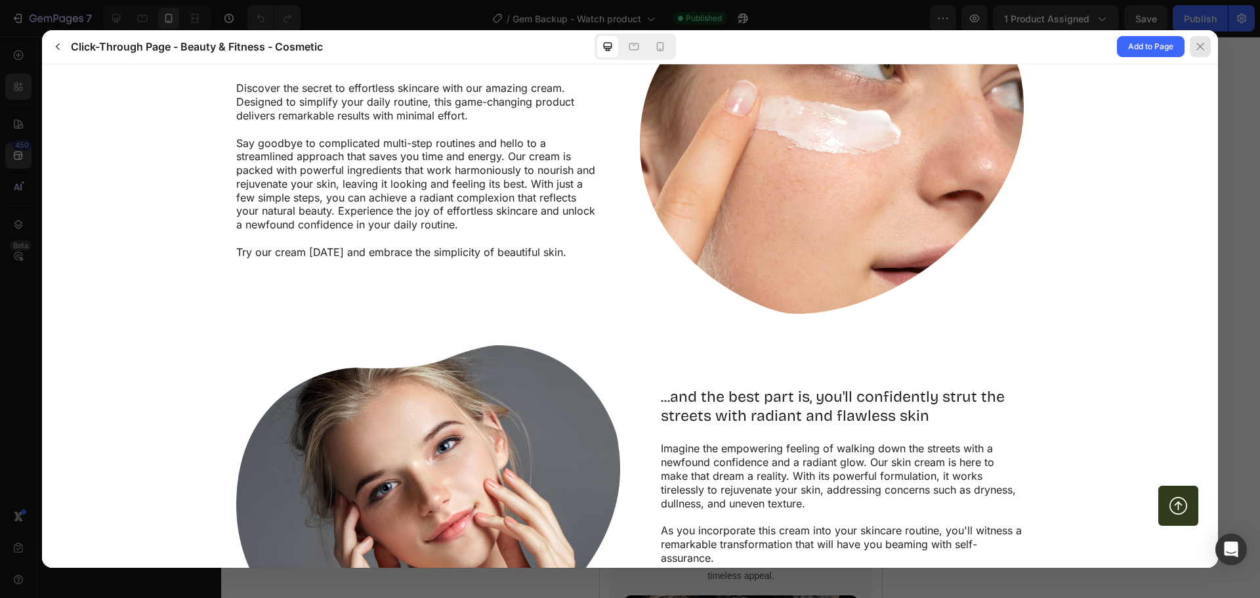
click at [1192, 51] on div at bounding box center [1200, 46] width 21 height 21
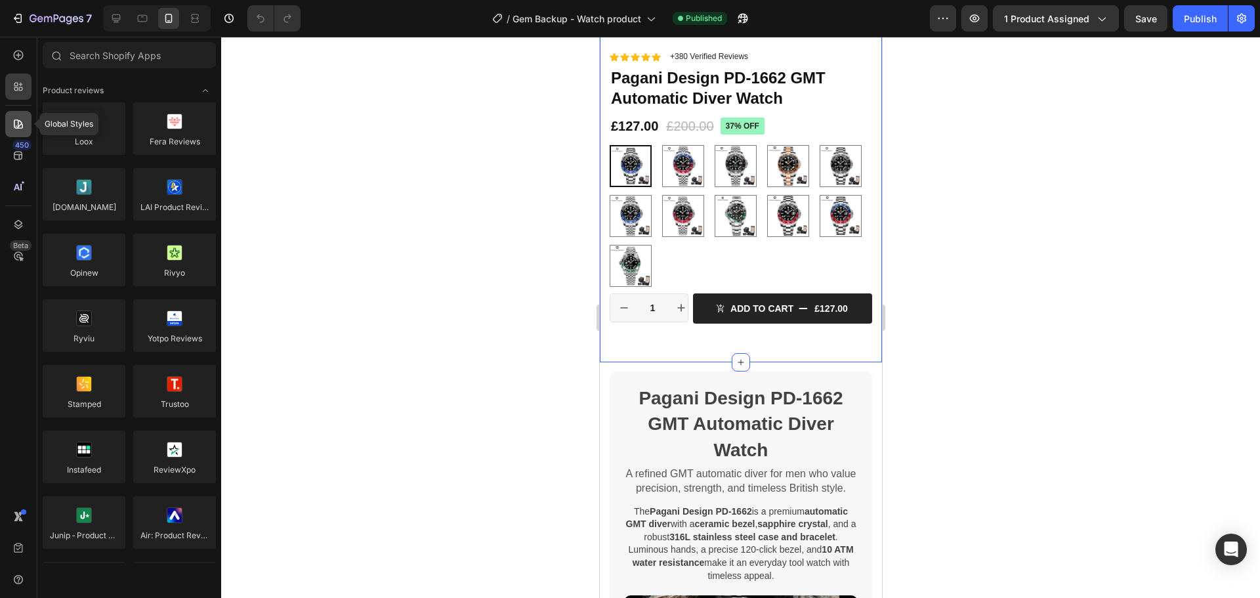
click at [13, 129] on icon at bounding box center [18, 124] width 13 height 13
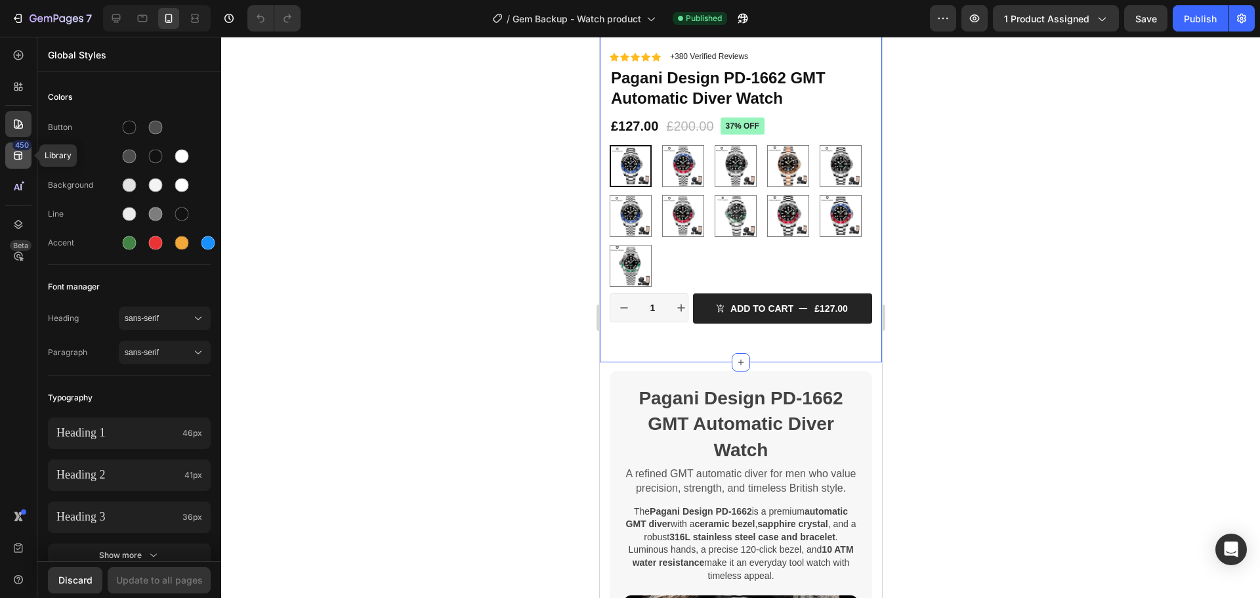
click at [18, 149] on div "450" at bounding box center [21, 145] width 19 height 11
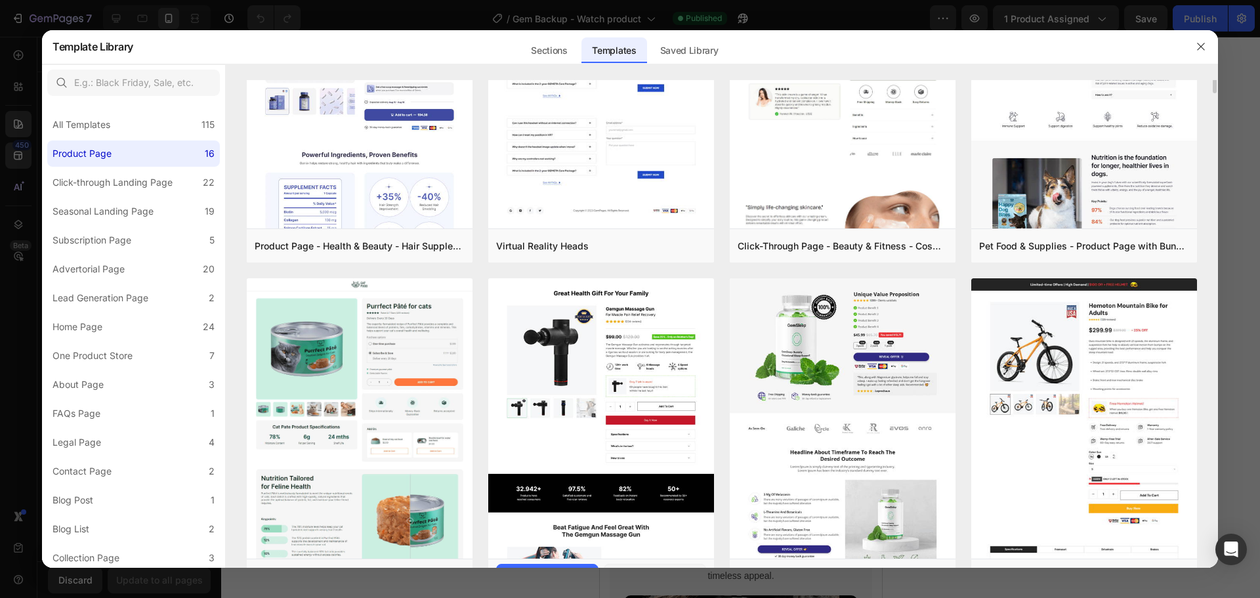
scroll to position [197, 0]
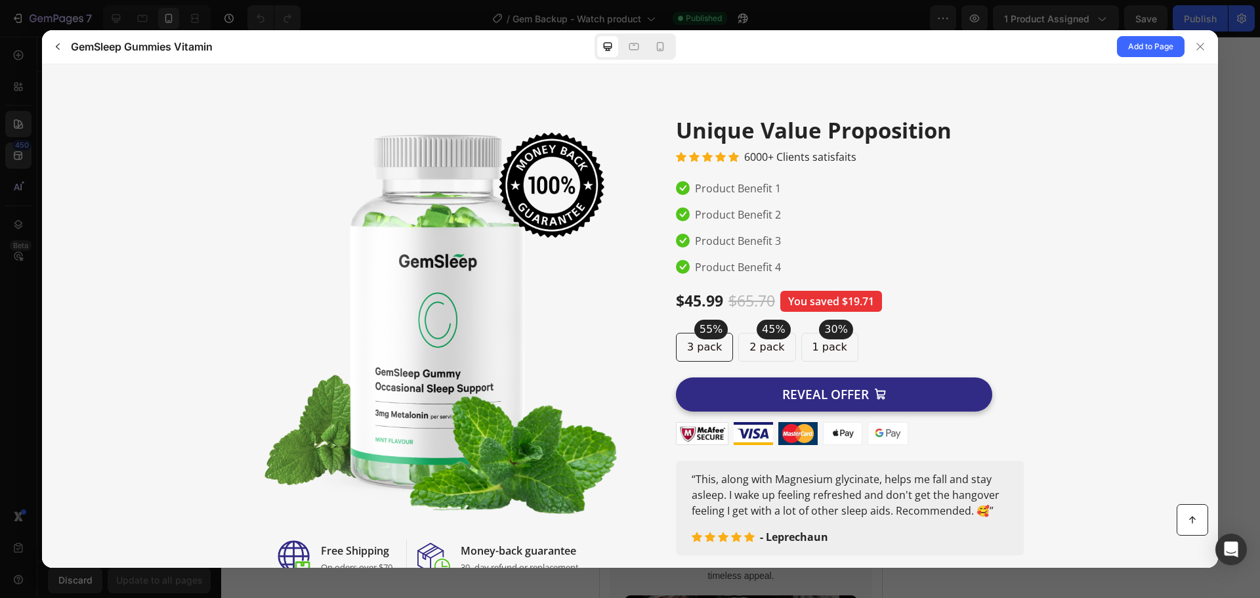
scroll to position [0, 0]
click at [977, 393] on button "REVEAL OFFER" at bounding box center [834, 394] width 316 height 35
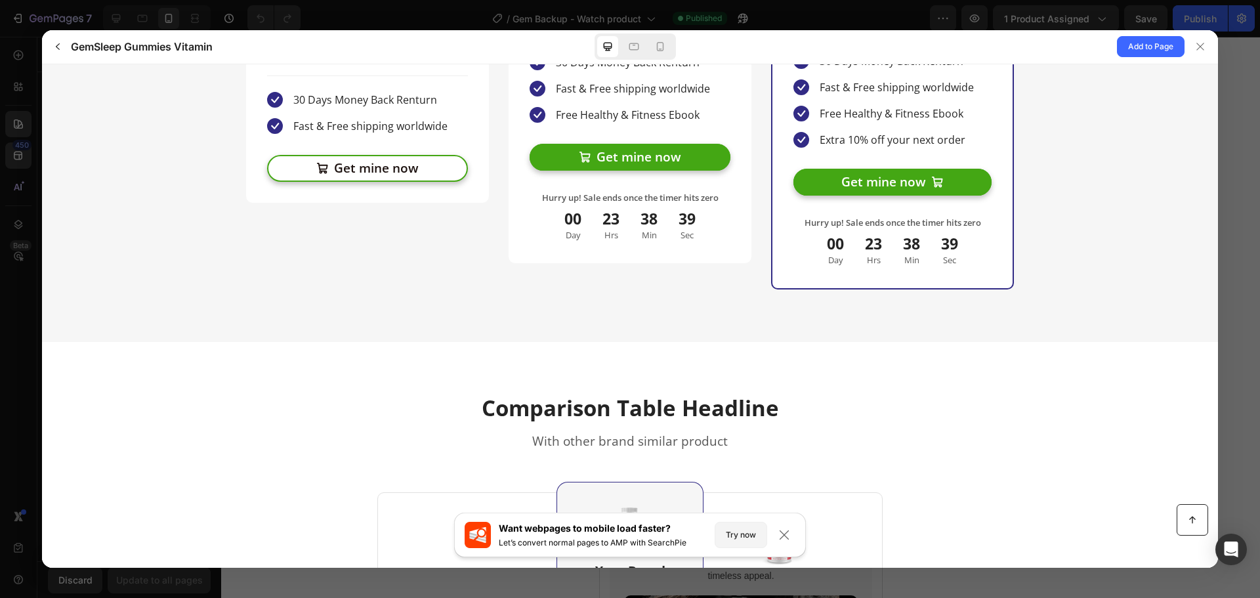
scroll to position [3807, 0]
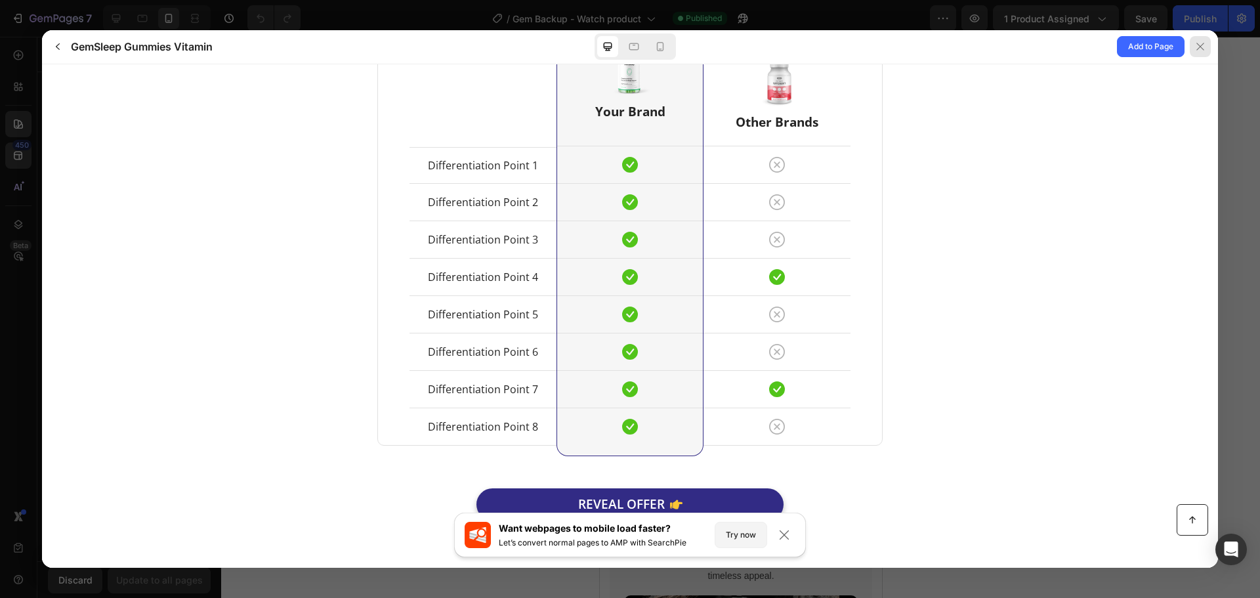
click at [1199, 44] on icon at bounding box center [1200, 46] width 11 height 11
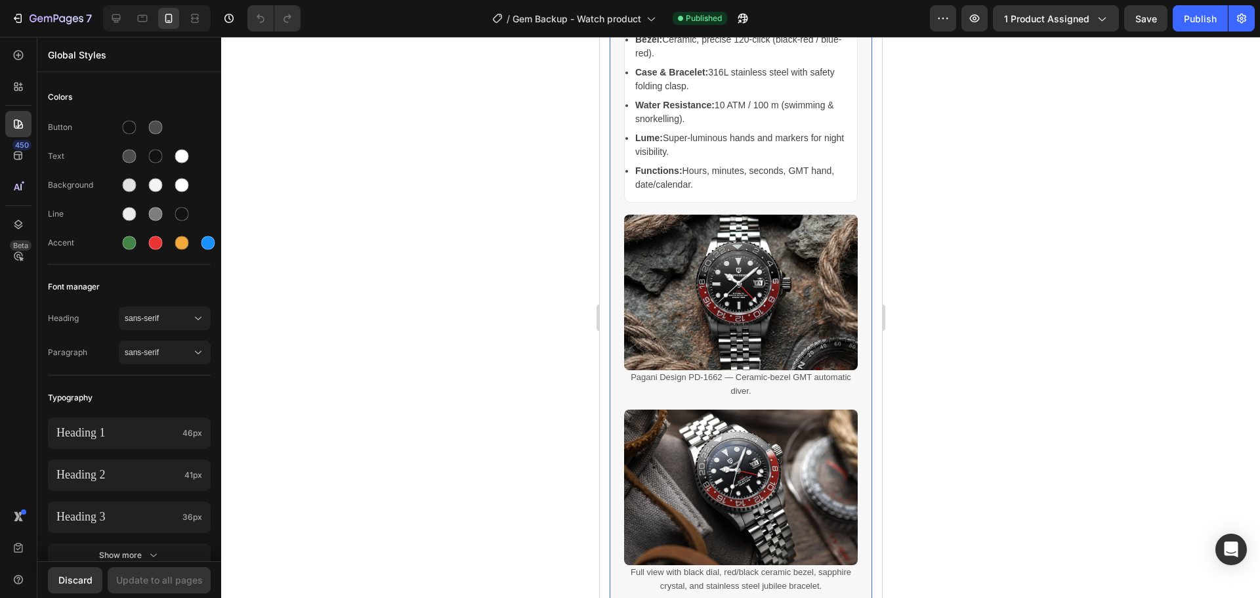
scroll to position [1379, 0]
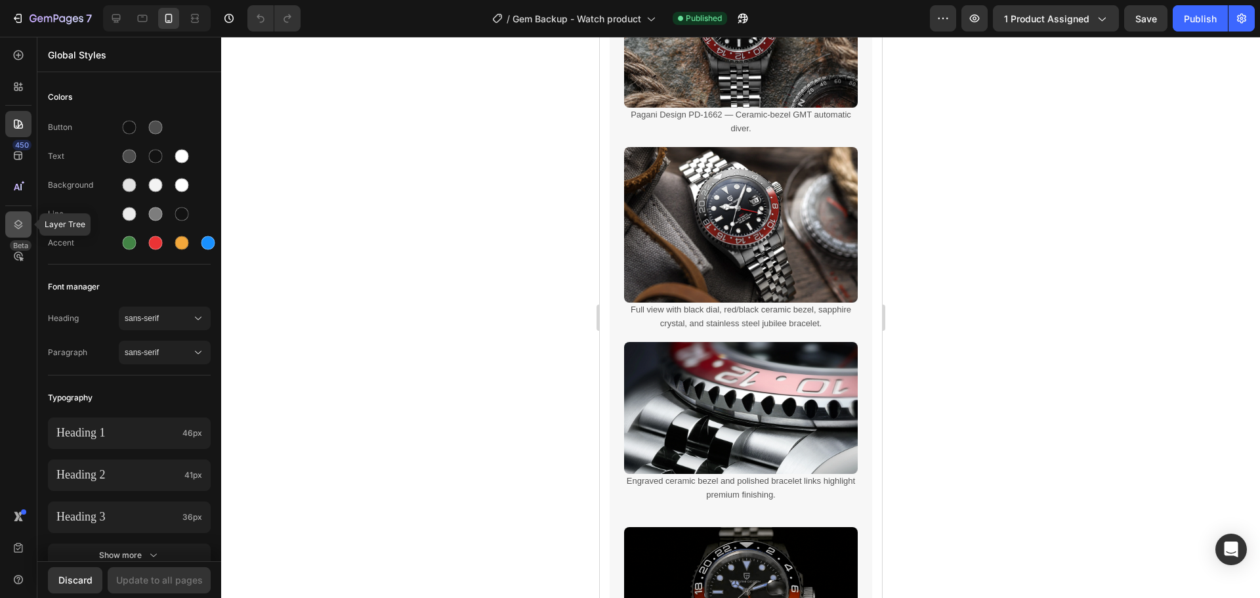
click at [21, 232] on div at bounding box center [18, 224] width 26 height 26
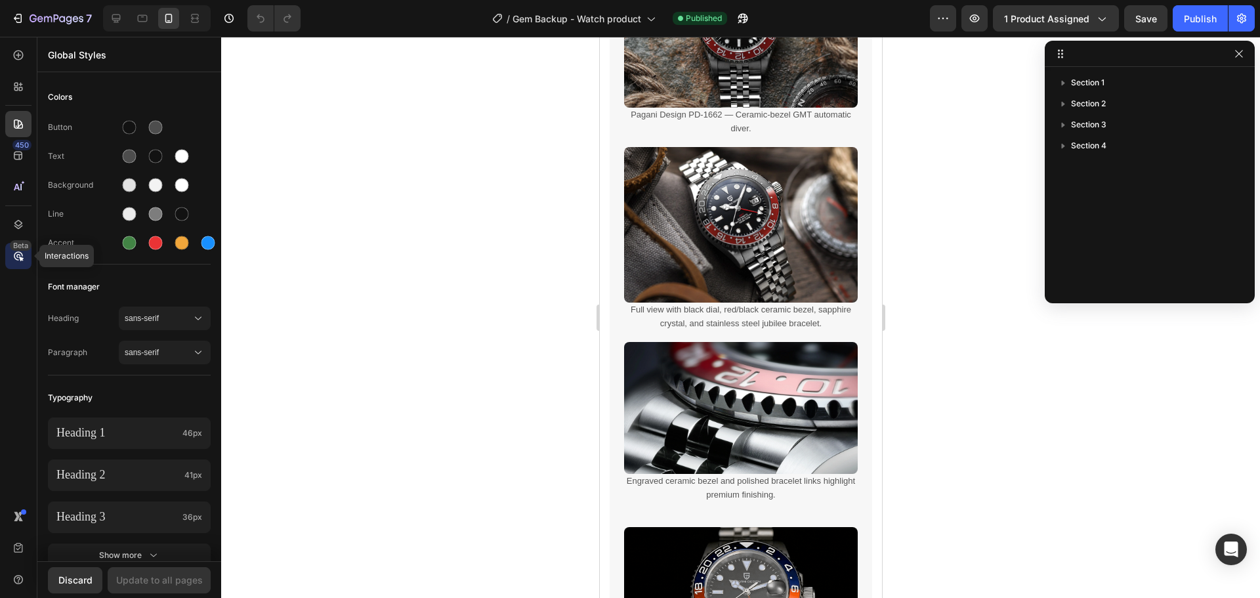
click at [16, 243] on div "Beta" at bounding box center [21, 245] width 22 height 11
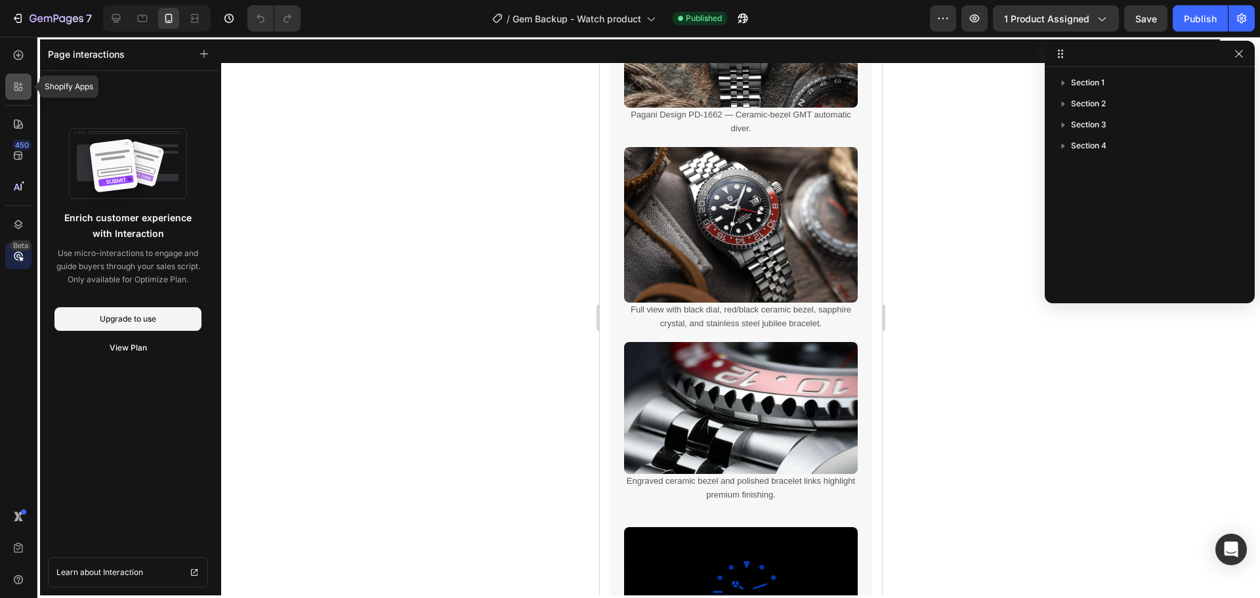
click at [30, 95] on div at bounding box center [18, 87] width 26 height 26
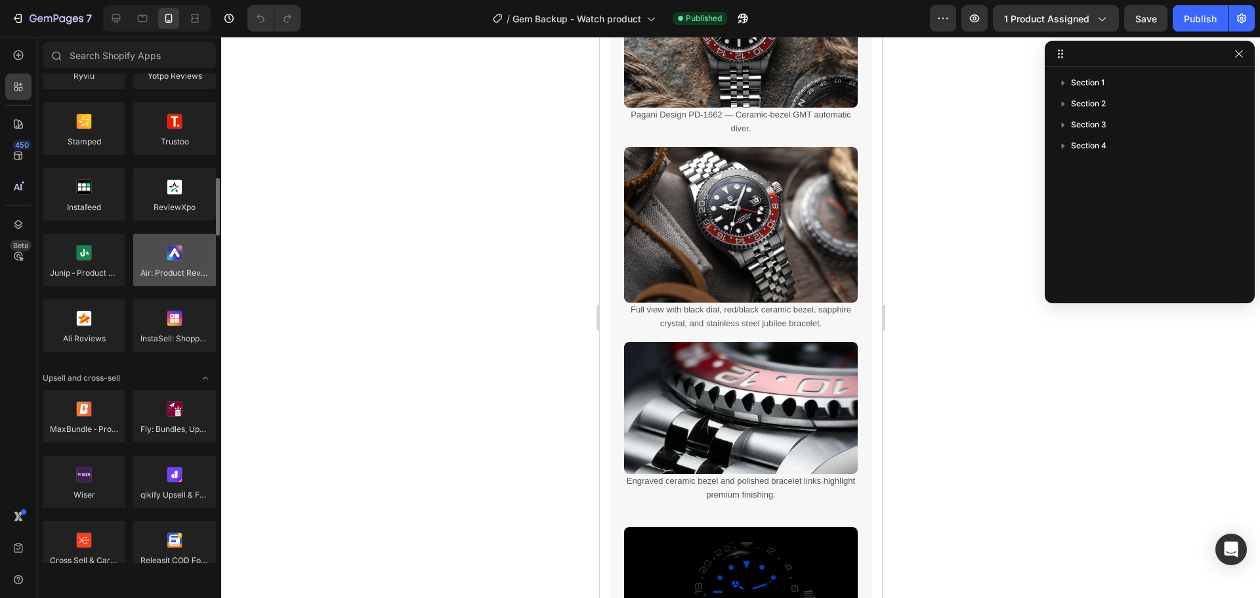
scroll to position [328, 0]
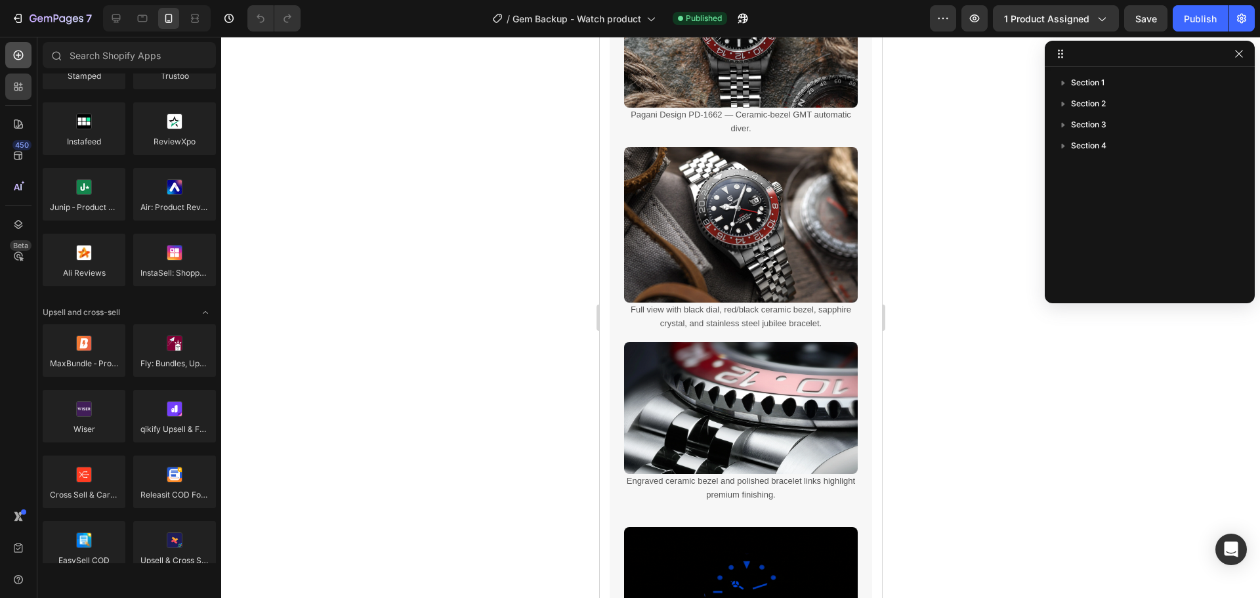
click at [18, 60] on icon at bounding box center [18, 55] width 13 height 13
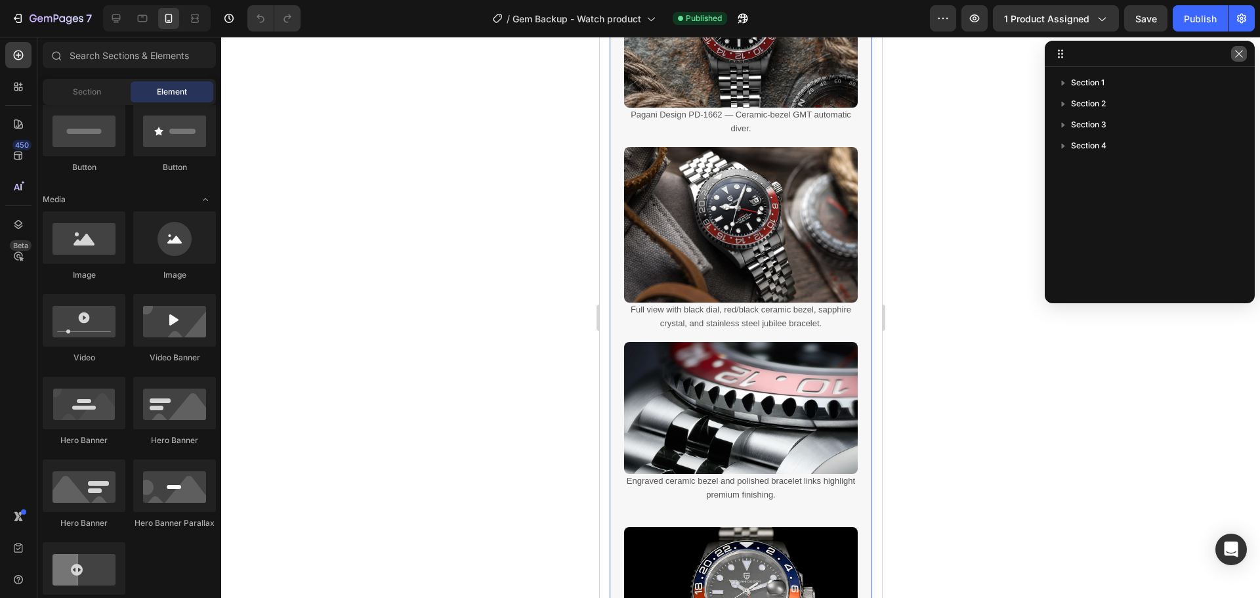
click at [1240, 55] on icon "button" at bounding box center [1239, 54] width 11 height 11
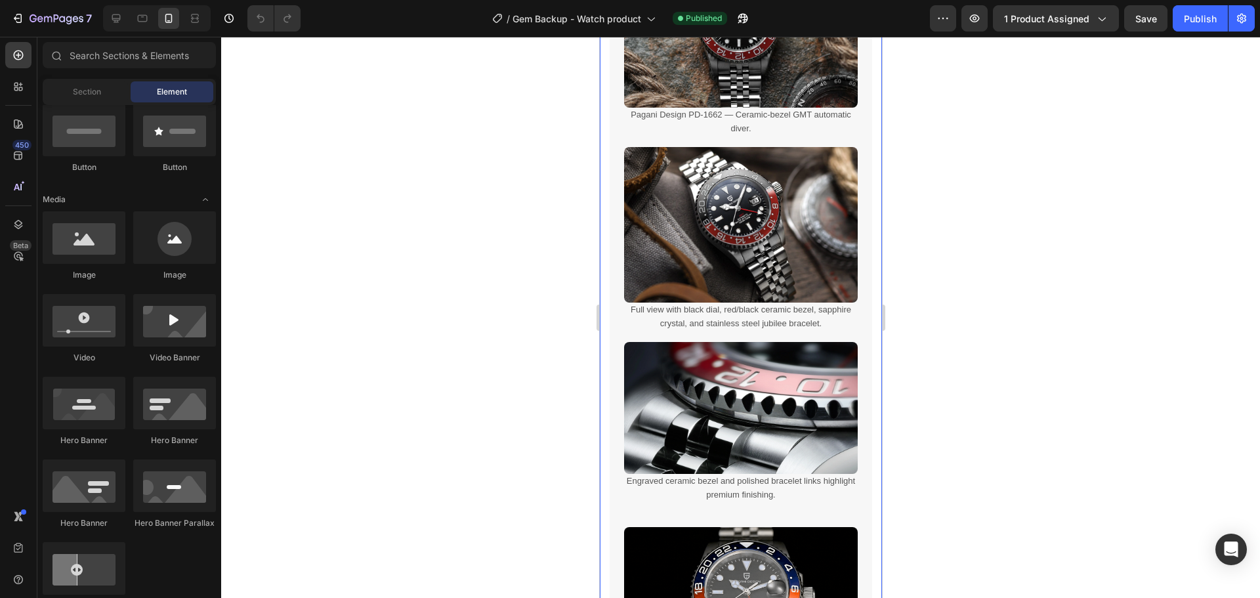
scroll to position [1182, 0]
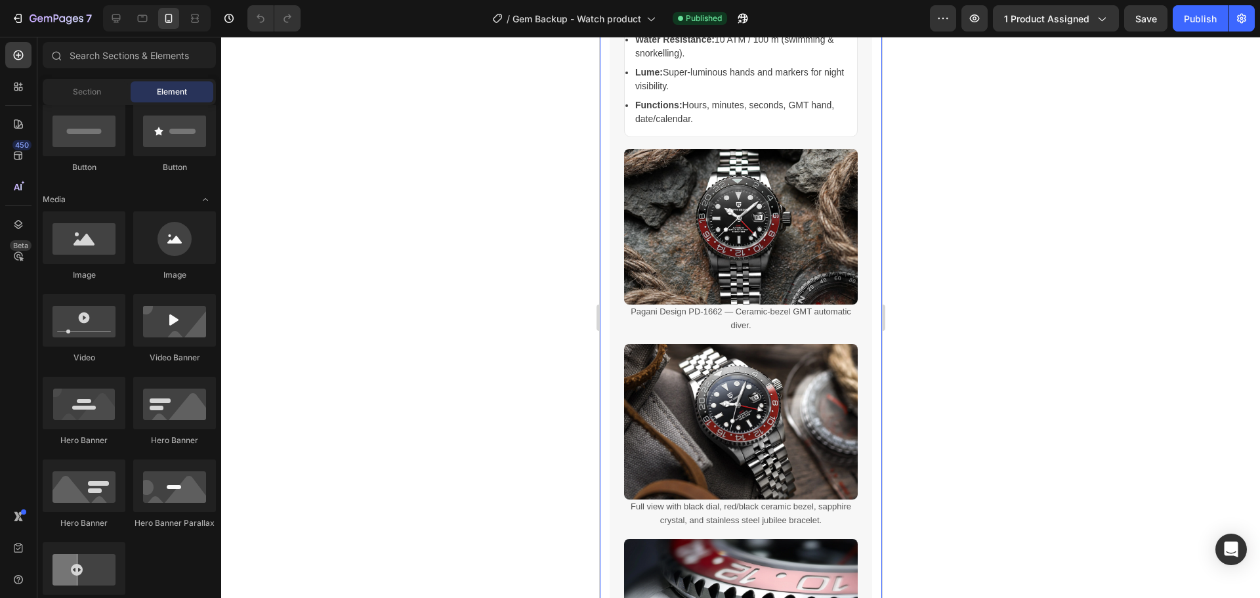
drag, startPoint x: 1260, startPoint y: 428, endPoint x: 1226, endPoint y: 137, distance: 292.7
click at [1225, 156] on div at bounding box center [740, 317] width 1039 height 561
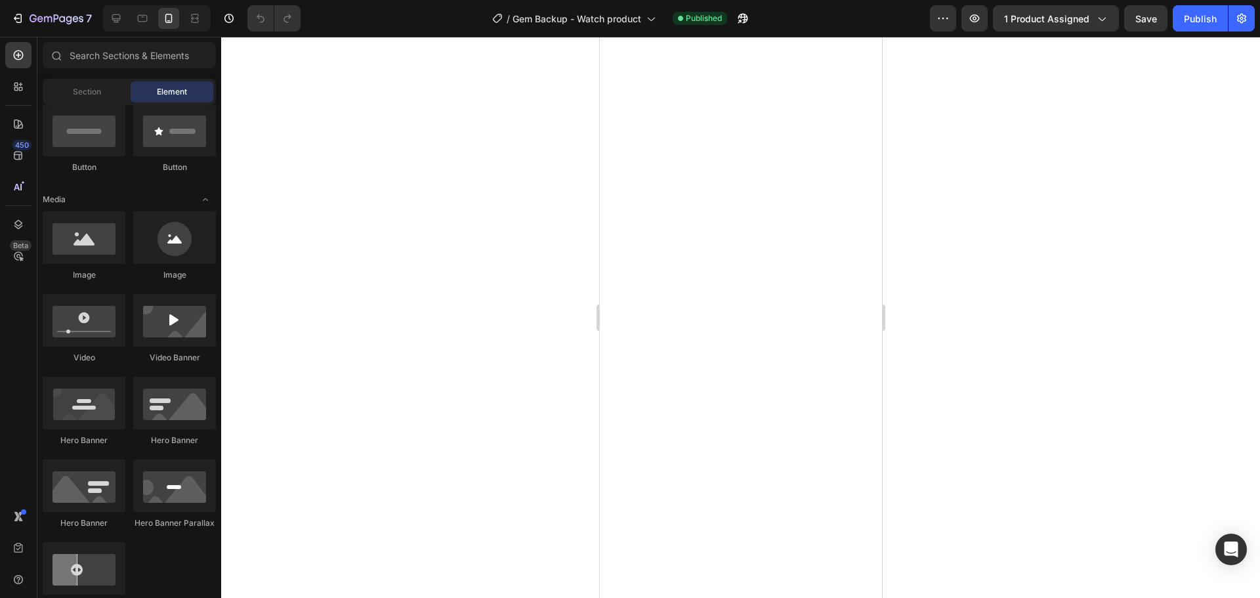
scroll to position [0, 0]
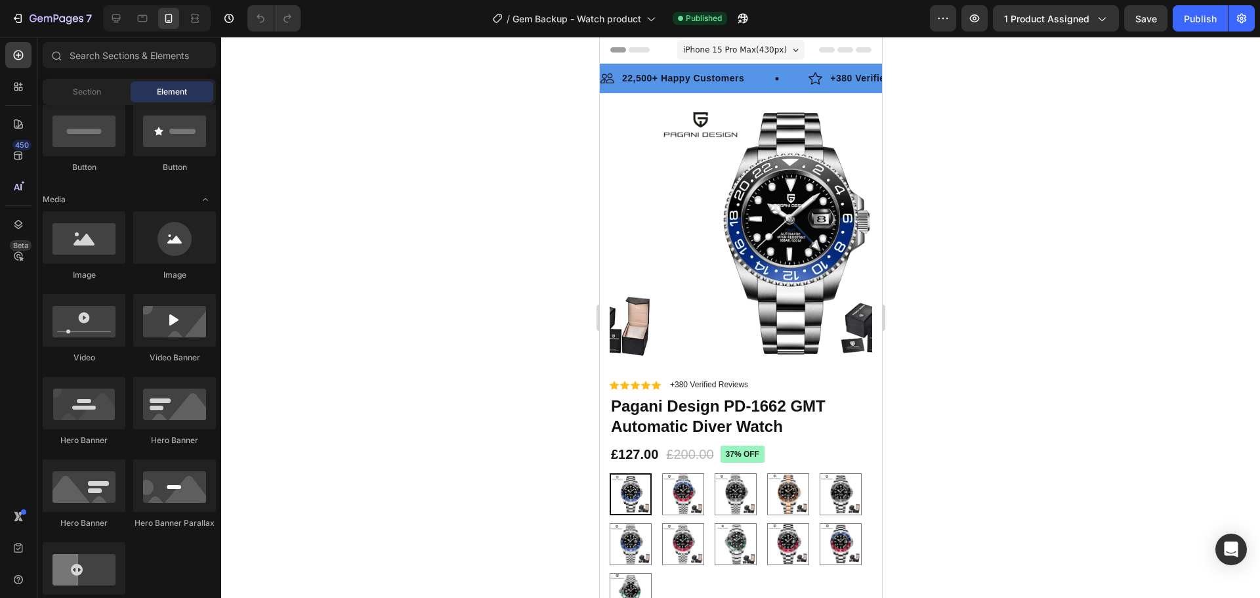
click at [1024, 155] on div at bounding box center [740, 317] width 1039 height 561
click at [813, 46] on div "Header" at bounding box center [740, 50] width 261 height 26
click at [633, 49] on span "Header" at bounding box center [638, 49] width 29 height 13
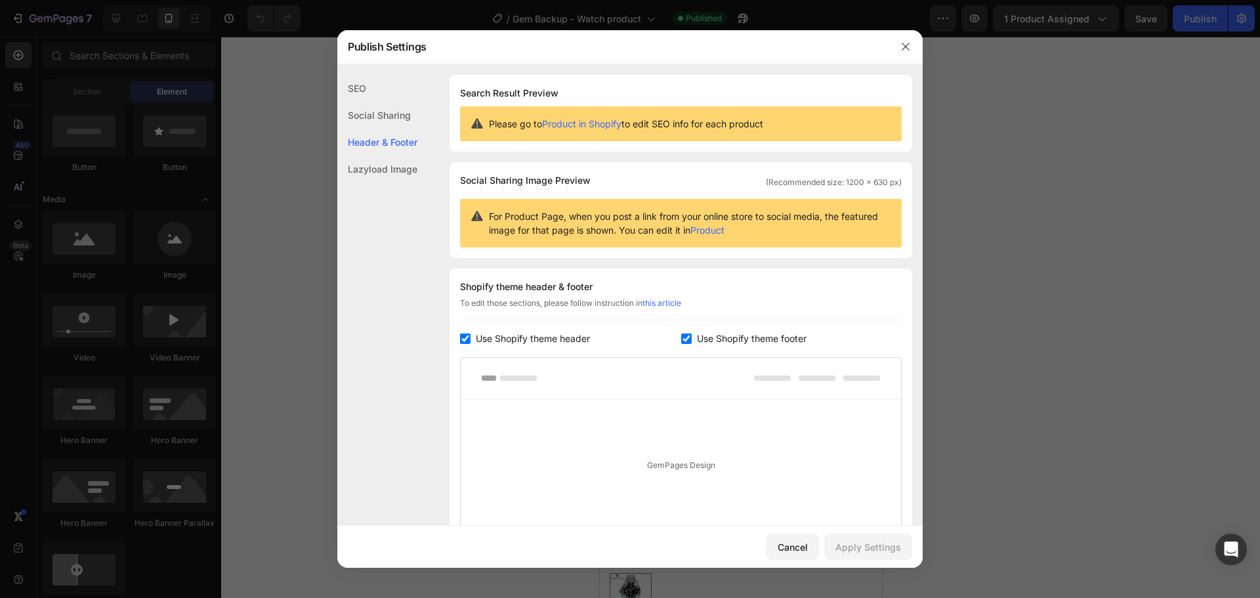
scroll to position [156, 0]
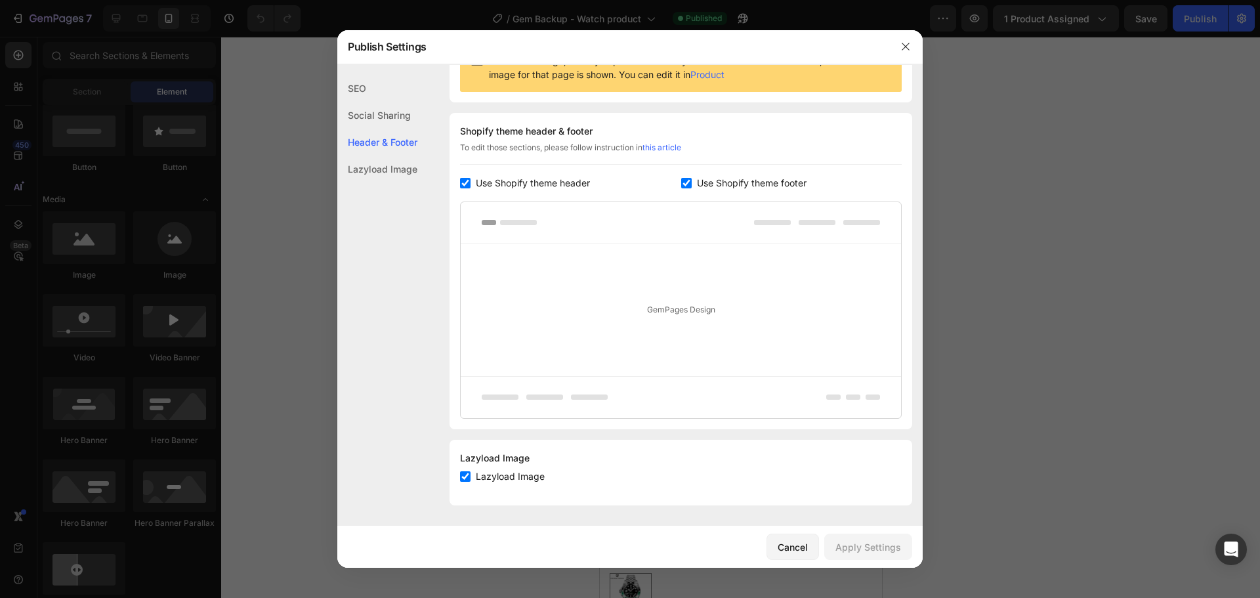
click at [387, 117] on div "Social Sharing" at bounding box center [377, 115] width 80 height 27
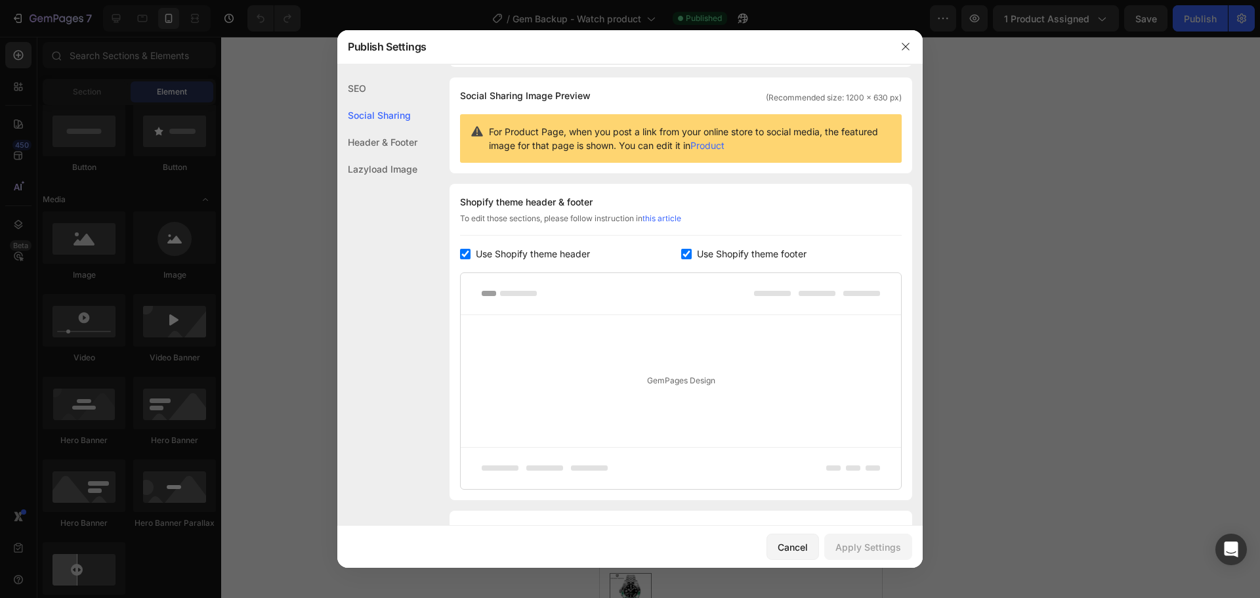
click at [365, 89] on div "SEO" at bounding box center [377, 88] width 80 height 27
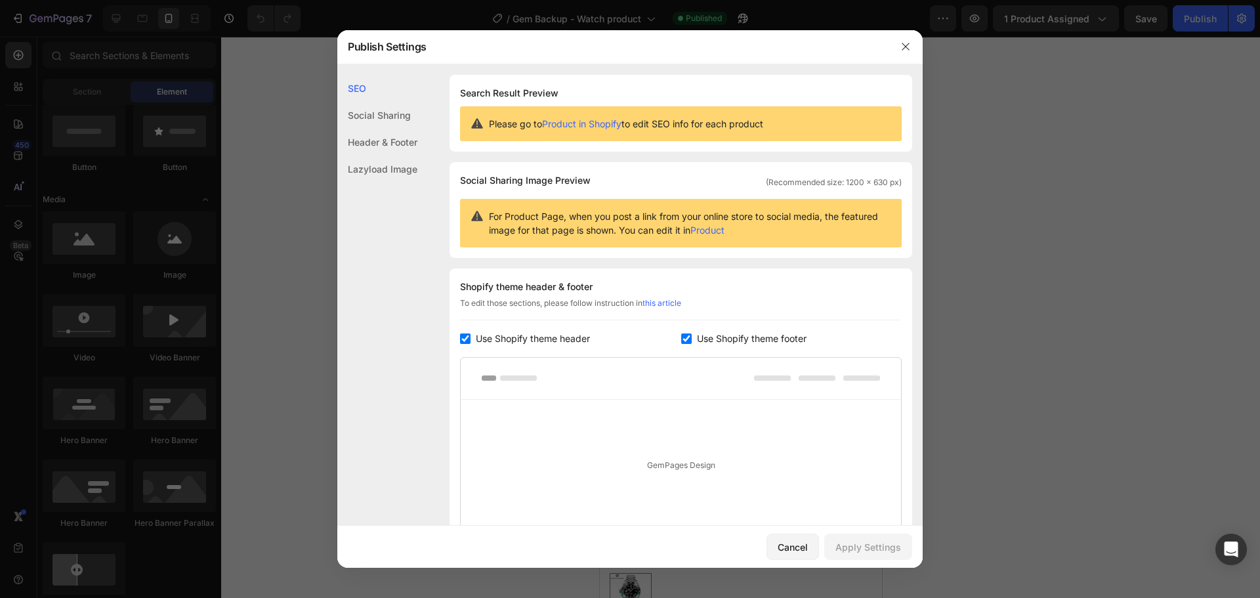
click at [380, 117] on div "Social Sharing" at bounding box center [377, 115] width 80 height 27
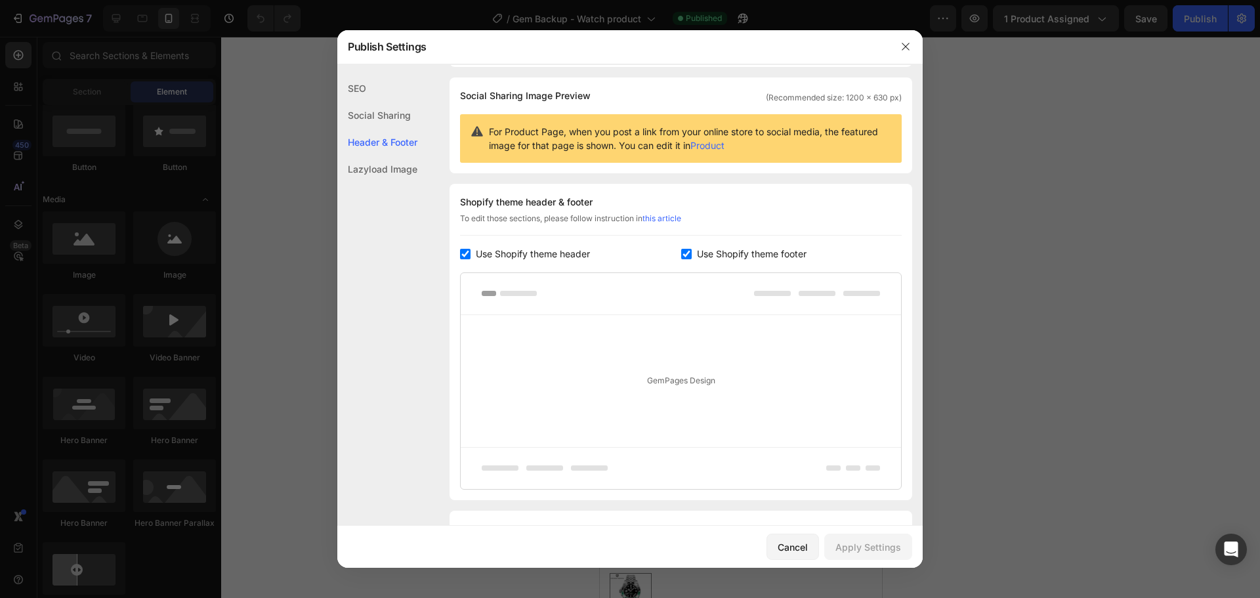
click at [351, 81] on div "SEO" at bounding box center [377, 88] width 80 height 27
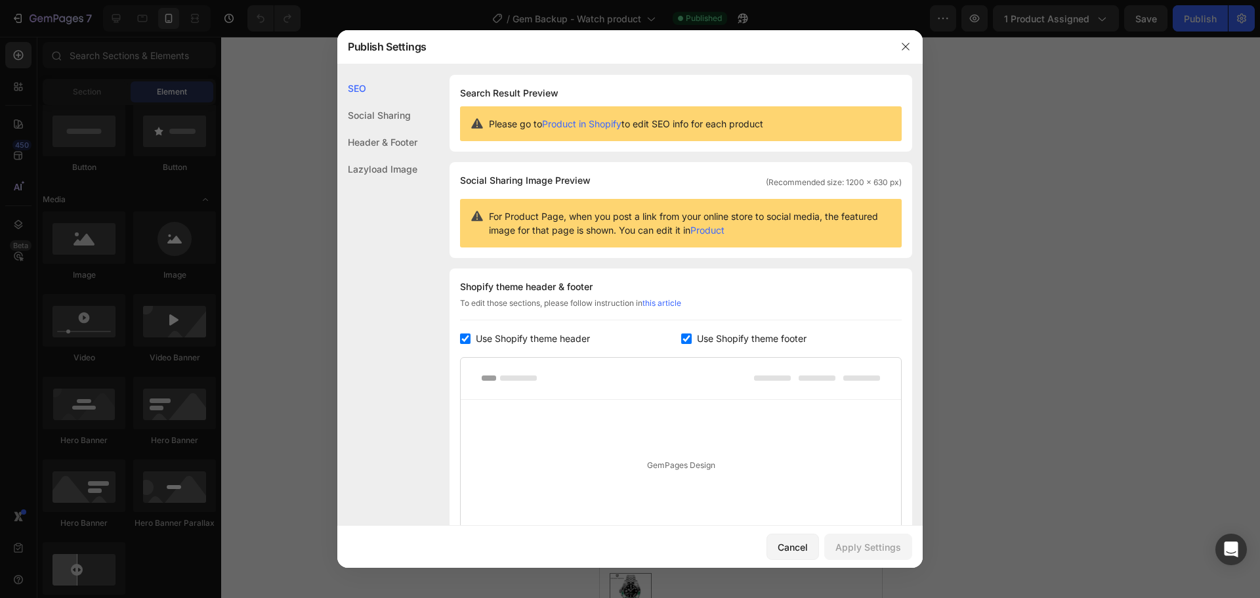
drag, startPoint x: 384, startPoint y: 125, endPoint x: 391, endPoint y: 119, distance: 8.8
click at [386, 124] on div "Social Sharing" at bounding box center [377, 115] width 80 height 27
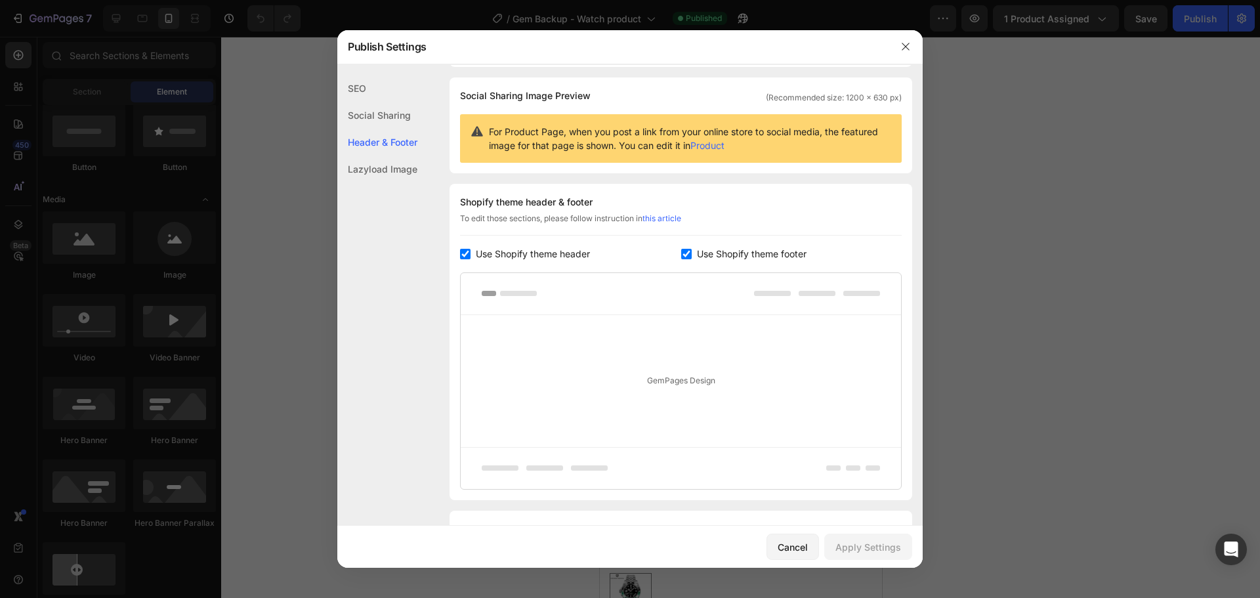
drag, startPoint x: 395, startPoint y: 142, endPoint x: 419, endPoint y: 161, distance: 30.9
click at [395, 143] on div "Header & Footer" at bounding box center [377, 142] width 80 height 27
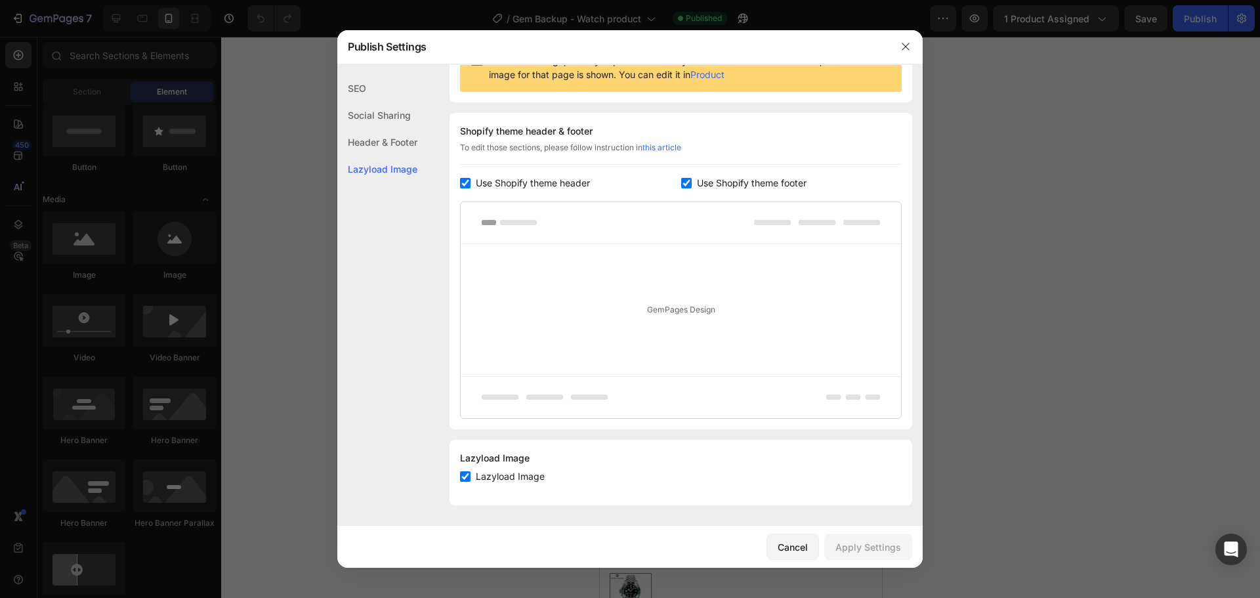
click at [467, 183] on input "checkbox" at bounding box center [465, 183] width 11 height 11
checkbox input "false"
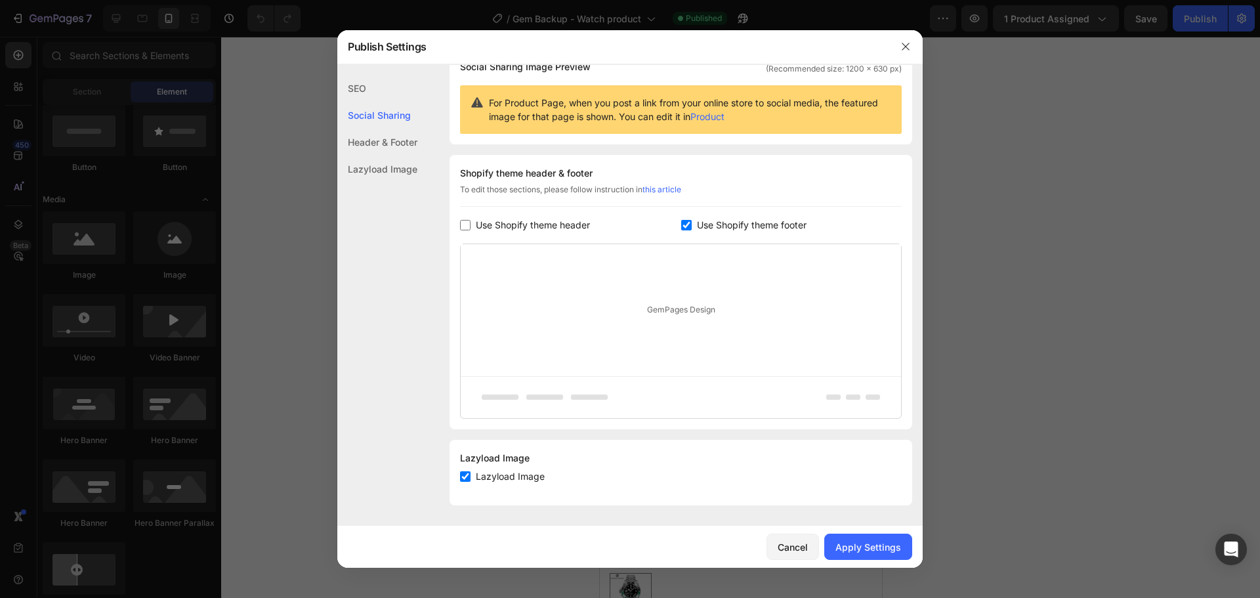
click at [689, 295] on div "GemPages Design" at bounding box center [681, 310] width 440 height 132
click at [687, 311] on div "GemPages Design" at bounding box center [681, 310] width 440 height 132
drag, startPoint x: 794, startPoint y: 538, endPoint x: 195, endPoint y: 486, distance: 601.6
click at [794, 538] on button "Cancel" at bounding box center [793, 547] width 53 height 26
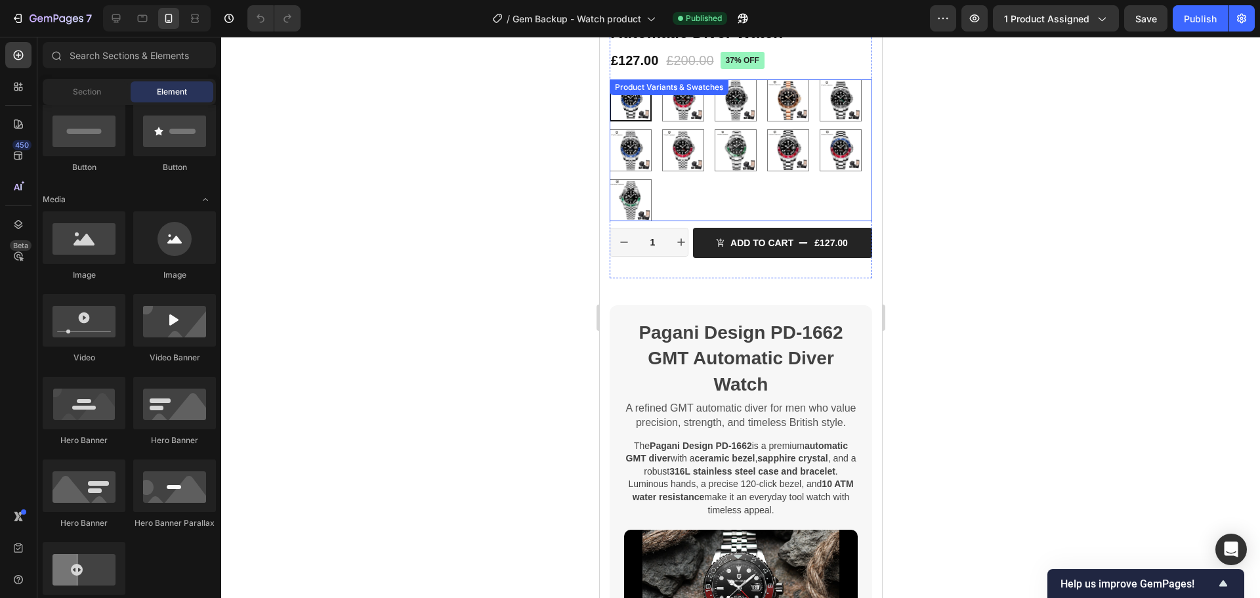
scroll to position [66, 0]
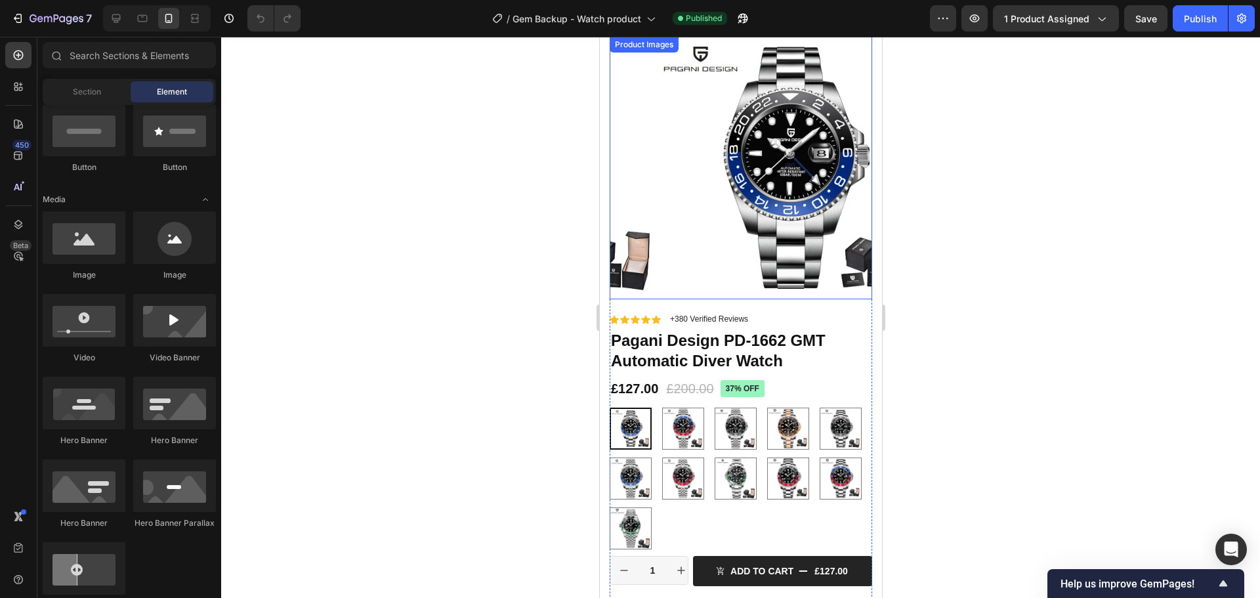
click at [715, 169] on img at bounding box center [789, 168] width 263 height 263
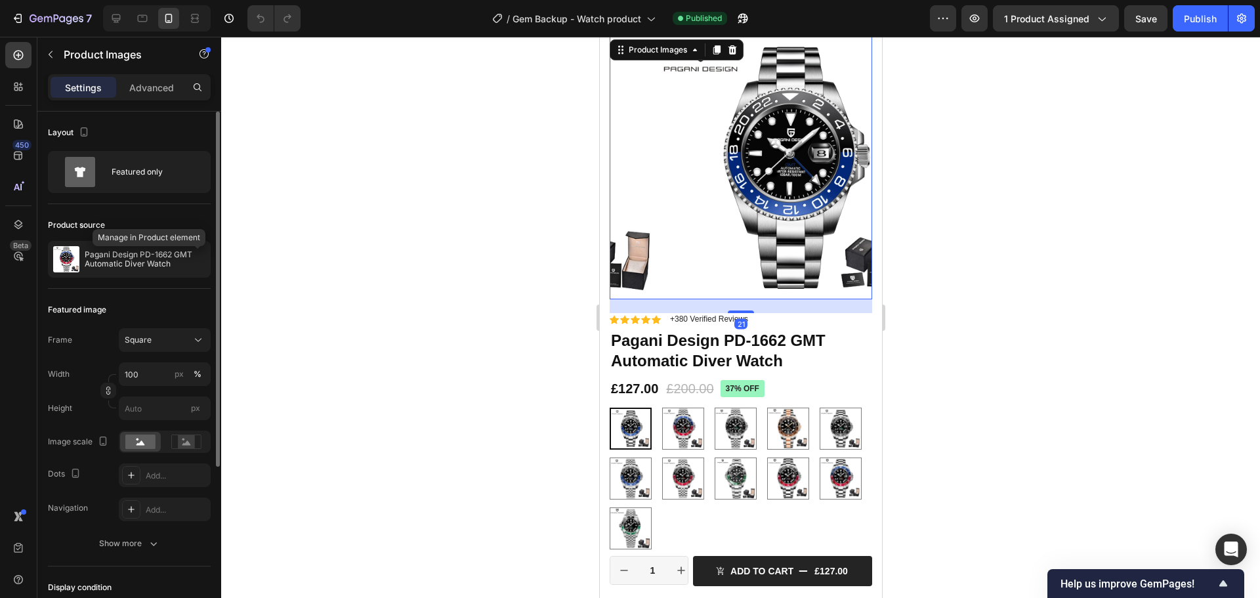
drag, startPoint x: 196, startPoint y: 259, endPoint x: 205, endPoint y: 281, distance: 24.4
click at [0, 0] on icon "button" at bounding box center [0, 0] width 0 height 0
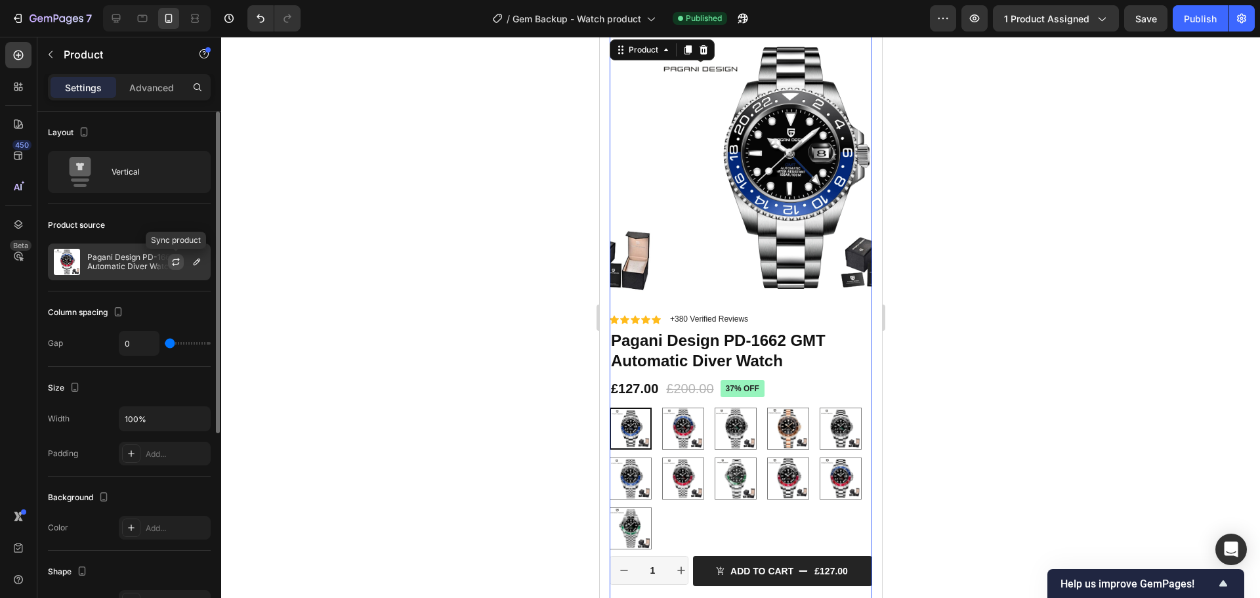
click at [177, 265] on icon "button" at bounding box center [176, 262] width 11 height 11
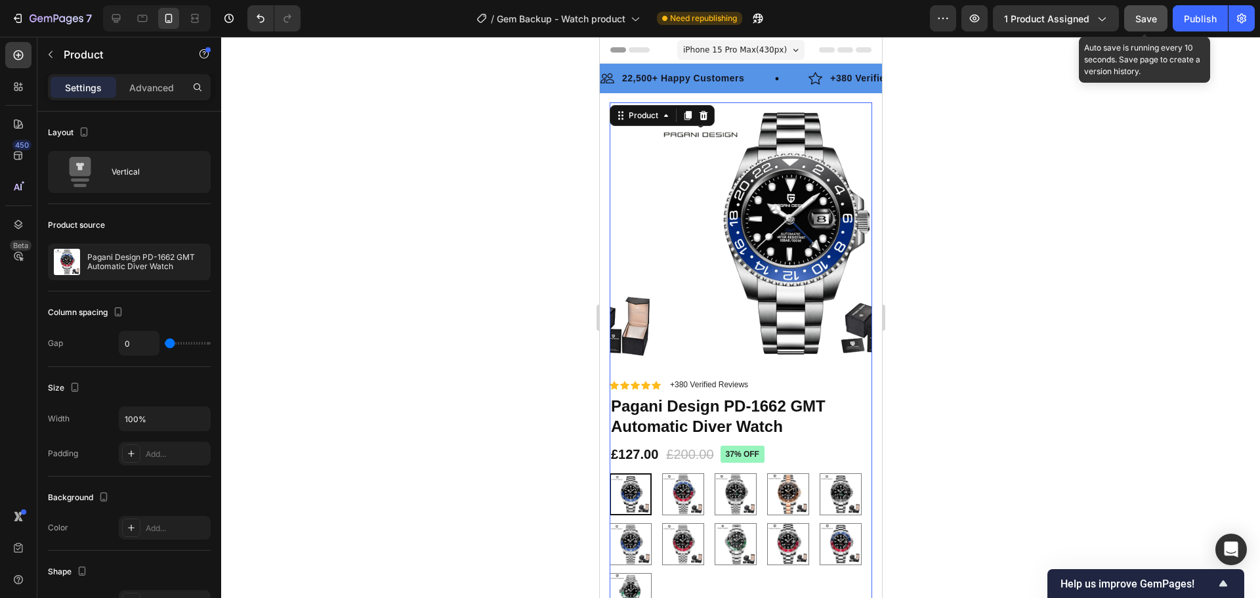
click at [1131, 24] on button "Save" at bounding box center [1146, 18] width 43 height 26
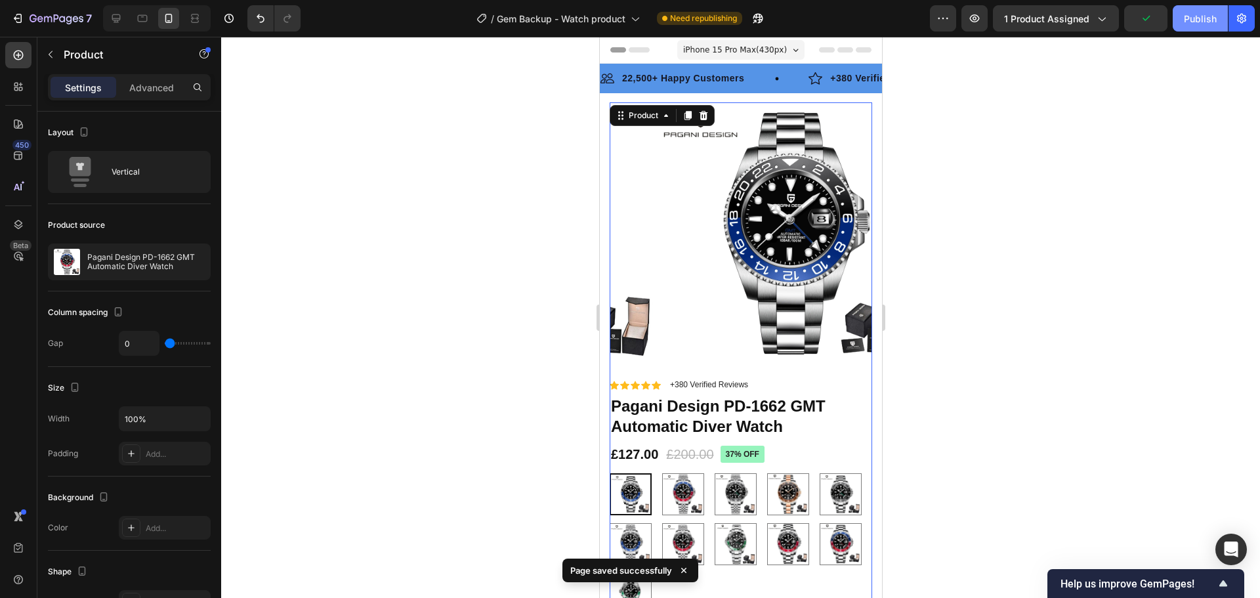
click at [1183, 23] on button "Publish" at bounding box center [1200, 18] width 55 height 26
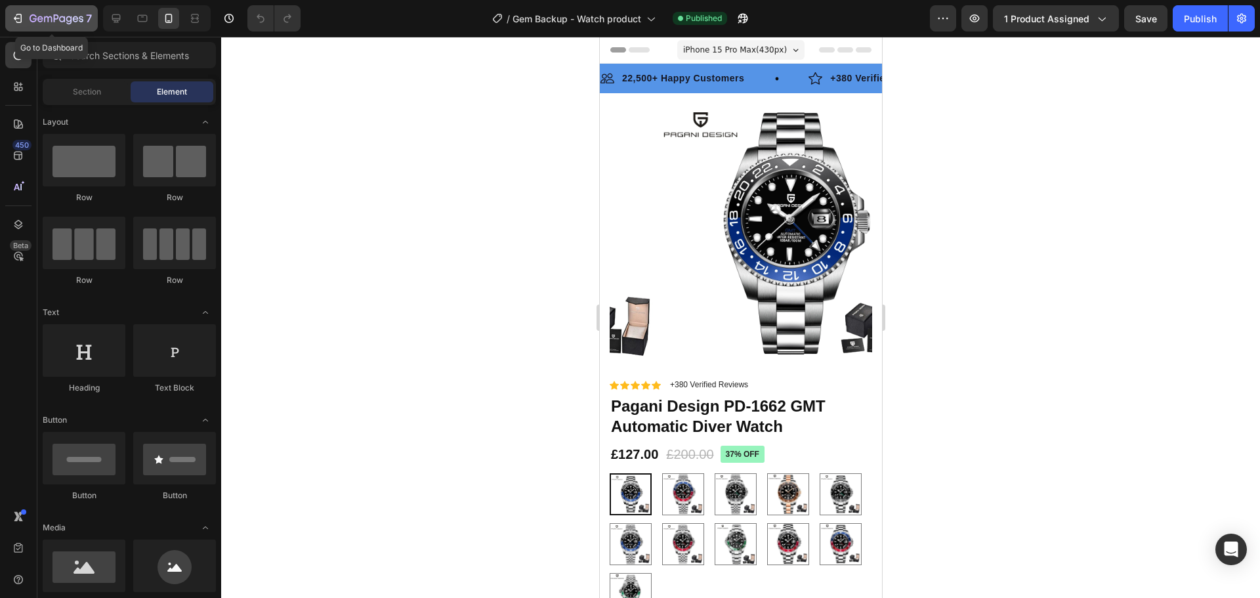
click at [21, 22] on icon "button" at bounding box center [19, 18] width 6 height 9
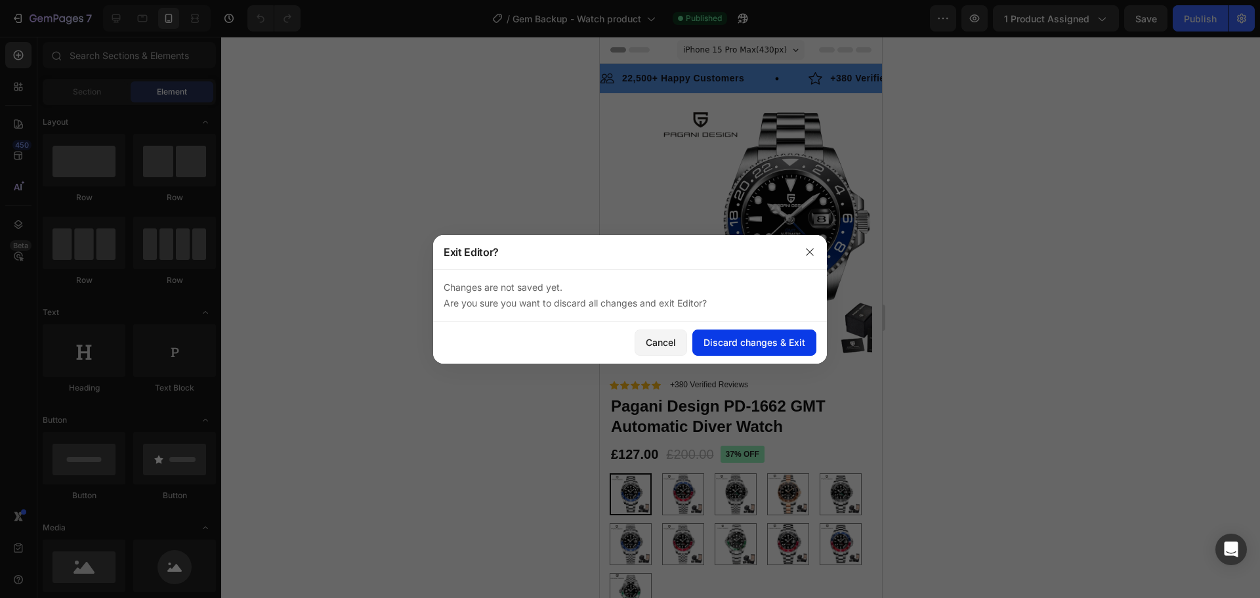
click at [777, 343] on div "Discard changes & Exit" at bounding box center [755, 342] width 102 height 14
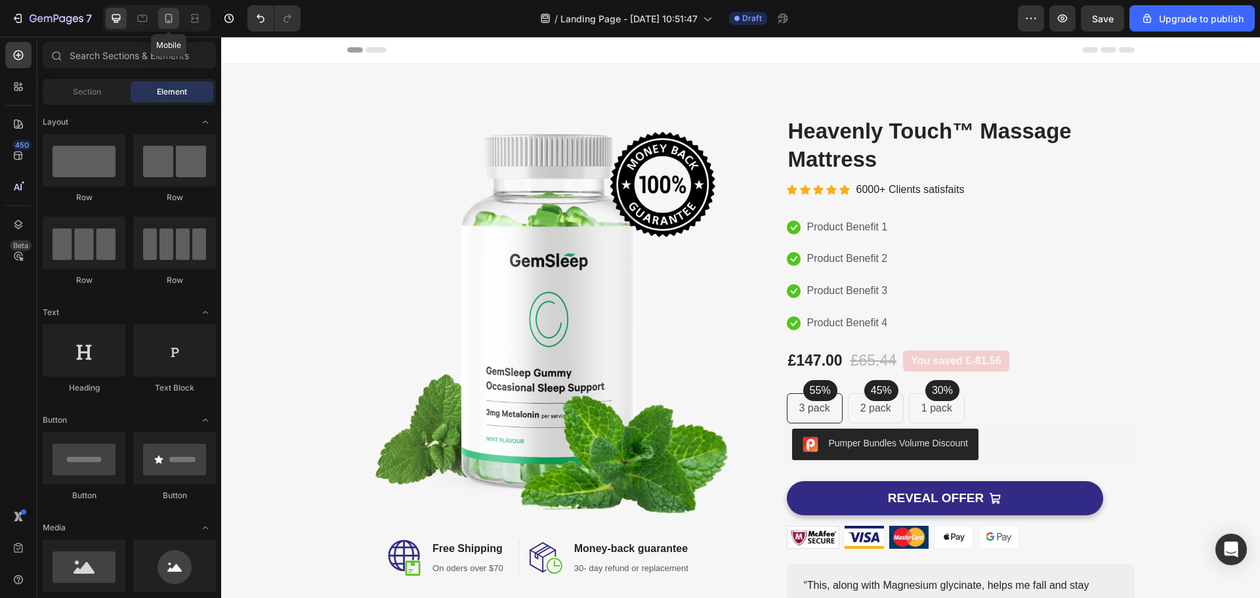
click at [169, 26] on div at bounding box center [168, 18] width 21 height 21
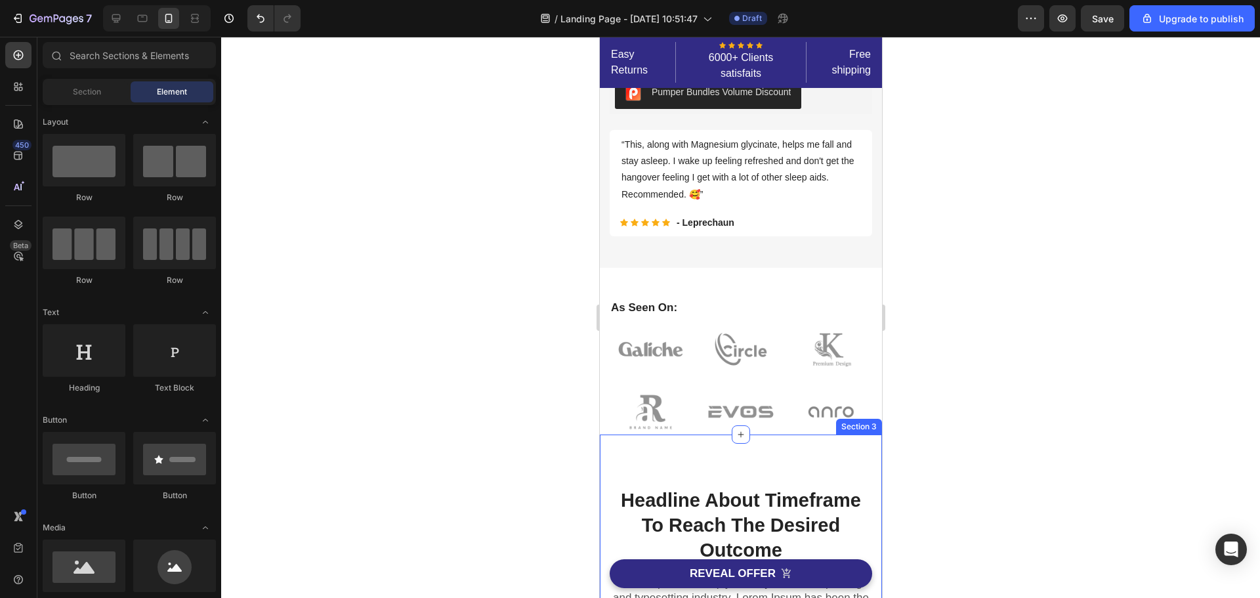
scroll to position [262, 0]
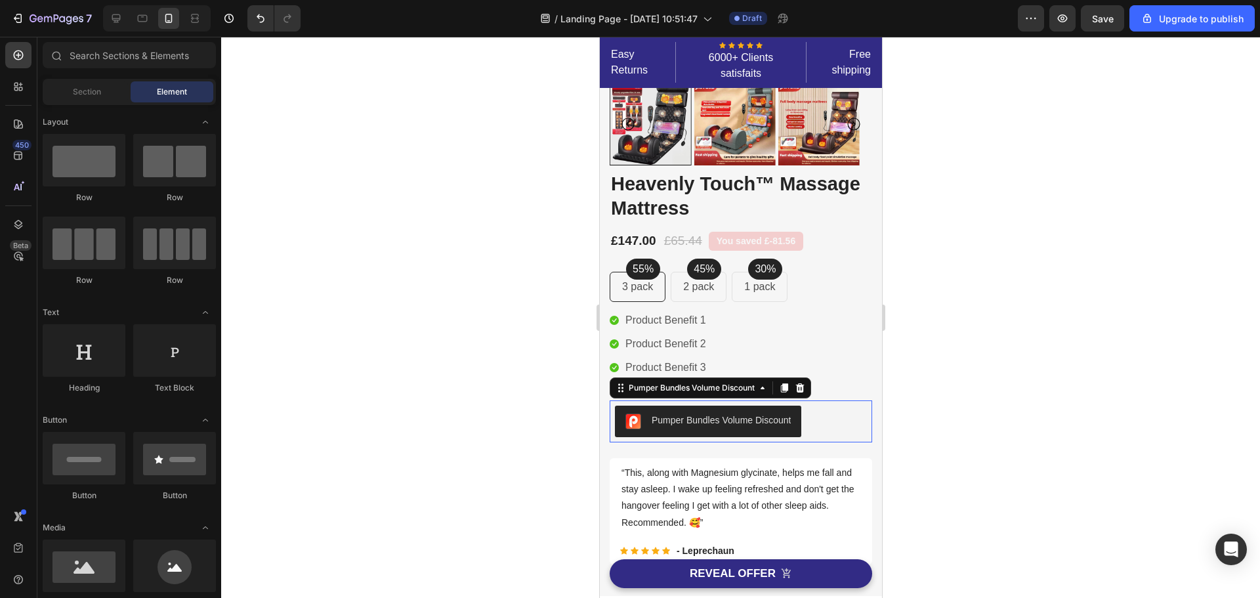
click at [834, 410] on div "Pumper Bundles Volume Discount" at bounding box center [740, 422] width 252 height 32
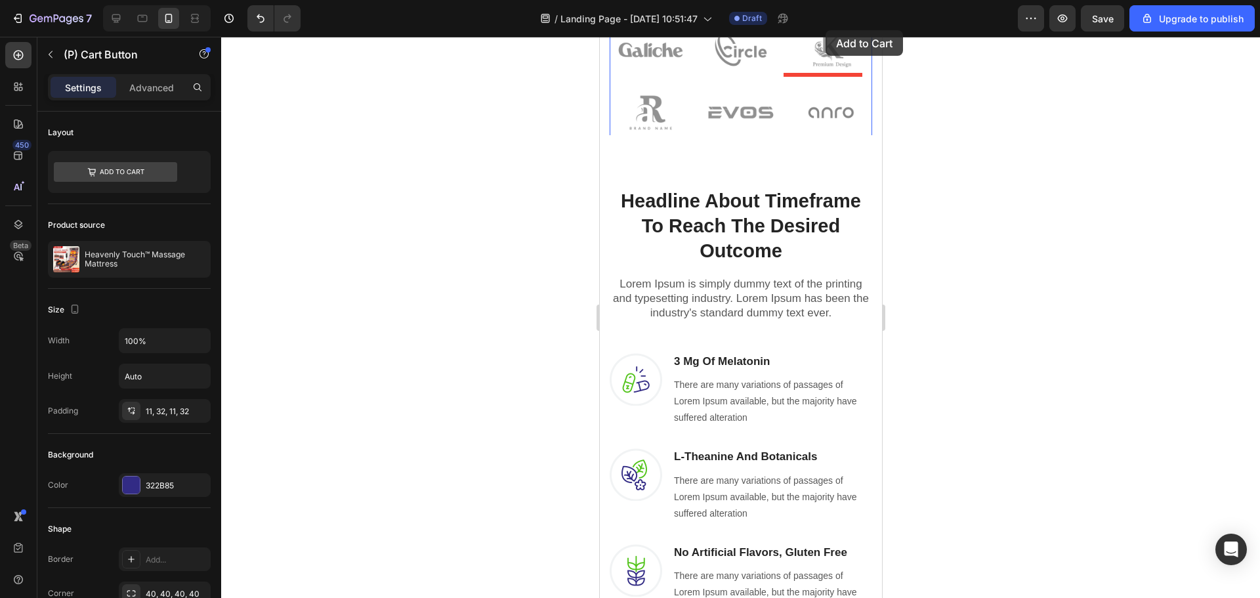
drag, startPoint x: 826, startPoint y: 576, endPoint x: 826, endPoint y: 30, distance: 546.2
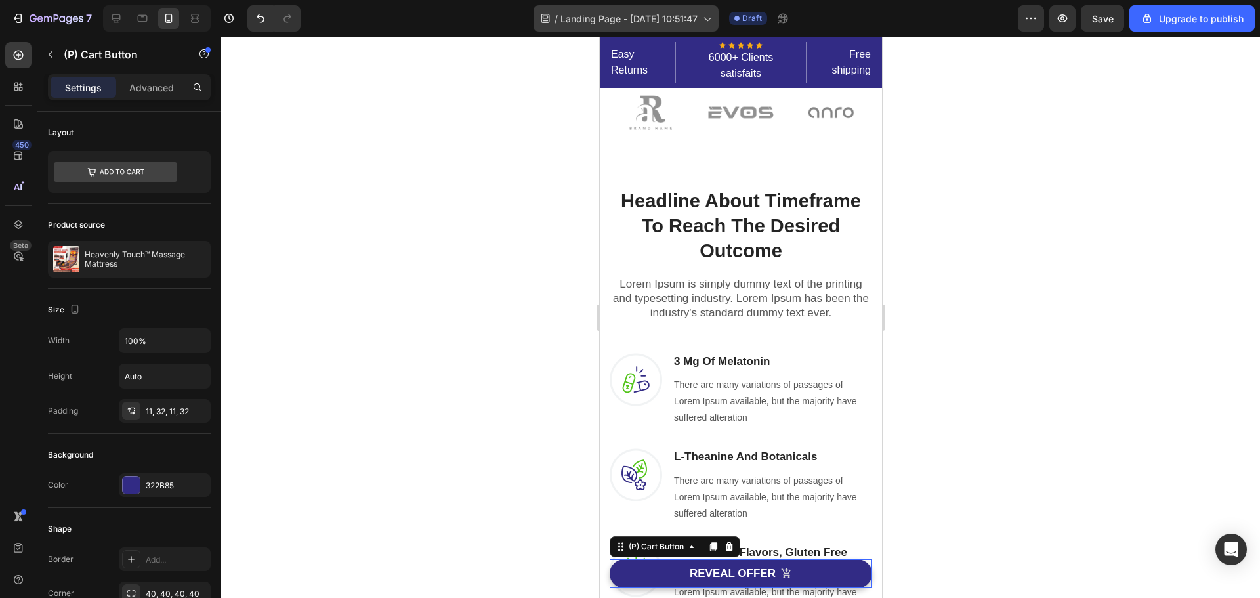
scroll to position [817, 0]
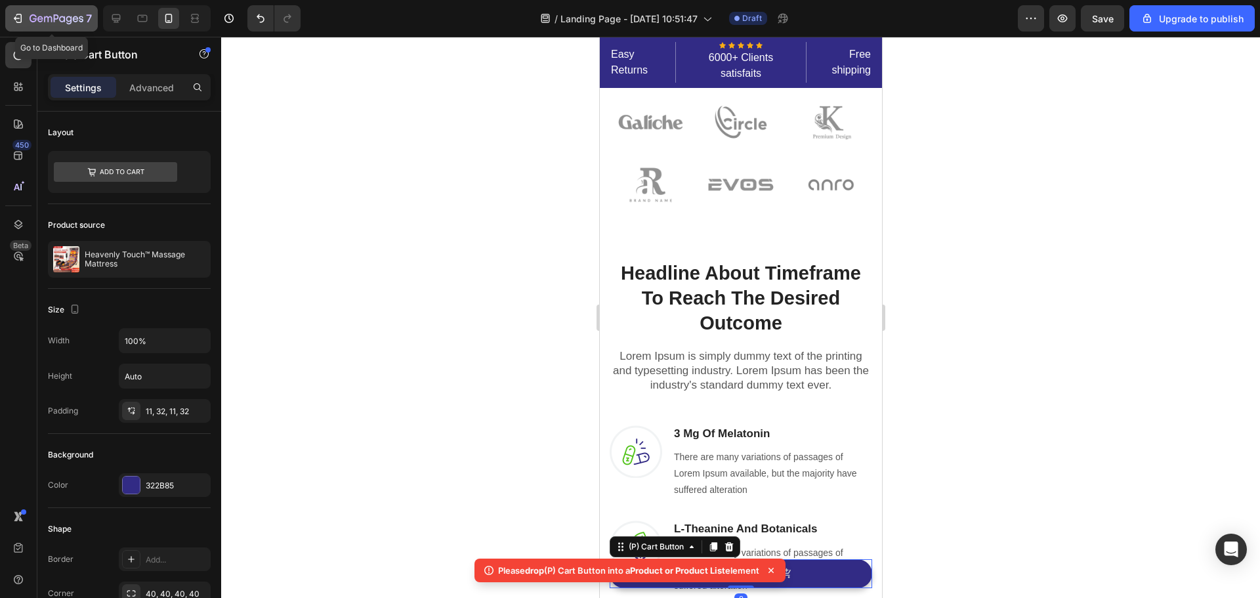
click at [58, 22] on icon "button" at bounding box center [57, 19] width 54 height 11
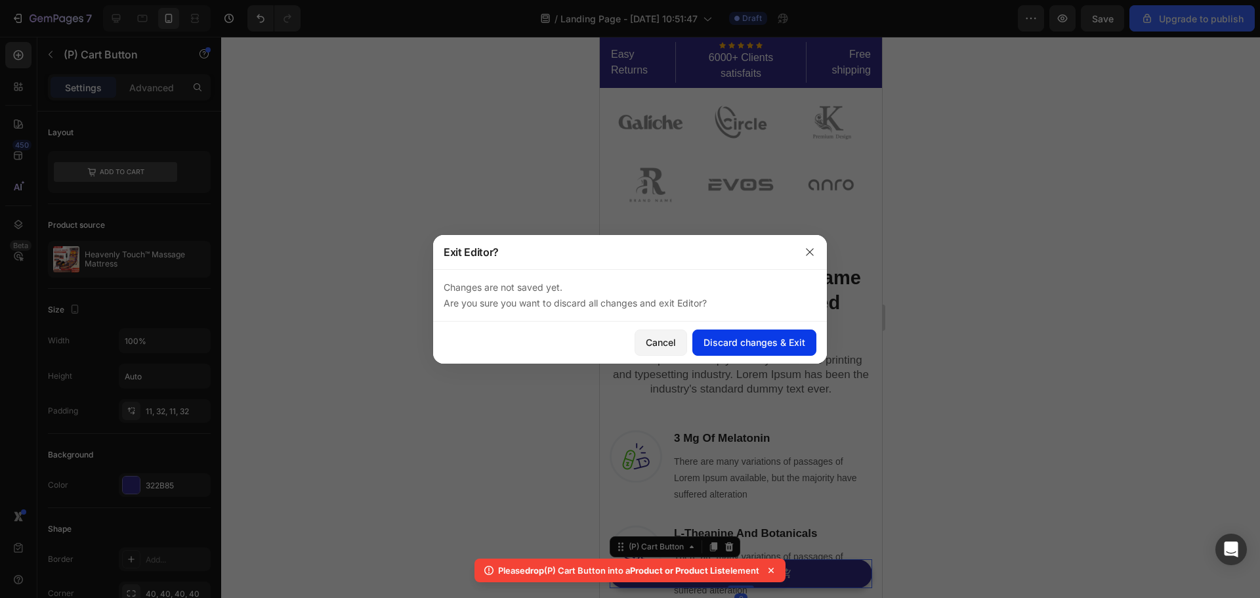
click at [778, 341] on div "Discard changes & Exit" at bounding box center [755, 342] width 102 height 14
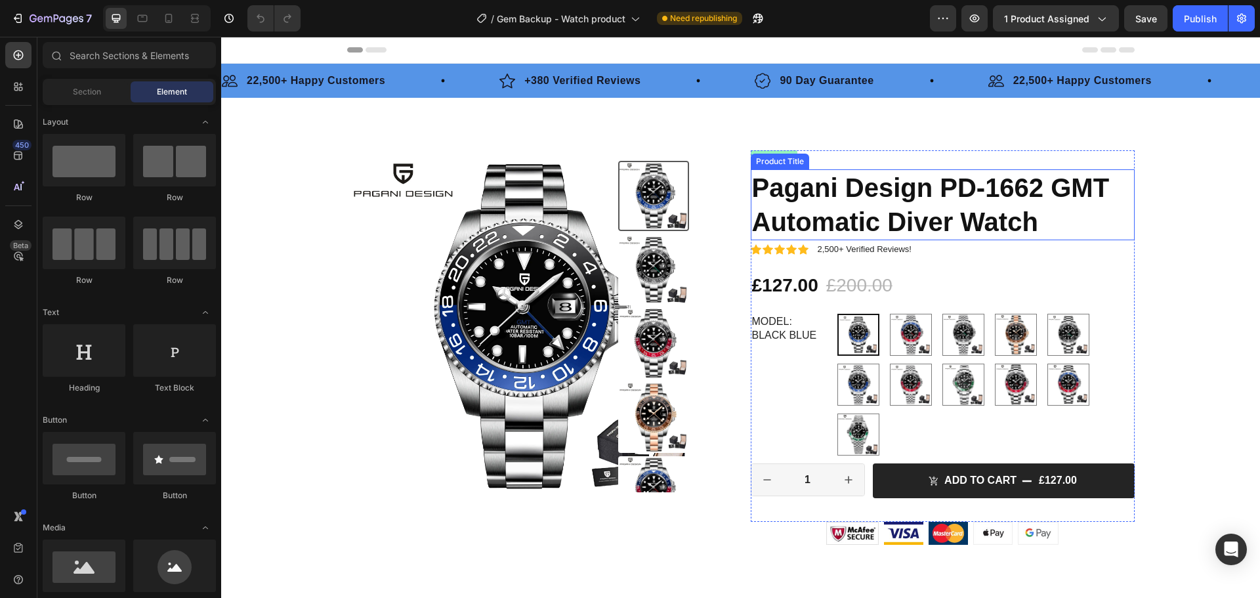
click at [860, 205] on h1 "Pagani Design PD-1662 GMT Automatic Diver Watch" at bounding box center [943, 204] width 384 height 71
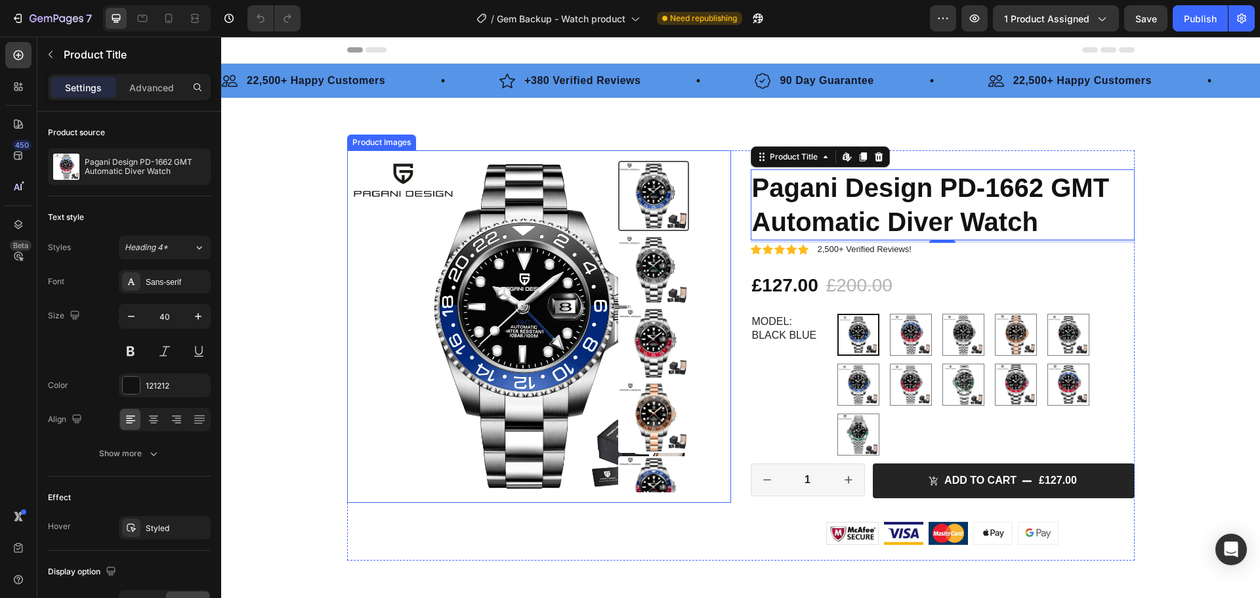
click at [561, 288] on img at bounding box center [523, 326] width 353 height 353
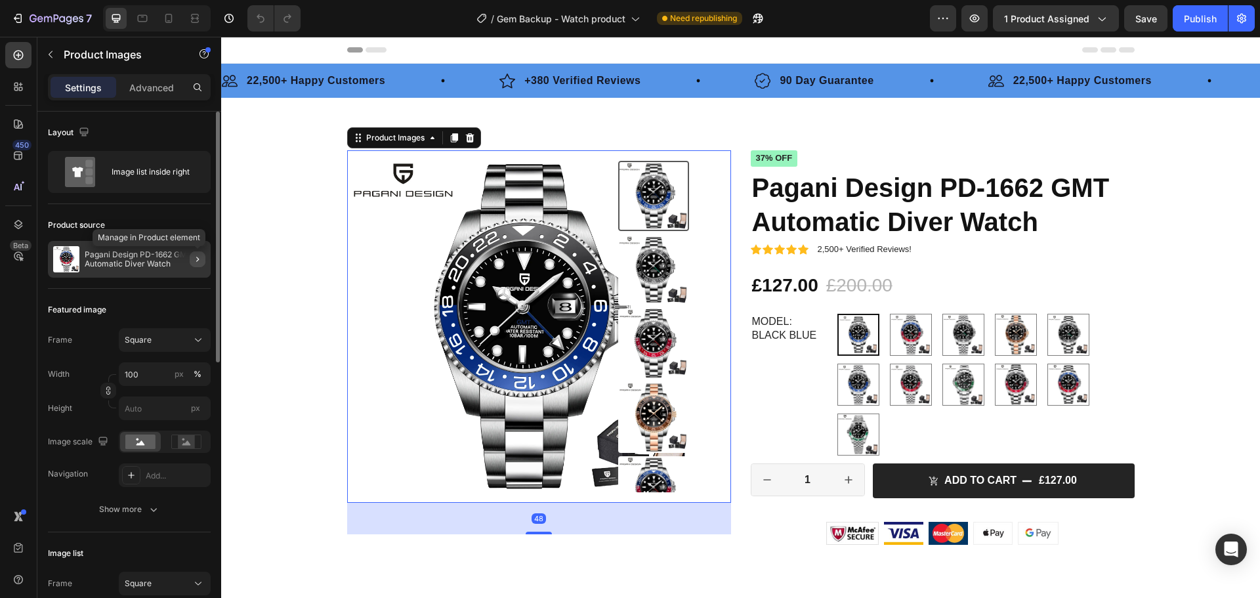
click at [200, 258] on icon "button" at bounding box center [197, 259] width 11 height 11
radio input "false"
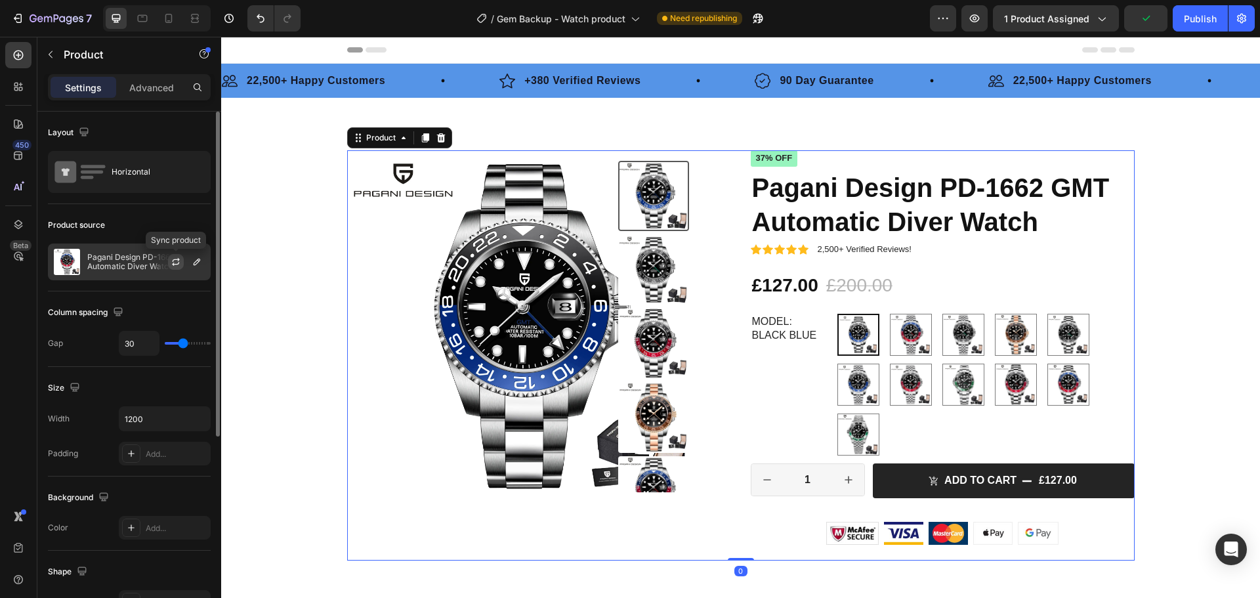
click at [176, 263] on icon "button" at bounding box center [176, 262] width 11 height 11
click at [163, 15] on icon at bounding box center [168, 18] width 13 height 13
type input "0"
type input "100%"
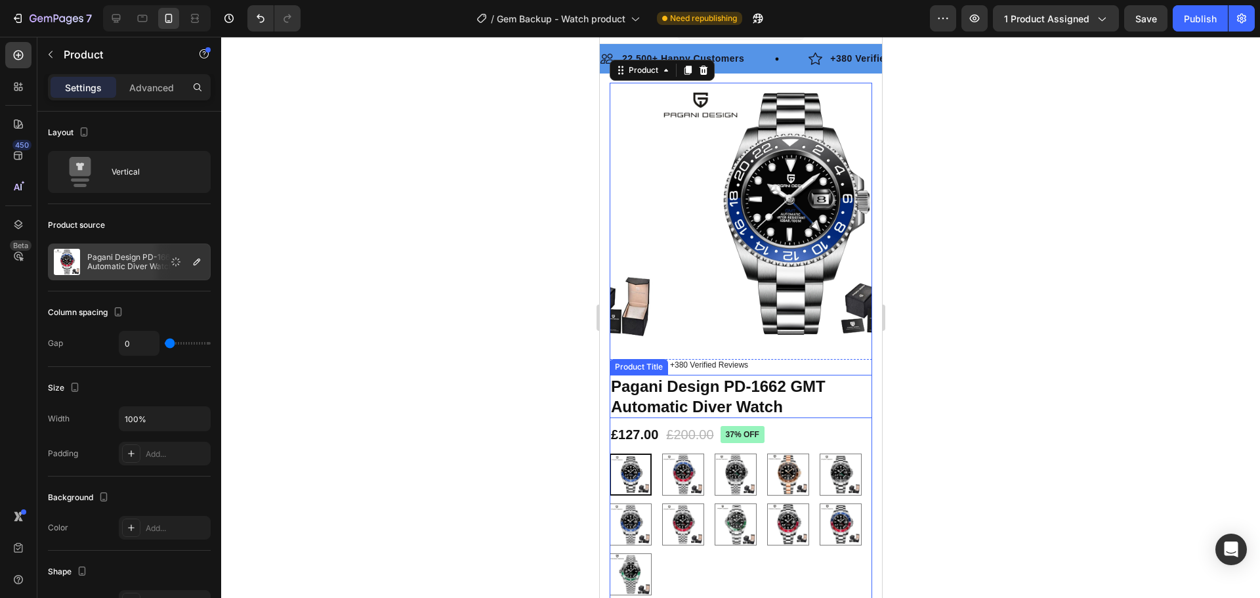
scroll to position [217, 0]
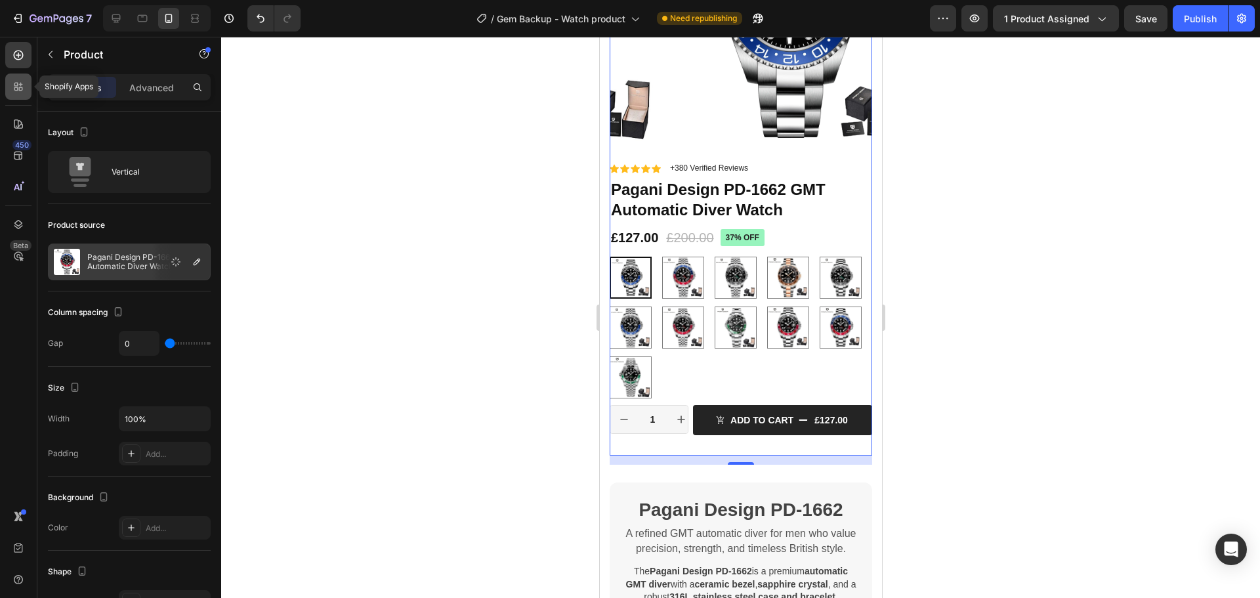
click at [17, 89] on icon at bounding box center [16, 89] width 4 height 4
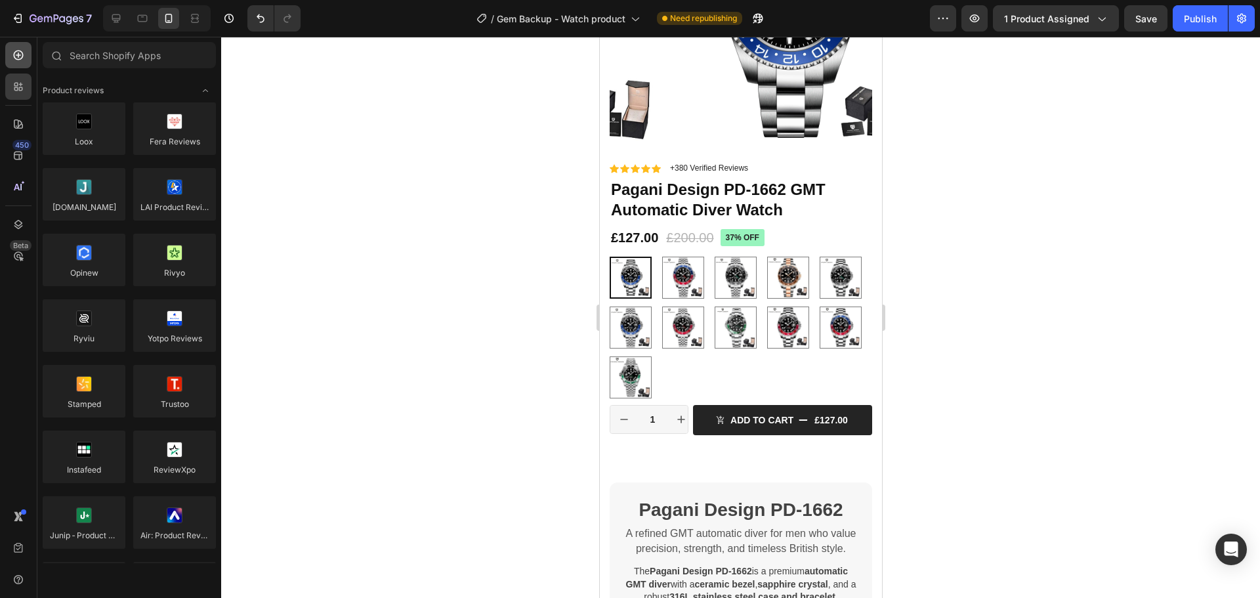
click at [13, 60] on icon at bounding box center [18, 55] width 13 height 13
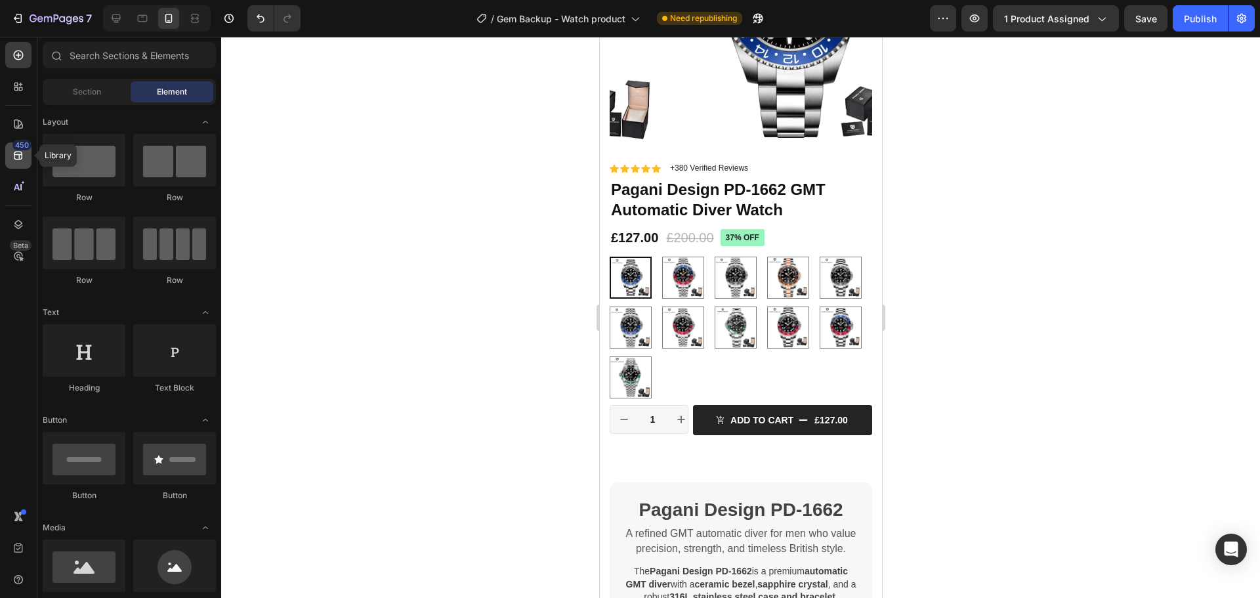
click at [23, 161] on icon at bounding box center [18, 155] width 13 height 13
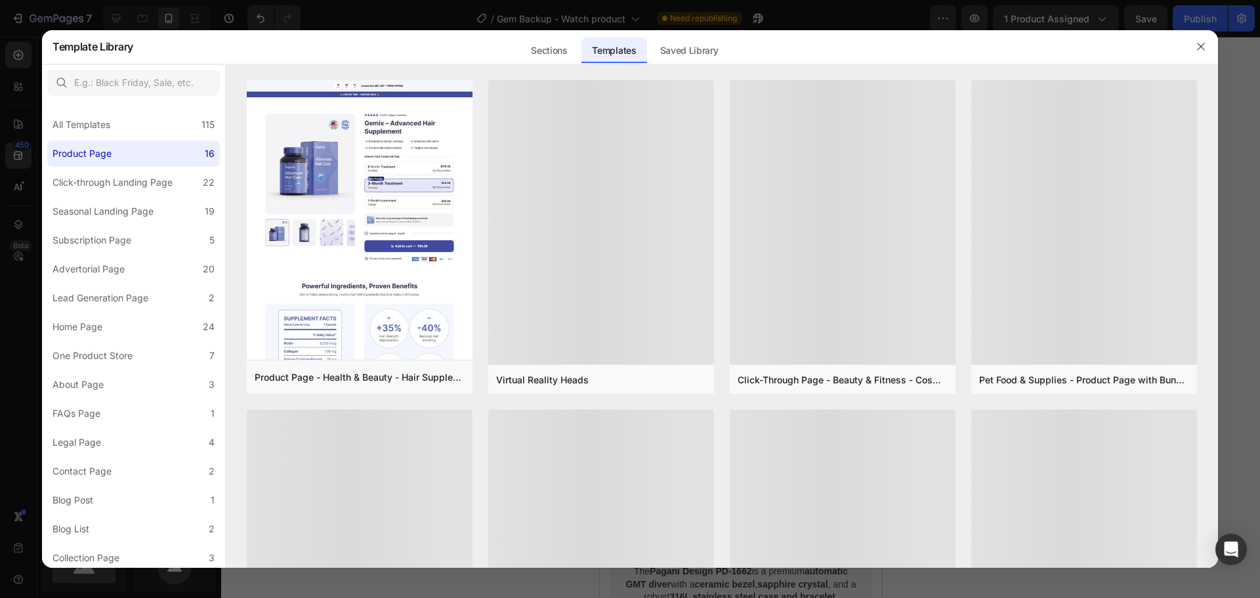
click at [14, 129] on div at bounding box center [630, 299] width 1260 height 598
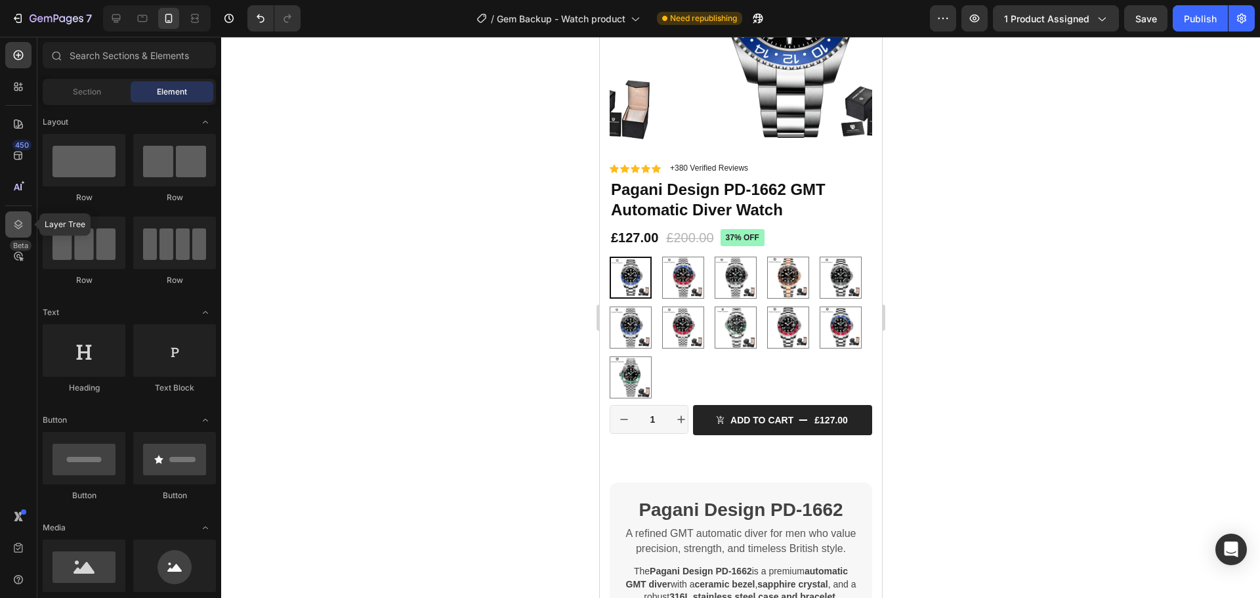
click at [18, 226] on icon at bounding box center [18, 224] width 9 height 9
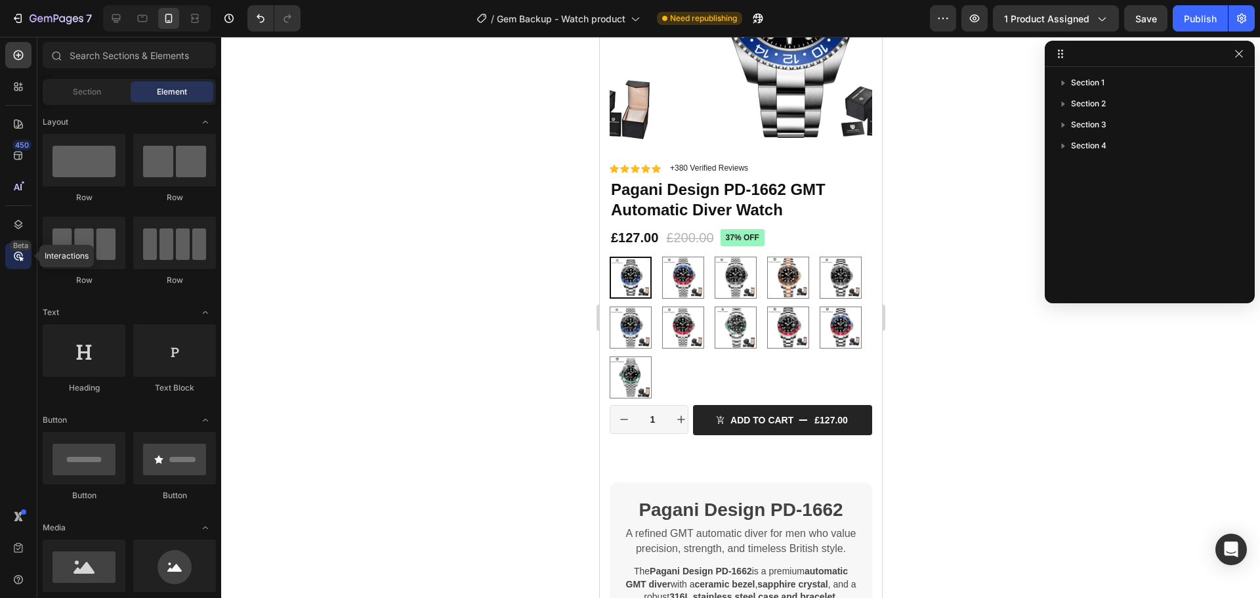
click at [14, 255] on icon at bounding box center [18, 255] width 9 height 9
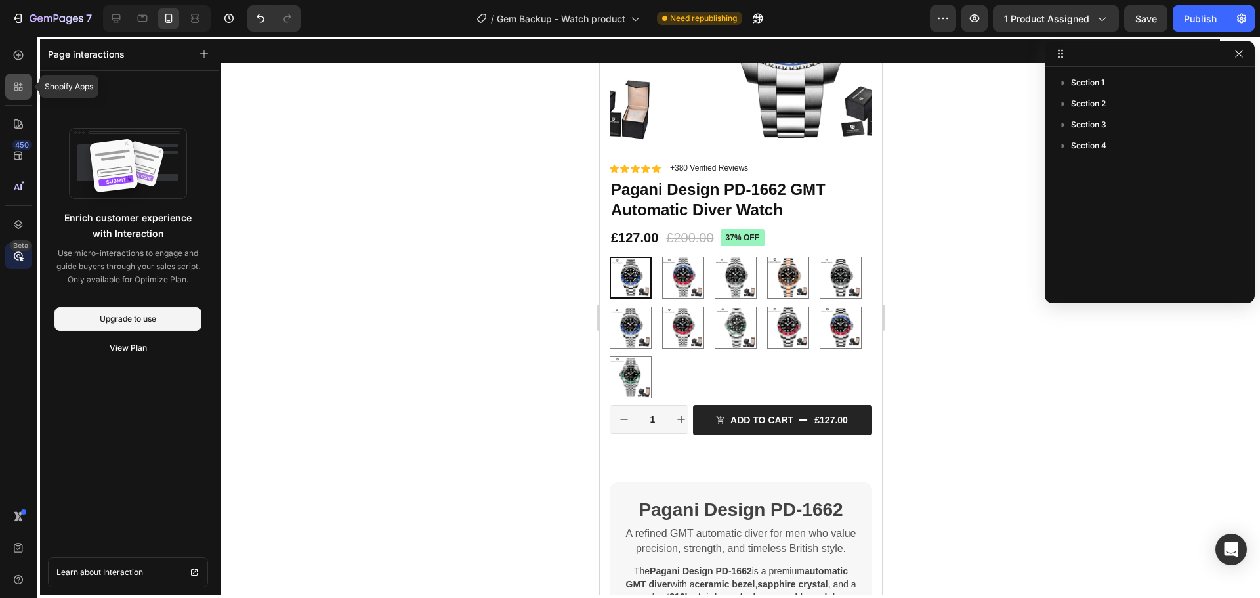
click at [14, 87] on icon at bounding box center [18, 86] width 13 height 13
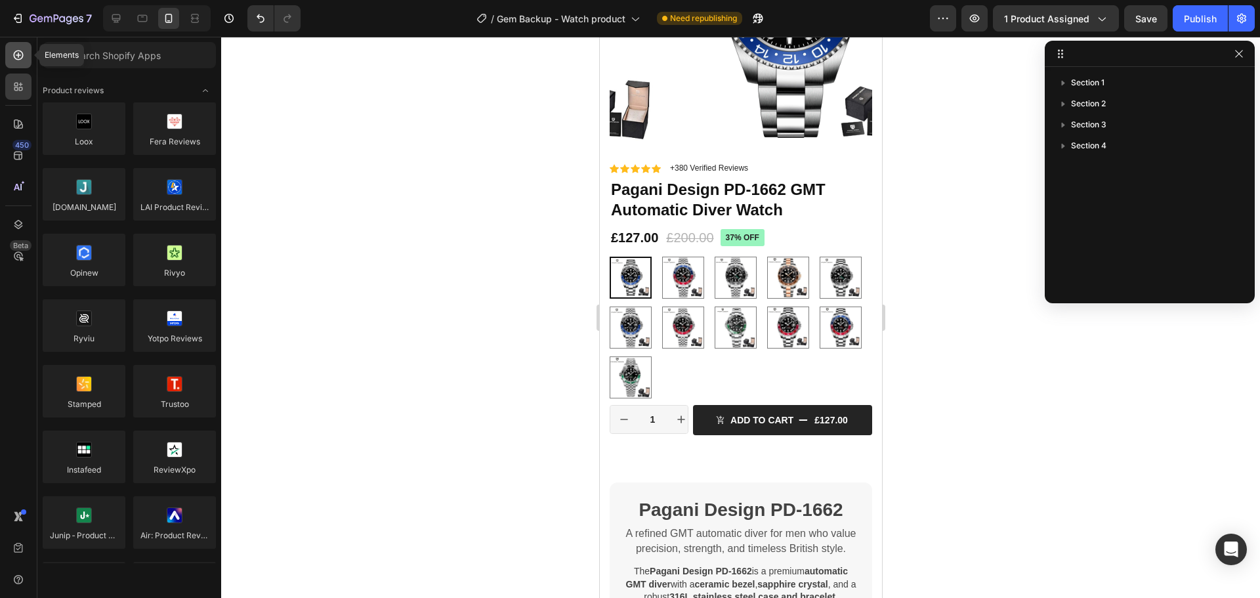
click at [11, 53] on div at bounding box center [18, 55] width 26 height 26
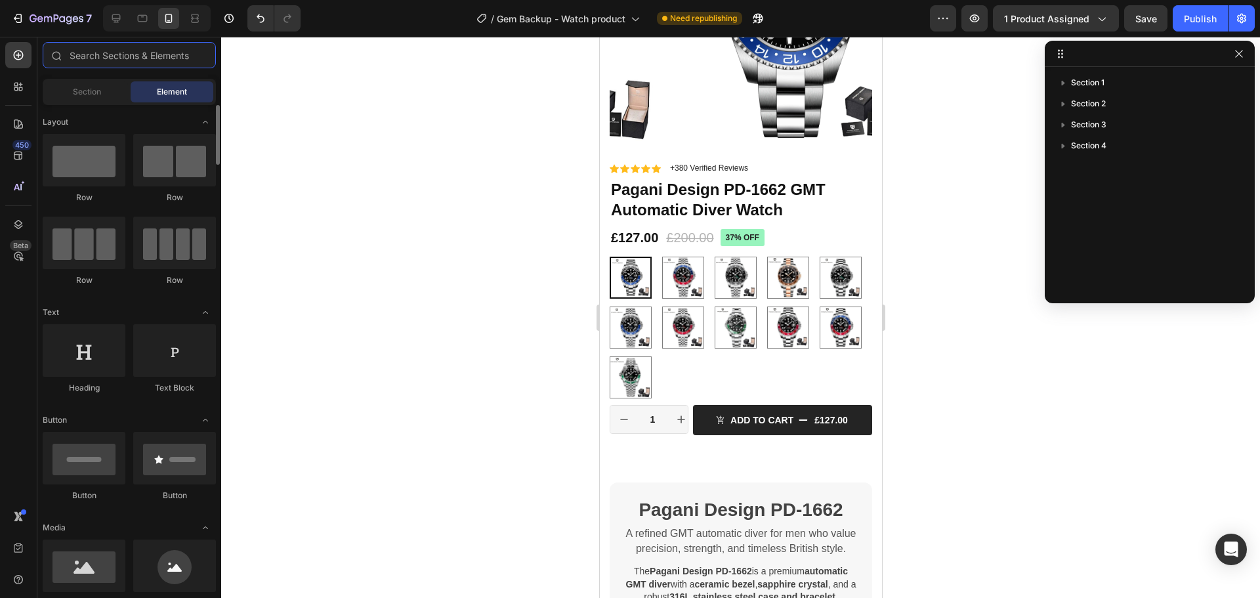
scroll to position [131, 0]
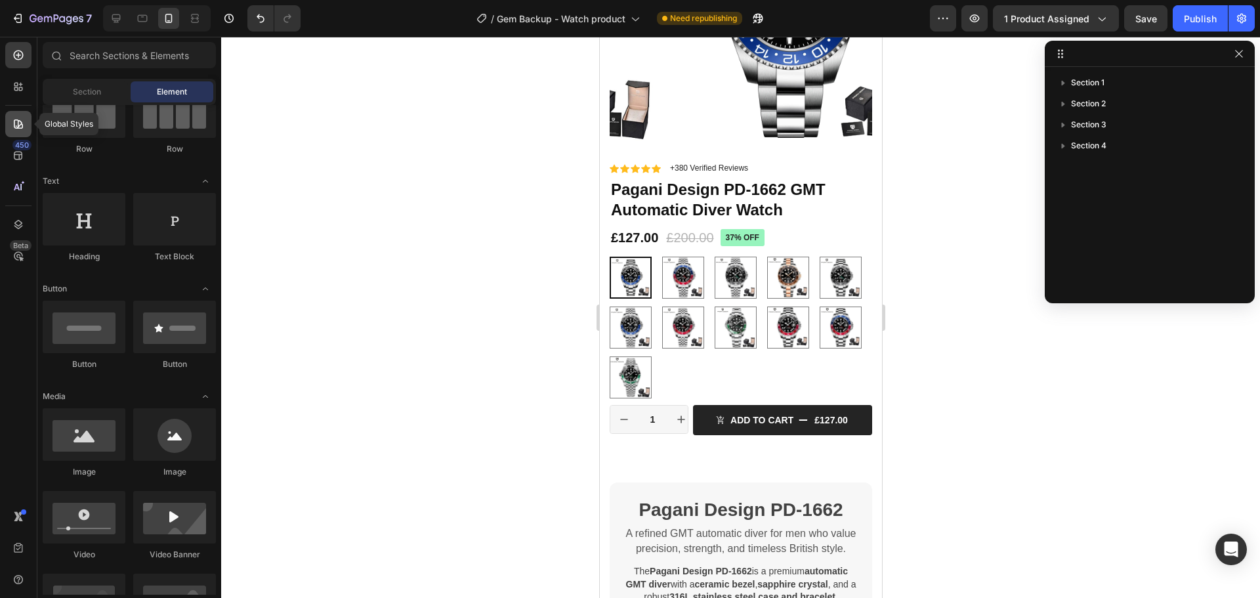
click at [24, 127] on icon at bounding box center [18, 124] width 13 height 13
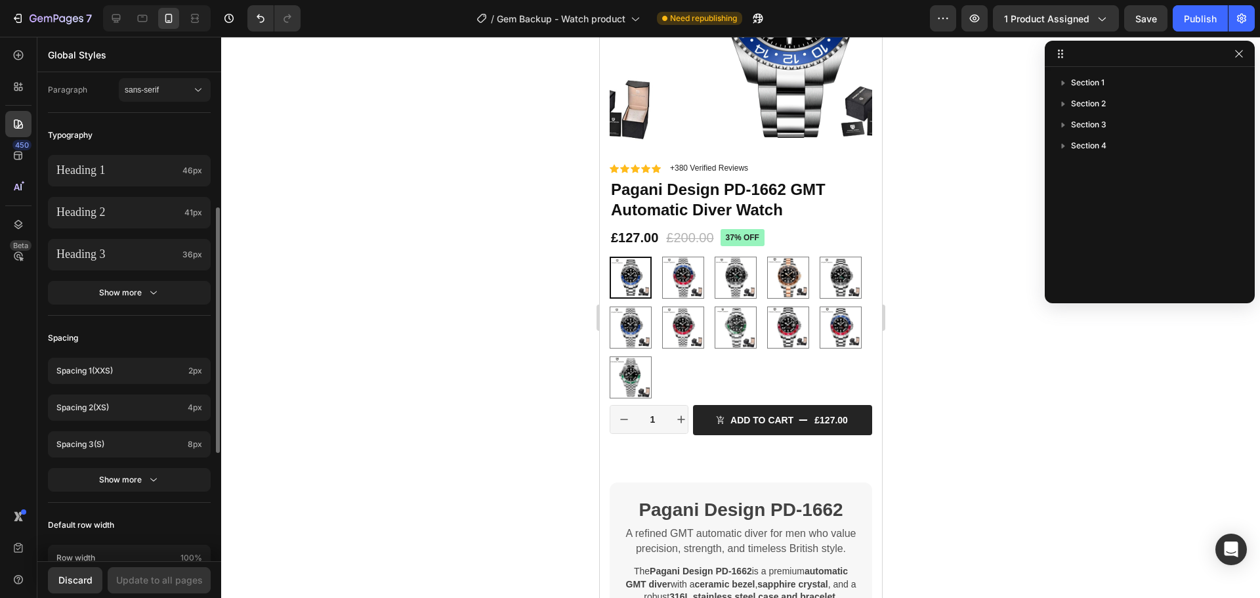
scroll to position [0, 0]
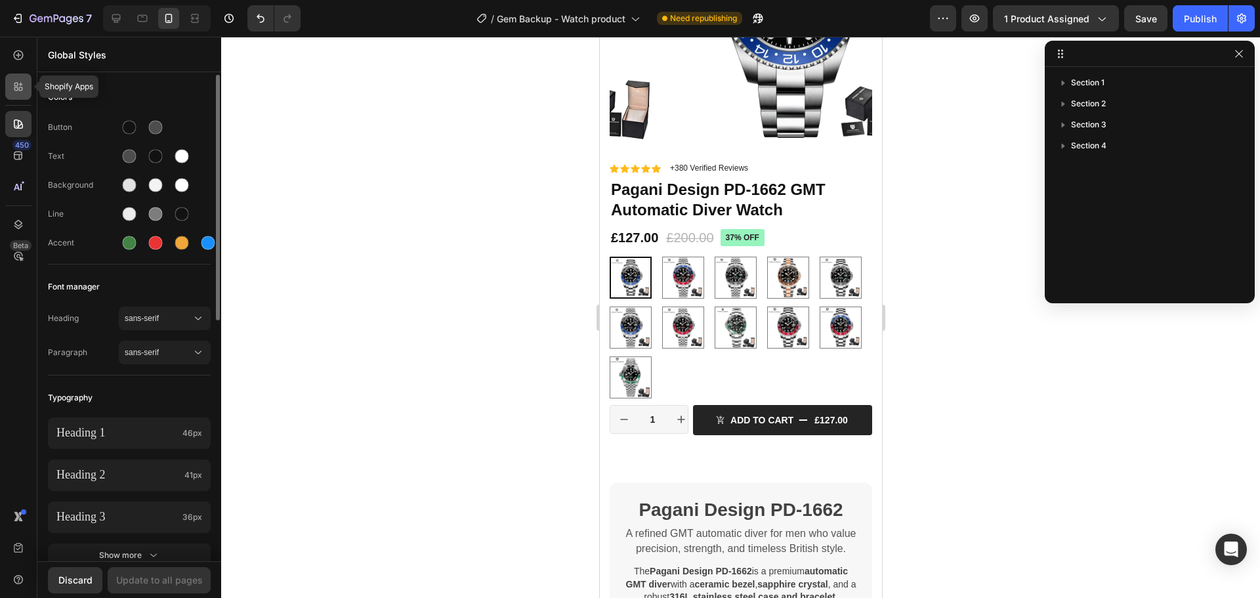
click at [20, 88] on icon at bounding box center [21, 89] width 4 height 4
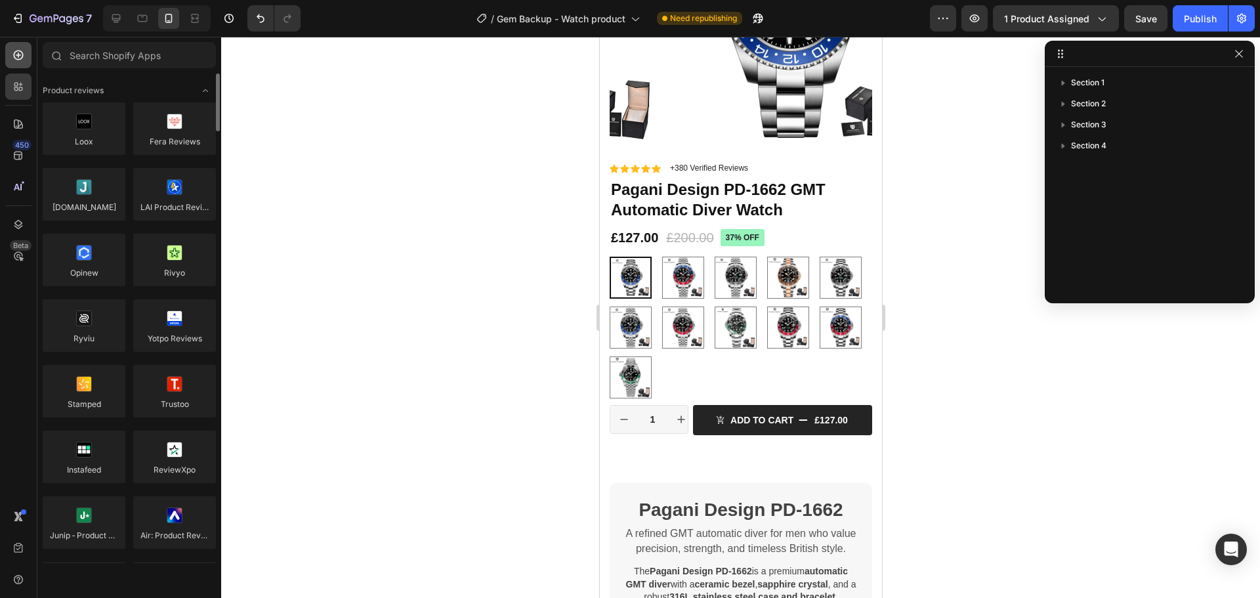
click at [18, 60] on icon at bounding box center [18, 55] width 13 height 13
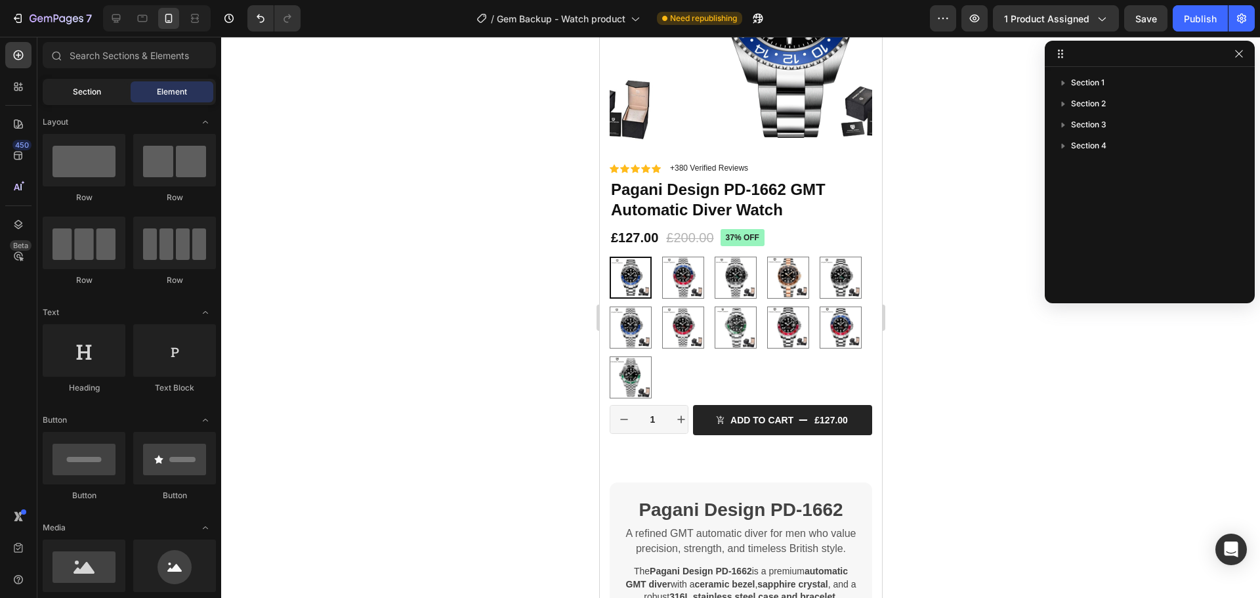
click at [87, 87] on span "Section" at bounding box center [87, 92] width 28 height 12
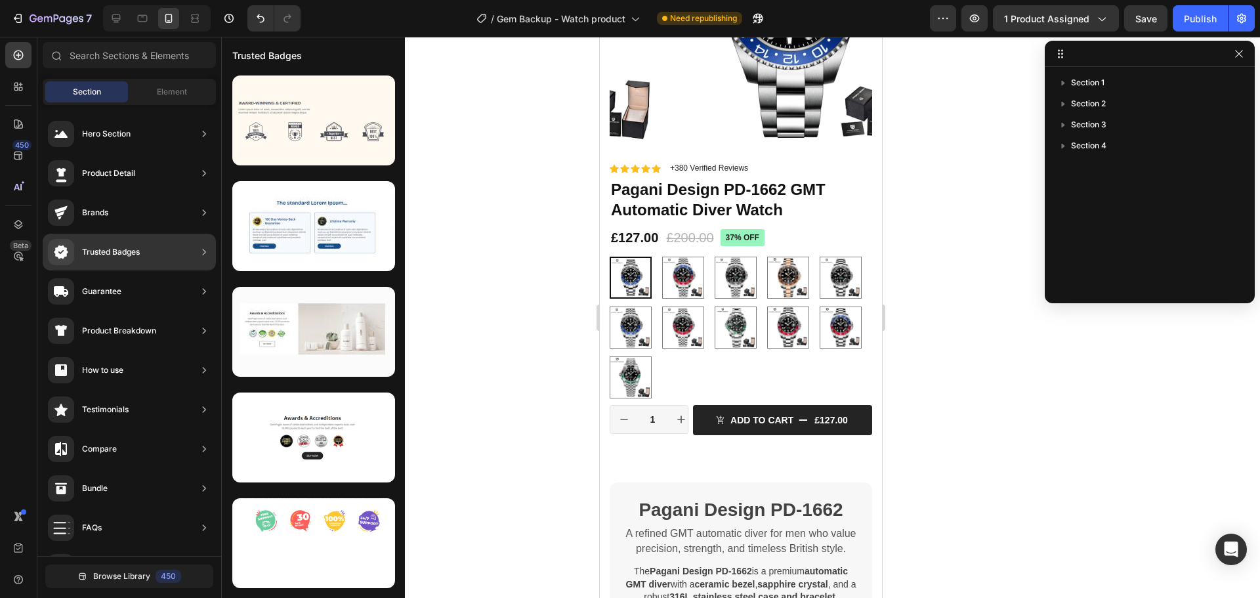
click at [139, 290] on div "Guarantee" at bounding box center [129, 291] width 173 height 37
click at [205, 289] on icon at bounding box center [204, 291] width 13 height 13
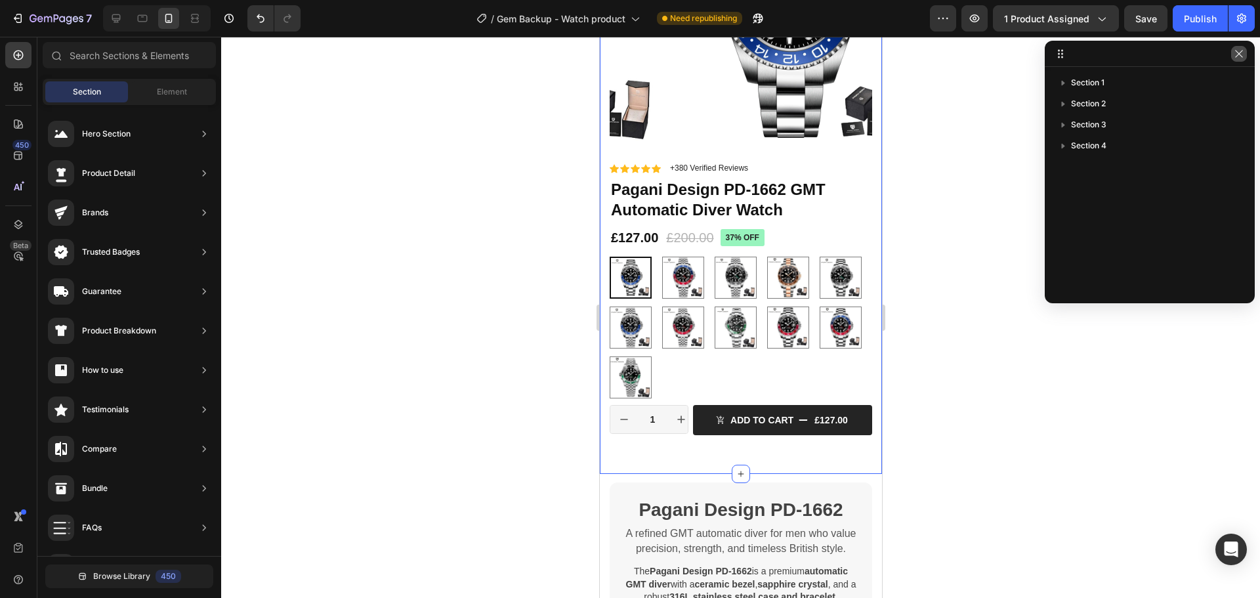
click at [1243, 54] on icon "button" at bounding box center [1239, 54] width 11 height 11
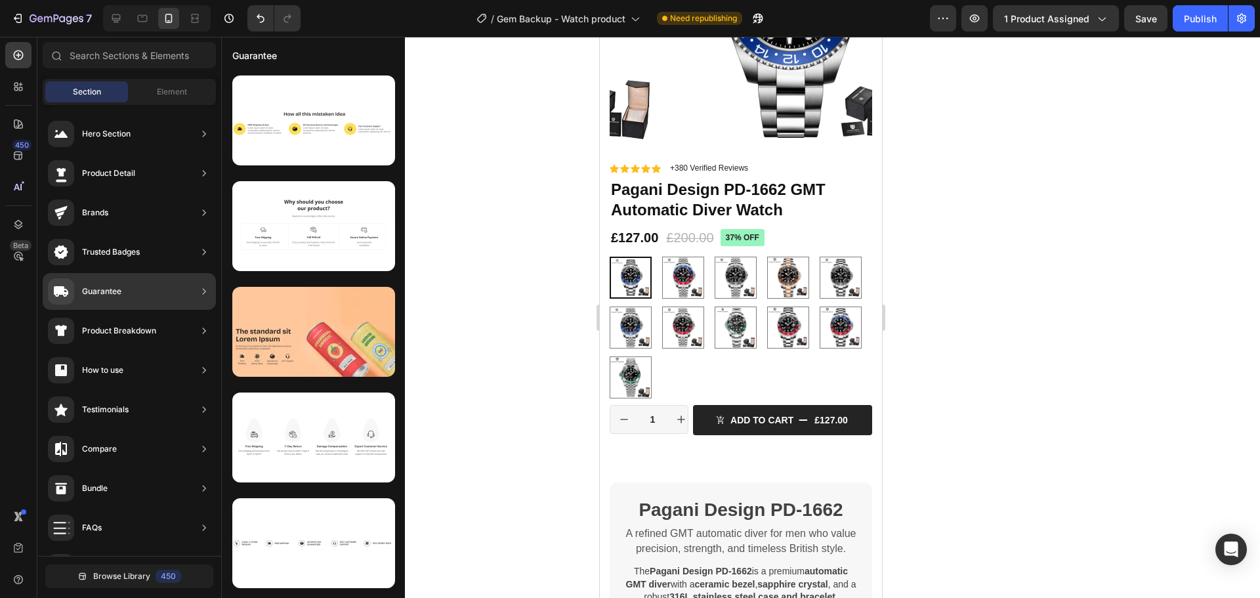
click at [139, 301] on div "Guarantee" at bounding box center [129, 291] width 173 height 37
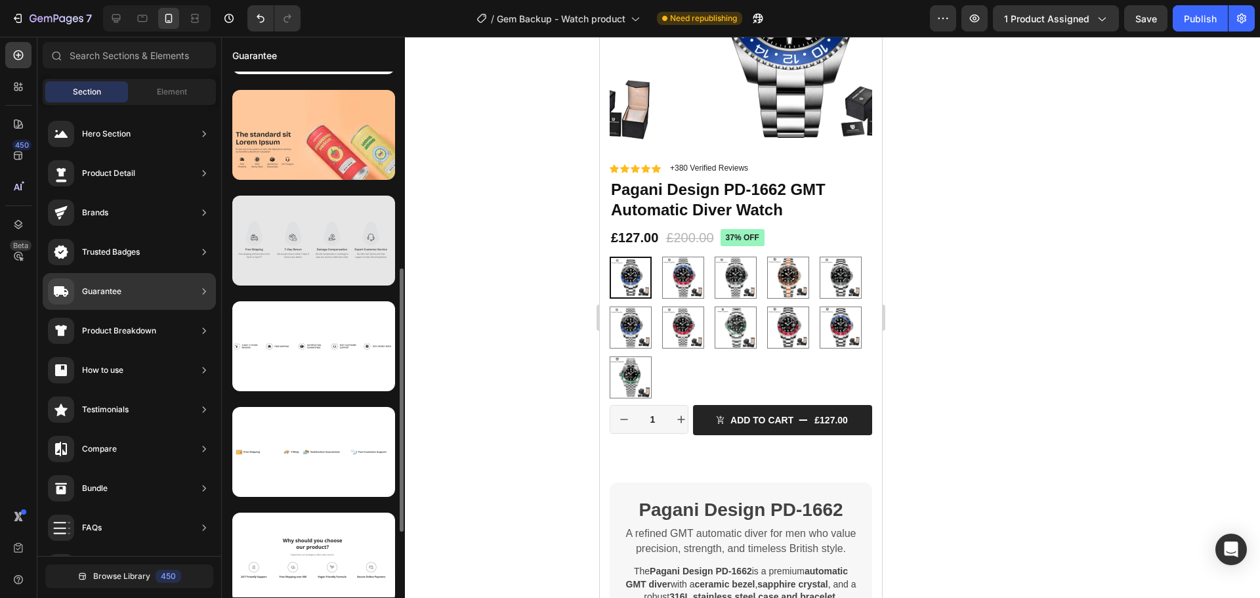
scroll to position [263, 0]
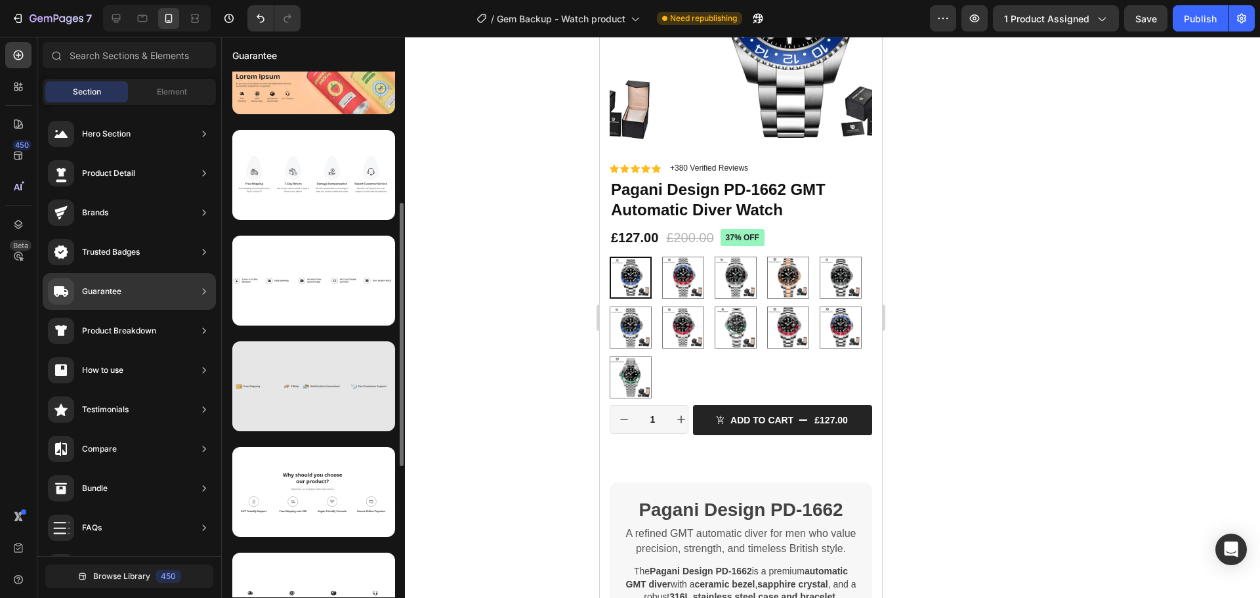
click at [325, 394] on div at bounding box center [313, 386] width 163 height 90
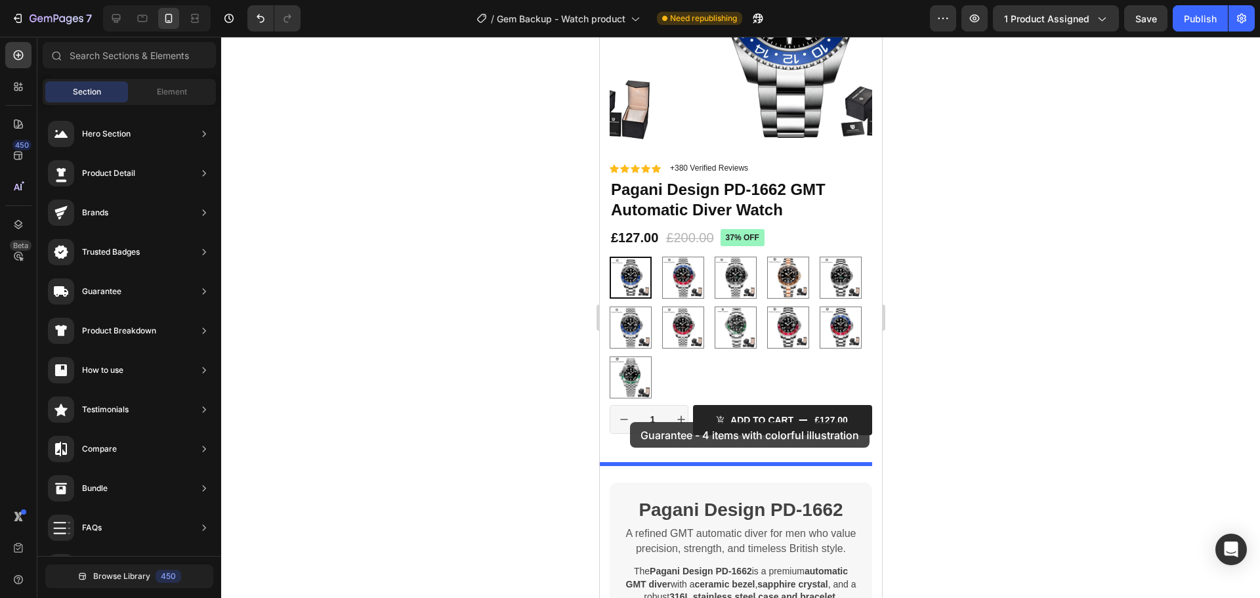
drag, startPoint x: 874, startPoint y: 422, endPoint x: 632, endPoint y: 423, distance: 242.9
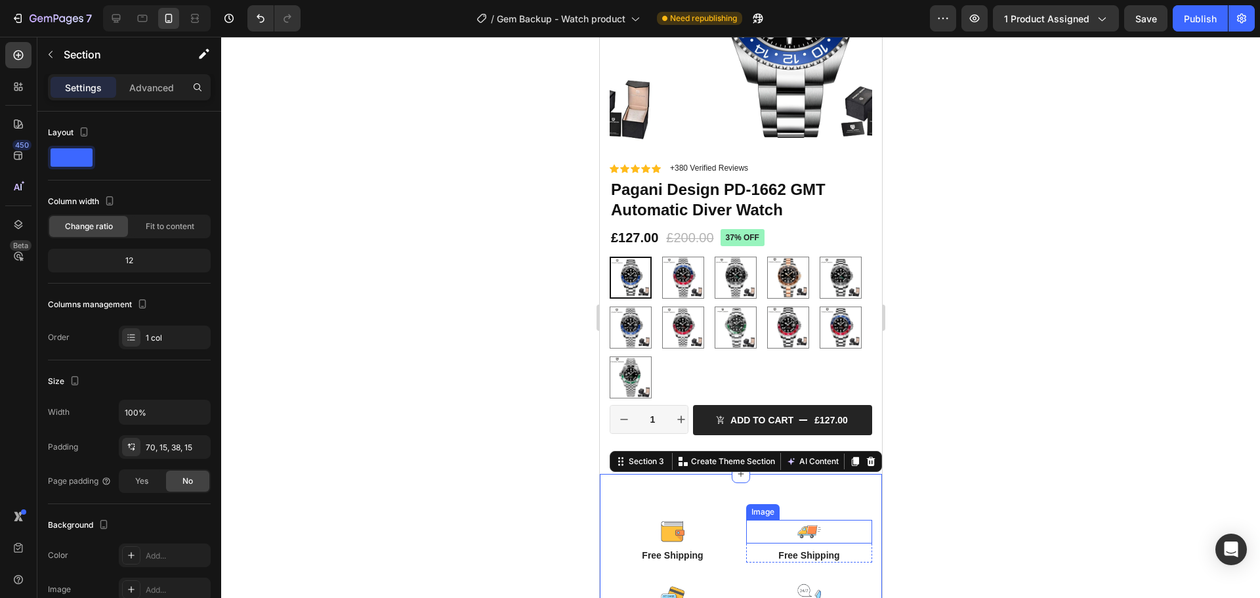
scroll to position [414, 0]
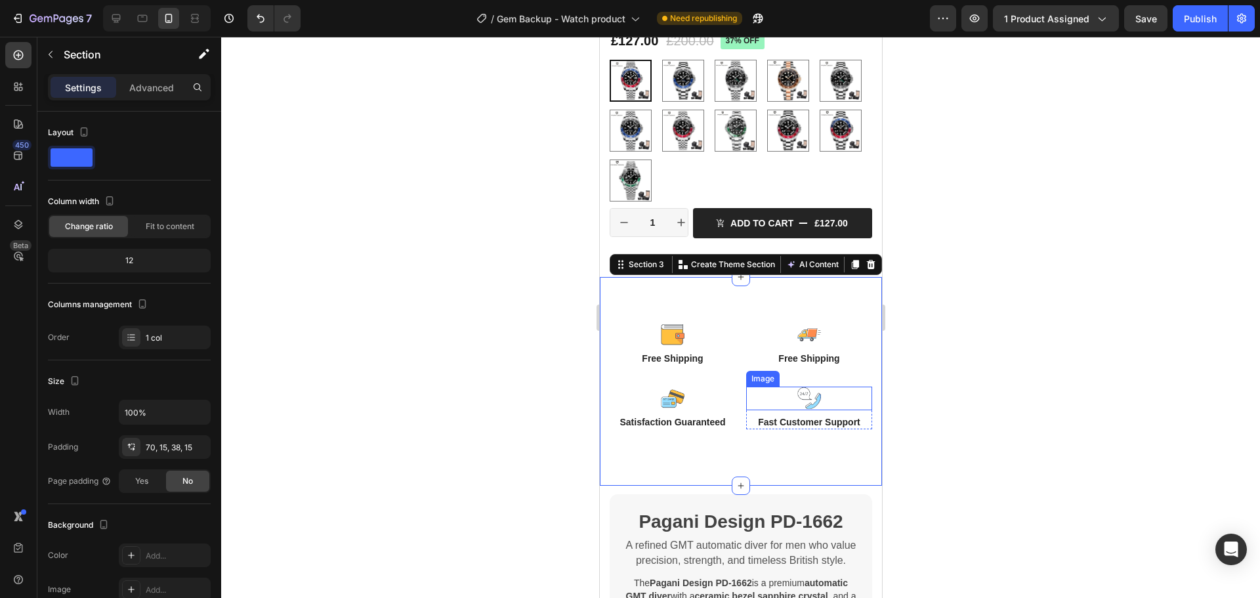
click at [838, 395] on div at bounding box center [809, 399] width 126 height 24
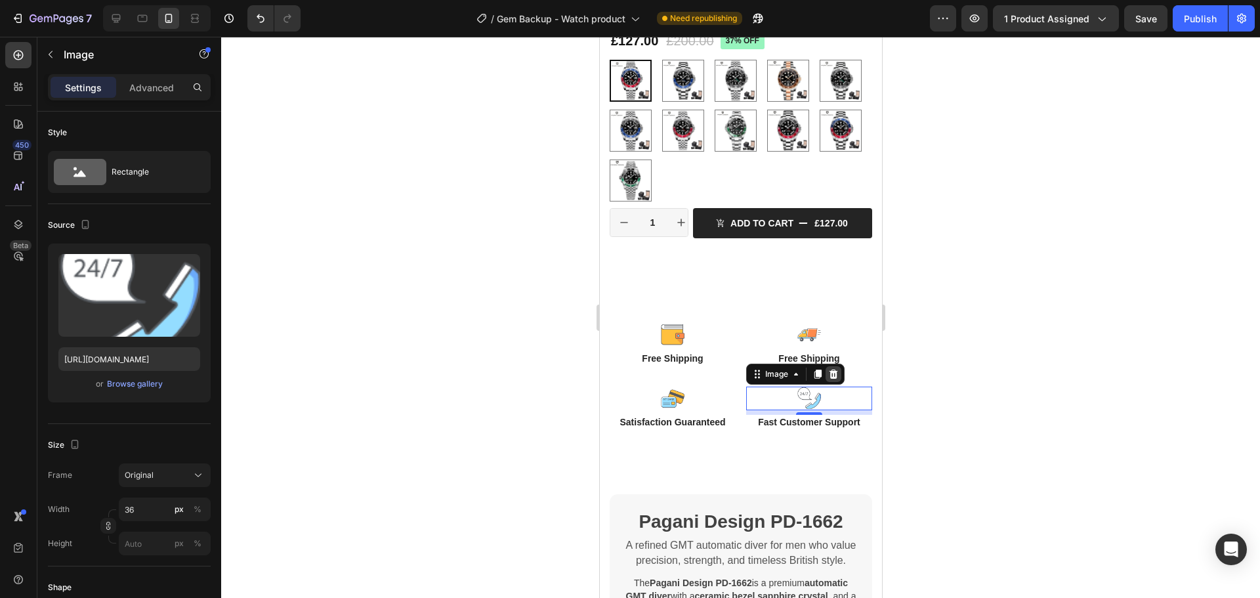
click at [831, 370] on icon at bounding box center [833, 374] width 9 height 9
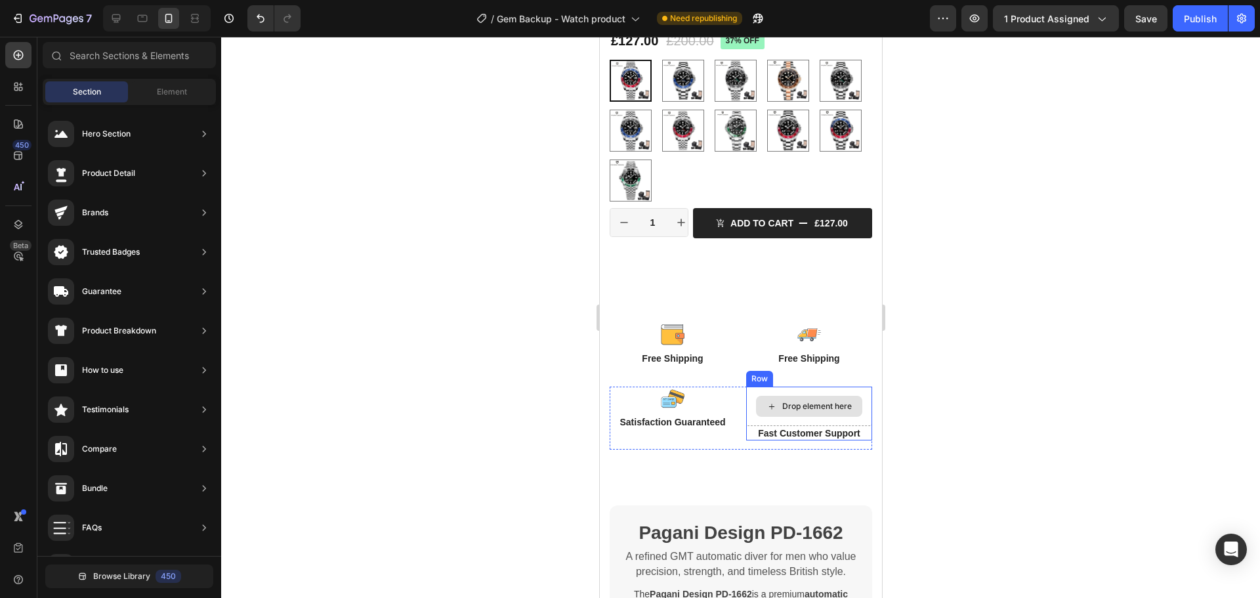
click at [788, 396] on div "Drop element here" at bounding box center [809, 406] width 106 height 21
click at [701, 323] on div at bounding box center [672, 335] width 126 height 24
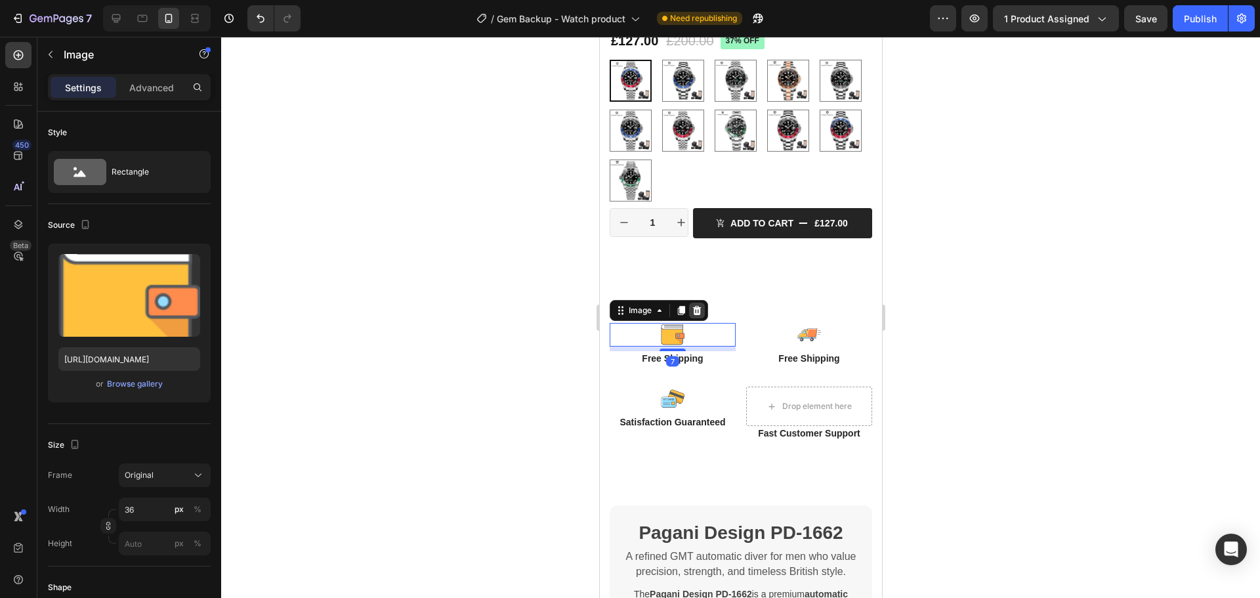
click at [698, 306] on icon at bounding box center [697, 310] width 9 height 9
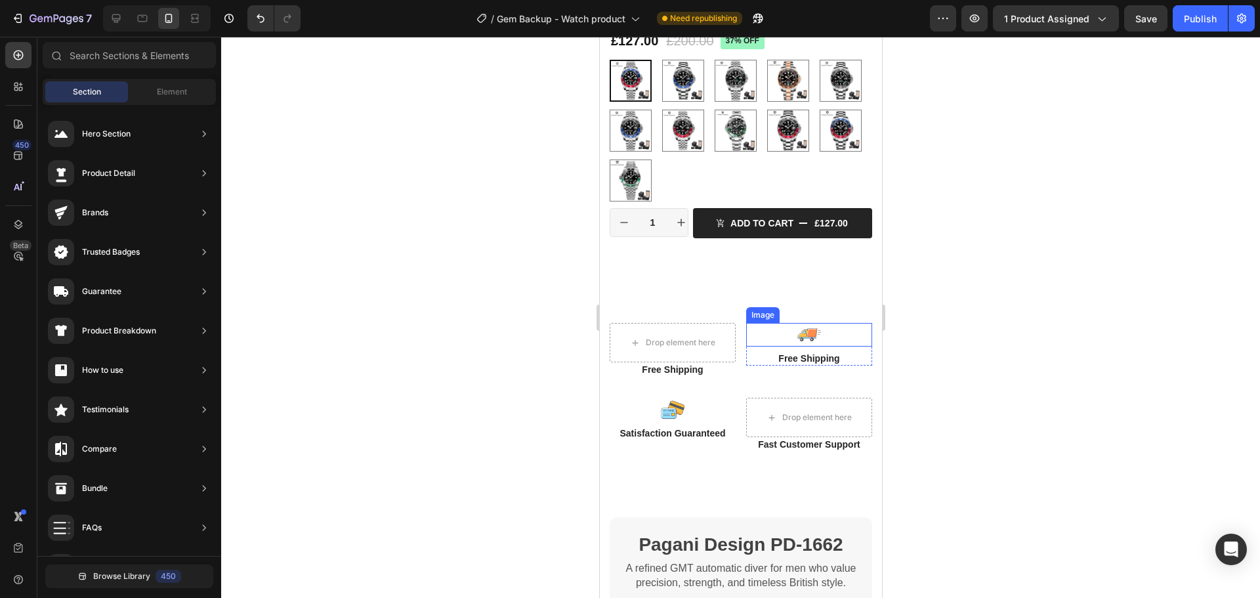
click at [797, 323] on img at bounding box center [809, 335] width 24 height 24
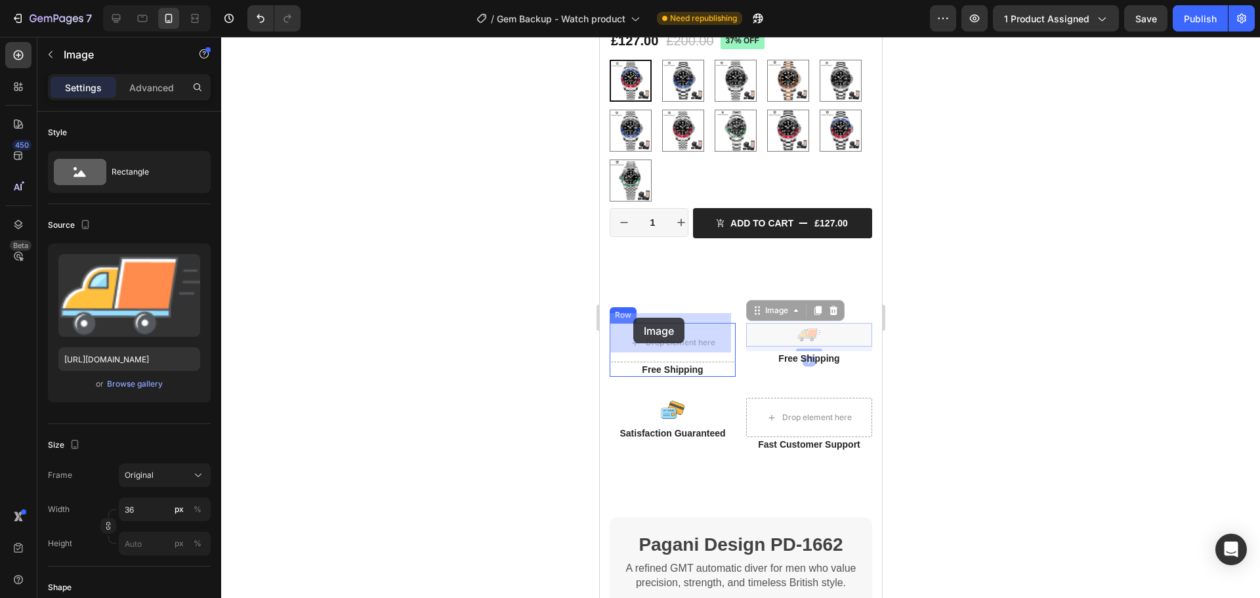
drag, startPoint x: 754, startPoint y: 305, endPoint x: 633, endPoint y: 317, distance: 121.4
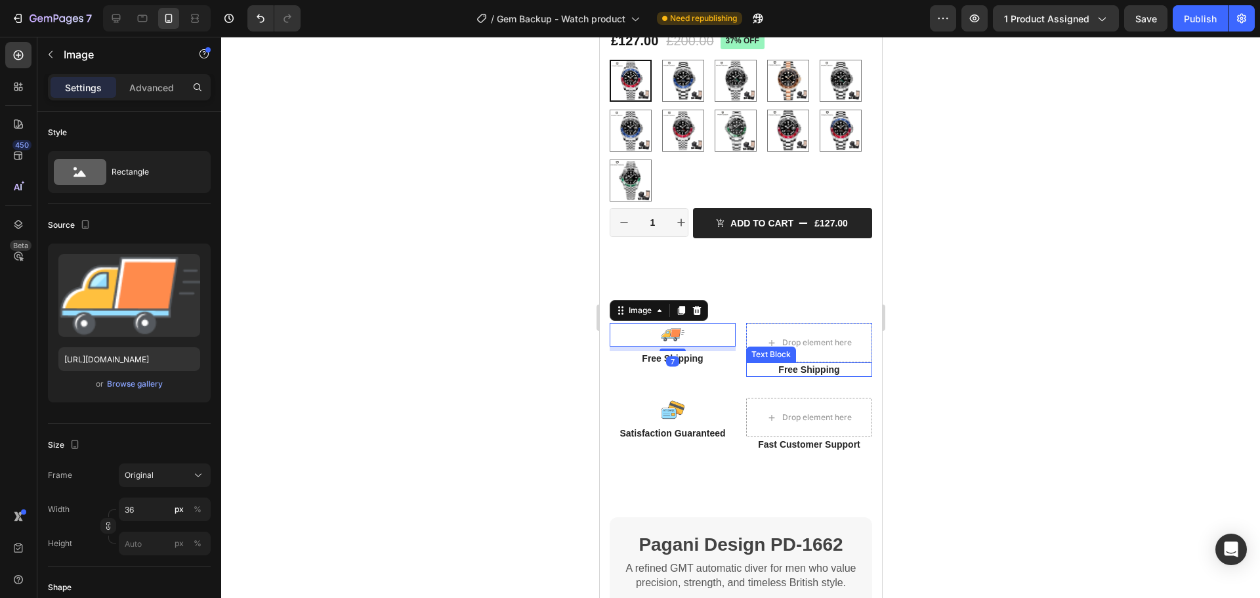
click at [806, 364] on p "Free Shipping" at bounding box center [808, 370] width 123 height 12
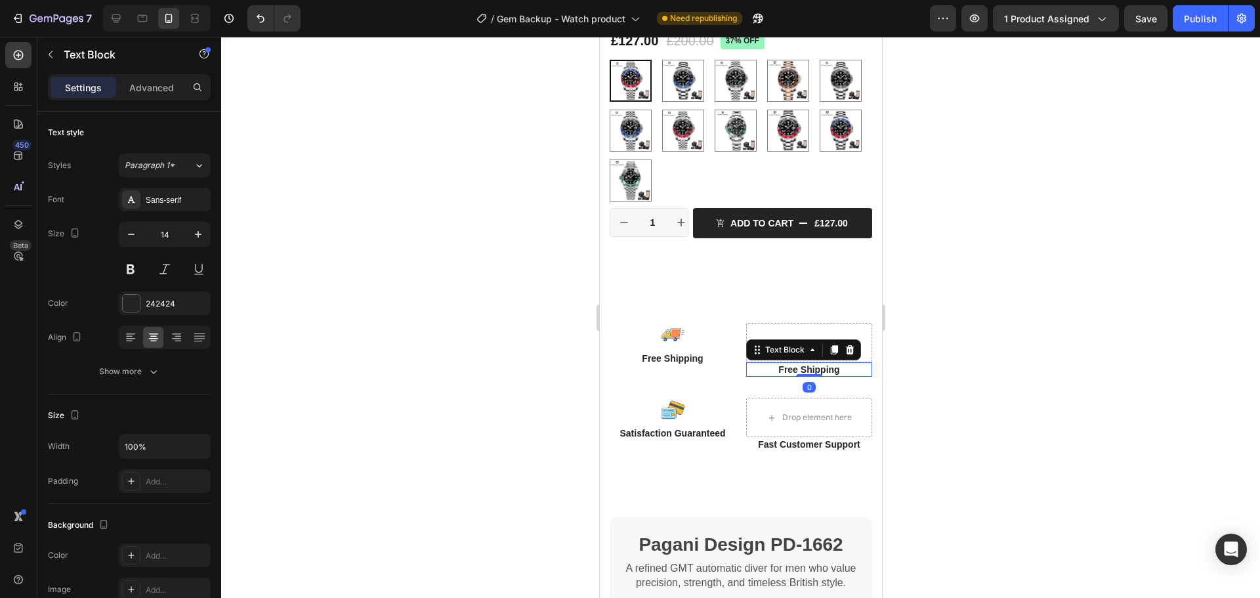
click at [849, 345] on icon at bounding box center [849, 350] width 11 height 11
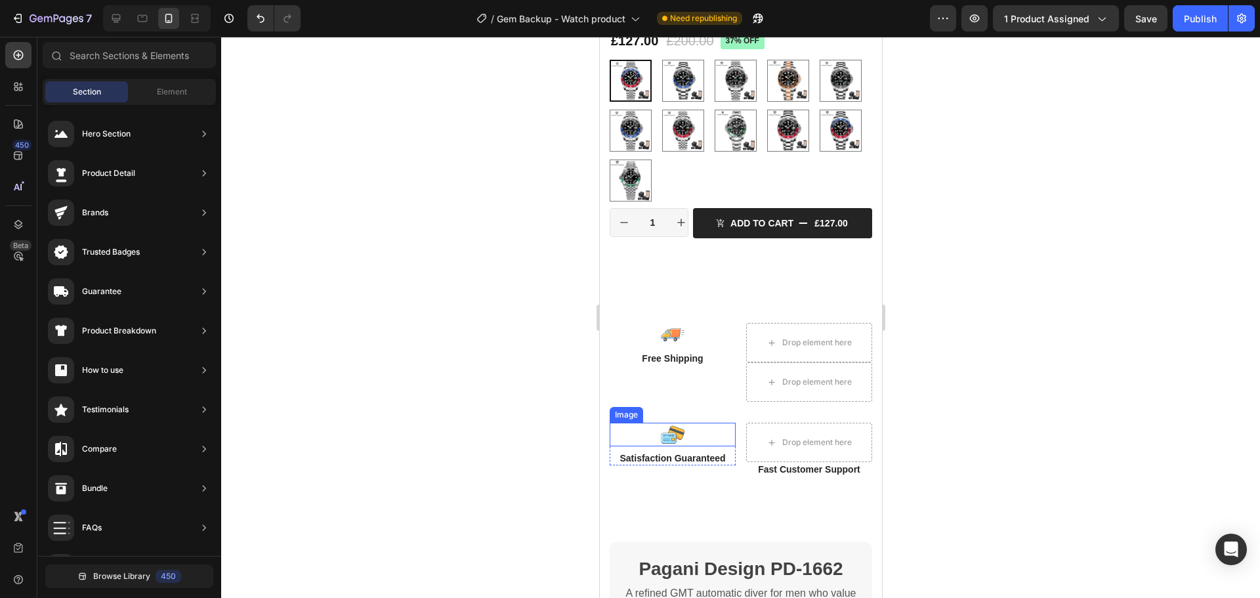
click at [670, 429] on img at bounding box center [672, 435] width 24 height 24
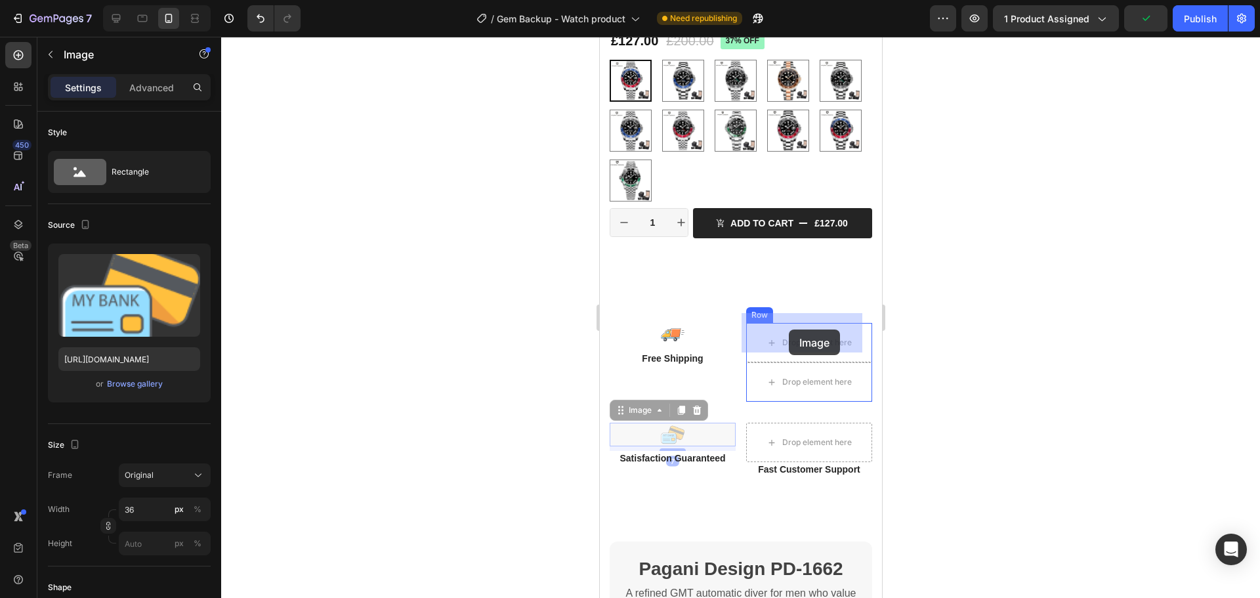
drag, startPoint x: 670, startPoint y: 428, endPoint x: 788, endPoint y: 330, distance: 154.3
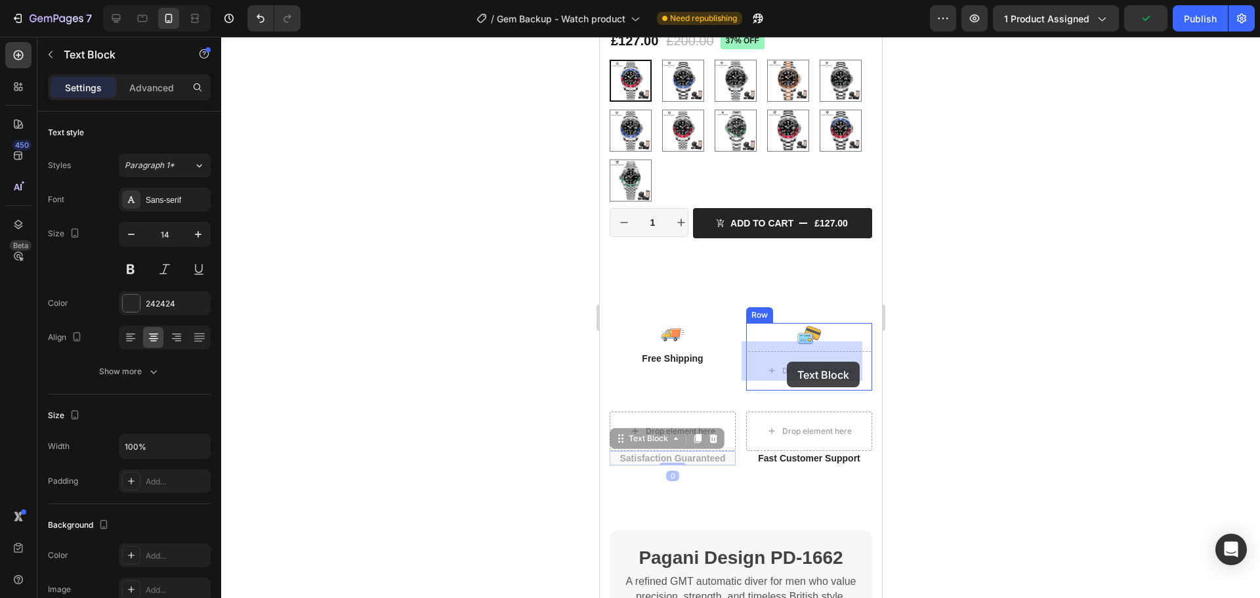
drag, startPoint x: 670, startPoint y: 448, endPoint x: 785, endPoint y: 363, distance: 143.1
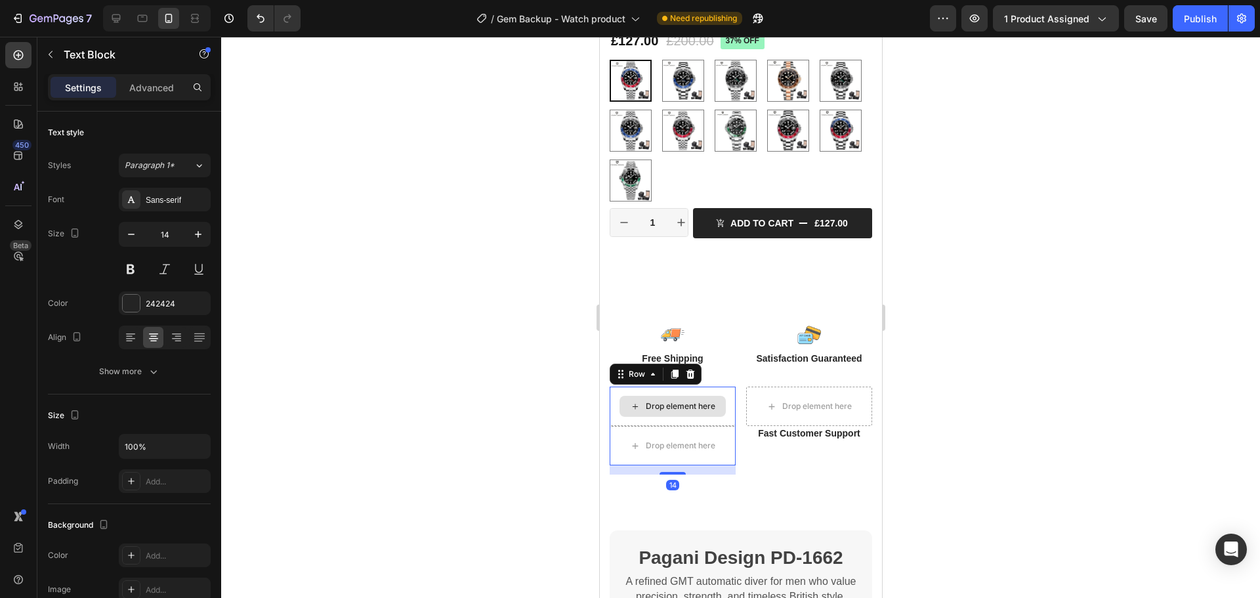
click at [700, 387] on div "Drop element here" at bounding box center [672, 406] width 126 height 39
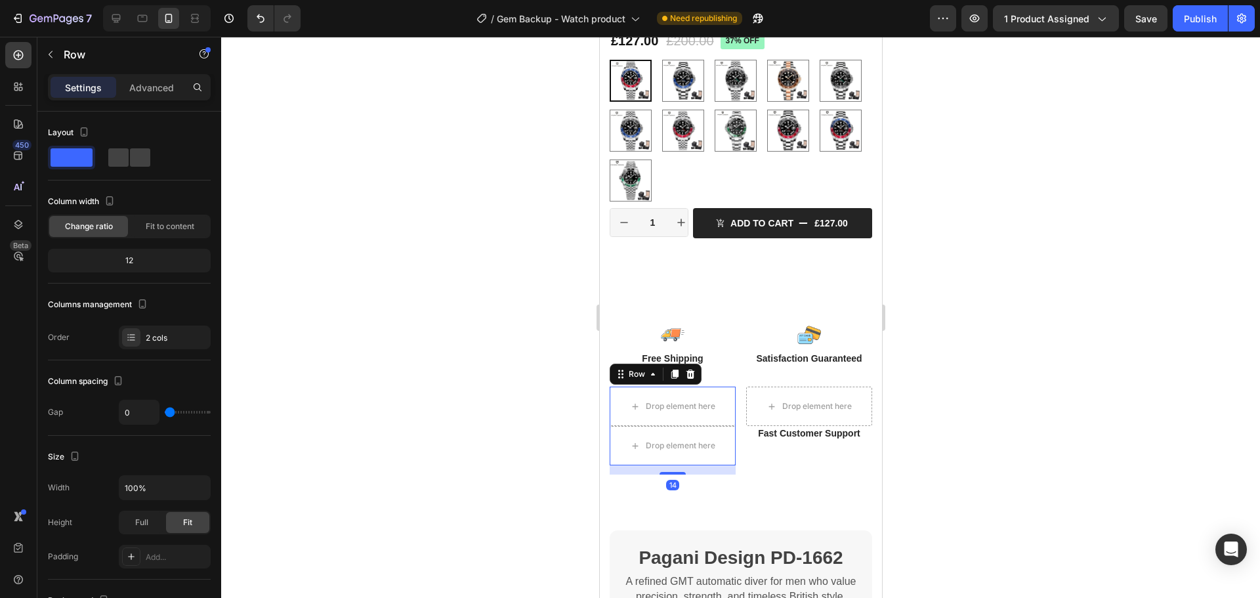
click at [691, 369] on icon at bounding box center [690, 374] width 11 height 11
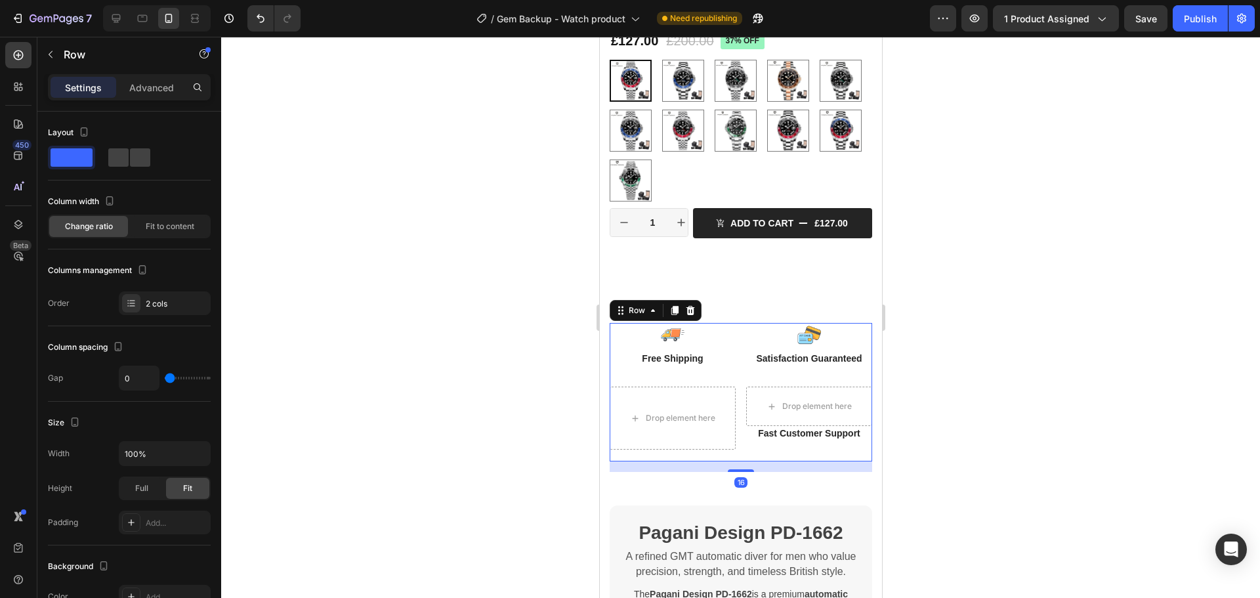
click at [796, 375] on div "Image Free Shipping Text Block Row Image Satisfaction Guaranteed Text Block Row…" at bounding box center [740, 355] width 263 height 64
click at [782, 387] on div "Drop element here" at bounding box center [809, 406] width 126 height 39
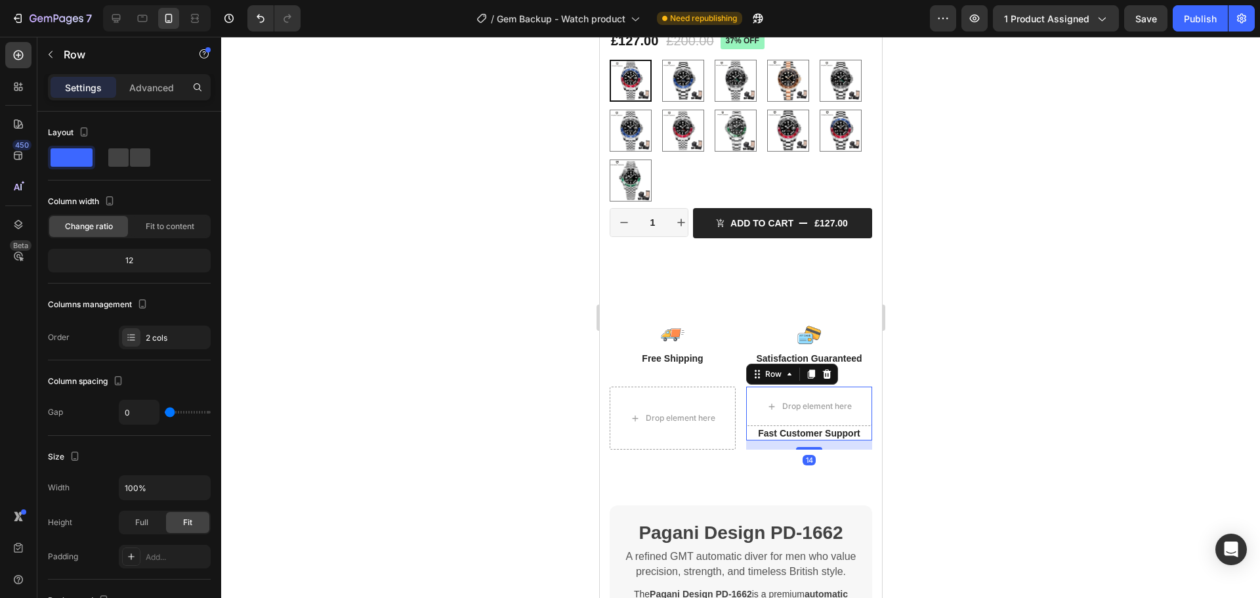
click at [821, 370] on icon at bounding box center [826, 374] width 11 height 11
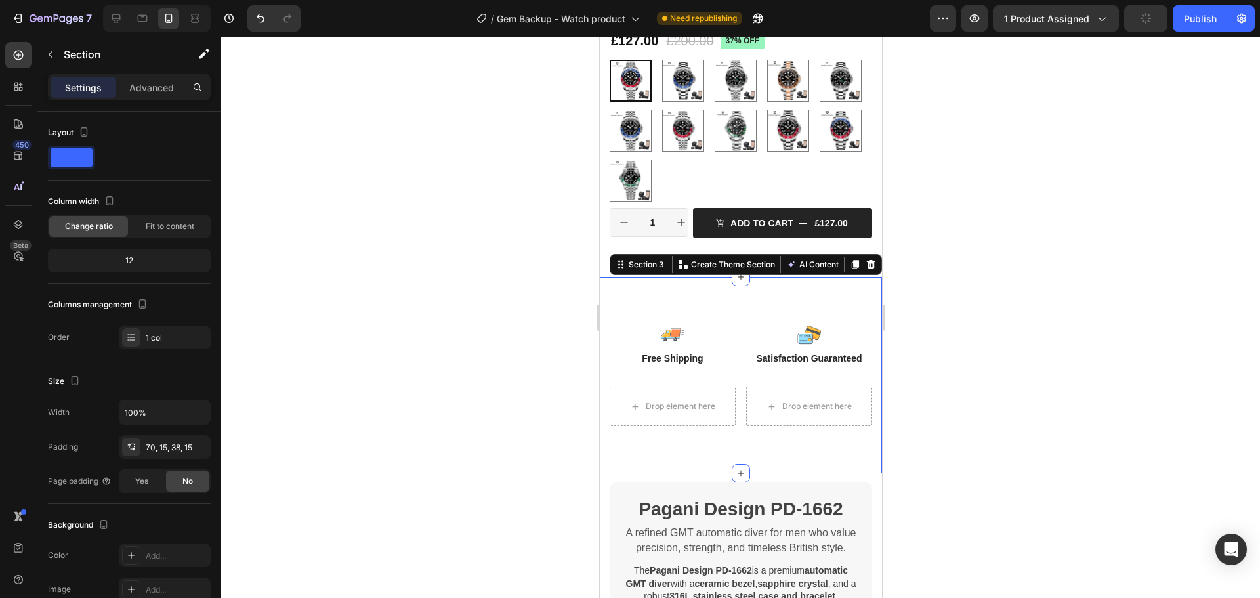
click at [753, 290] on div "Image Free Shipping Text Block Row Image Satisfaction Guaranteed Text Block Row…" at bounding box center [740, 375] width 282 height 196
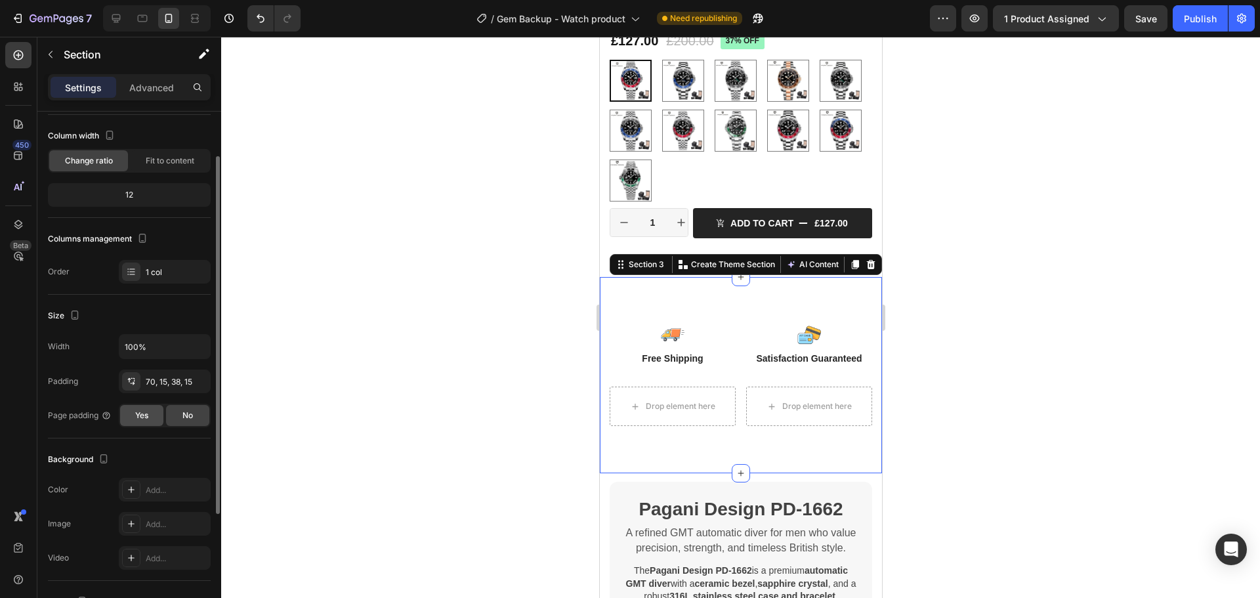
click at [153, 419] on div "Yes" at bounding box center [141, 415] width 43 height 21
click at [188, 414] on span "No" at bounding box center [187, 416] width 11 height 12
click at [175, 346] on input "100%" at bounding box center [164, 347] width 91 height 24
click at [184, 385] on div "70, 15, 38, 15" at bounding box center [165, 382] width 92 height 24
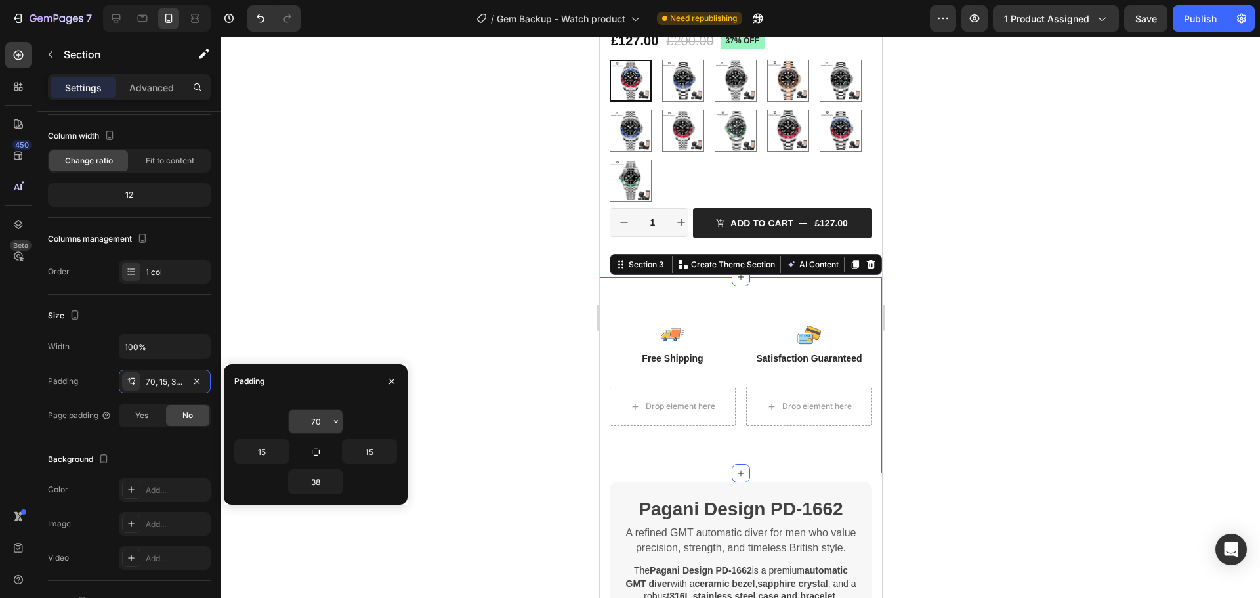
click at [324, 427] on div "70" at bounding box center [316, 422] width 54 height 24
click at [330, 418] on button "button" at bounding box center [336, 422] width 13 height 24
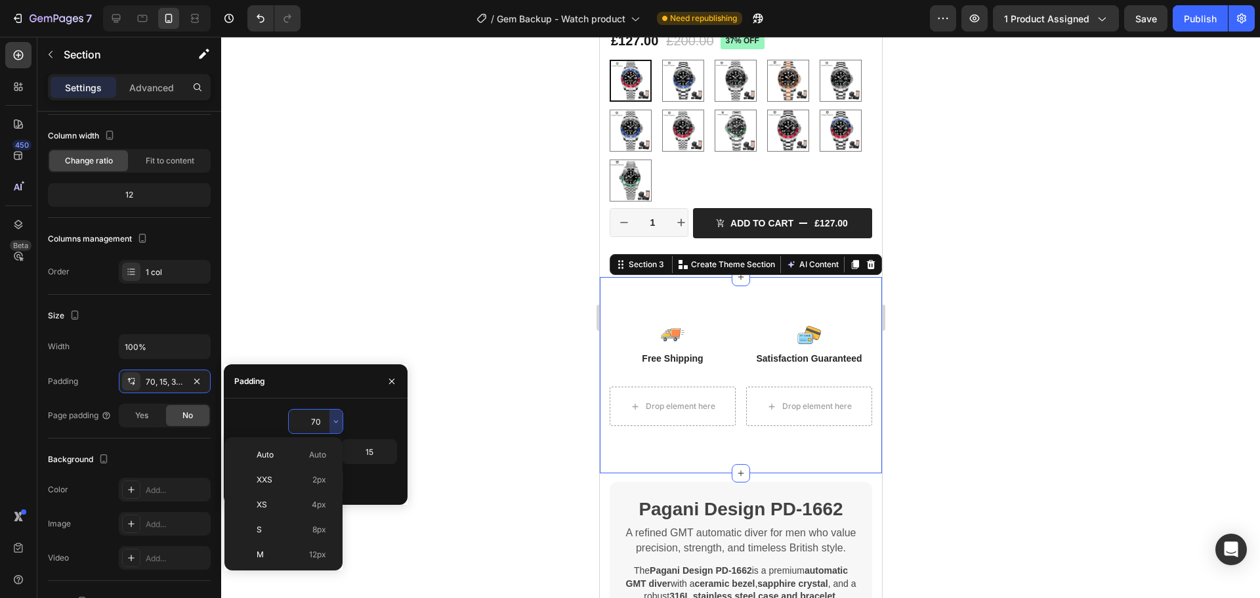
click at [316, 421] on input "70" at bounding box center [316, 422] width 54 height 24
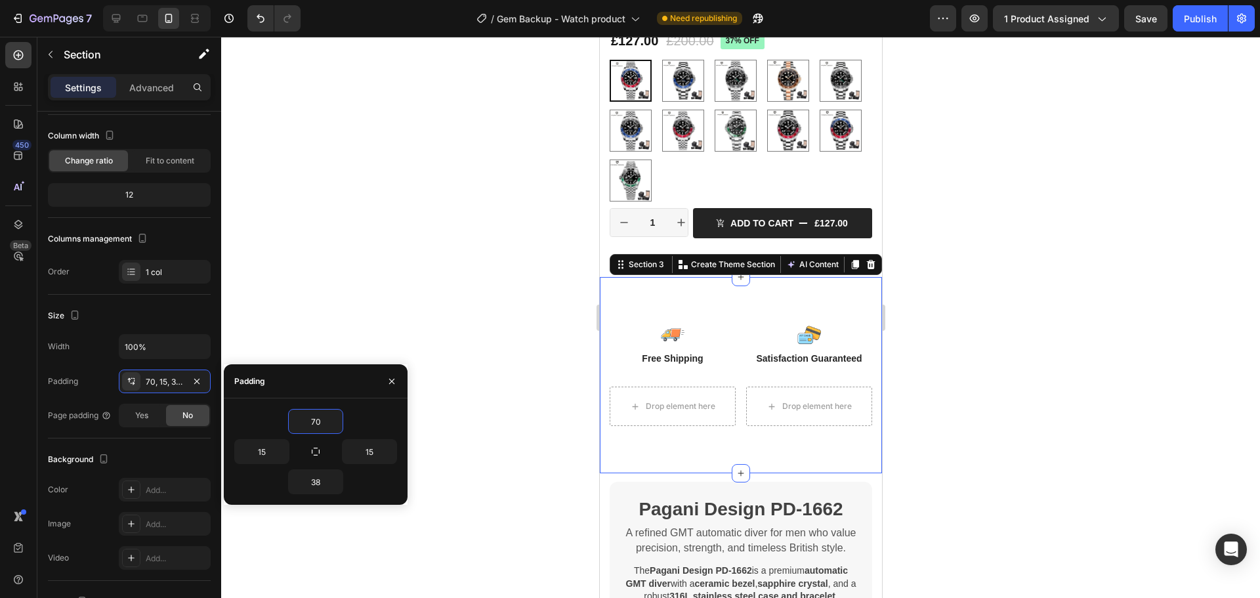
type input "2"
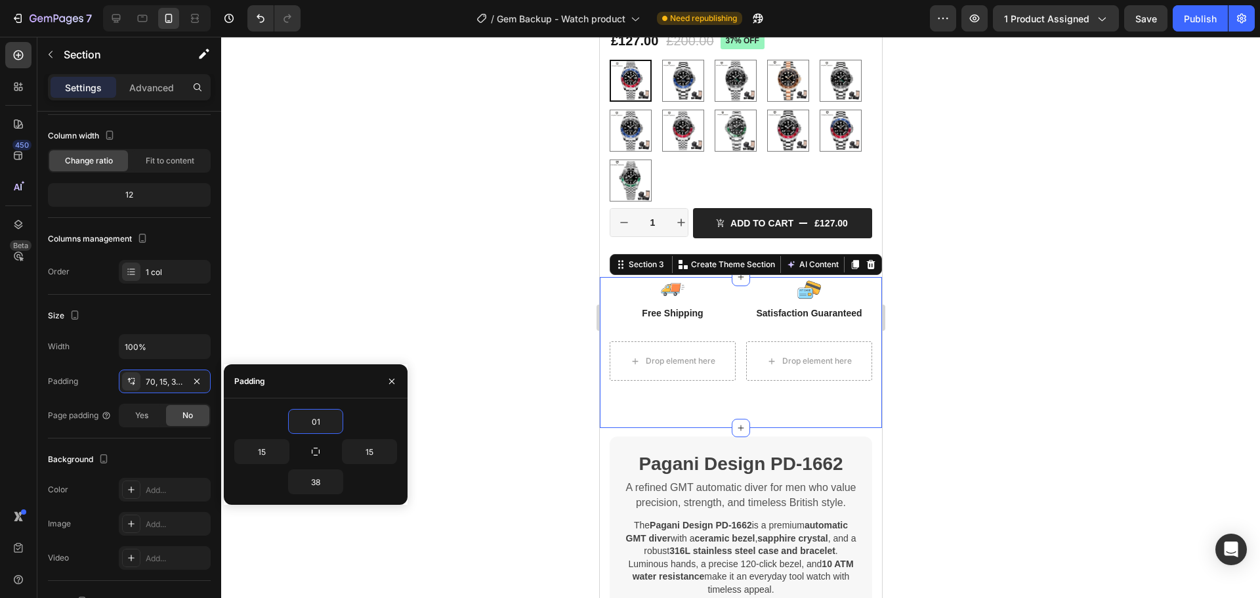
type input "0"
type input "1"
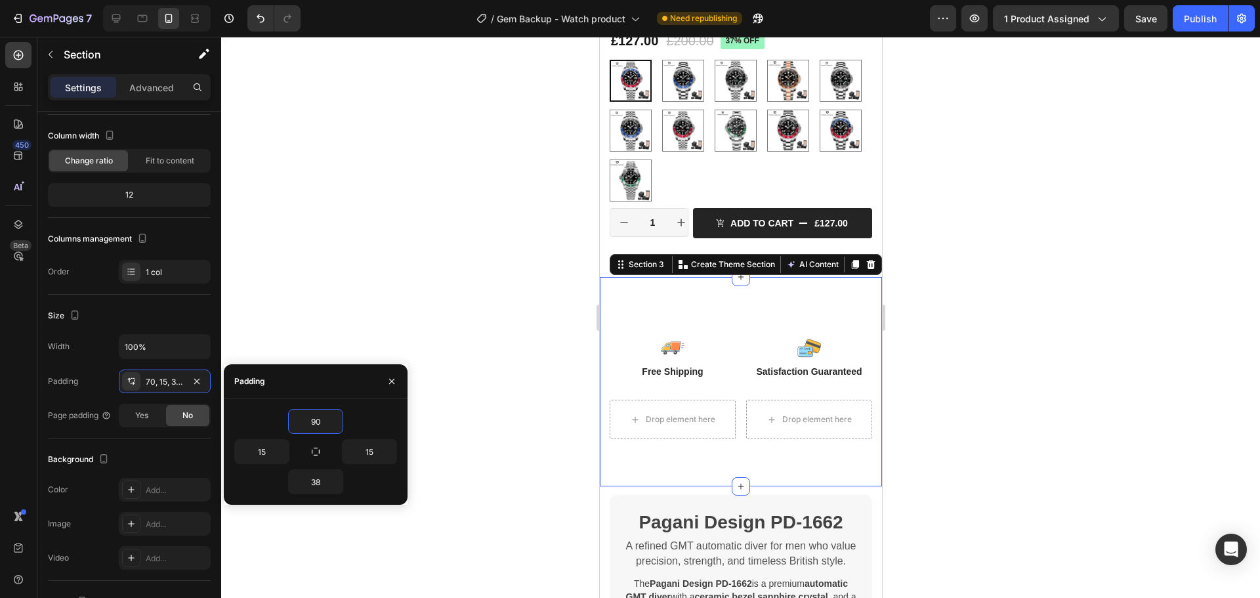
type input "9"
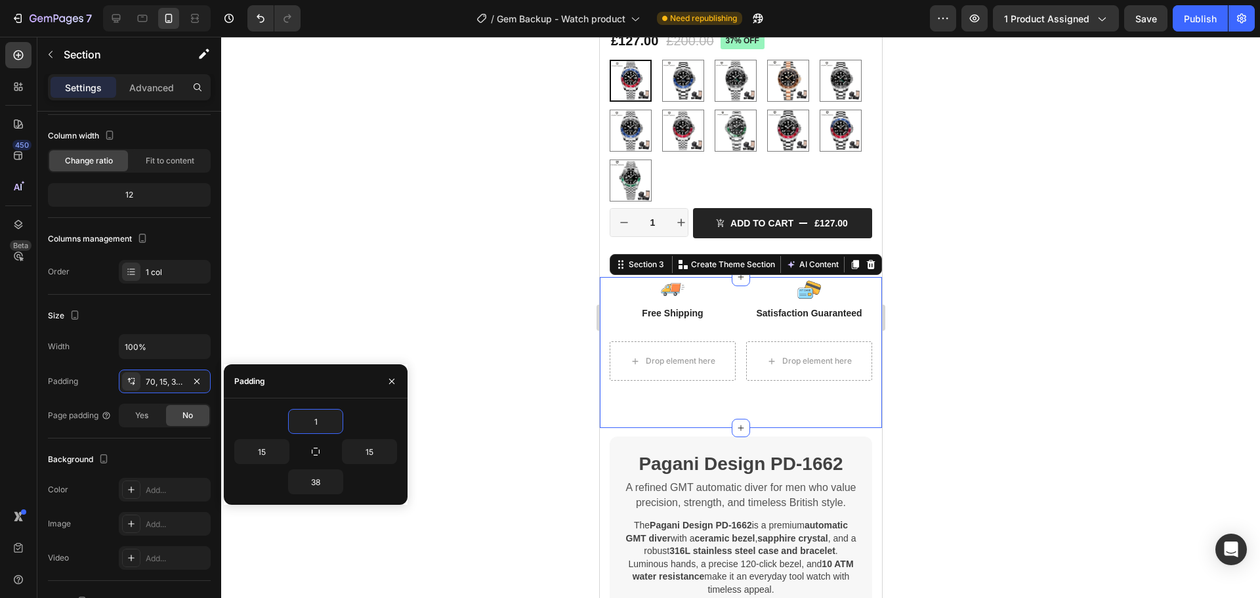
type input "1"
click at [389, 418] on div "1" at bounding box center [315, 421] width 163 height 25
click at [374, 452] on input "15" at bounding box center [370, 452] width 54 height 24
type input "1"
click at [273, 448] on input "15" at bounding box center [262, 452] width 54 height 24
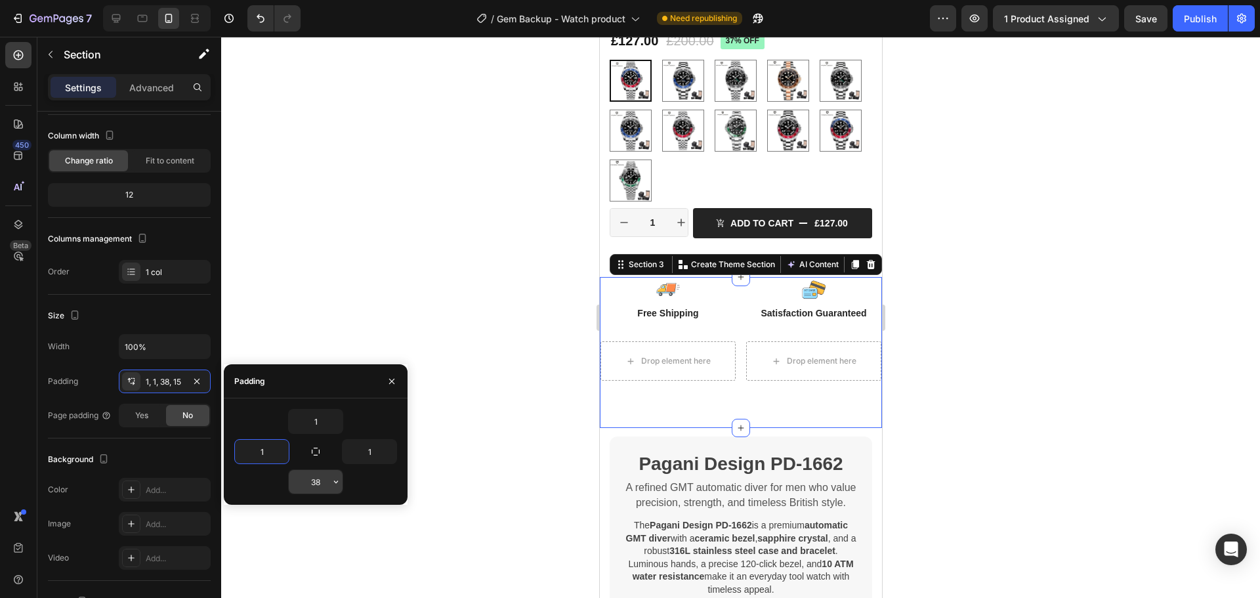
type input "1"
click at [321, 482] on input "38" at bounding box center [316, 482] width 54 height 24
type input "1"
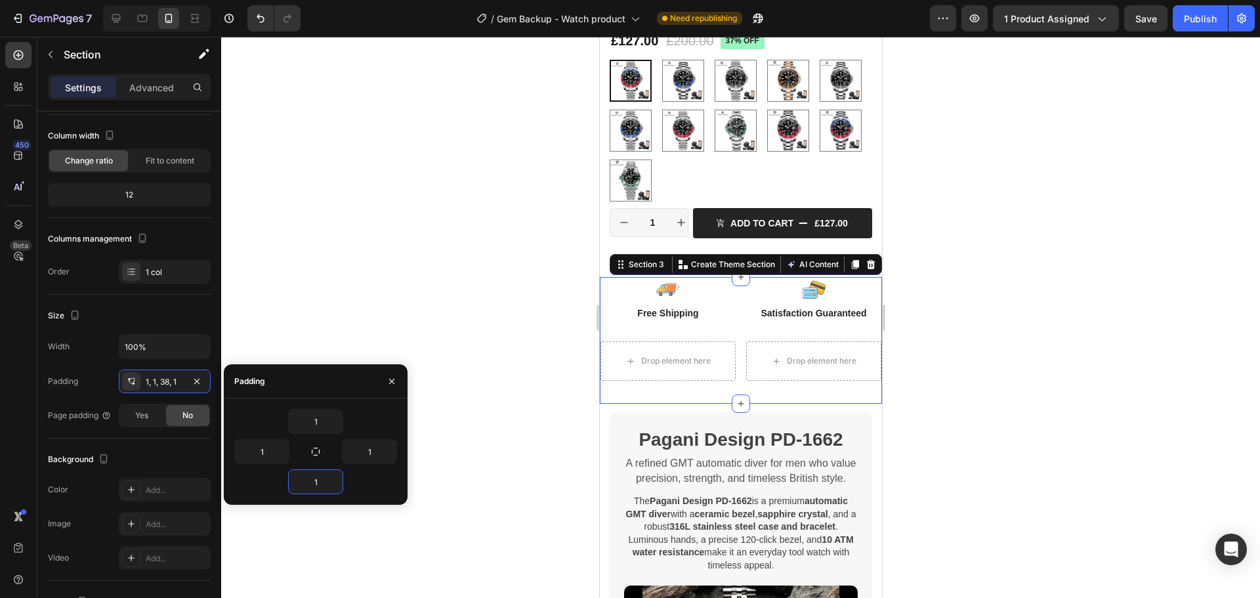
click at [519, 261] on div at bounding box center [740, 317] width 1039 height 561
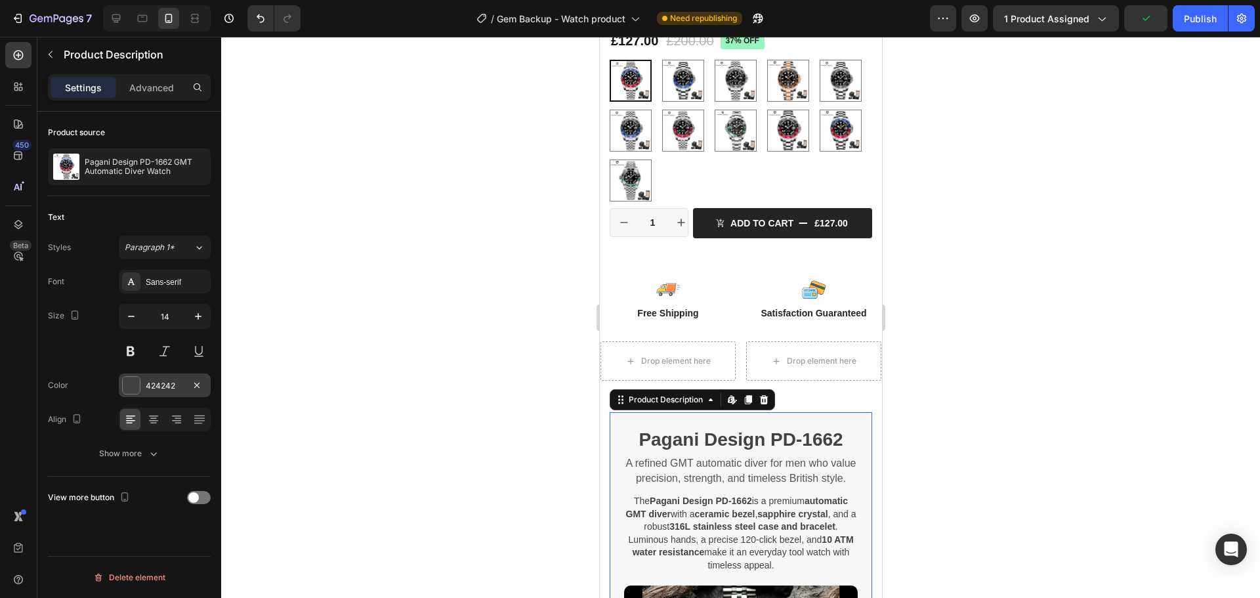
click at [171, 384] on div "424242" at bounding box center [165, 386] width 38 height 12
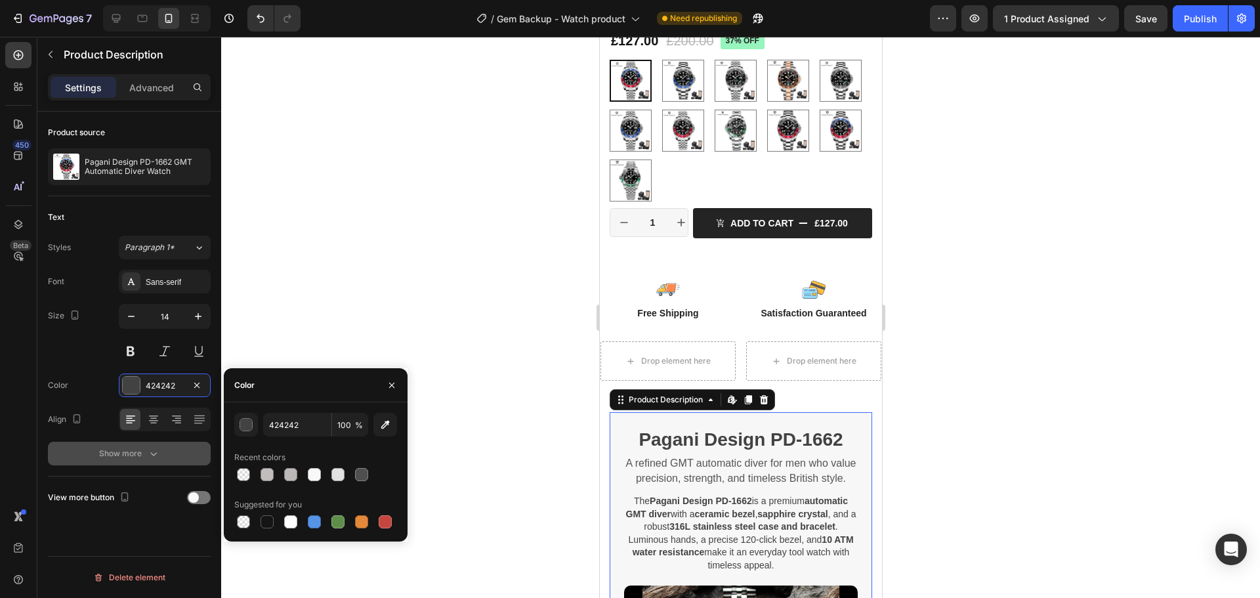
click at [157, 444] on button "Show more" at bounding box center [129, 454] width 163 height 24
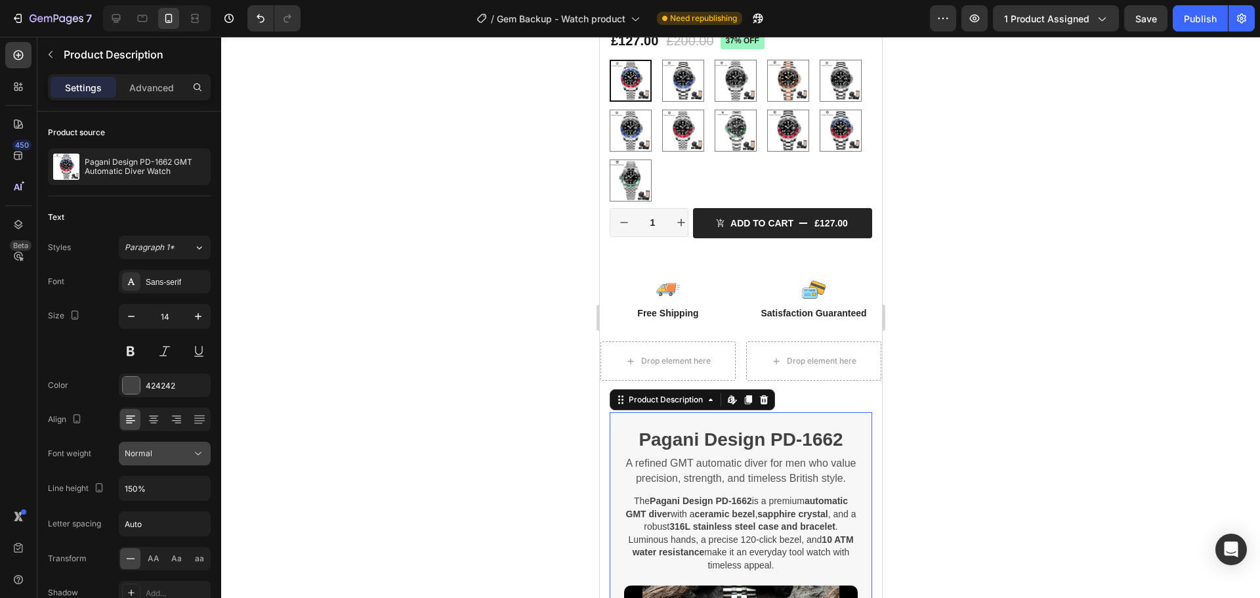
scroll to position [146, 0]
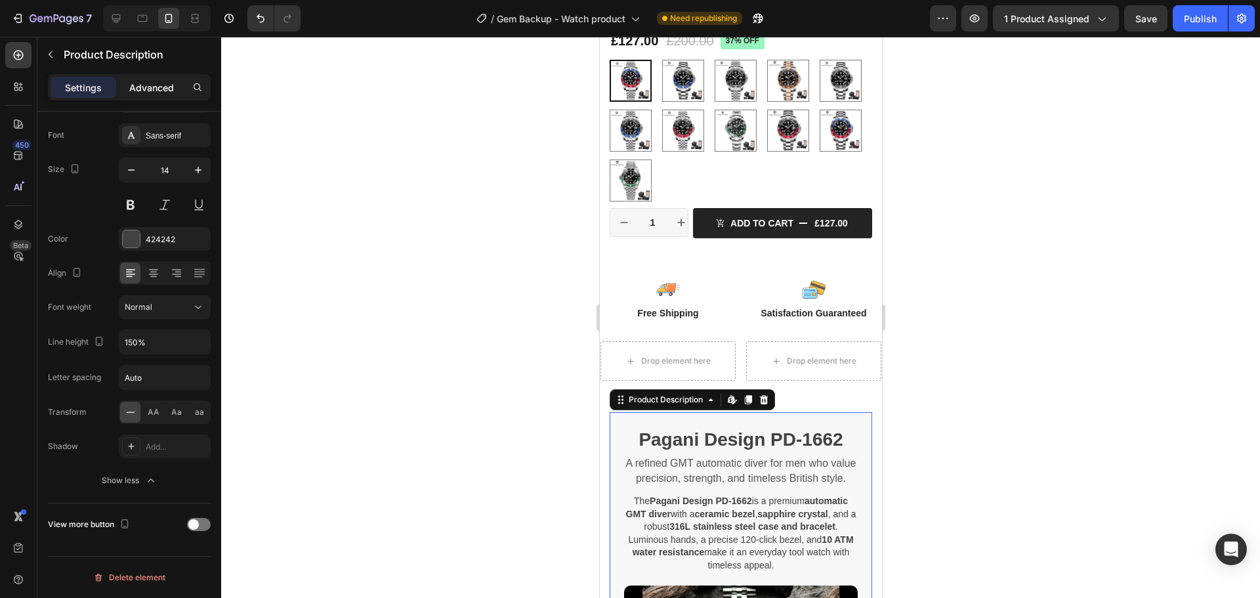
click at [156, 91] on p "Advanced" at bounding box center [151, 88] width 45 height 14
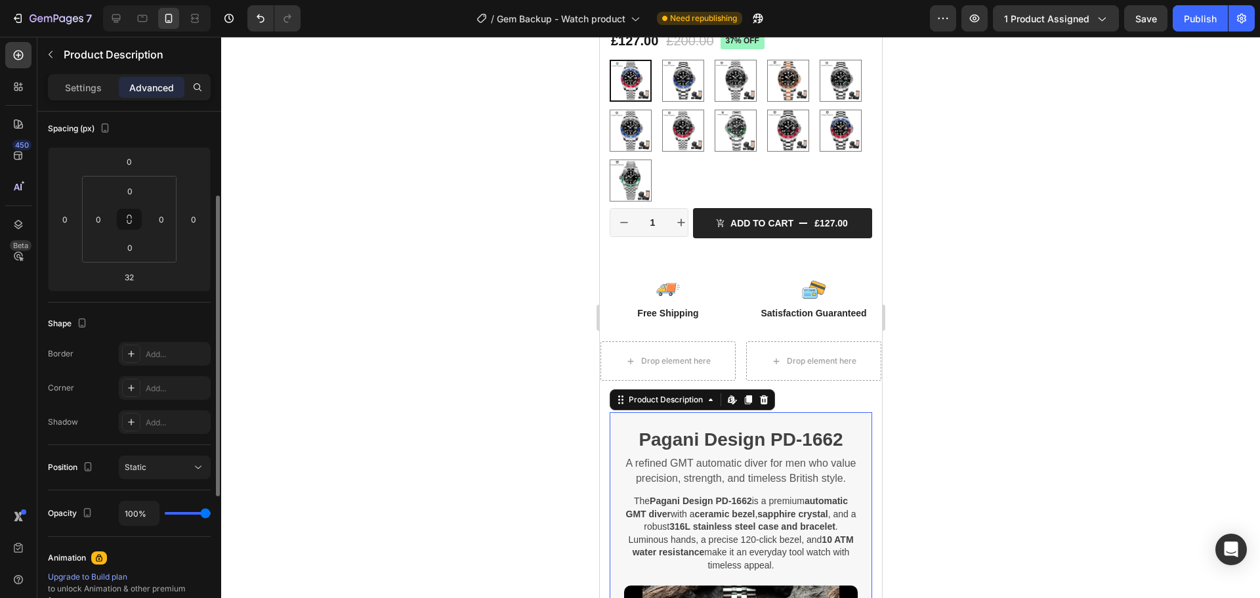
scroll to position [387, 0]
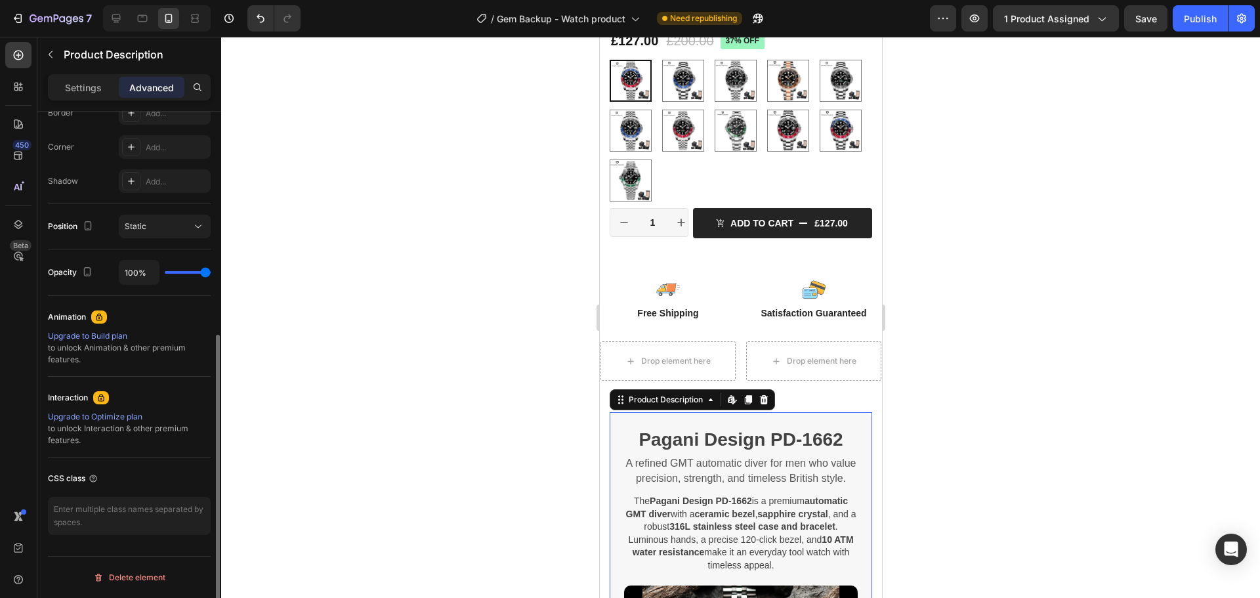
click at [450, 342] on div at bounding box center [740, 317] width 1039 height 561
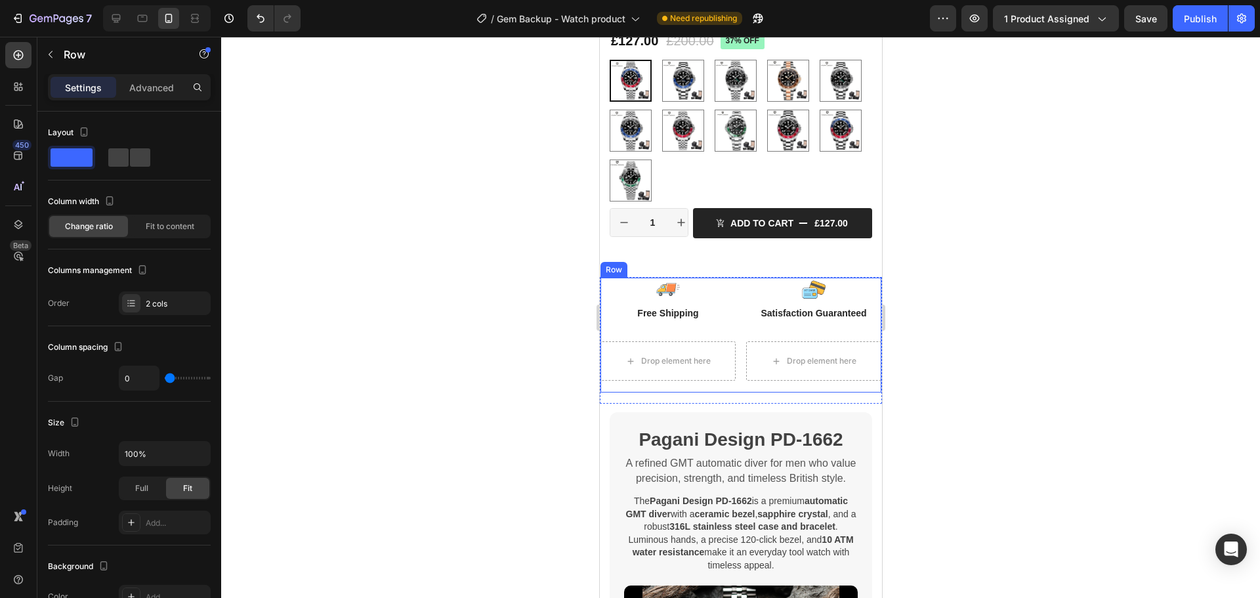
click at [862, 322] on div "Image Free Shipping Text Block Row Image Satisfaction Guaranteed Text Block Row…" at bounding box center [740, 310] width 281 height 64
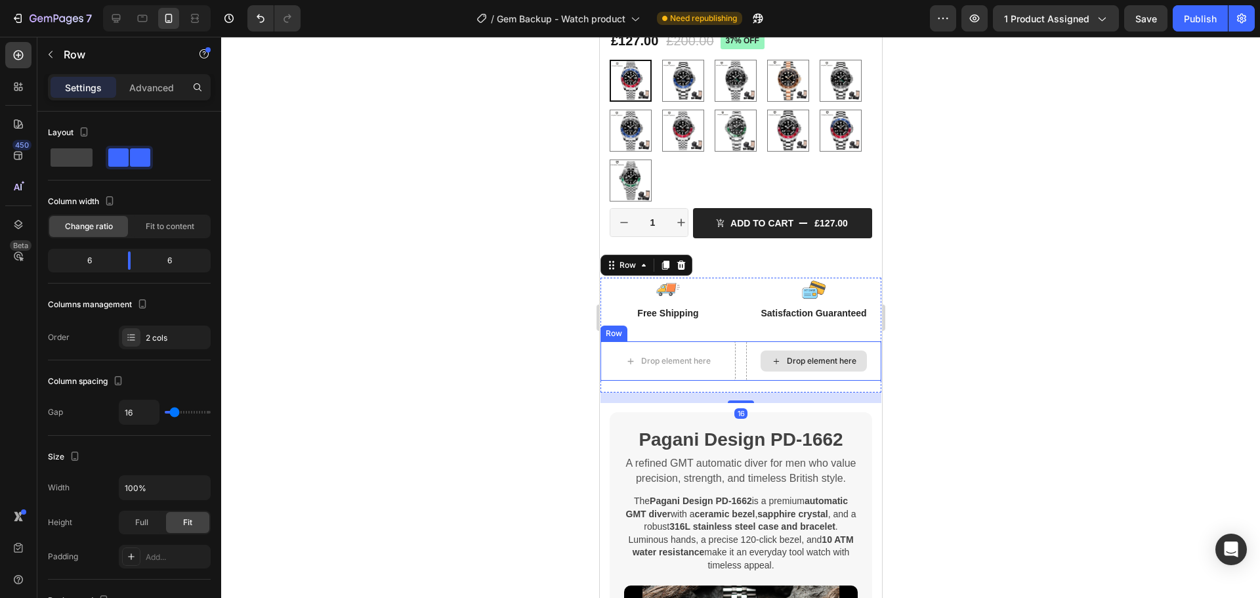
scroll to position [358, 0]
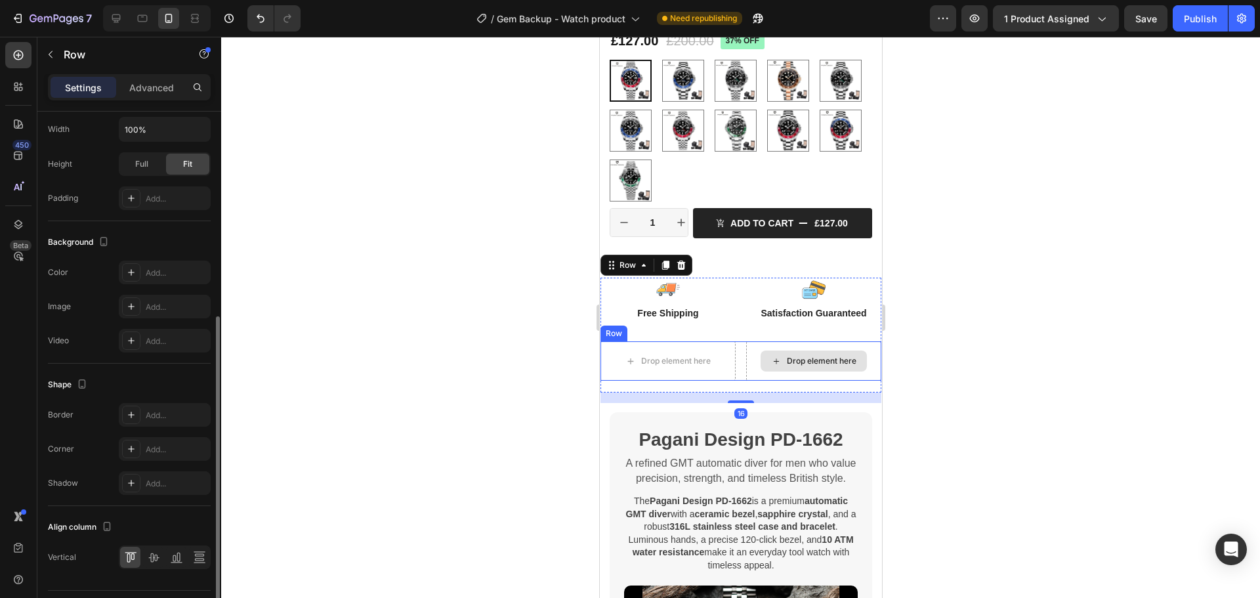
click at [861, 364] on div "Drop element here" at bounding box center [813, 360] width 135 height 39
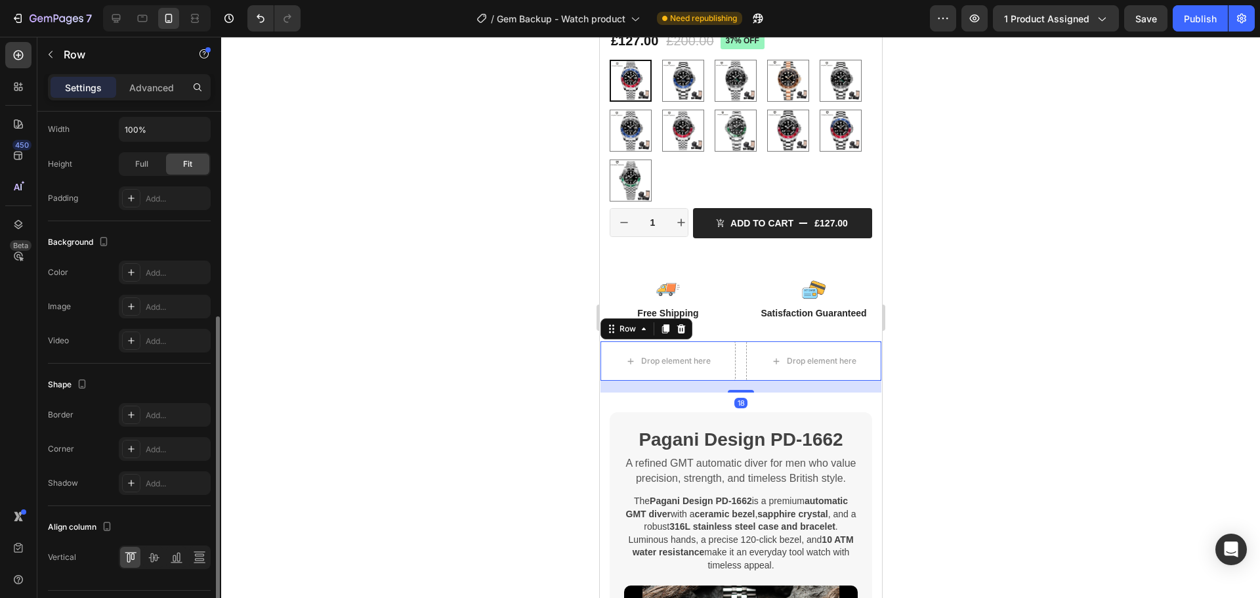
click at [686, 324] on div at bounding box center [681, 329] width 16 height 16
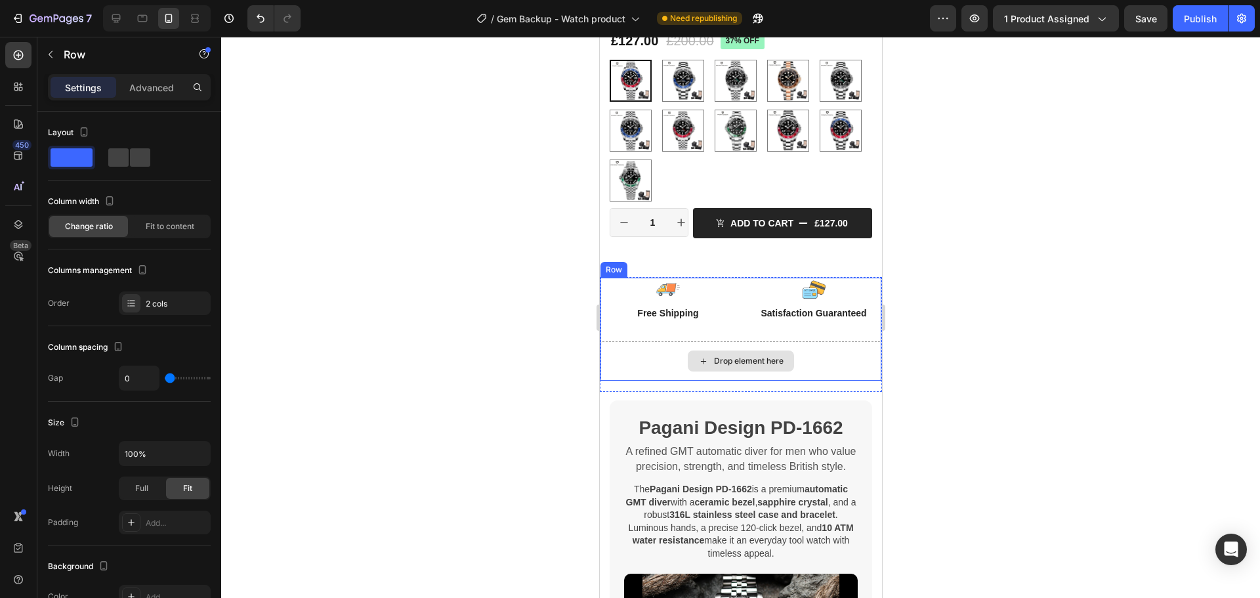
click at [843, 359] on div "Drop element here" at bounding box center [740, 360] width 281 height 39
click at [830, 354] on div "Drop element here" at bounding box center [740, 360] width 281 height 39
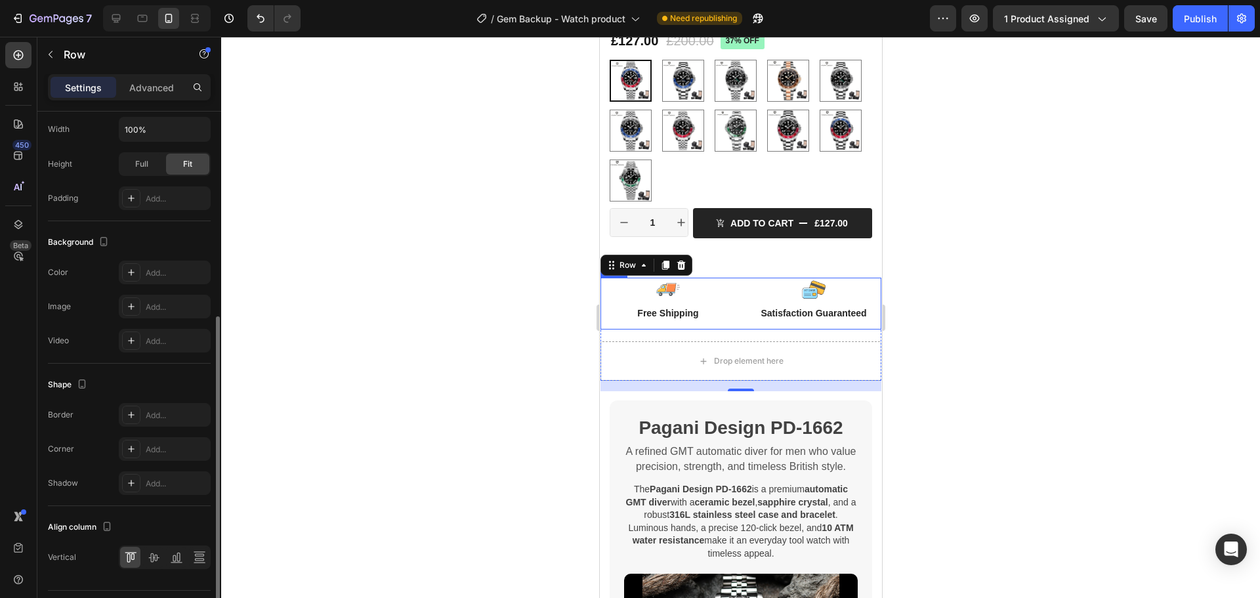
click at [735, 278] on div "Image Free Shipping Text Block Row Image Satisfaction Guaranteed Text Block Row…" at bounding box center [740, 304] width 281 height 52
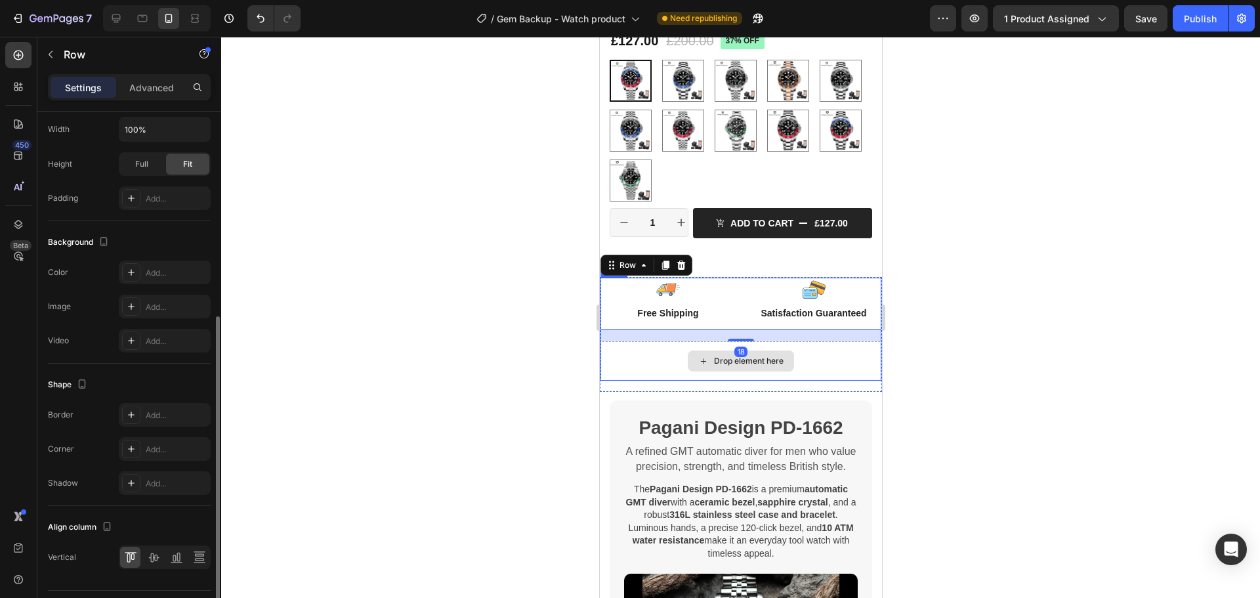
click at [827, 358] on div "Drop element here" at bounding box center [740, 360] width 281 height 39
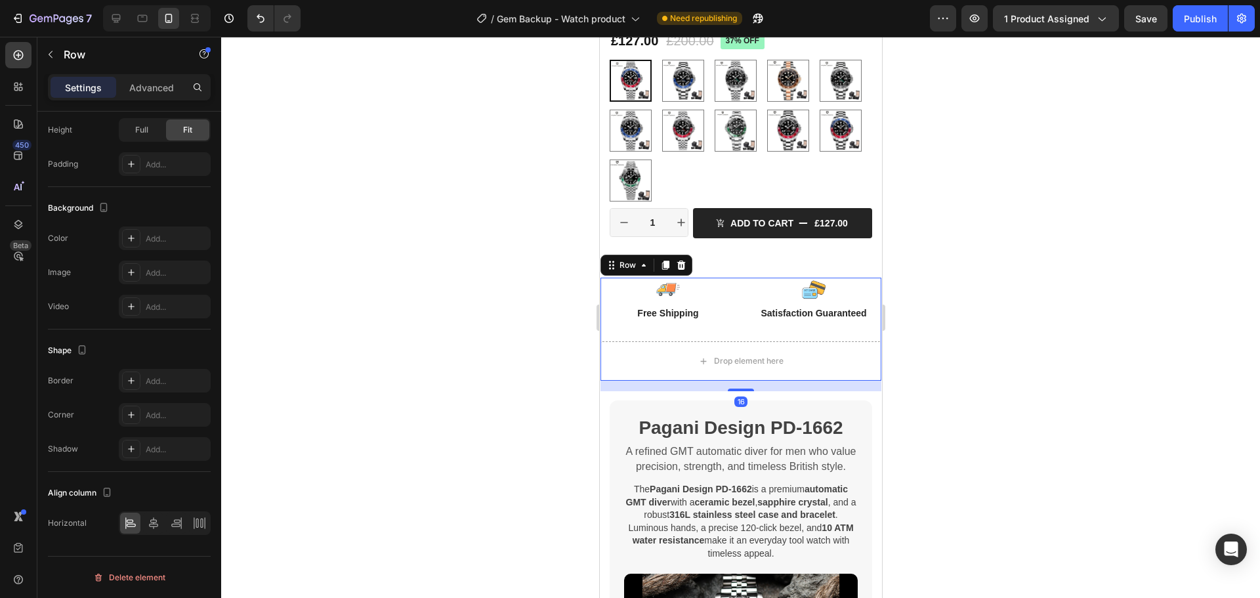
click at [683, 261] on icon at bounding box center [681, 265] width 9 height 9
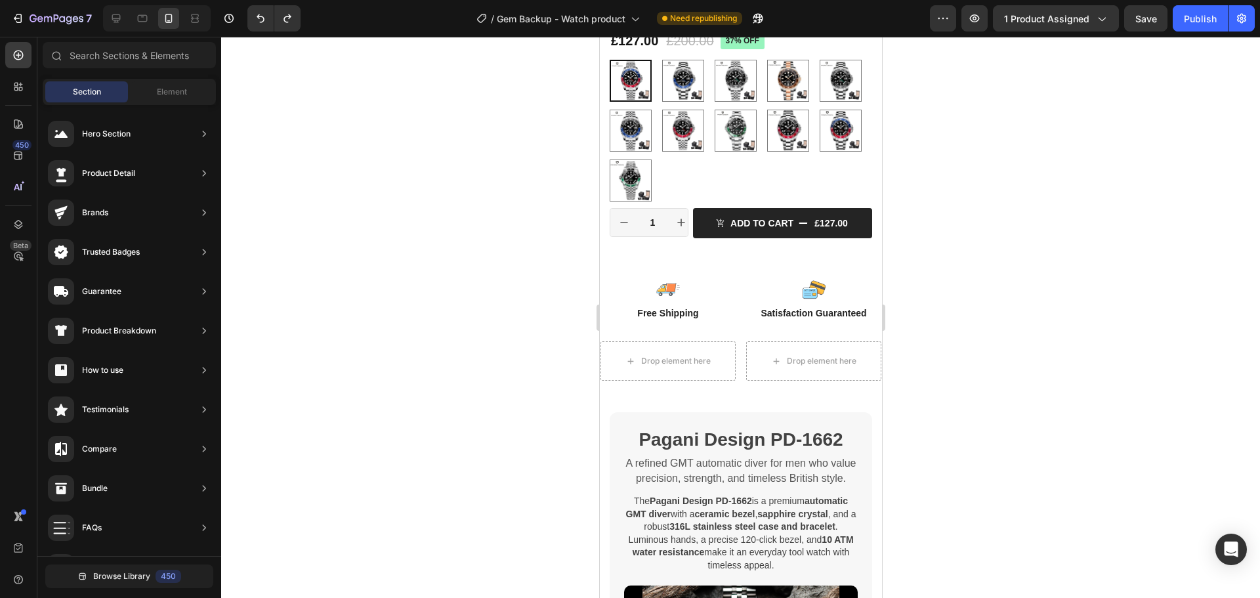
drag, startPoint x: 1020, startPoint y: 306, endPoint x: 1005, endPoint y: 297, distance: 17.3
click at [1020, 305] on div at bounding box center [740, 317] width 1039 height 561
click at [1145, 15] on span "Save" at bounding box center [1147, 18] width 22 height 11
click at [1188, 16] on div "Publish" at bounding box center [1200, 19] width 33 height 14
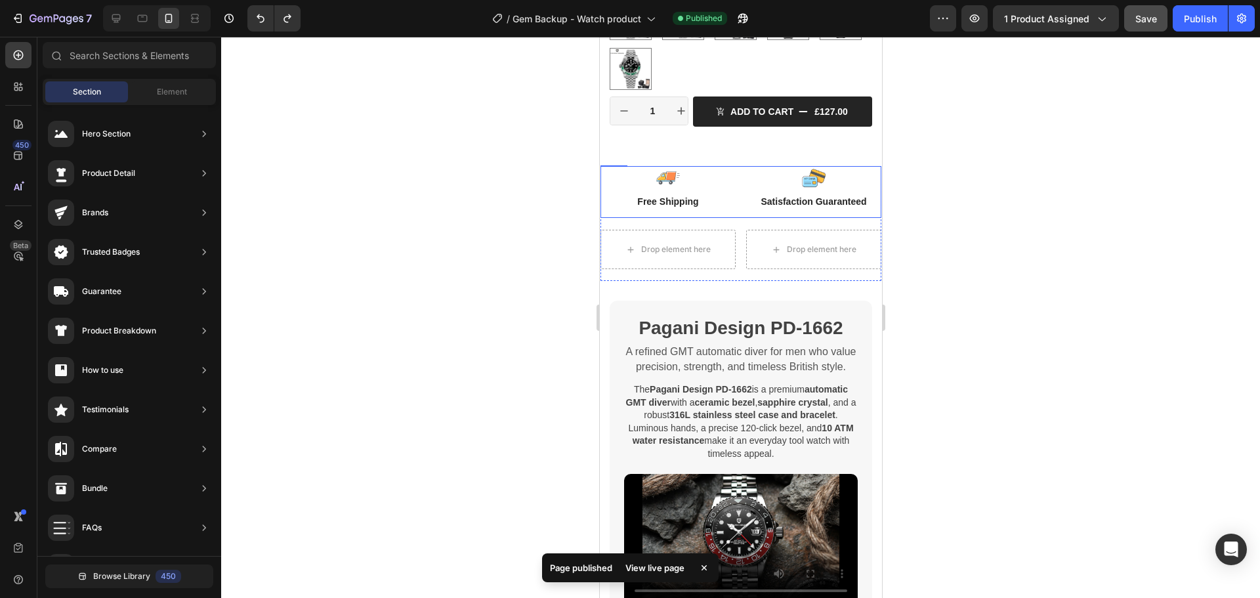
scroll to position [263, 0]
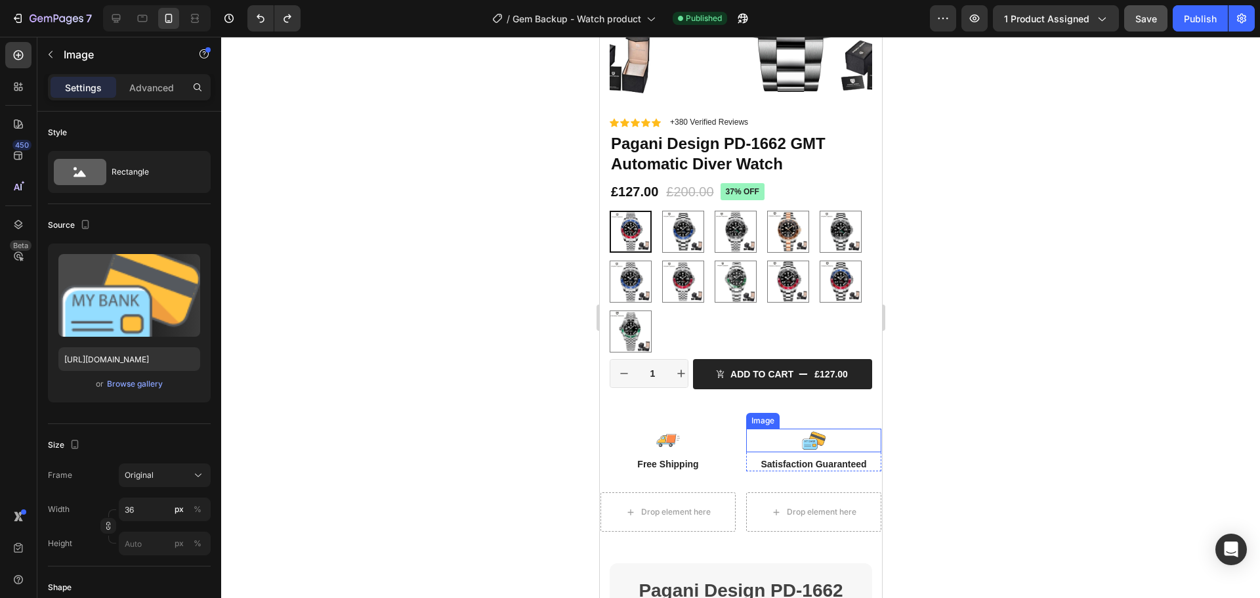
click at [748, 429] on div at bounding box center [813, 441] width 135 height 24
click at [710, 407] on div "Product Images Icon Icon Icon Icon Icon Icon List +380 Verified Reviews Text Bl…" at bounding box center [740, 129] width 263 height 579
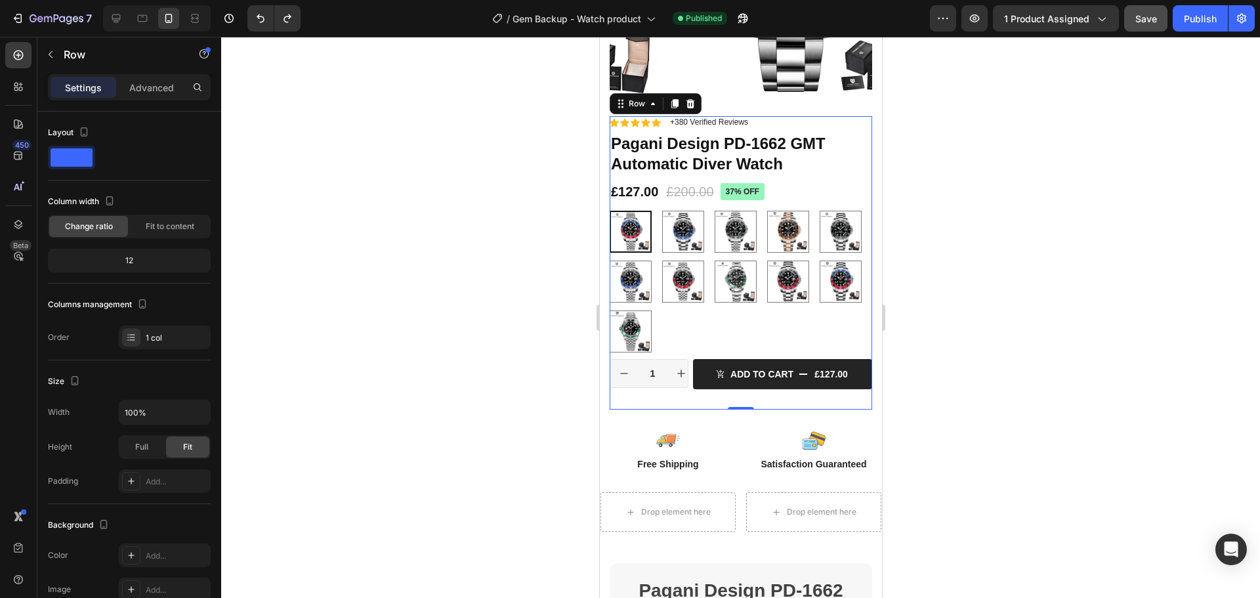
click at [771, 400] on div "Icon Icon Icon Icon Icon Icon List +380 Verified Reviews Text Block Row 37% off…" at bounding box center [740, 262] width 263 height 293
click at [695, 393] on div "Icon Icon Icon Icon Icon Icon List +380 Verified Reviews Text Block Row 37% off…" at bounding box center [740, 262] width 263 height 293
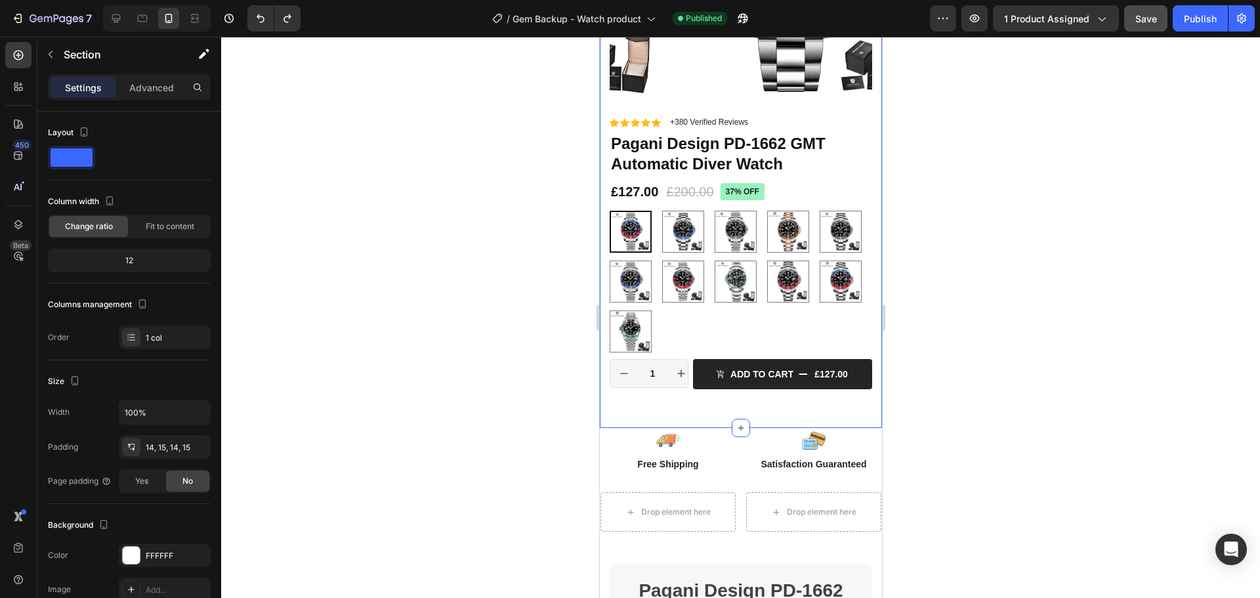
click at [754, 409] on div "Product Images Icon Icon Icon Icon Icon Icon List +380 Verified Reviews Text Bl…" at bounding box center [740, 129] width 263 height 579
click at [174, 446] on div "14, 15, 14, 15" at bounding box center [165, 448] width 38 height 12
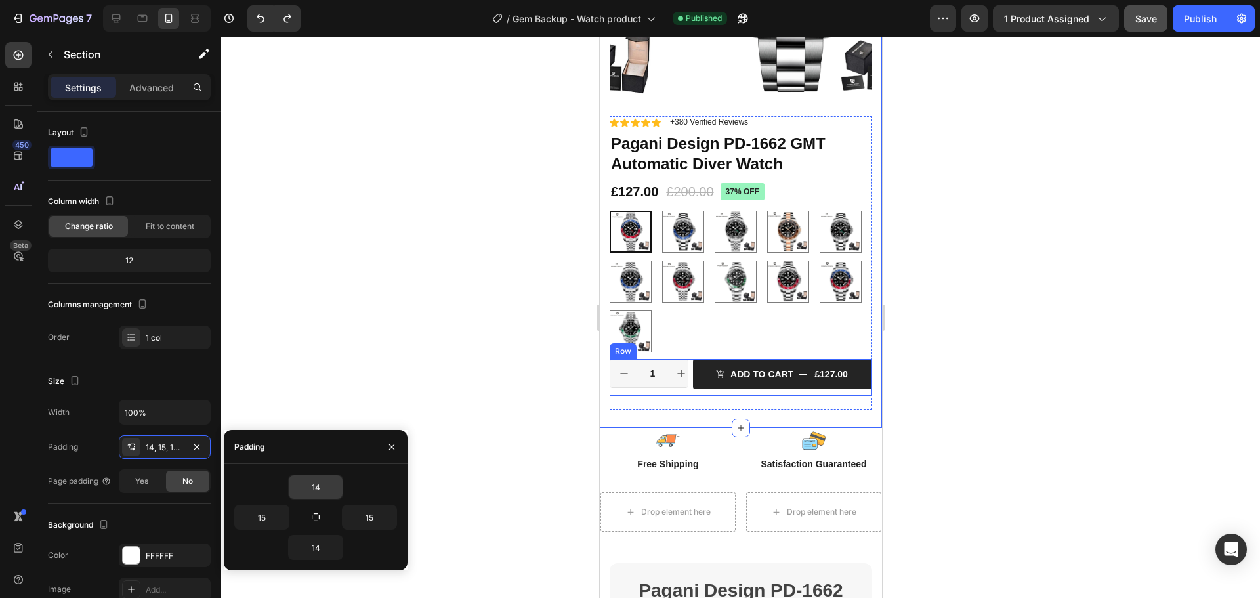
click at [320, 475] on div "14" at bounding box center [315, 487] width 55 height 25
click at [322, 488] on input "14" at bounding box center [316, 487] width 54 height 24
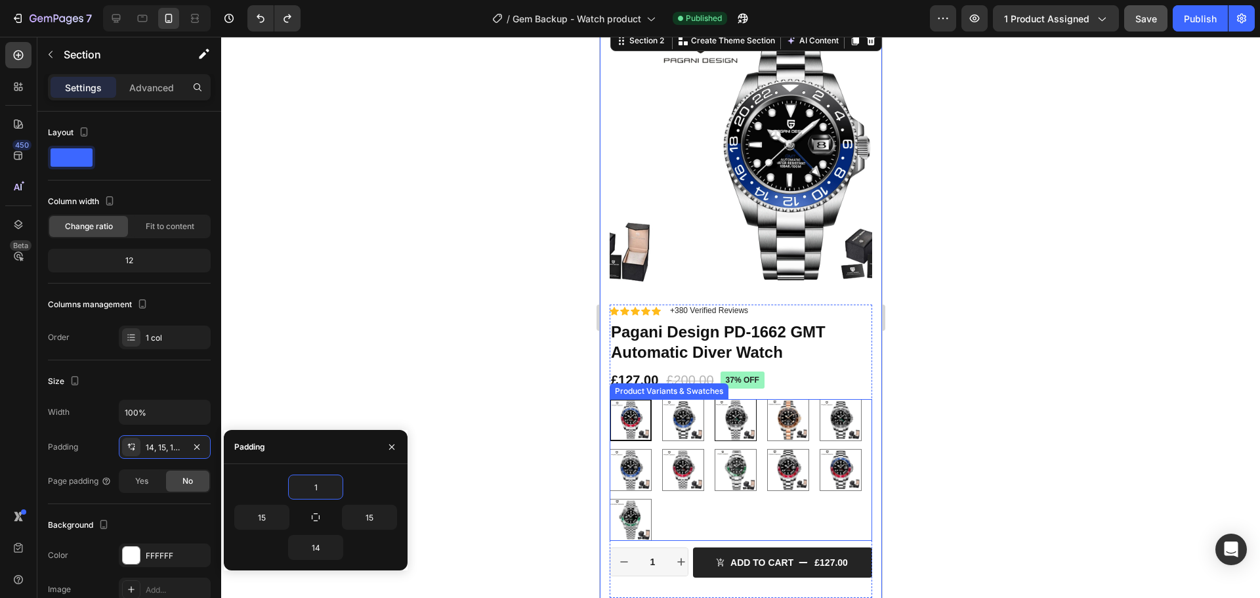
scroll to position [131, 0]
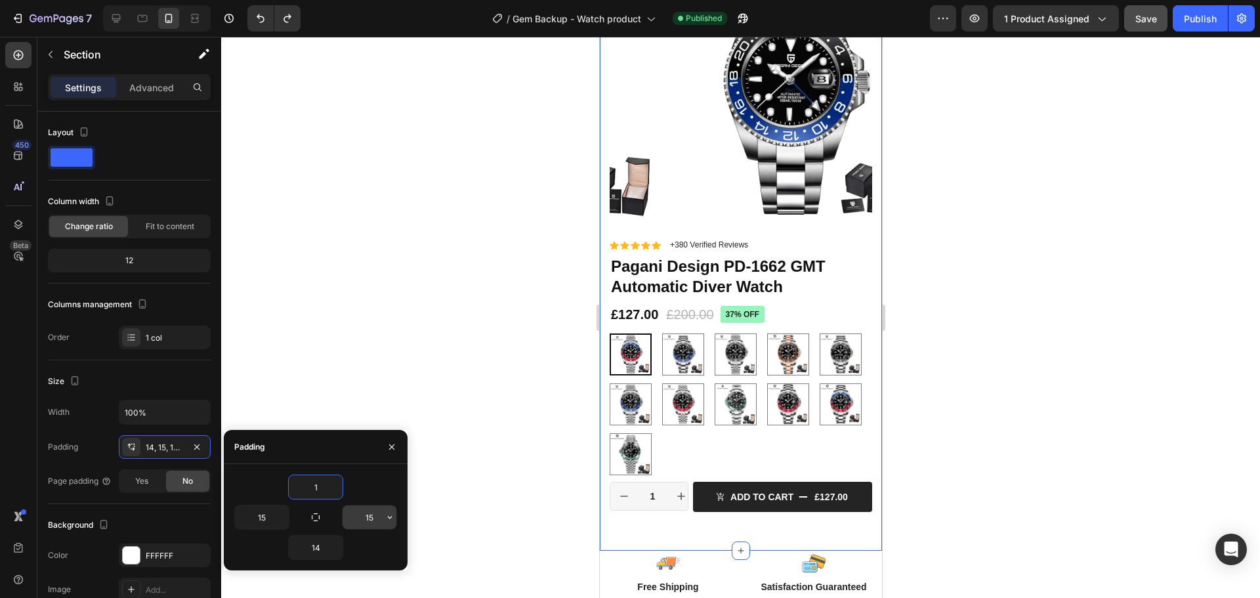
type input "1"
click at [367, 509] on input "15" at bounding box center [370, 517] width 54 height 24
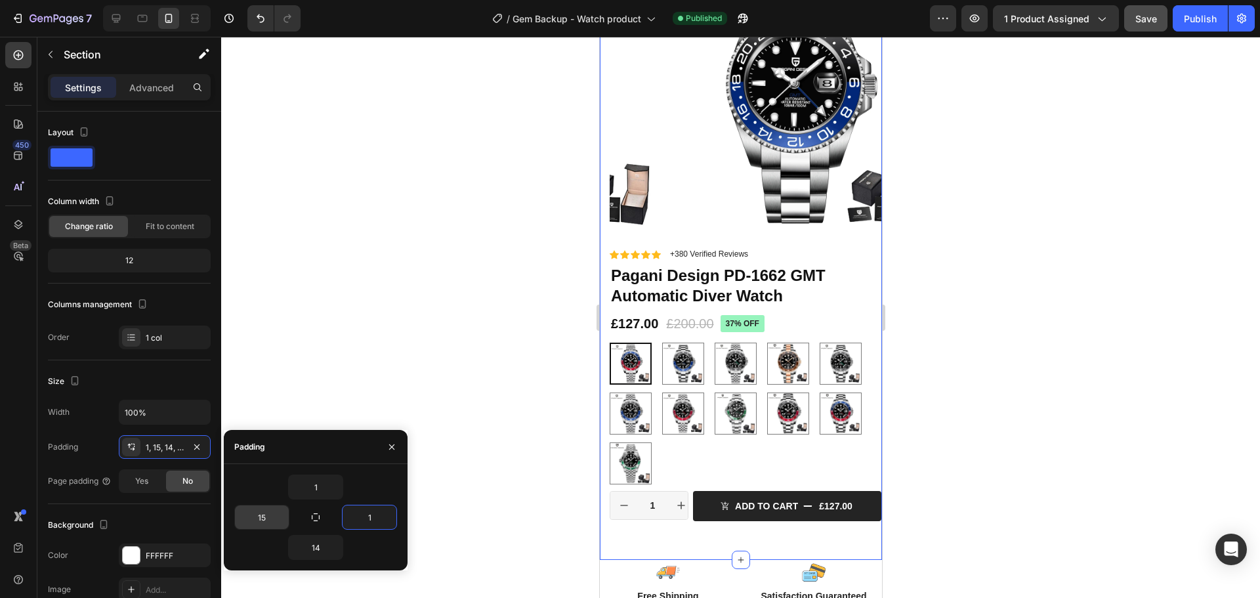
type input "1"
click at [270, 518] on input "15" at bounding box center [262, 517] width 54 height 24
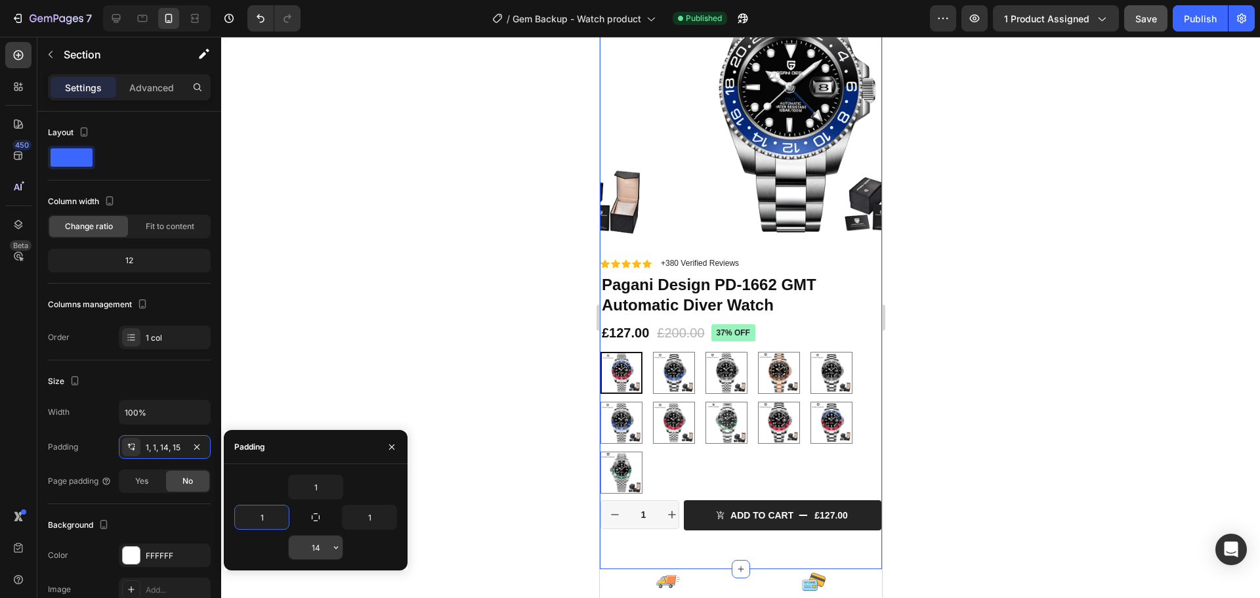
type input "1"
click at [322, 549] on input "14" at bounding box center [316, 548] width 54 height 24
type input "1"
click at [975, 295] on div at bounding box center [740, 317] width 1039 height 561
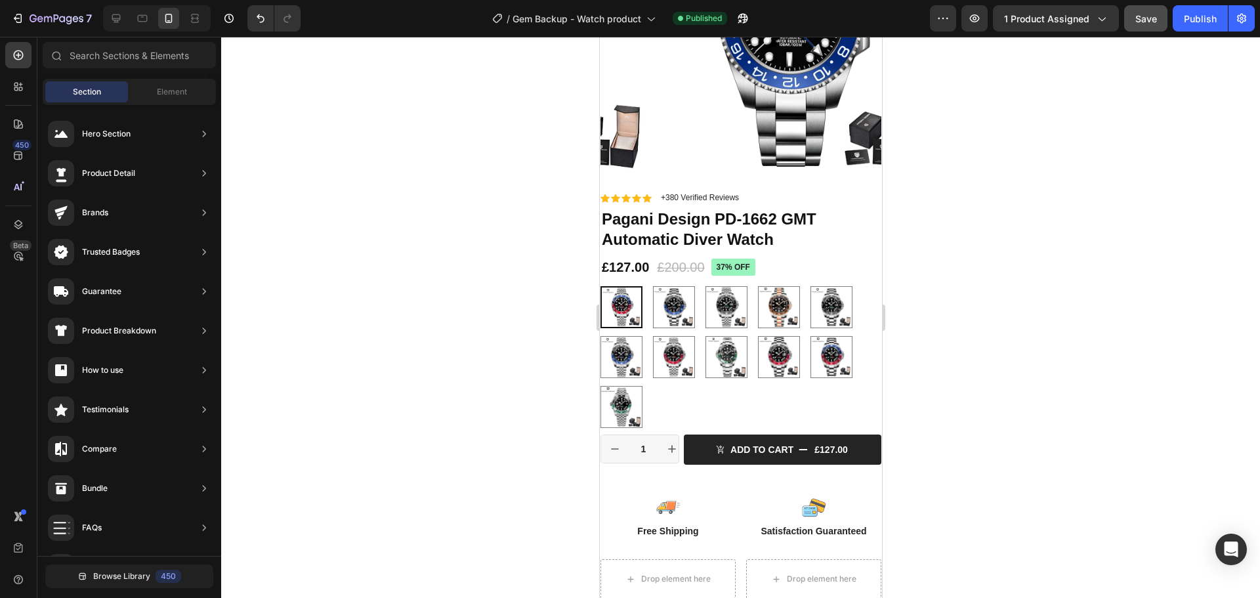
scroll to position [394, 0]
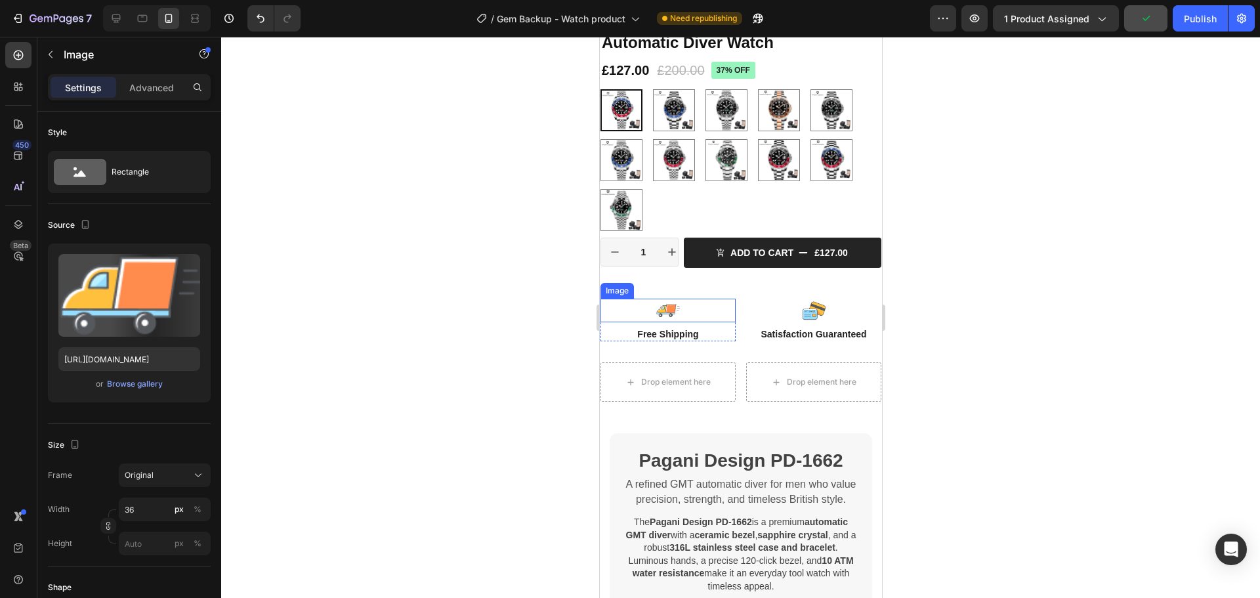
click at [715, 299] on div at bounding box center [667, 311] width 135 height 24
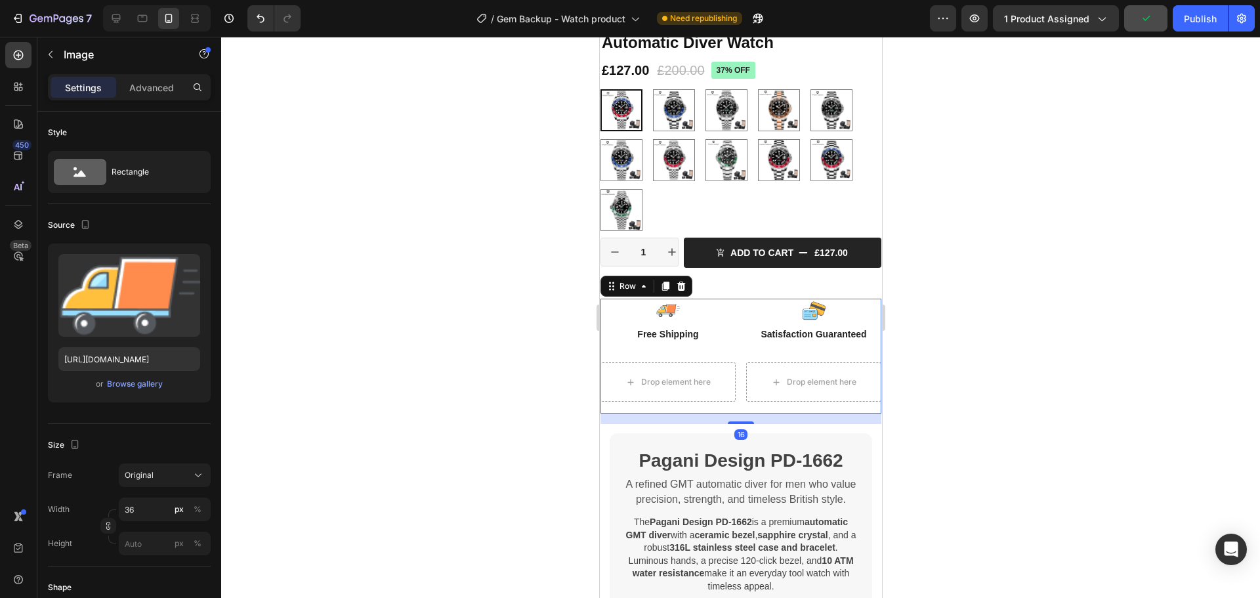
click at [735, 396] on div "Drop element here Drop element here Row" at bounding box center [740, 387] width 281 height 51
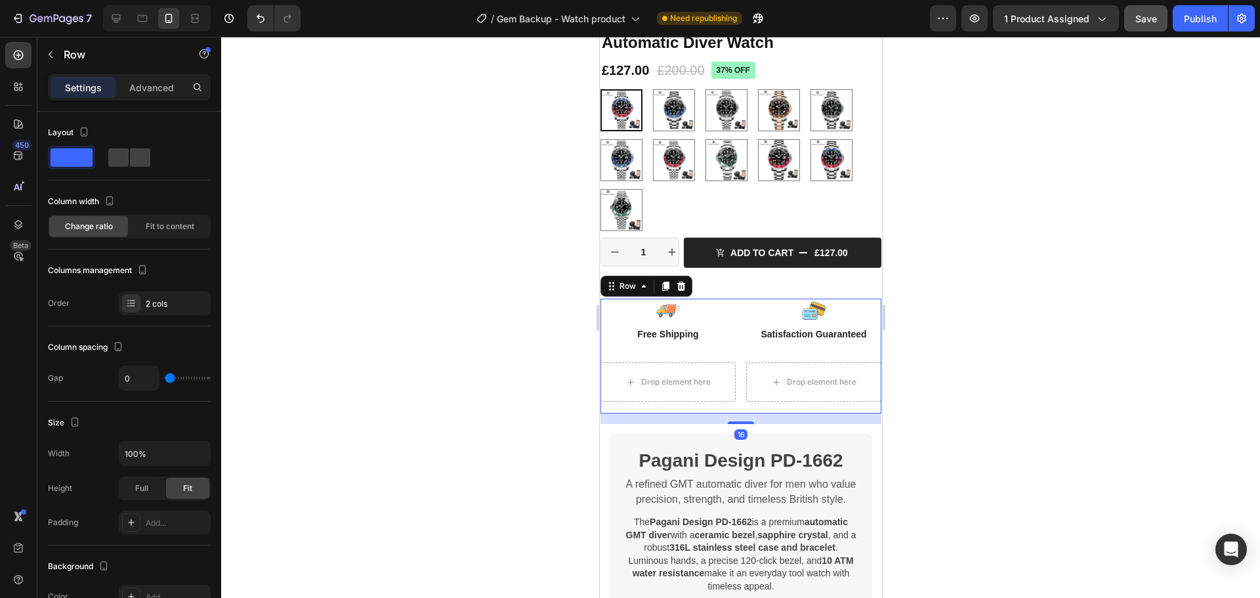
click at [738, 395] on div "Drop element here Drop element here Row" at bounding box center [740, 387] width 281 height 51
click at [178, 305] on div "2 cols" at bounding box center [177, 304] width 62 height 12
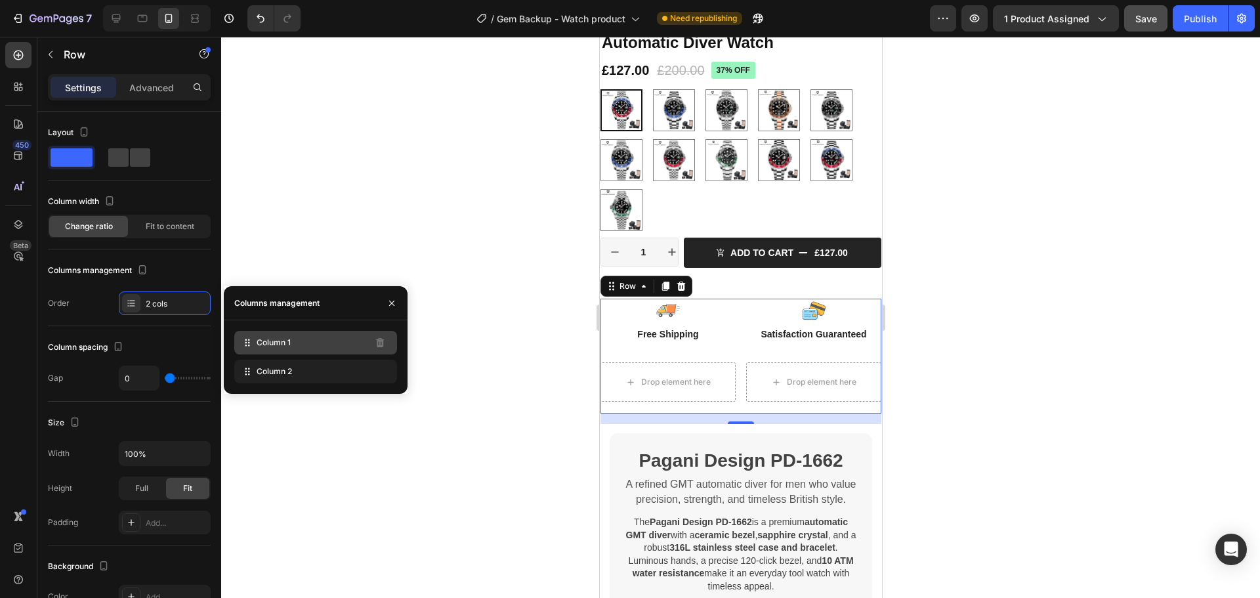
click at [327, 350] on div "Column 1" at bounding box center [315, 343] width 163 height 24
click at [322, 349] on div "Column 1" at bounding box center [315, 343] width 163 height 24
click at [435, 431] on div at bounding box center [740, 317] width 1039 height 561
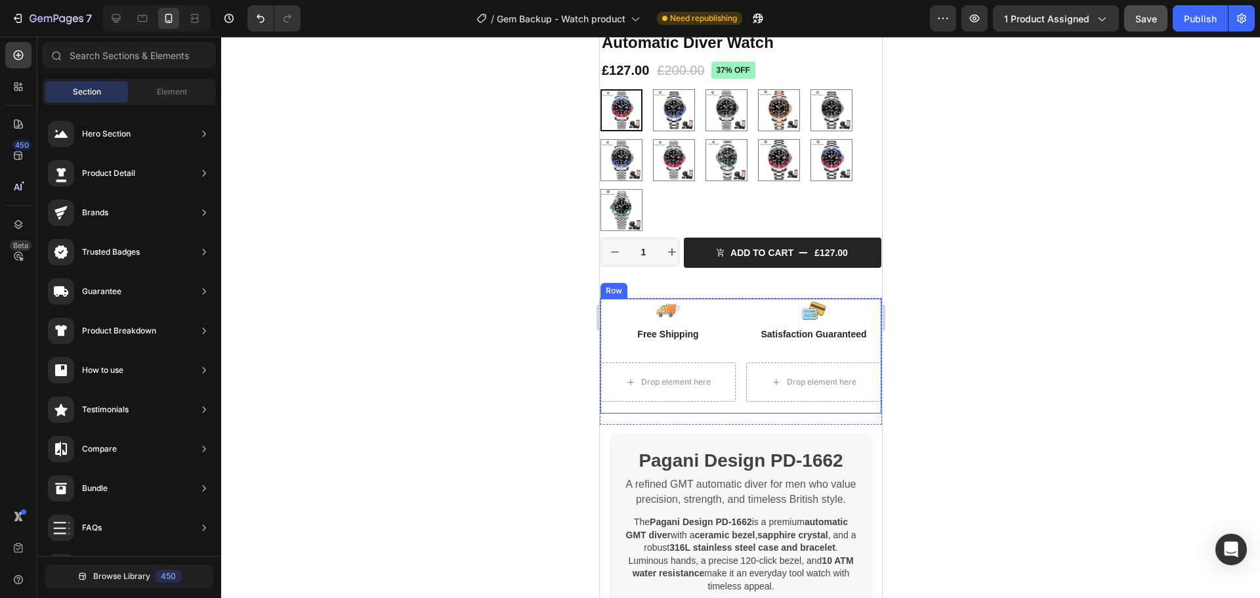
scroll to position [460, 0]
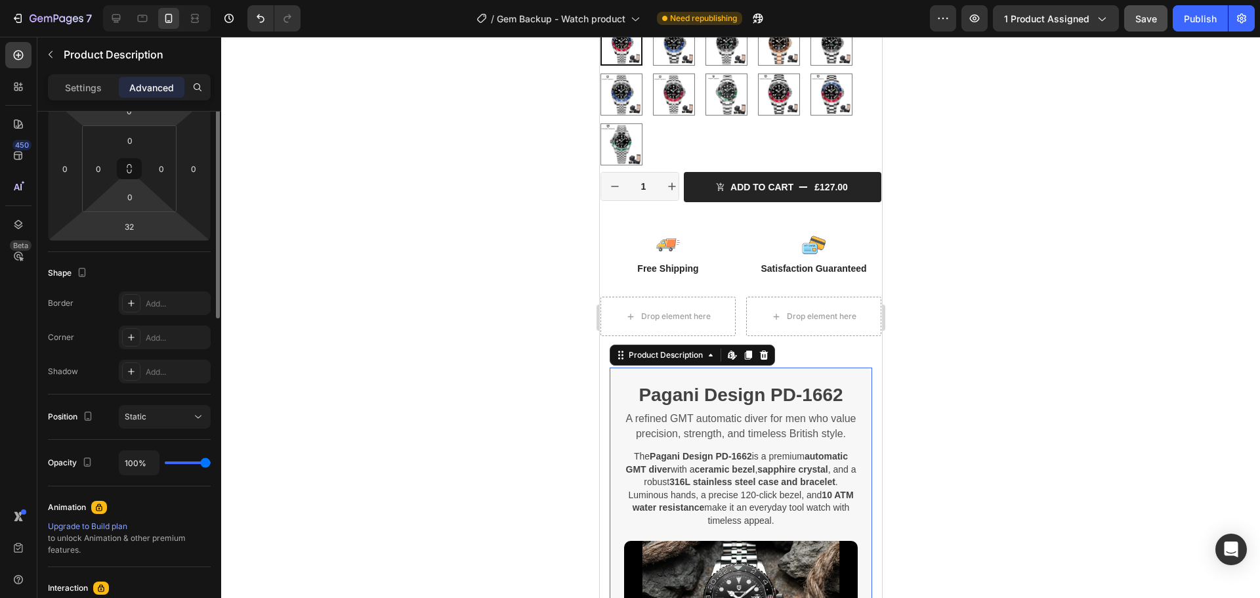
scroll to position [0, 0]
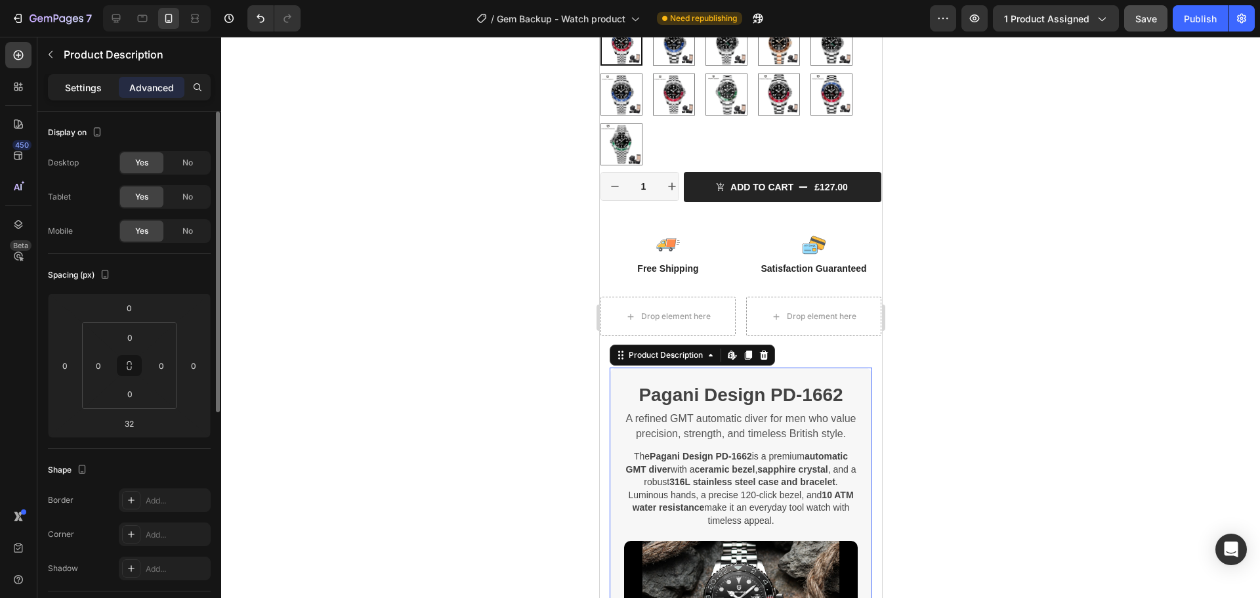
click at [83, 90] on p "Settings" at bounding box center [83, 88] width 37 height 14
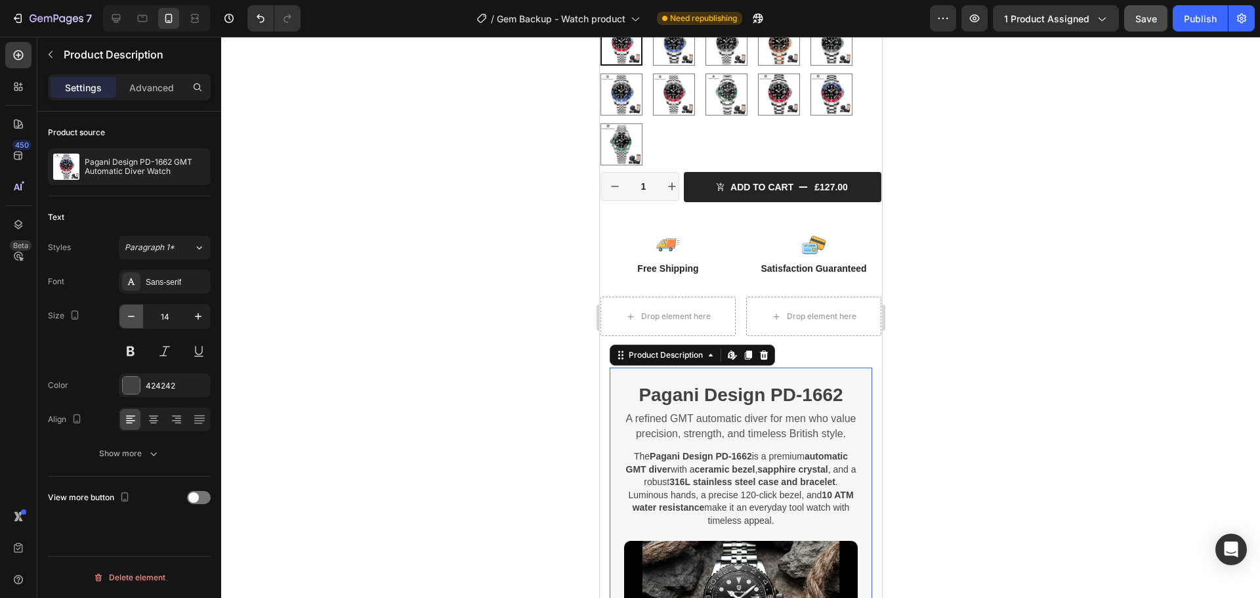
click at [131, 316] on icon "button" at bounding box center [131, 316] width 7 height 1
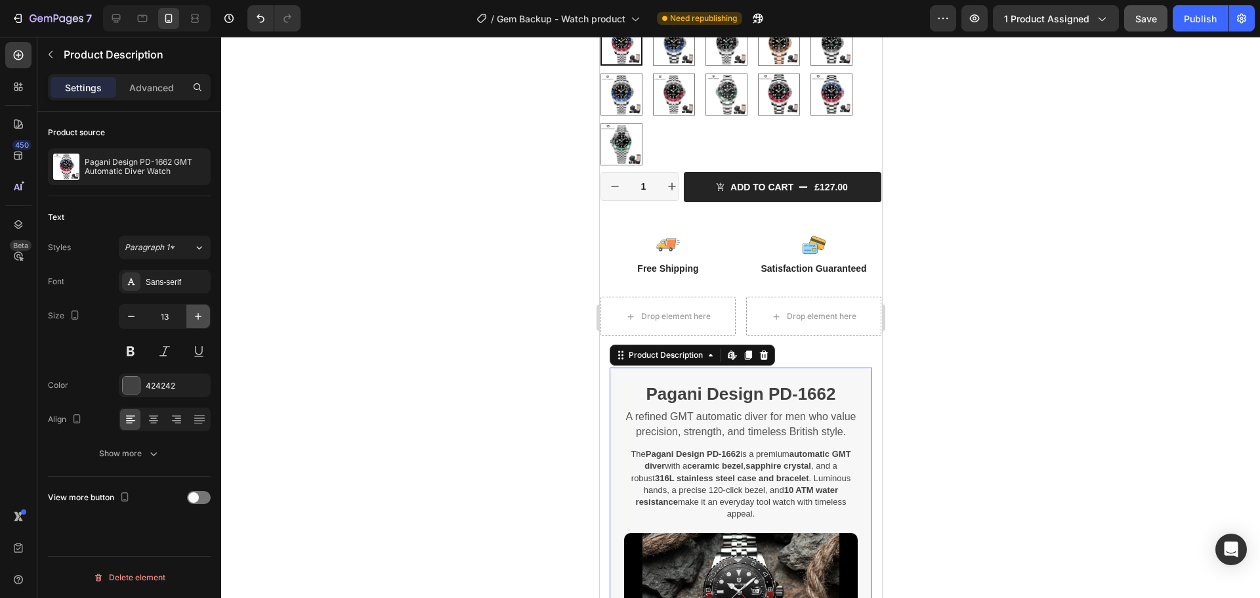
click at [207, 320] on button "button" at bounding box center [198, 317] width 24 height 24
type input "14"
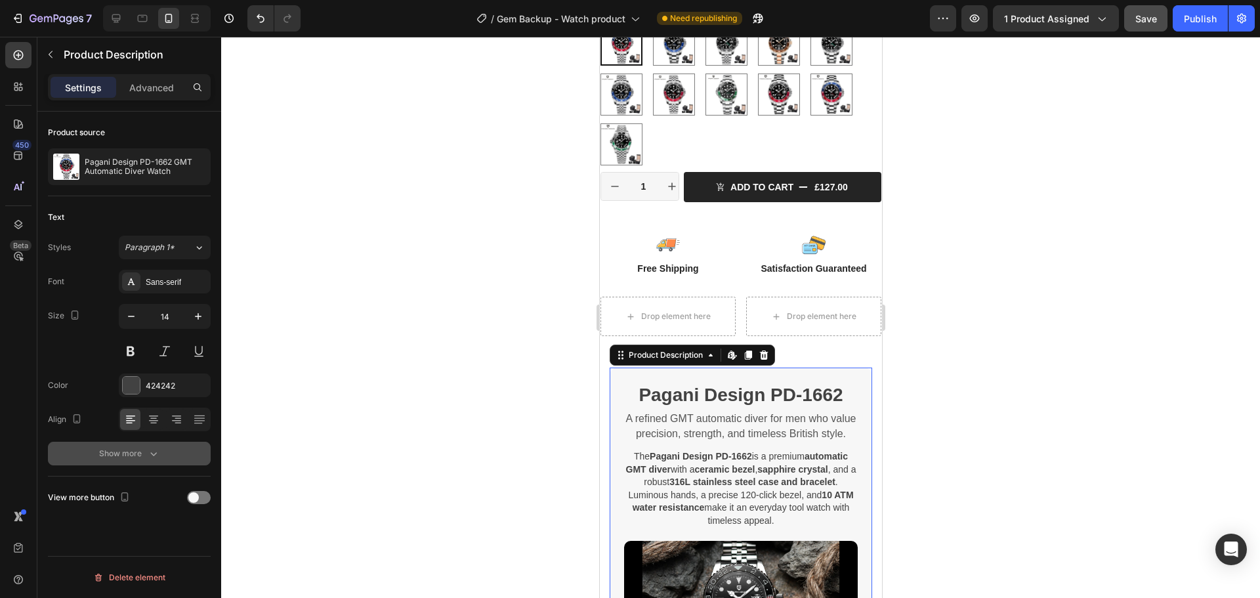
click at [159, 452] on icon "button" at bounding box center [153, 453] width 13 height 13
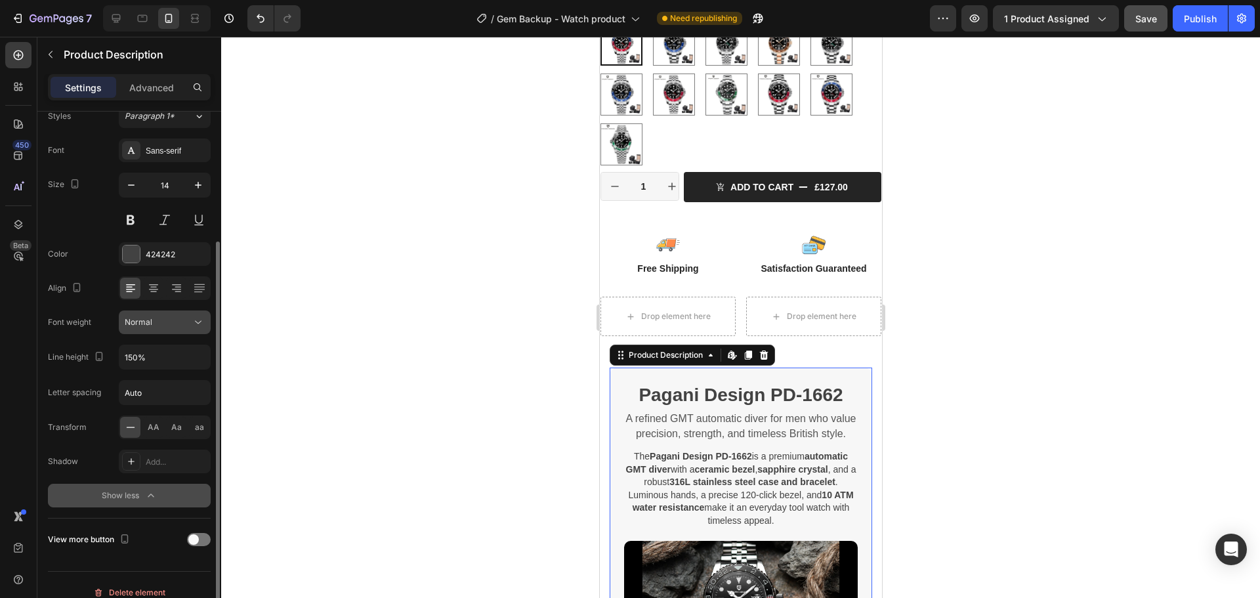
scroll to position [146, 0]
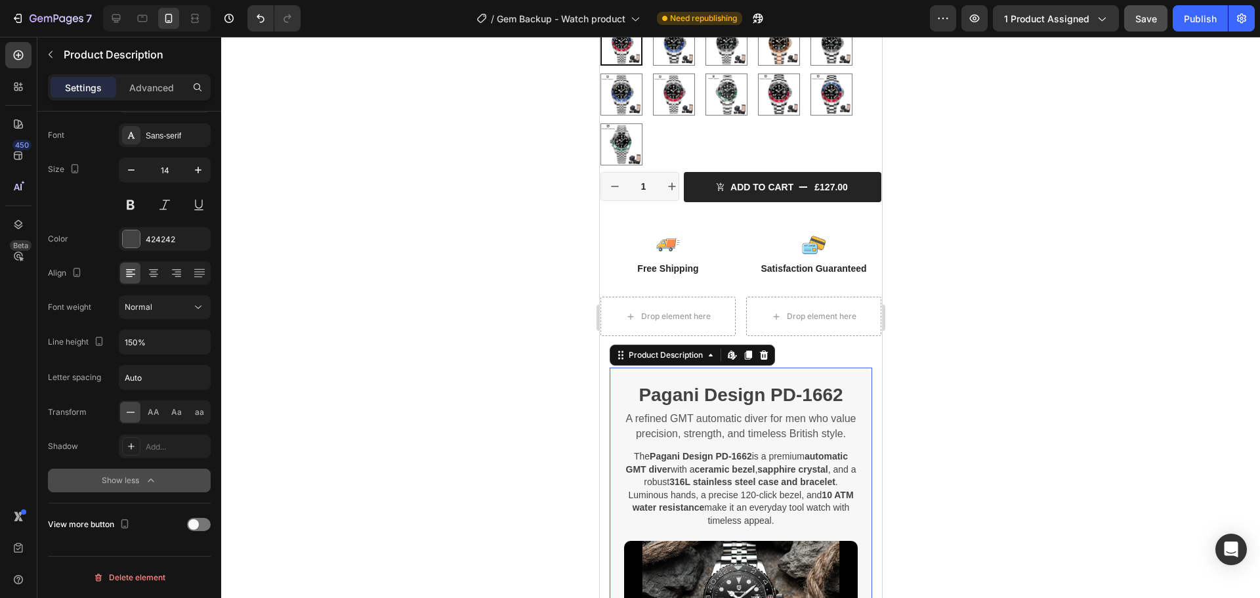
click at [493, 254] on div at bounding box center [740, 317] width 1039 height 561
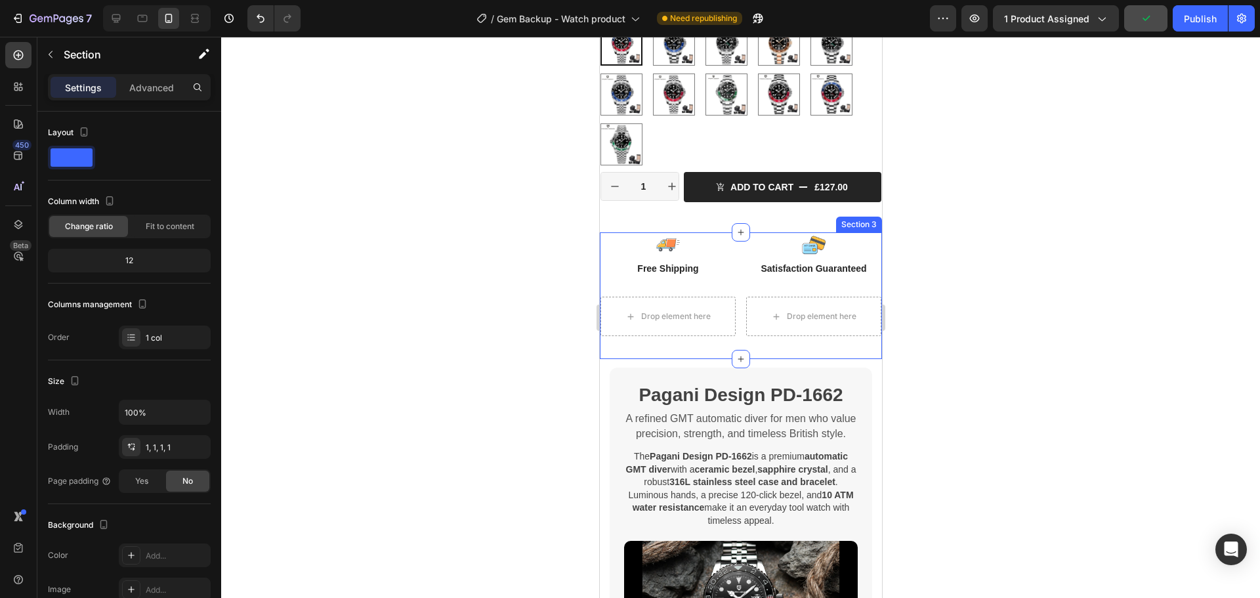
click at [779, 345] on div "Image Free Shipping Text Block Row Image Satisfaction Guaranteed Text Block Row…" at bounding box center [740, 295] width 281 height 125
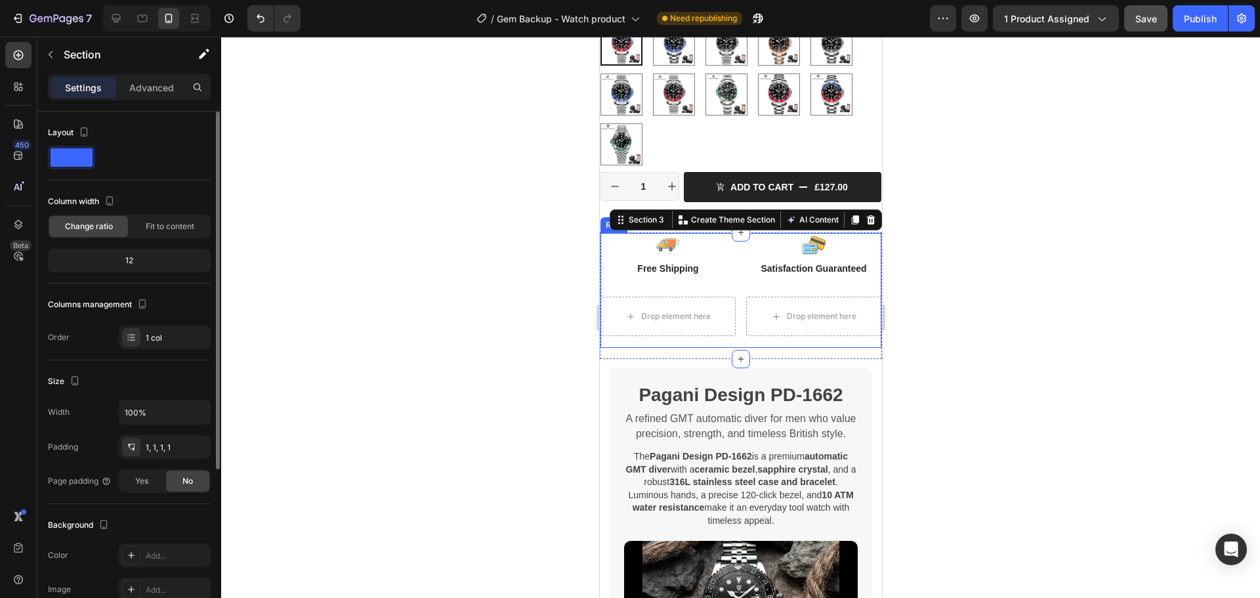
click at [156, 211] on div "Column width" at bounding box center [129, 201] width 163 height 21
click at [172, 225] on span "Fit to content" at bounding box center [170, 227] width 49 height 12
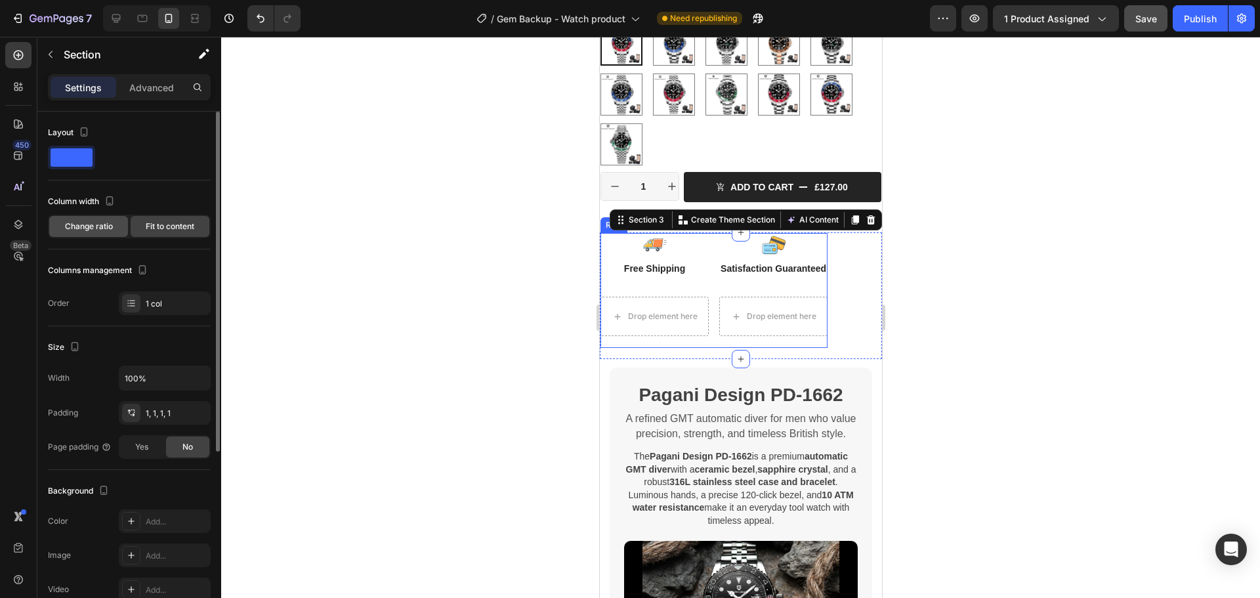
click at [97, 235] on div "Change ratio" at bounding box center [88, 226] width 79 height 21
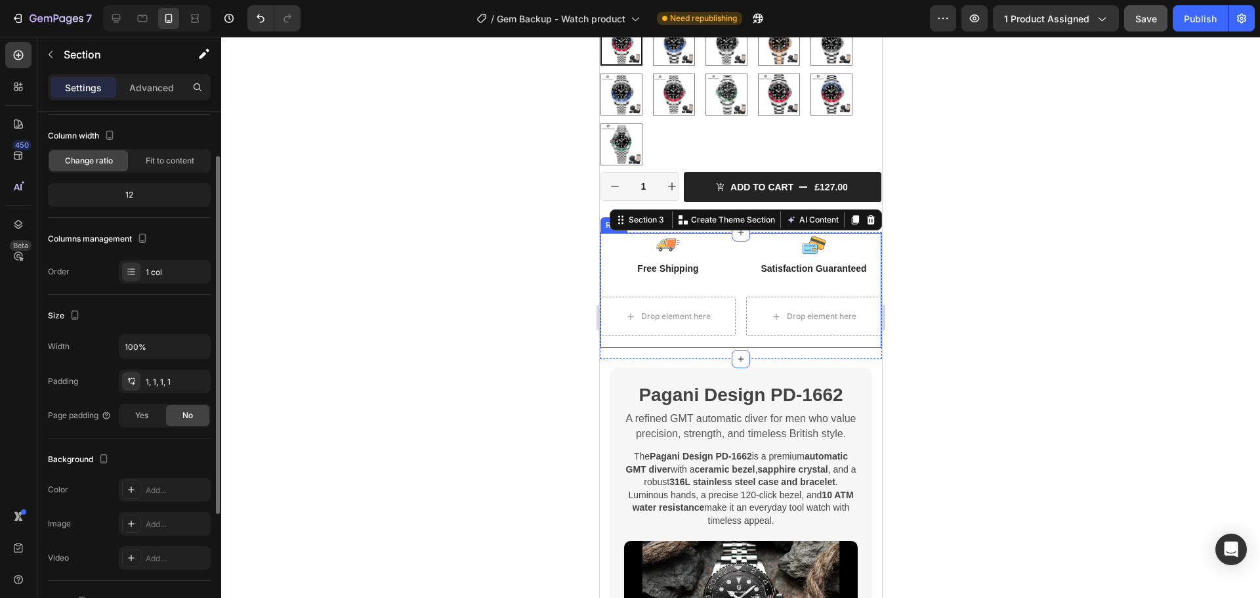
scroll to position [197, 0]
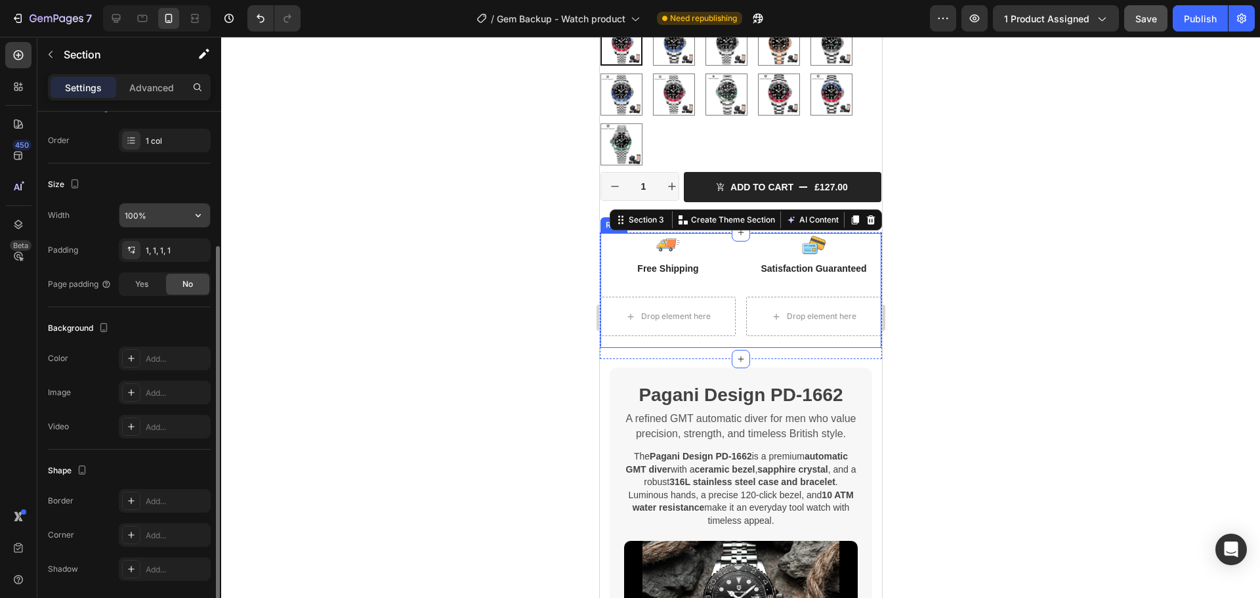
click at [167, 215] on input "100%" at bounding box center [164, 216] width 91 height 24
click at [203, 219] on icon "button" at bounding box center [198, 215] width 13 height 13
click at [144, 287] on span "Yes" at bounding box center [141, 284] width 13 height 12
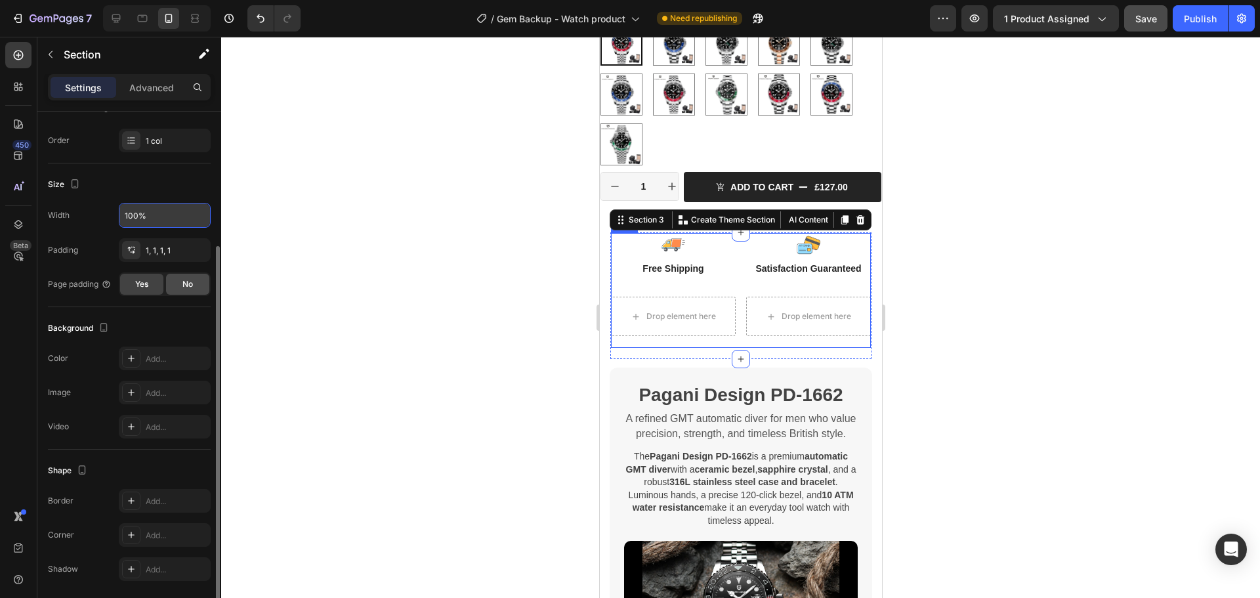
click at [173, 288] on div "No" at bounding box center [187, 284] width 43 height 21
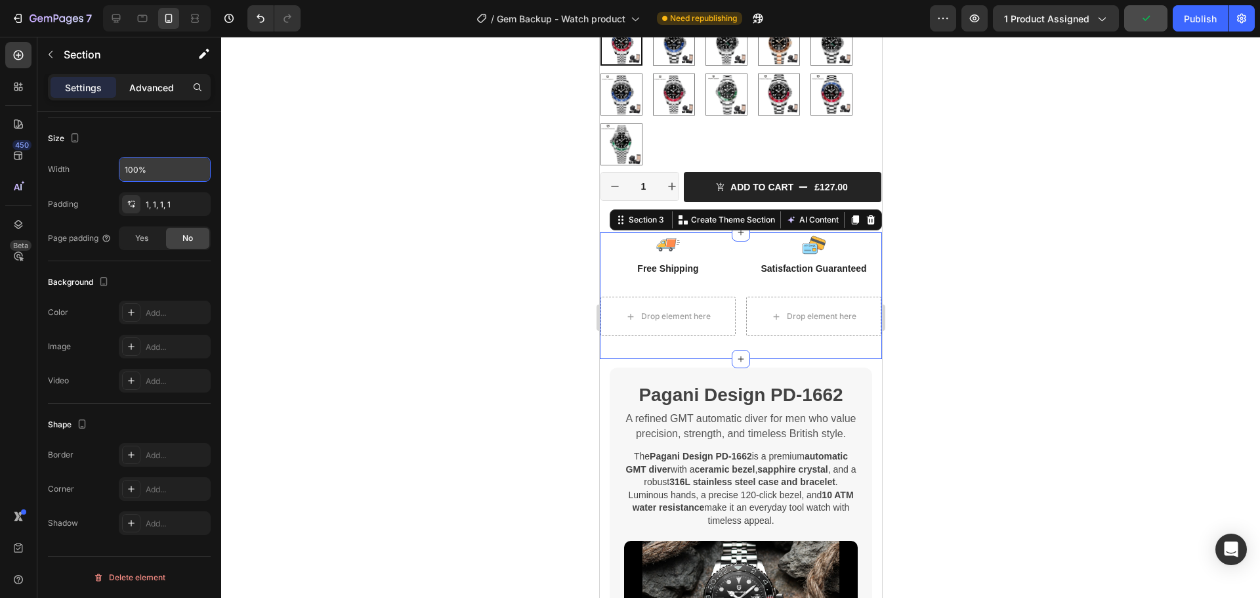
click at [182, 87] on div "Advanced" at bounding box center [152, 87] width 66 height 21
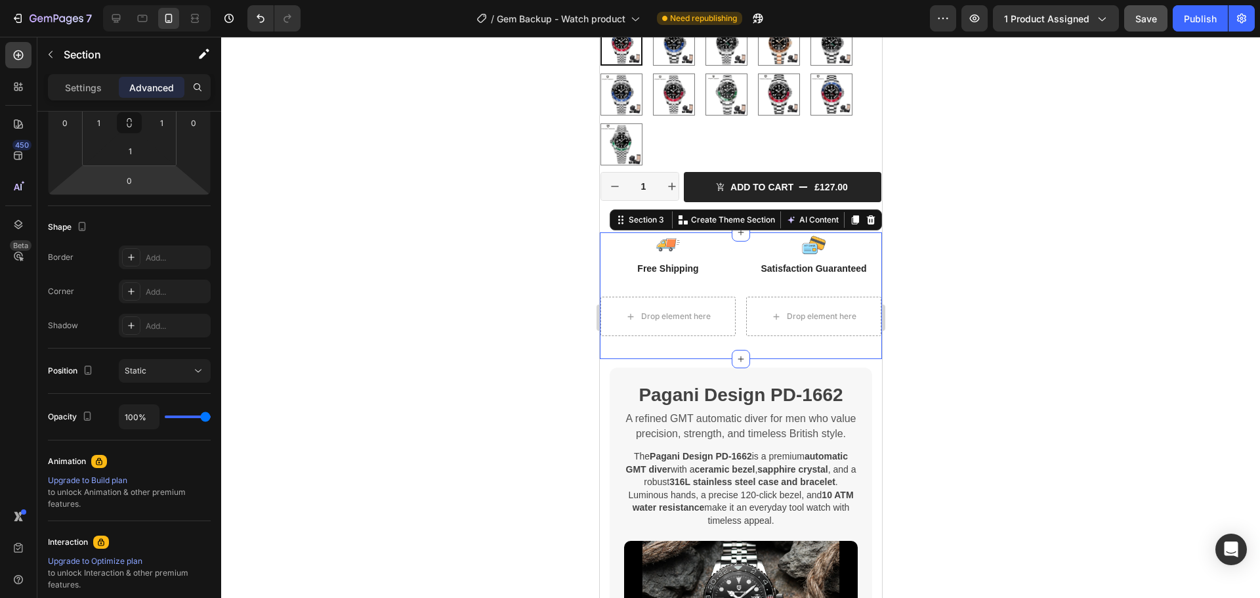
scroll to position [177, 0]
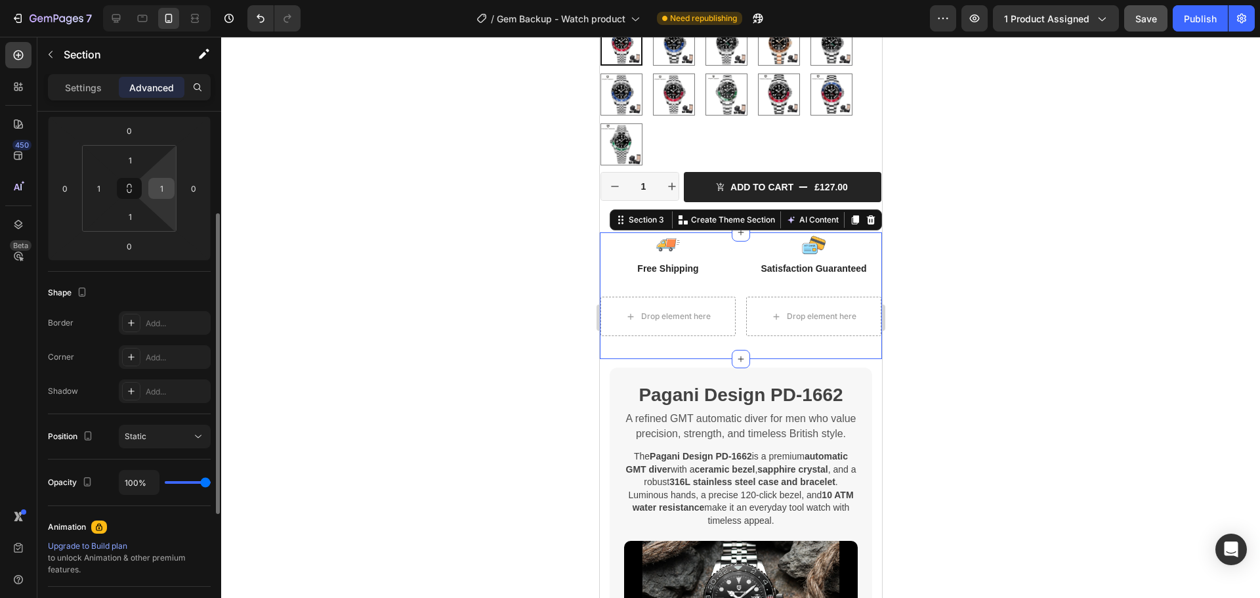
click at [168, 185] on input "1" at bounding box center [162, 189] width 20 height 20
type input "0"
click at [108, 189] on input "1" at bounding box center [99, 189] width 20 height 20
type input "0"
click at [129, 161] on input "1" at bounding box center [130, 160] width 26 height 20
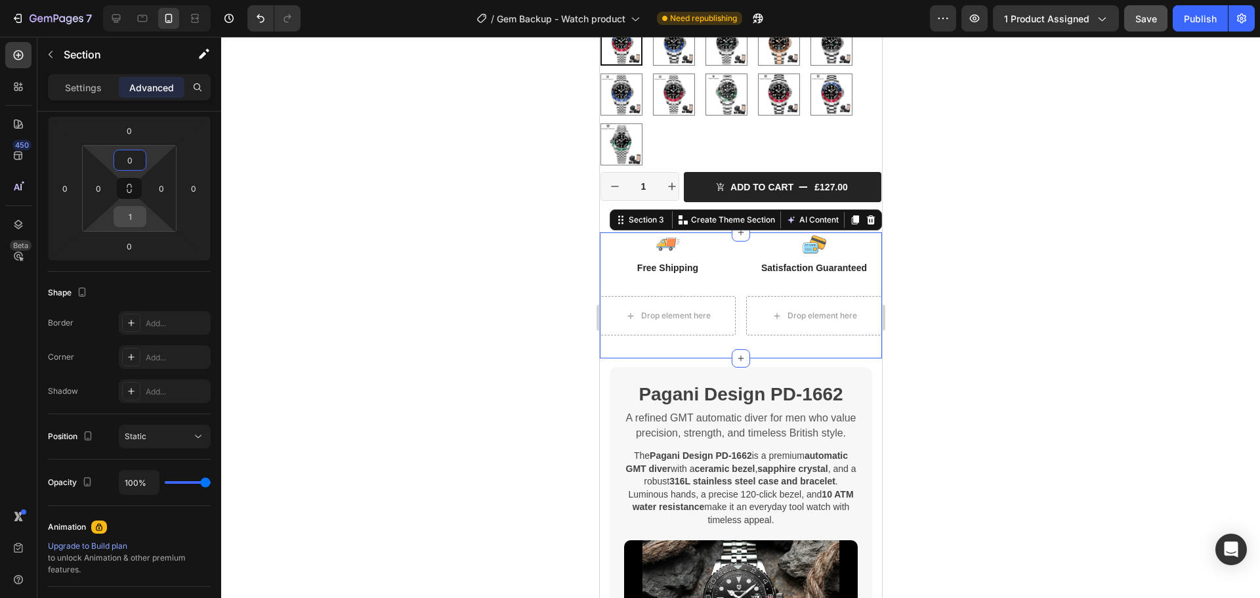
type input "0"
click at [133, 218] on input "1" at bounding box center [130, 217] width 26 height 20
type input "0"
click at [343, 194] on div at bounding box center [740, 317] width 1039 height 561
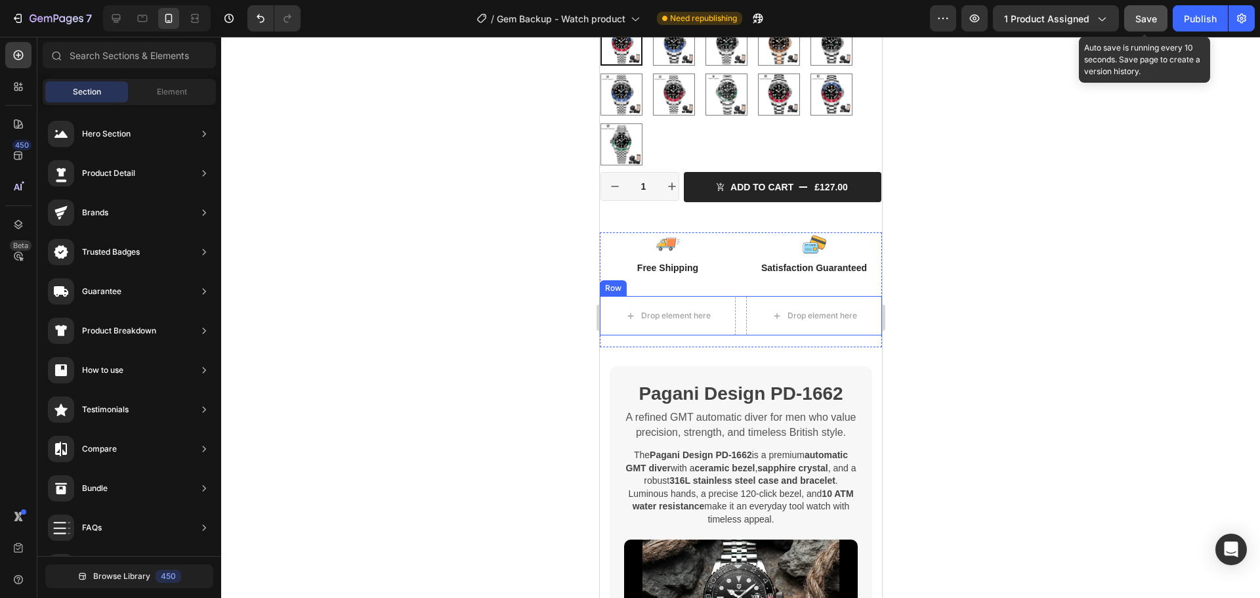
click at [1149, 13] on span "Save" at bounding box center [1147, 18] width 22 height 11
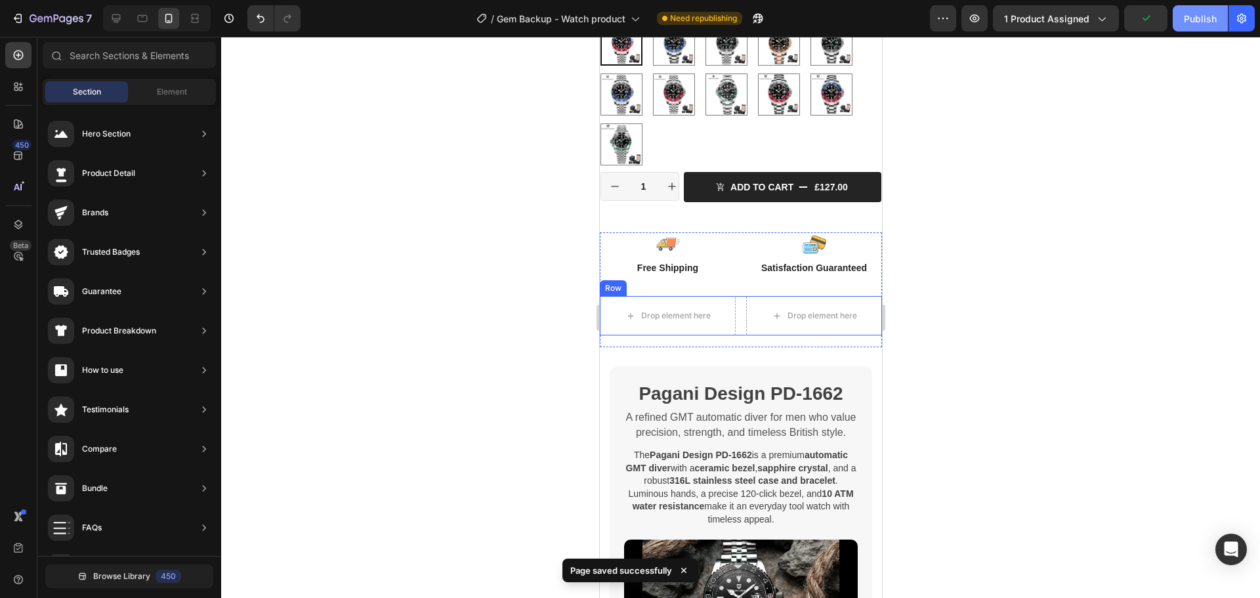
click at [1203, 24] on div "Publish" at bounding box center [1200, 19] width 33 height 14
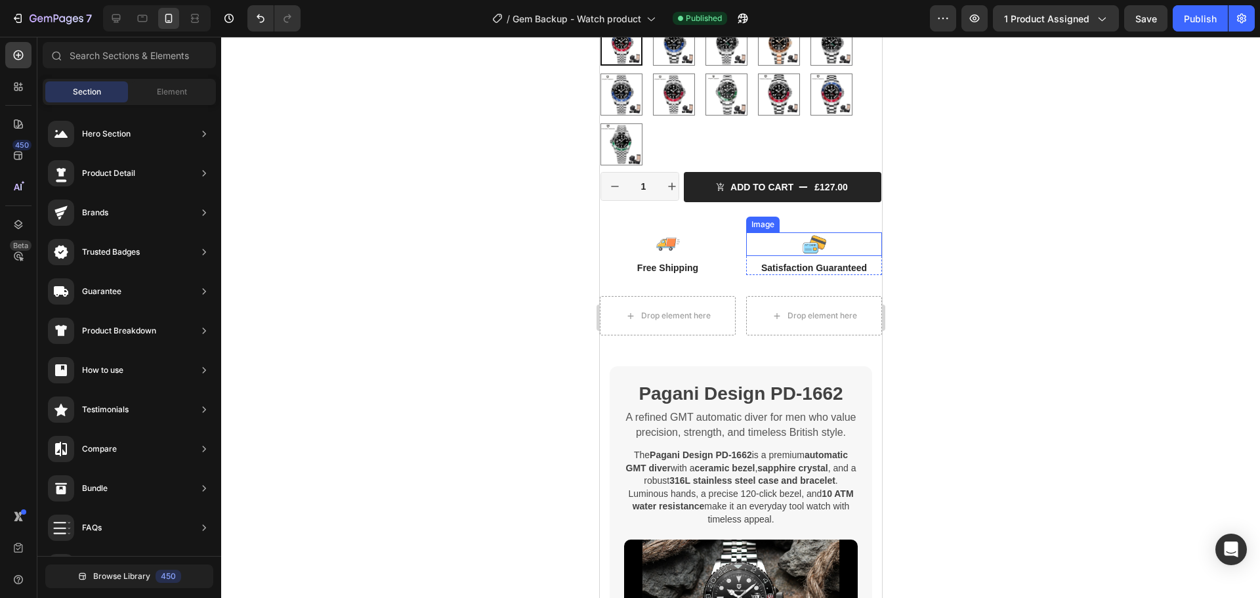
click at [856, 232] on div at bounding box center [814, 244] width 136 height 24
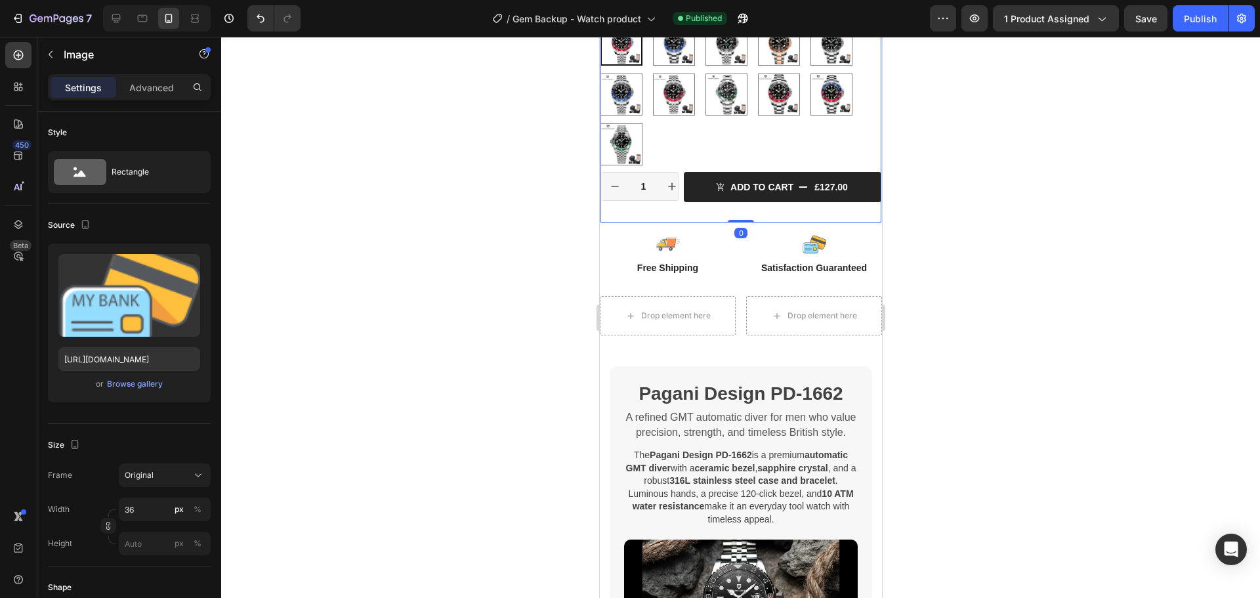
click at [840, 212] on div "Icon Icon Icon Icon Icon Icon List +380 Verified Reviews Text Block Row 37% off…" at bounding box center [740, 75] width 281 height 293
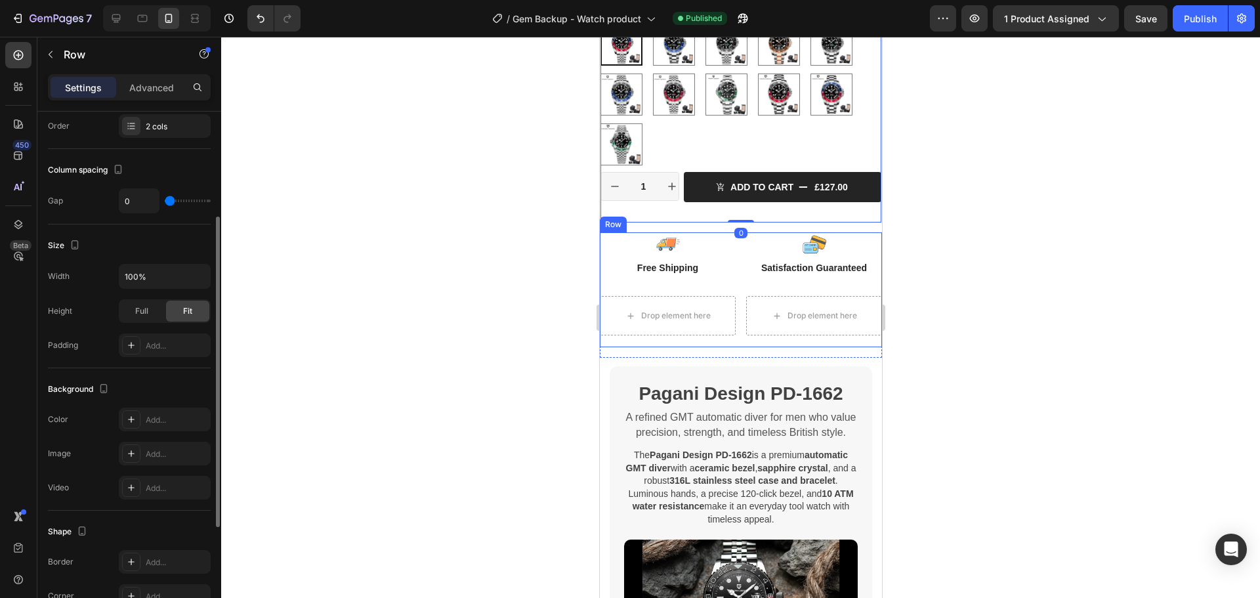
click at [849, 278] on div "Image Free Shipping Text Block Row Image Satisfaction Guaranteed Text Block Row…" at bounding box center [740, 264] width 282 height 64
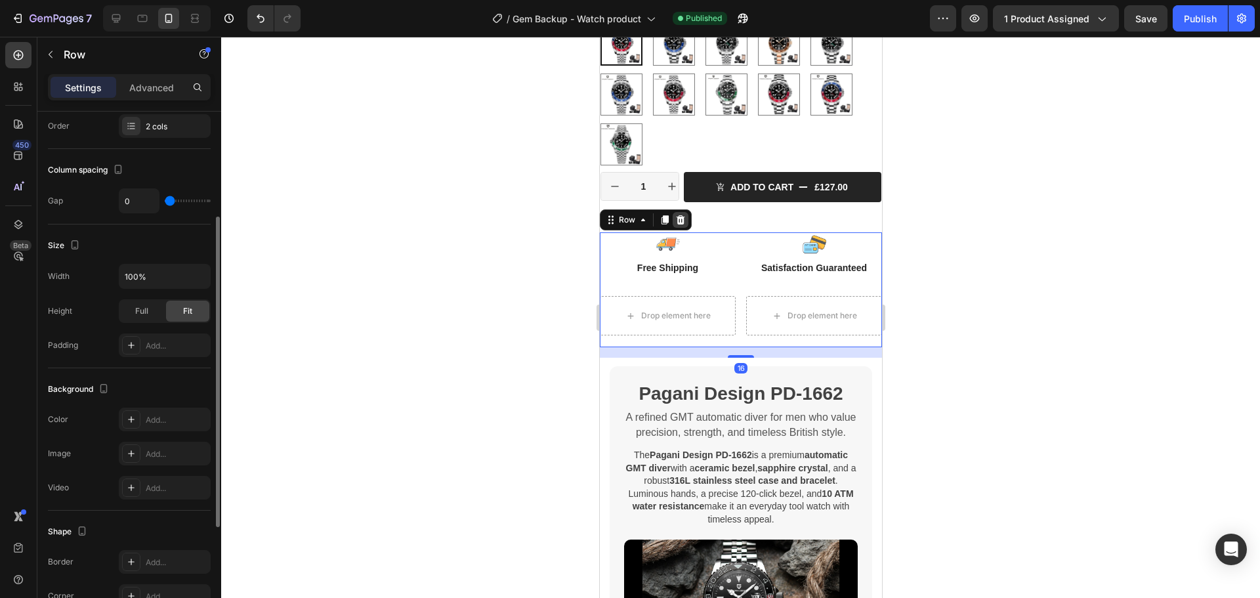
click at [679, 215] on icon at bounding box center [680, 219] width 9 height 9
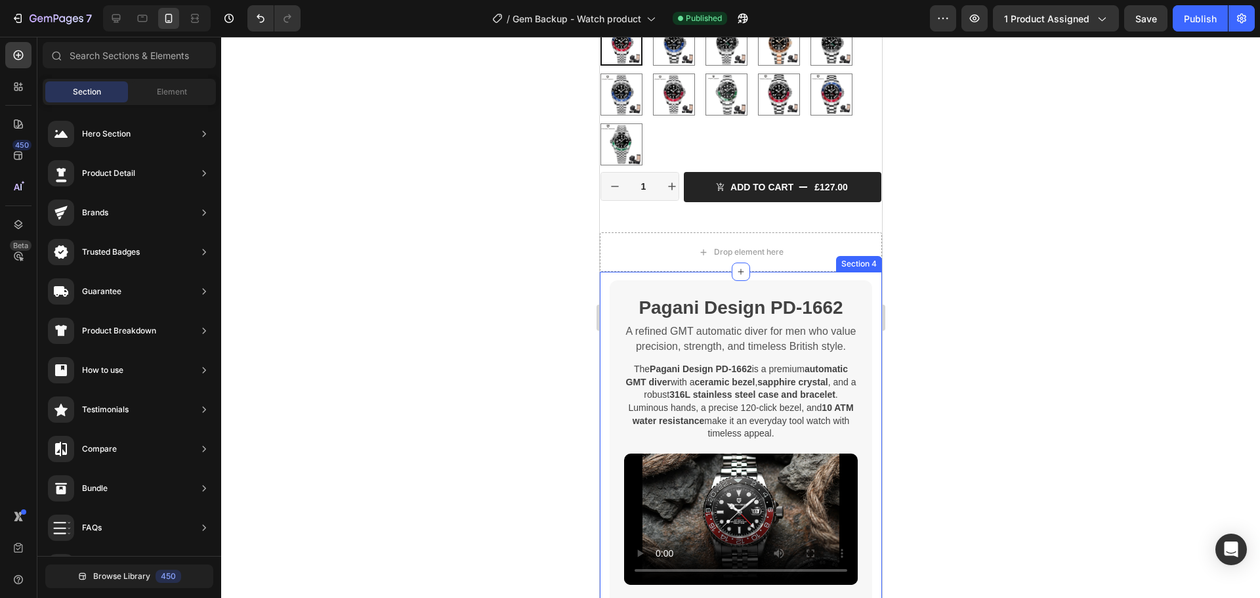
click at [844, 256] on div "Section 4" at bounding box center [859, 264] width 46 height 16
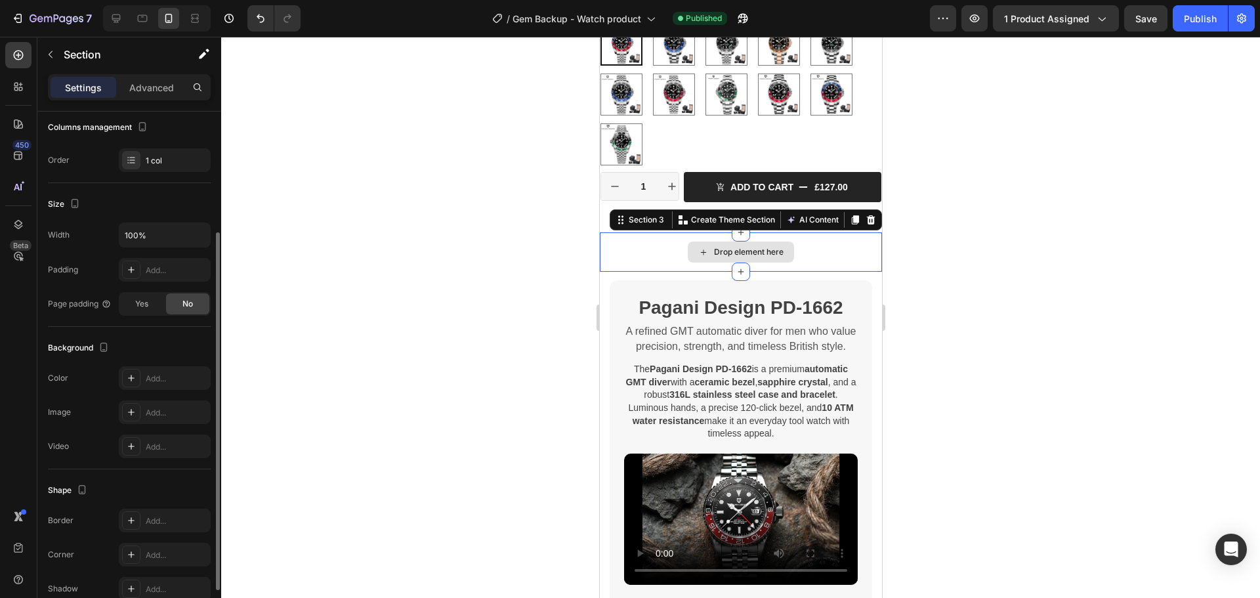
click at [825, 232] on div "Drop element here" at bounding box center [740, 251] width 282 height 39
click at [863, 212] on div at bounding box center [871, 220] width 16 height 16
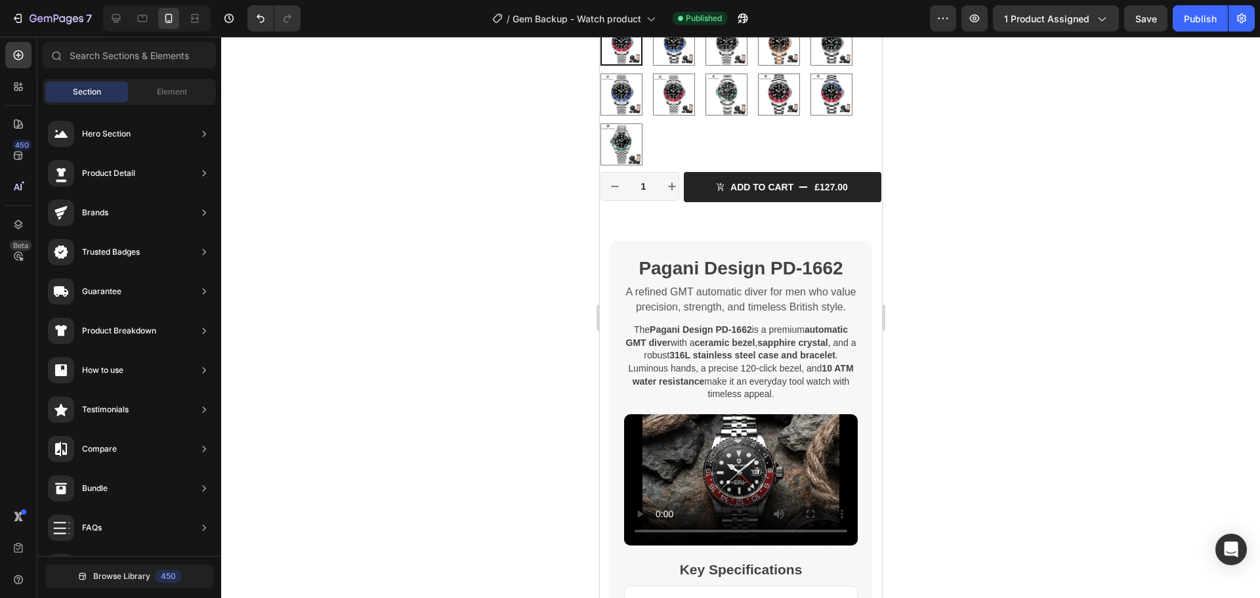
click at [1050, 255] on div at bounding box center [740, 317] width 1039 height 561
click at [1153, 26] on button "Save" at bounding box center [1146, 18] width 43 height 26
click at [1189, 24] on div "Publish" at bounding box center [1200, 19] width 33 height 14
